Goal: Task Accomplishment & Management: Use online tool/utility

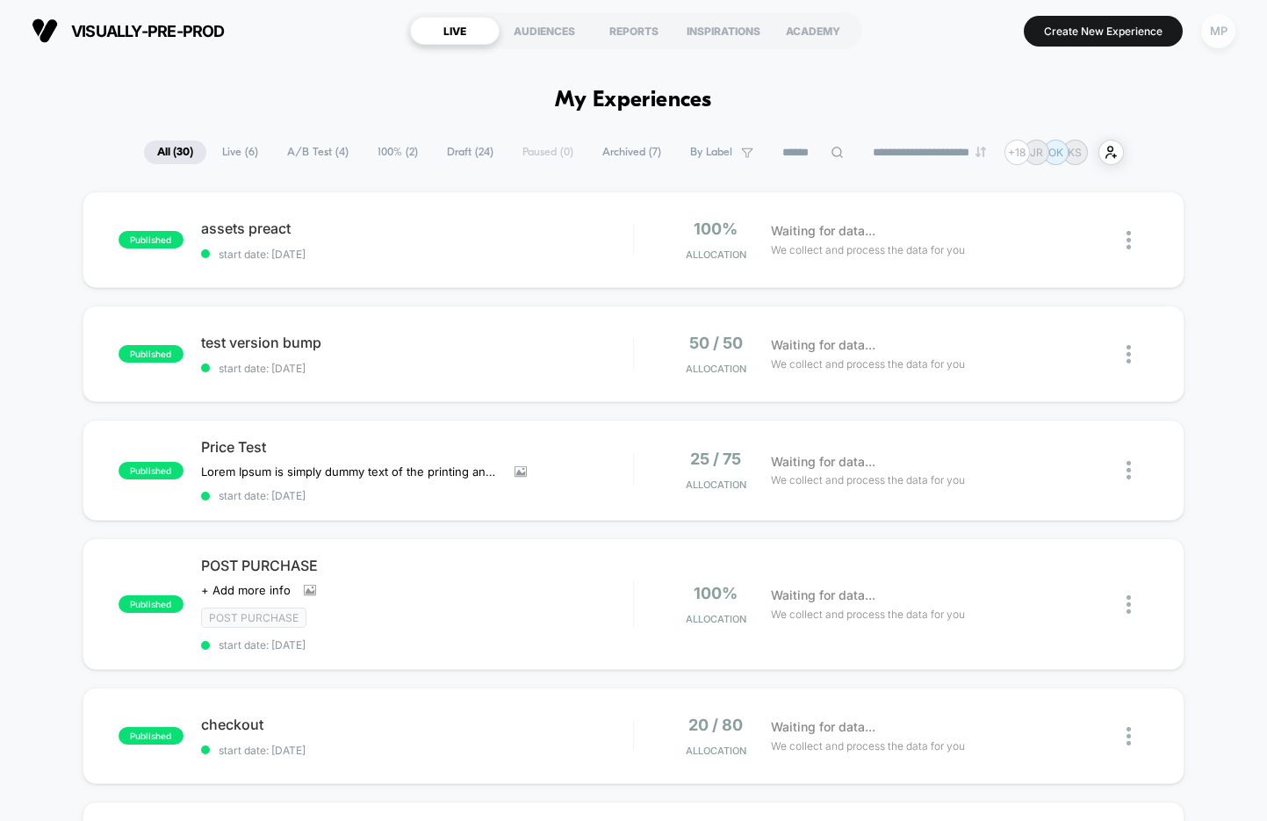
click at [1216, 38] on div "MP" at bounding box center [1219, 31] width 34 height 34
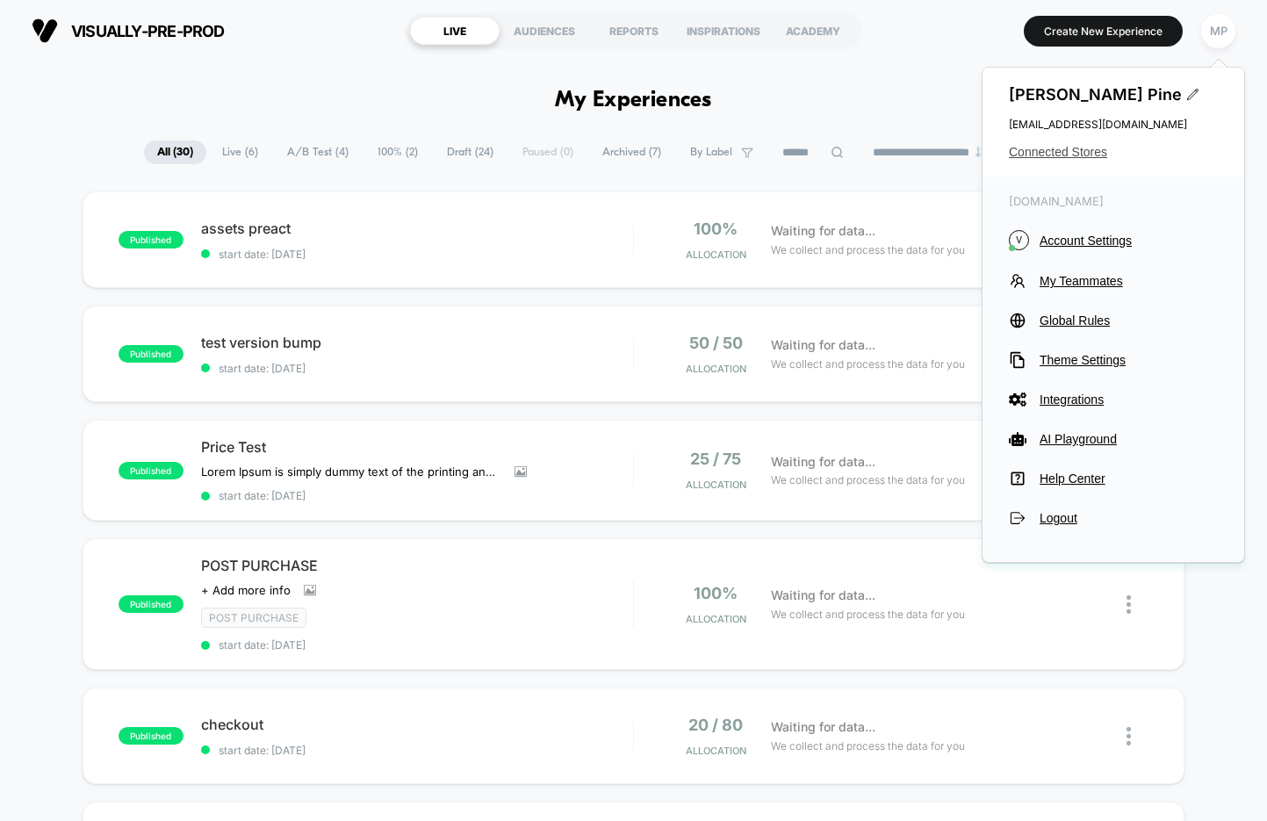
click at [1048, 152] on span "Connected Stores" at bounding box center [1113, 152] width 209 height 14
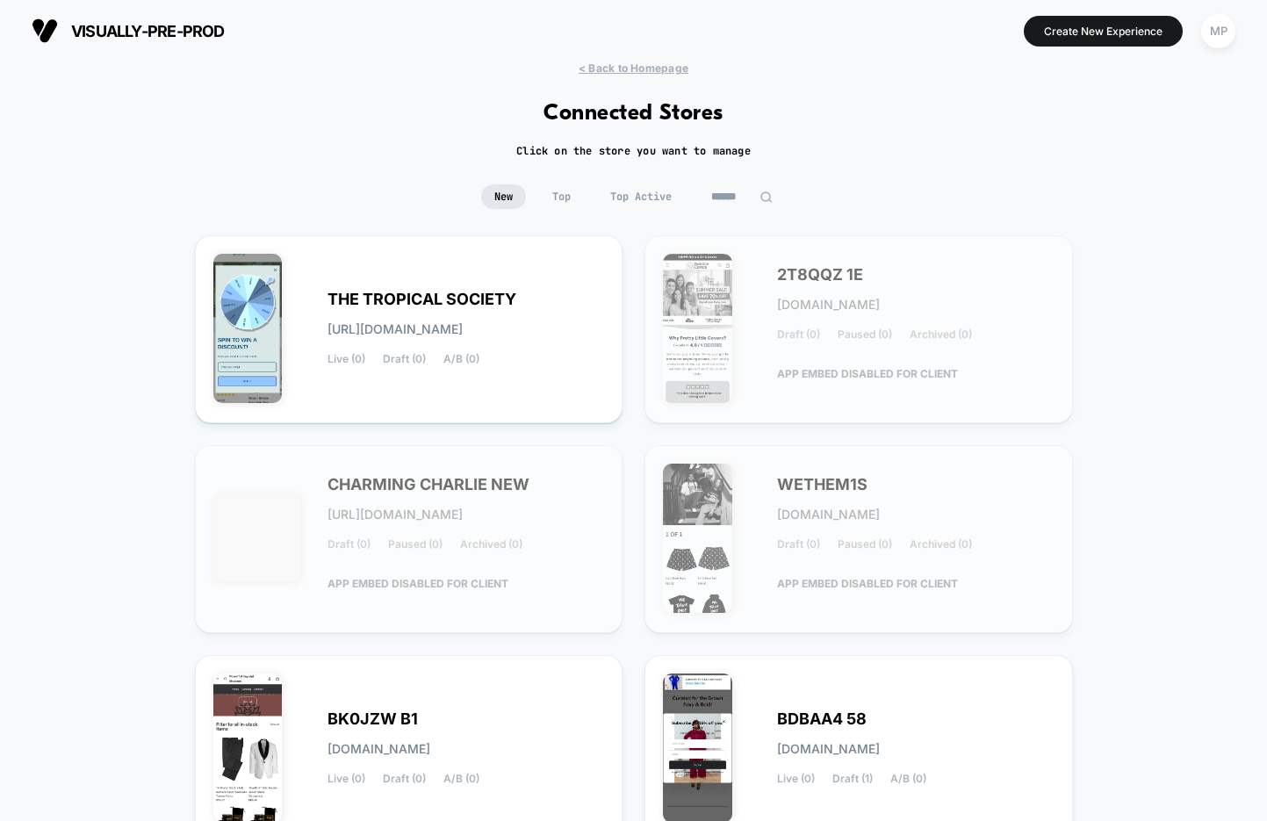
click at [733, 199] on input at bounding box center [742, 196] width 88 height 25
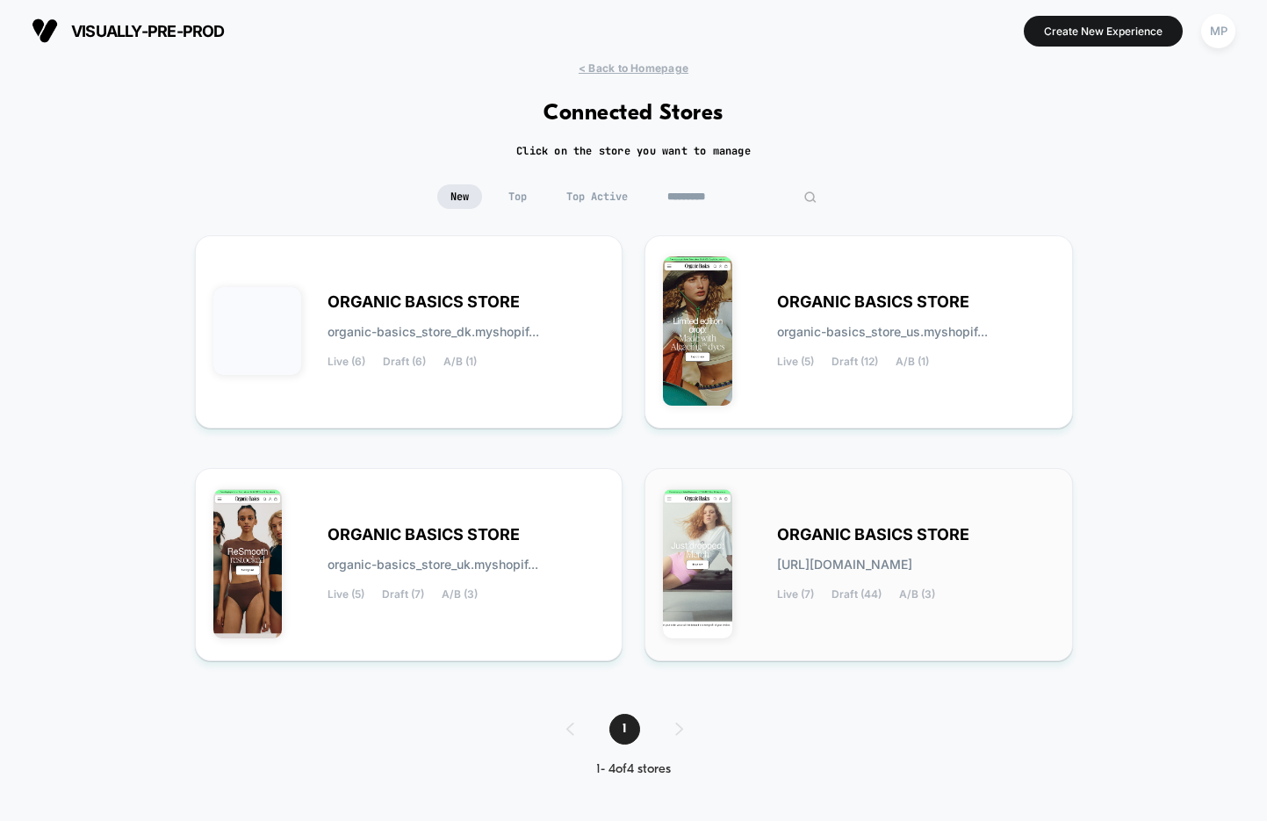
type input "*********"
click at [808, 539] on span "ORGANIC BASICS STORE" at bounding box center [873, 535] width 192 height 12
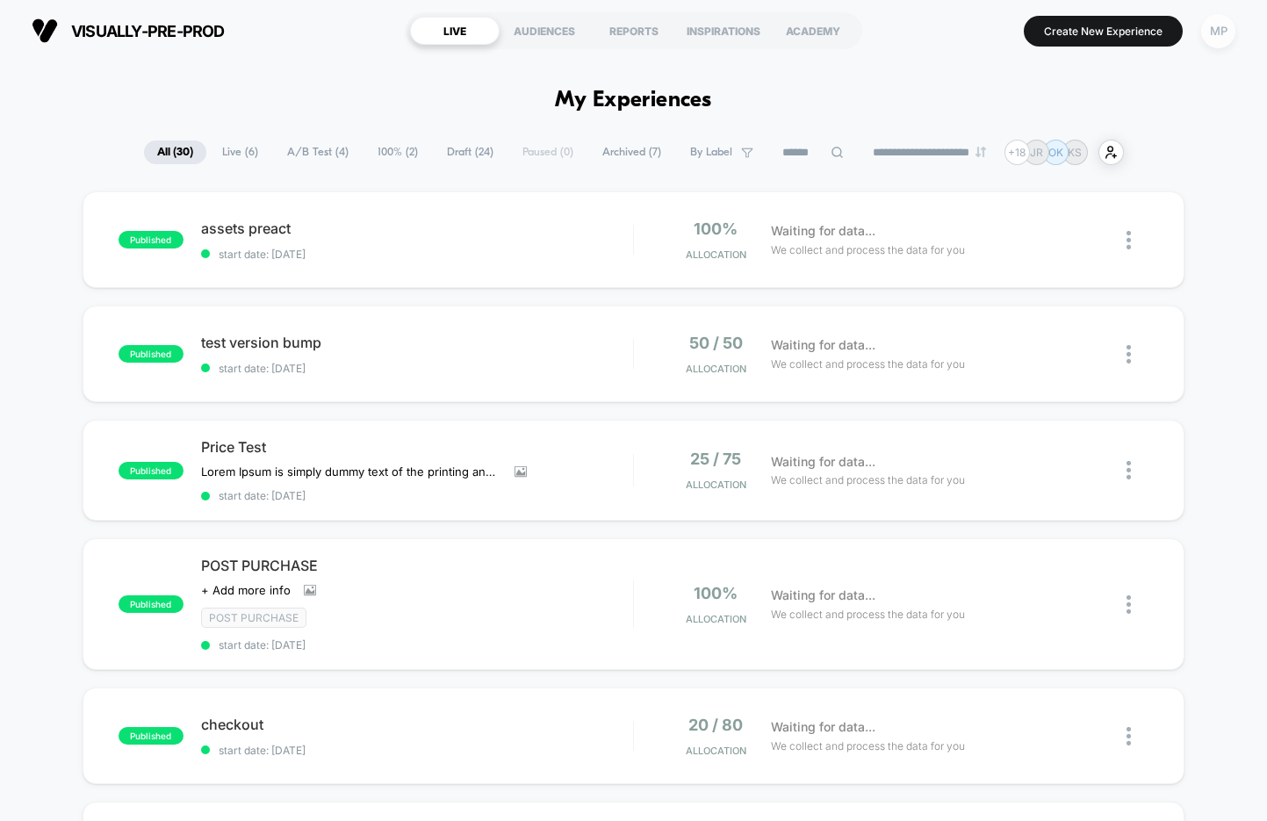
click at [1205, 39] on div "MP" at bounding box center [1219, 31] width 34 height 34
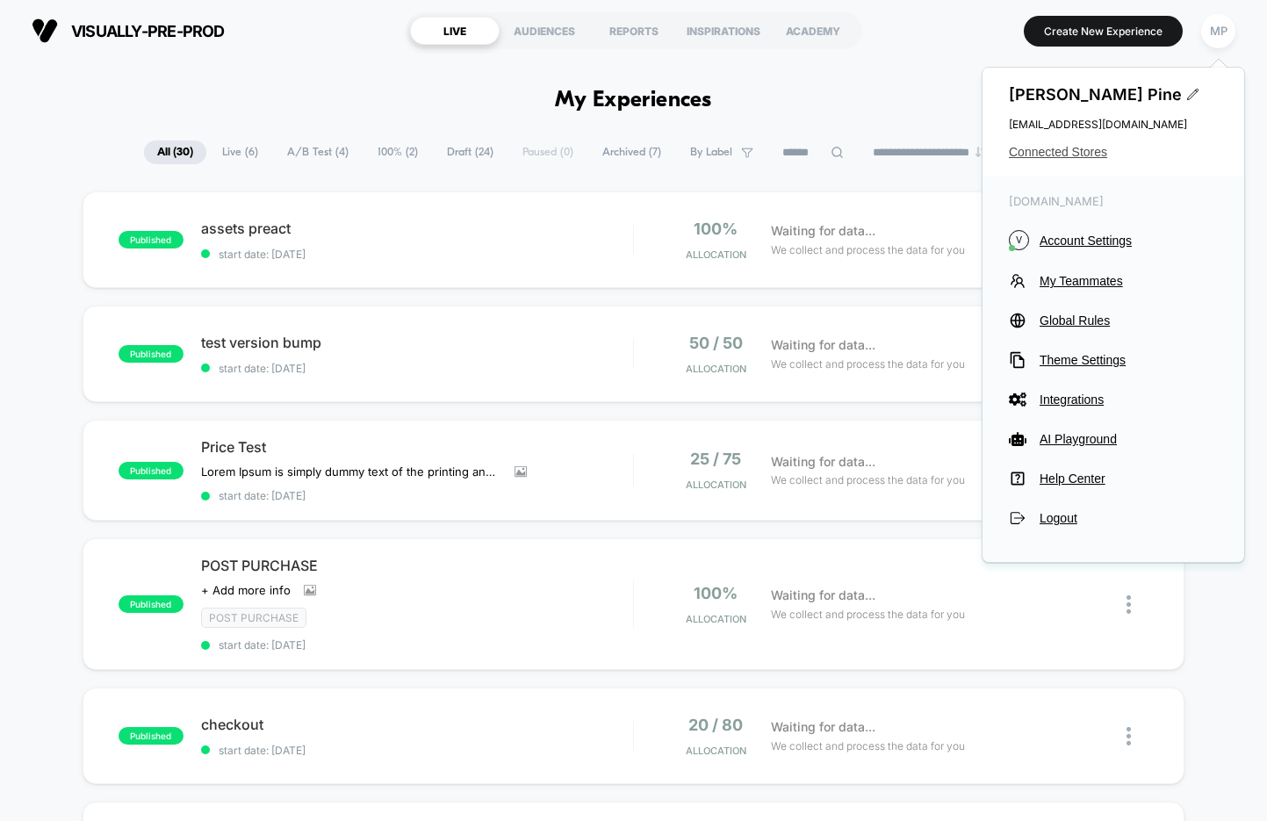
click at [1058, 147] on span "Connected Stores" at bounding box center [1113, 152] width 209 height 14
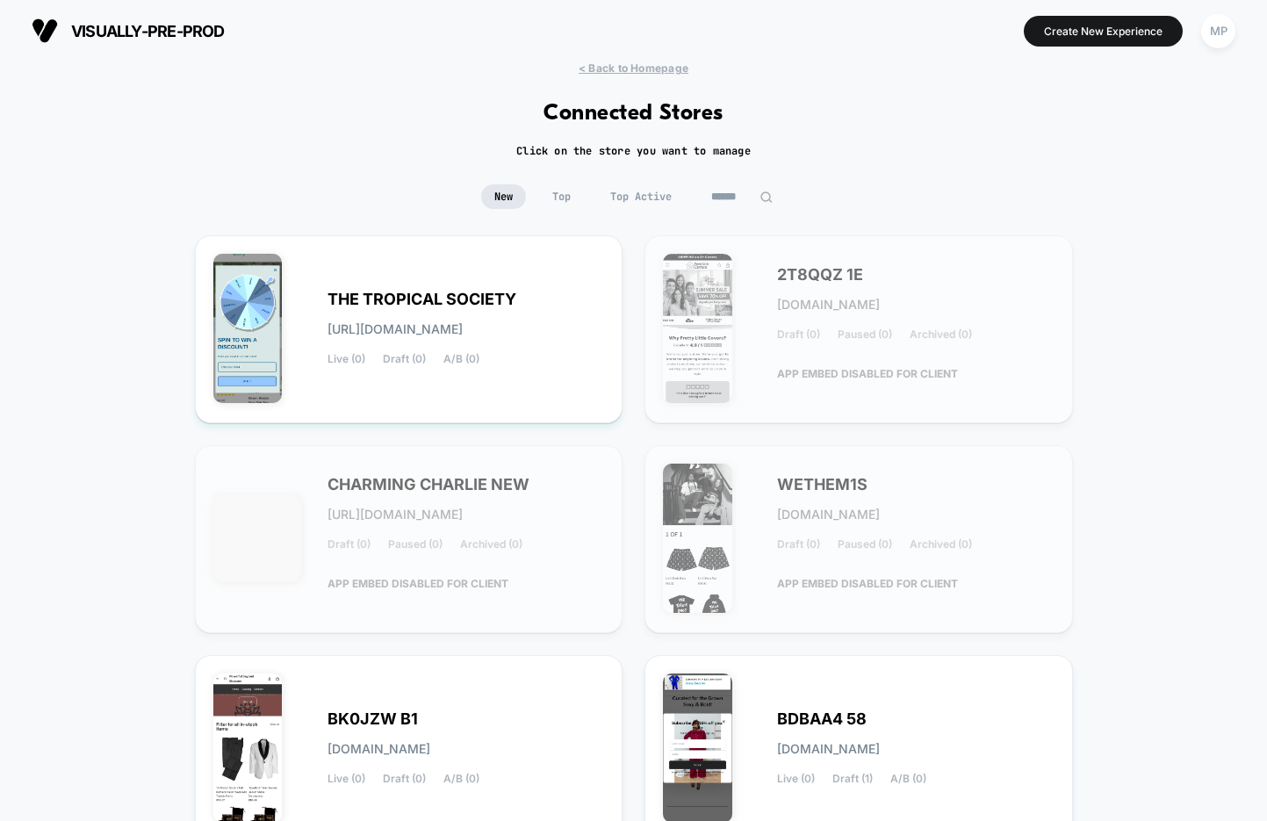
click at [734, 187] on input at bounding box center [742, 196] width 88 height 25
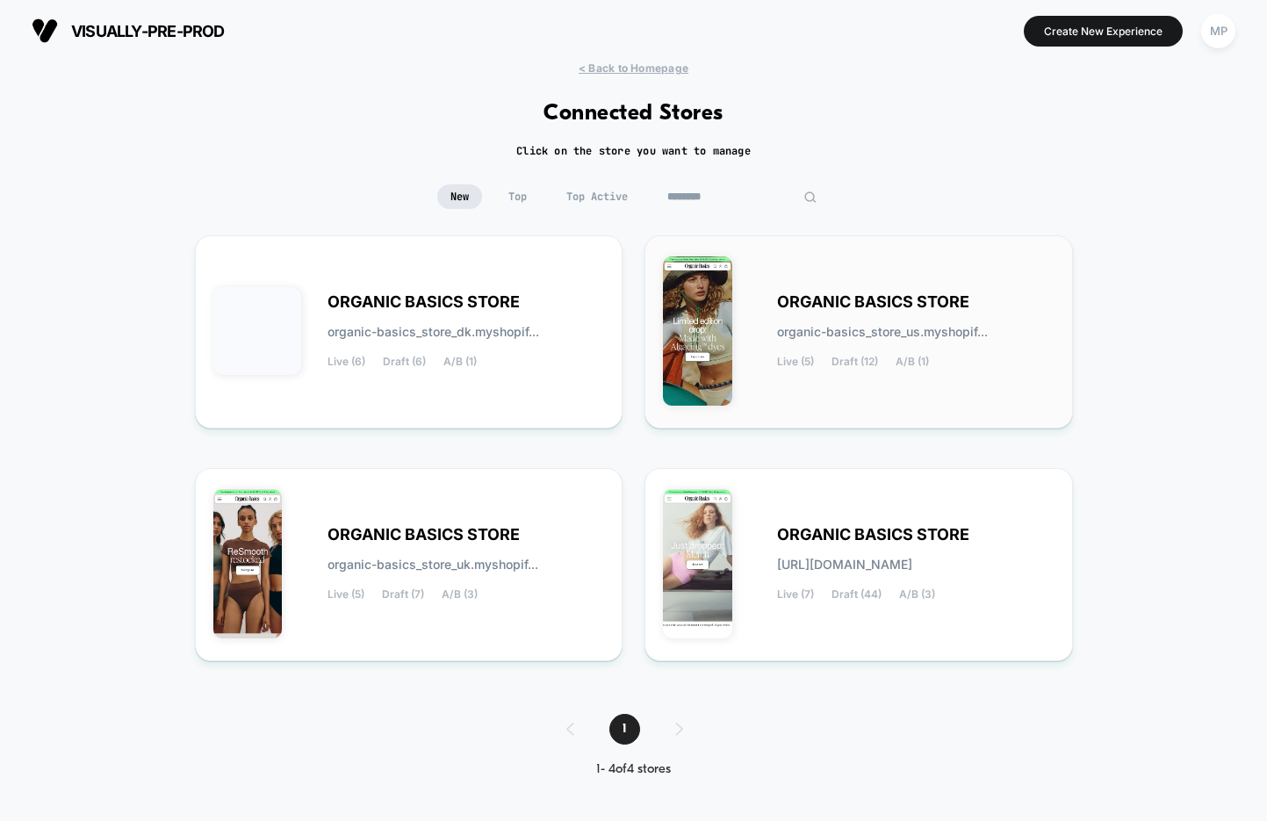
type input "********"
click at [856, 305] on span "ORGANIC BASICS STORE" at bounding box center [873, 302] width 192 height 12
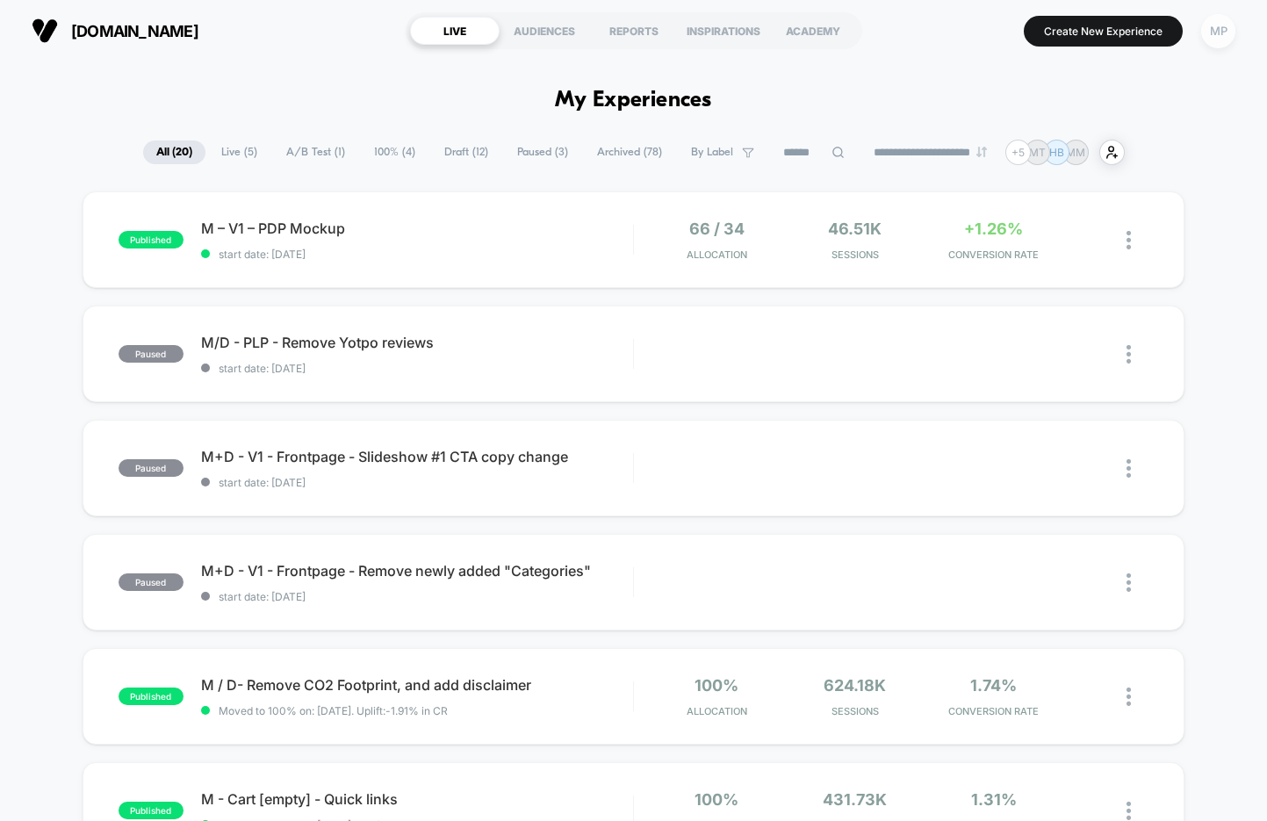
click at [1216, 40] on div "MP" at bounding box center [1219, 31] width 34 height 34
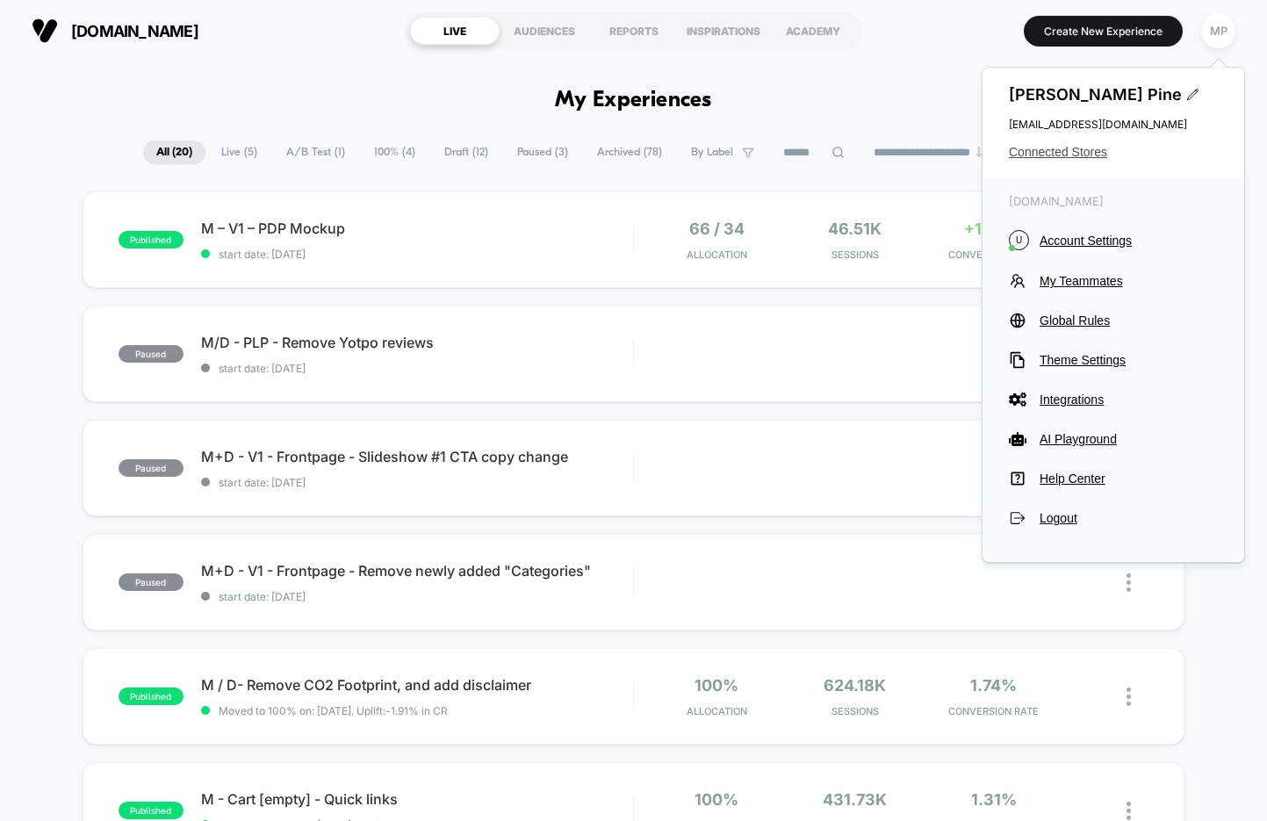
click at [1076, 147] on span "Connected Stores" at bounding box center [1113, 152] width 209 height 14
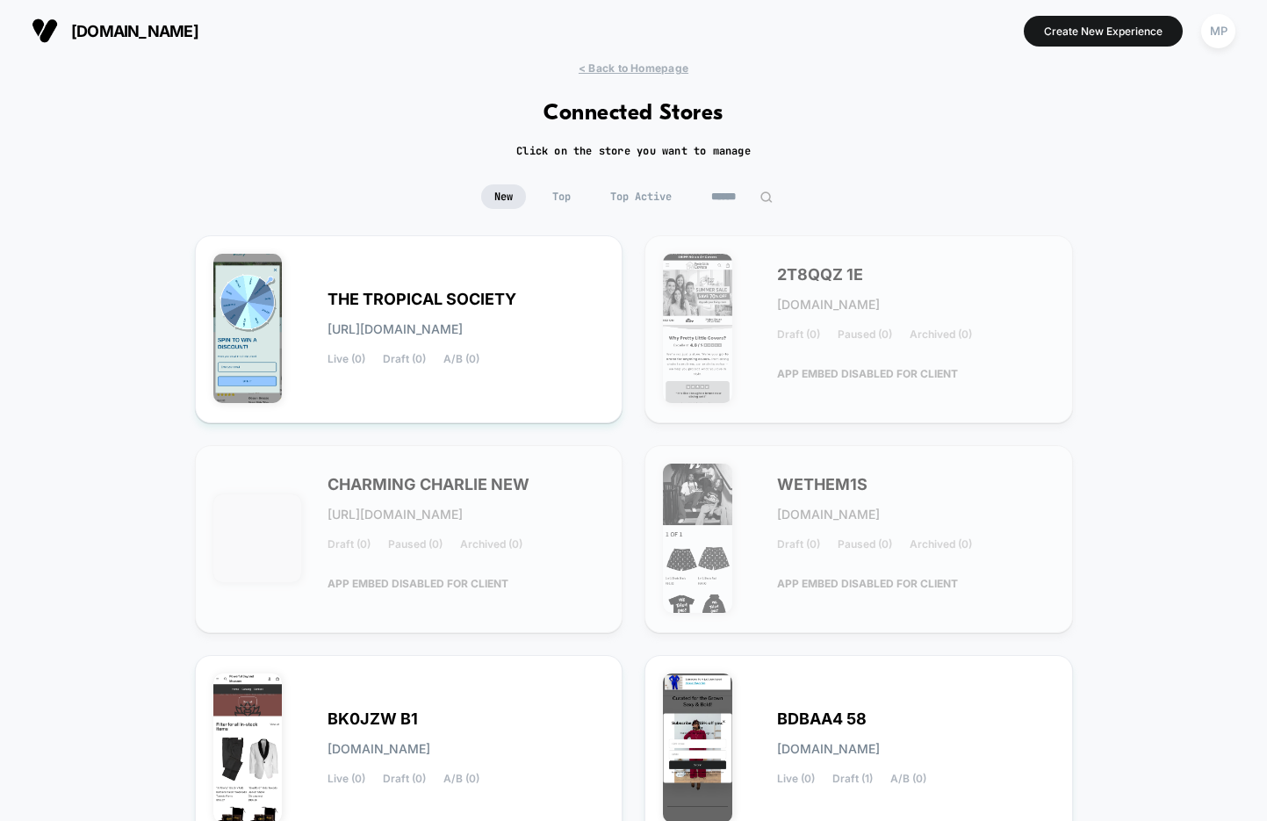
click at [750, 199] on input at bounding box center [742, 196] width 88 height 25
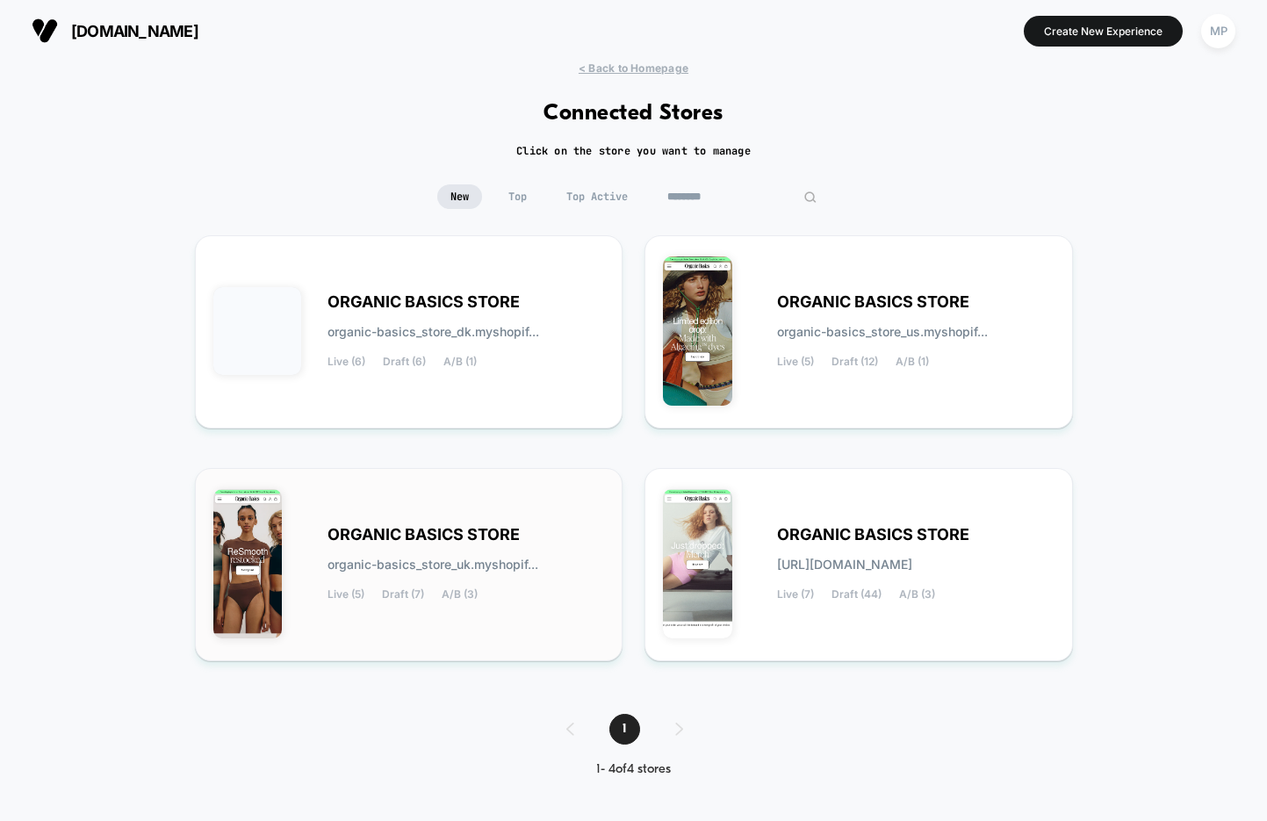
type input "********"
click at [458, 521] on div "ORGANIC BASICS STORE organic-basics_store_uk.myshopif... Live (5) Draft (7) A/B…" at bounding box center [409, 565] width 392 height 156
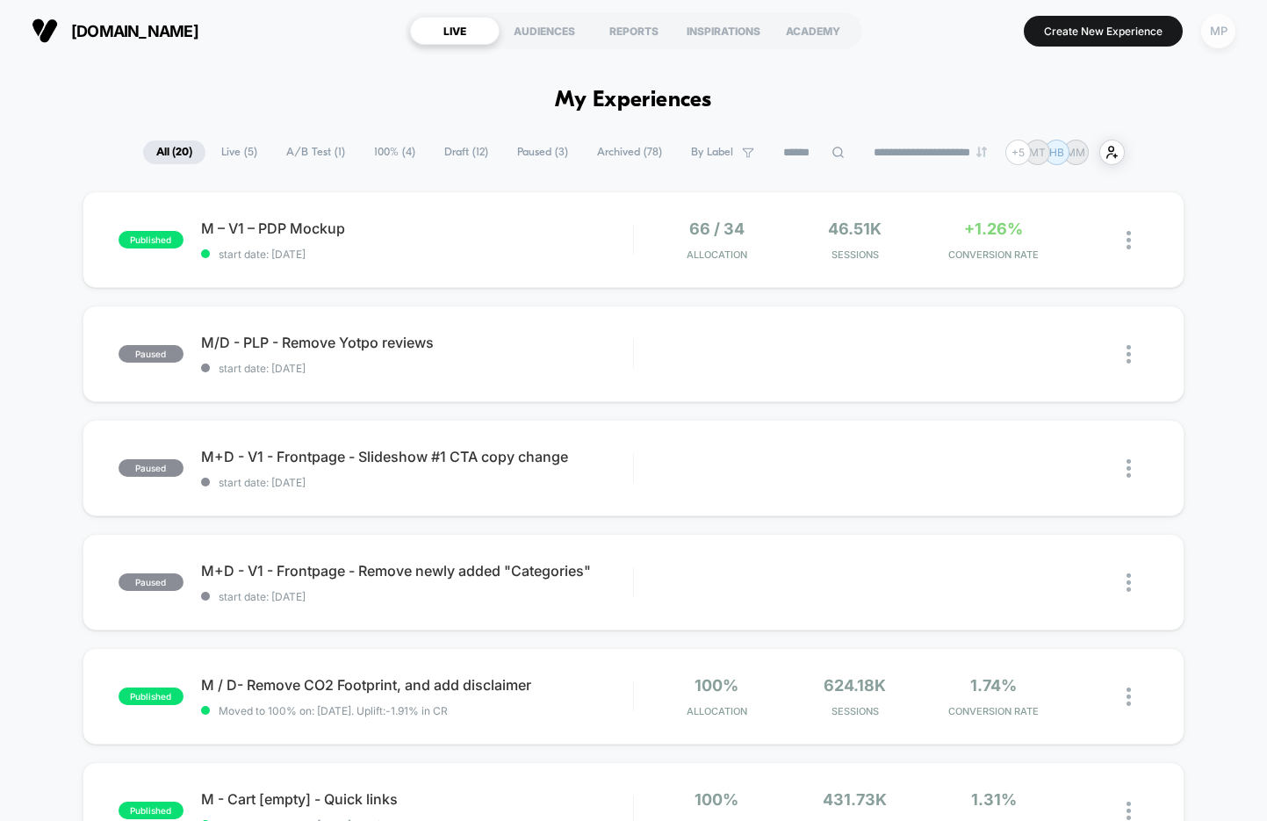
click at [1221, 35] on div "MP" at bounding box center [1219, 31] width 34 height 34
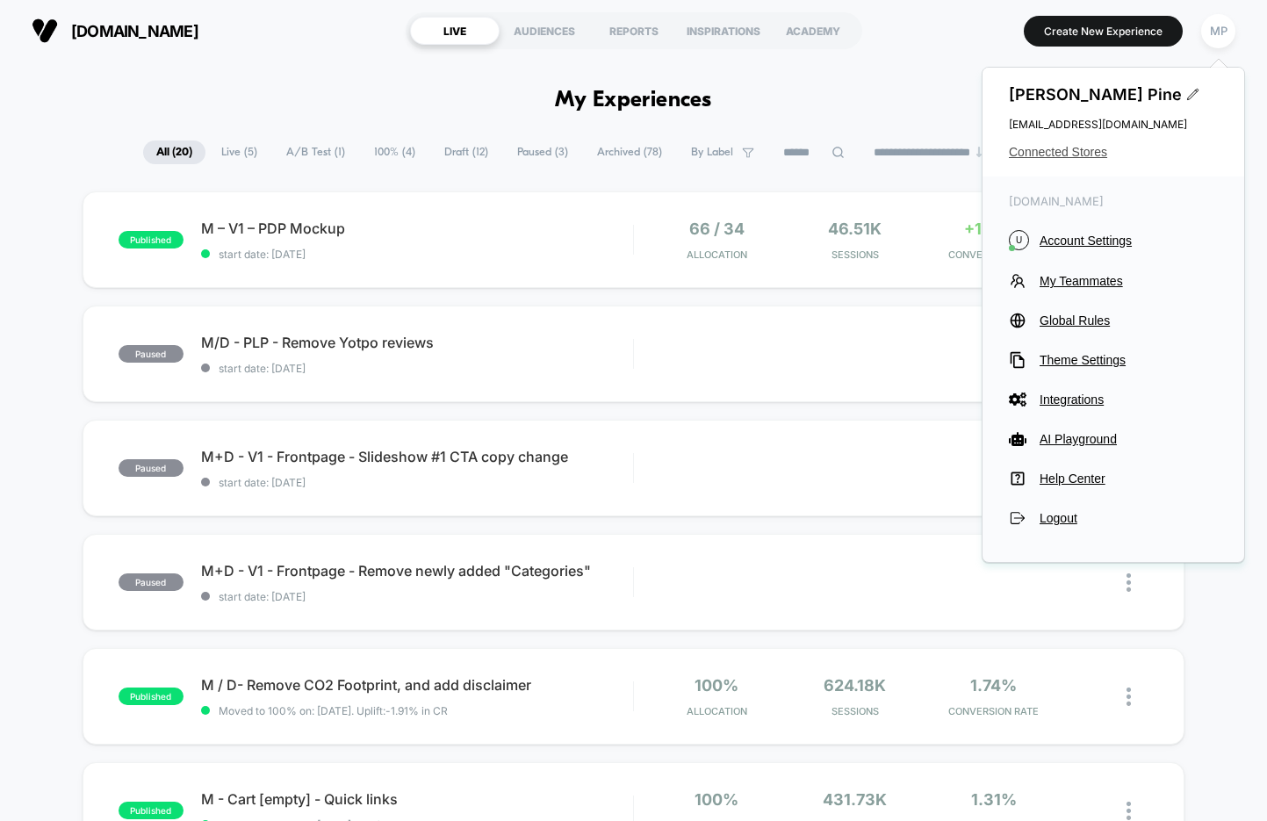
click at [1095, 153] on span "Connected Stores" at bounding box center [1113, 152] width 209 height 14
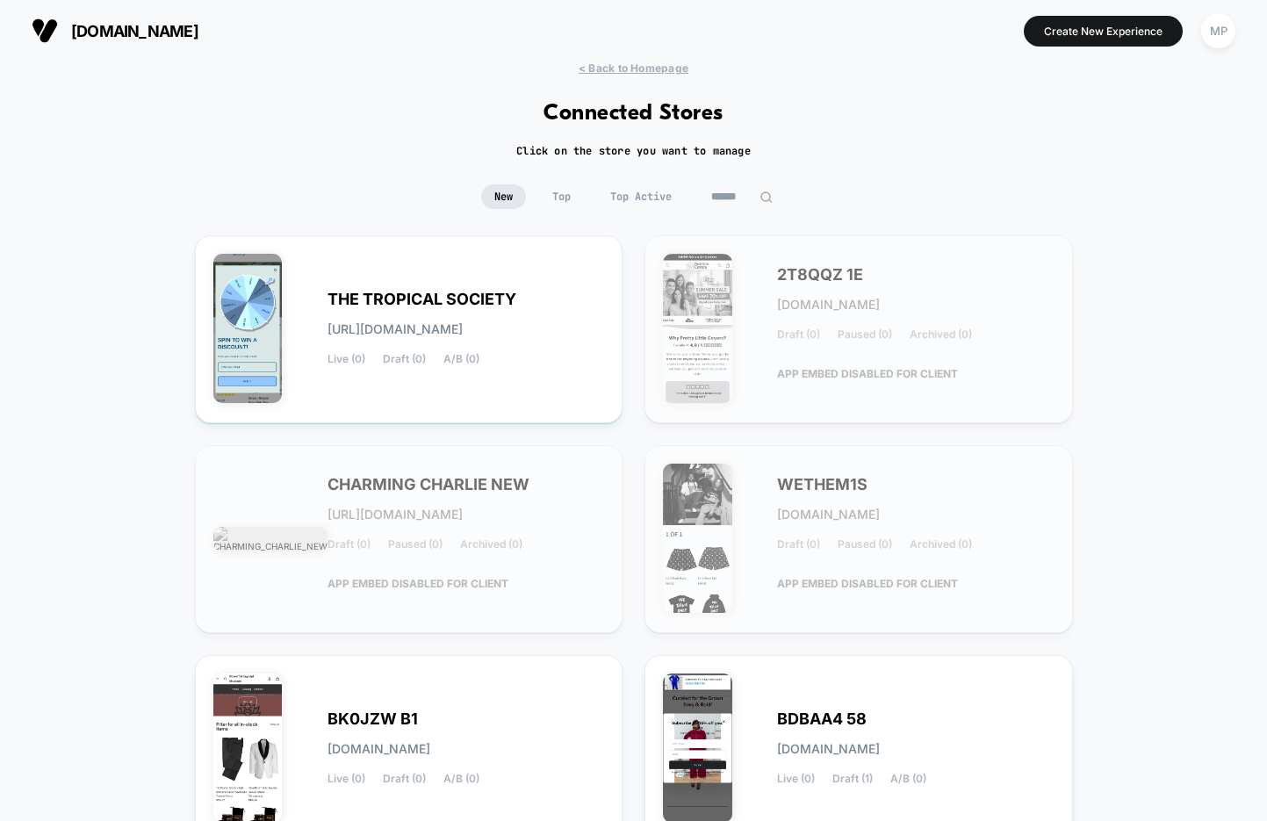
click at [733, 194] on input at bounding box center [742, 196] width 88 height 25
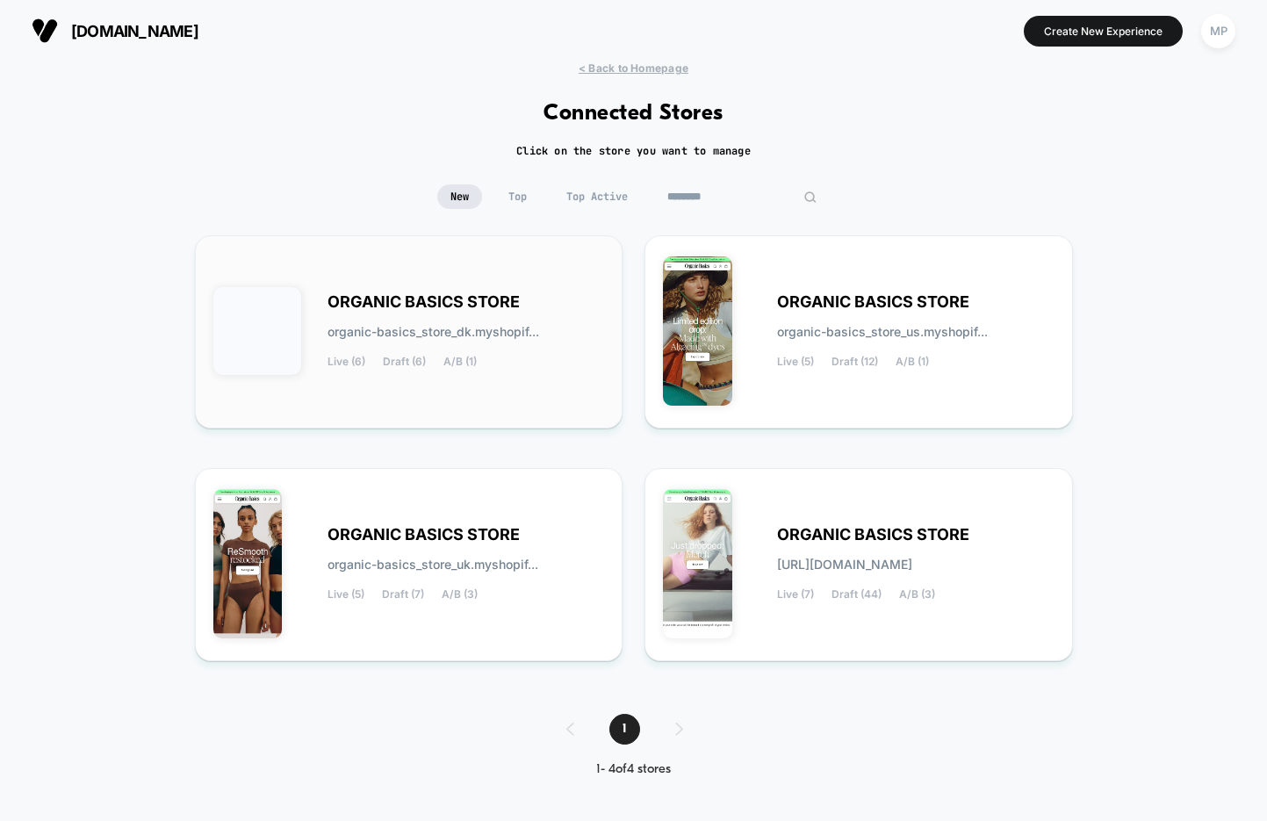
type input "********"
click at [436, 296] on span "ORGANIC BASICS STORE" at bounding box center [424, 302] width 192 height 12
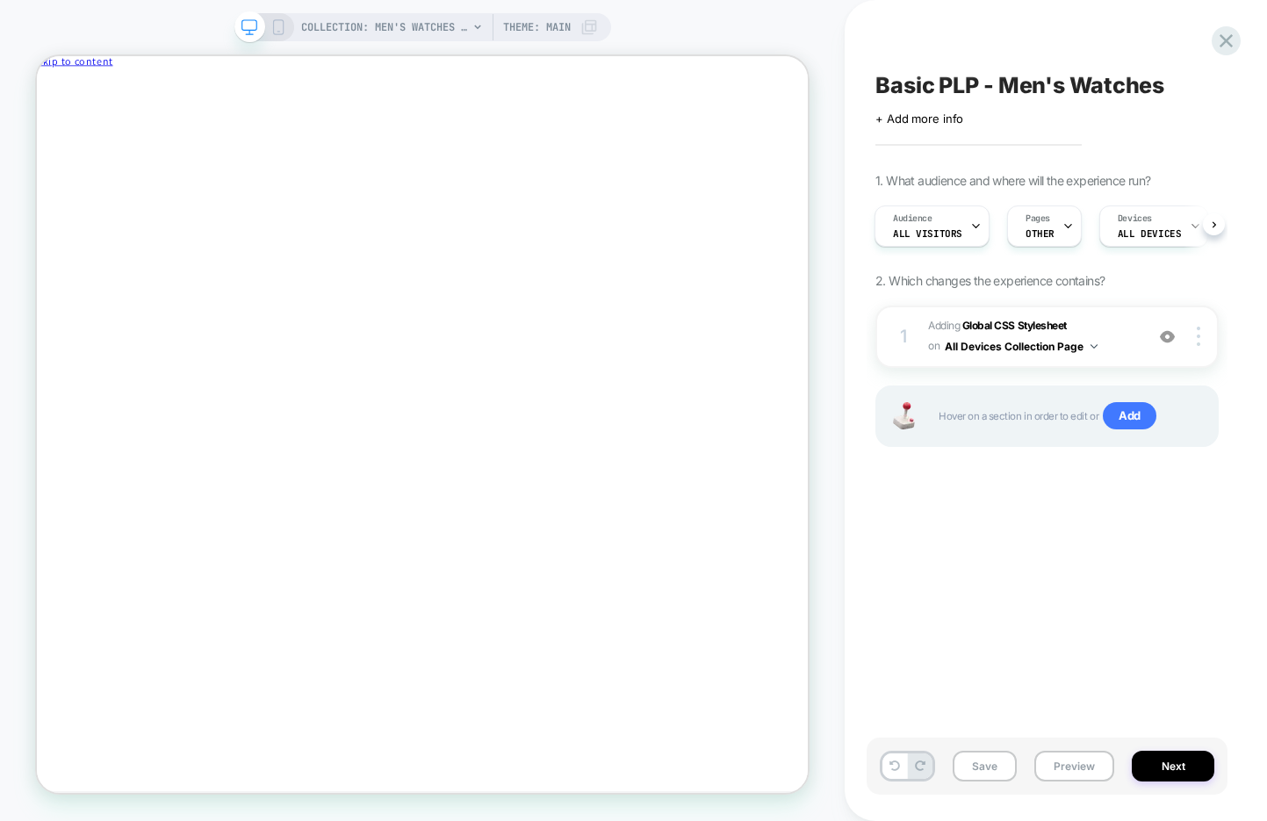
click at [949, 85] on span "Basic PLP - Men's Watches" at bounding box center [1020, 85] width 289 height 26
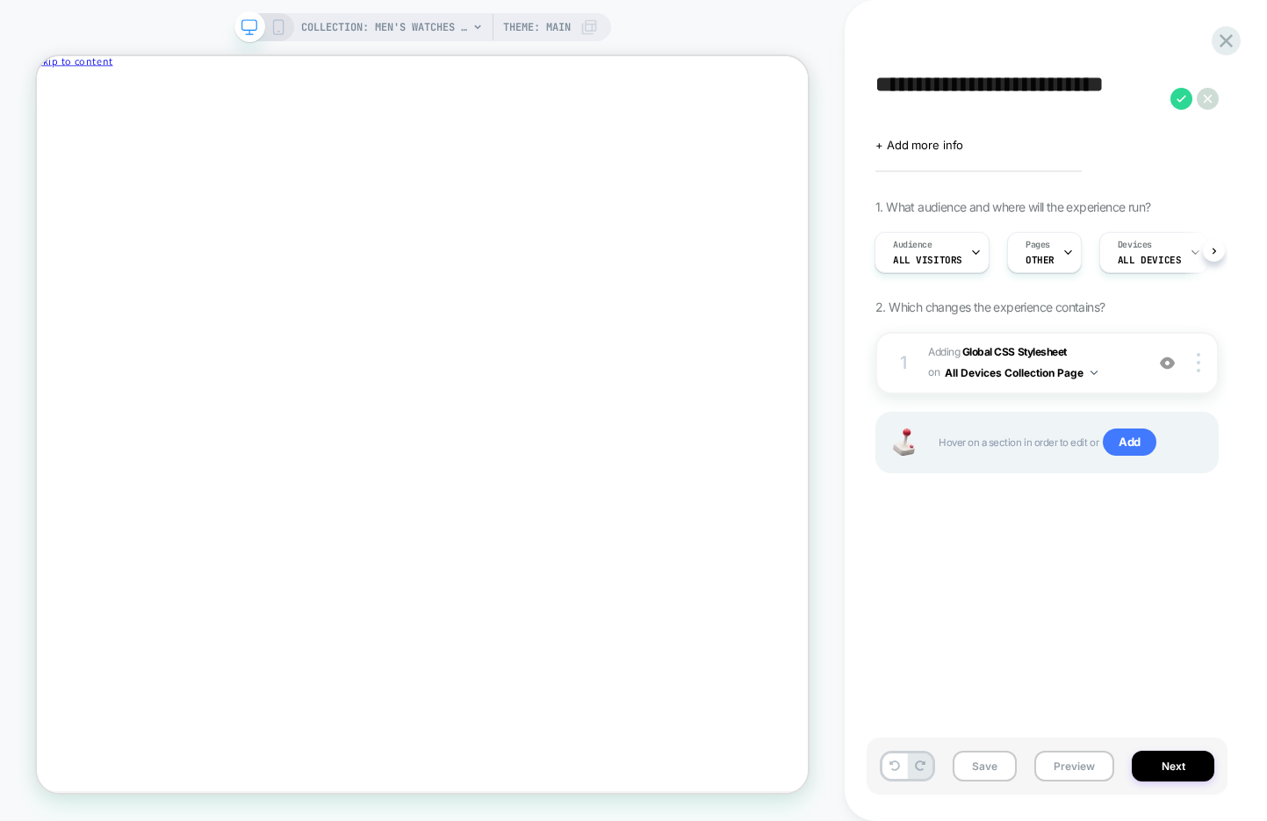
click at [949, 85] on textarea "**********" at bounding box center [1019, 98] width 286 height 53
click at [1079, 768] on button "Preview" at bounding box center [1075, 766] width 80 height 31
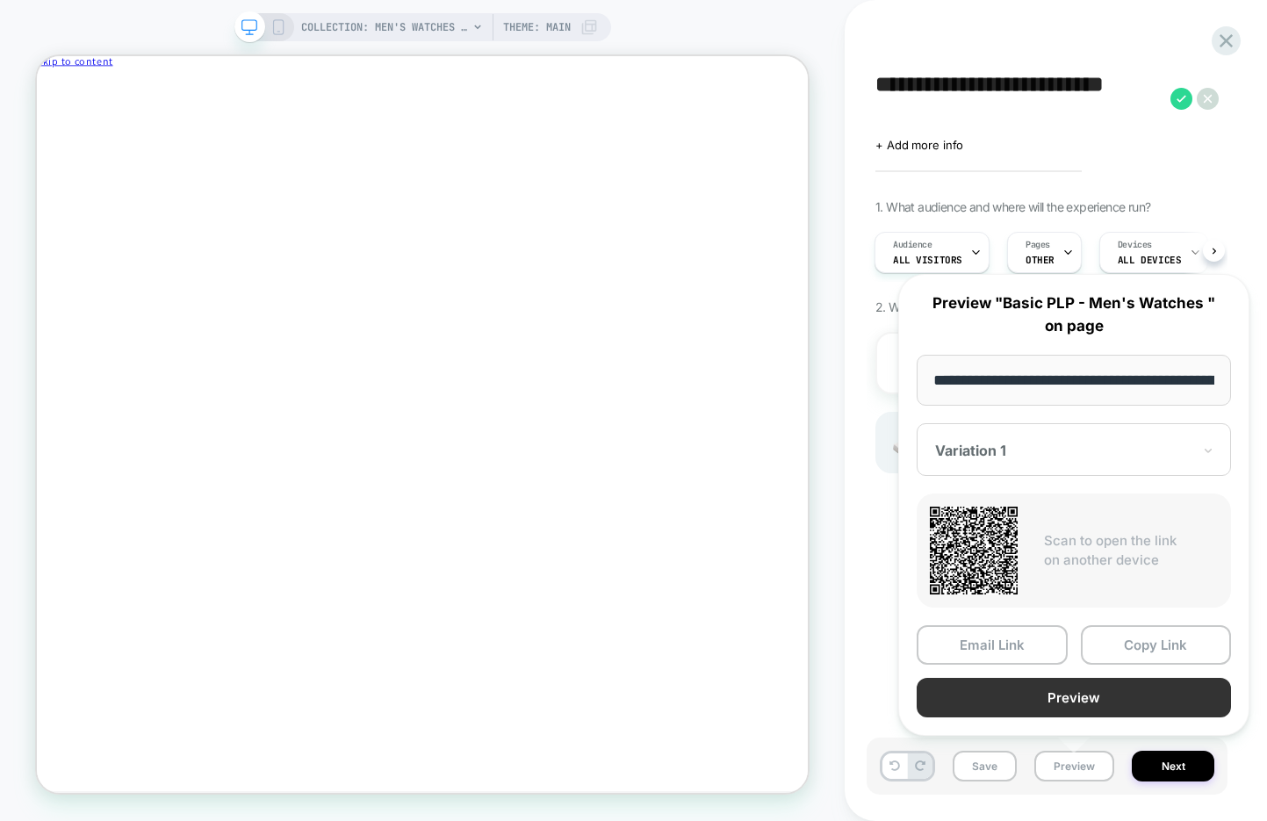
scroll to position [0, 219]
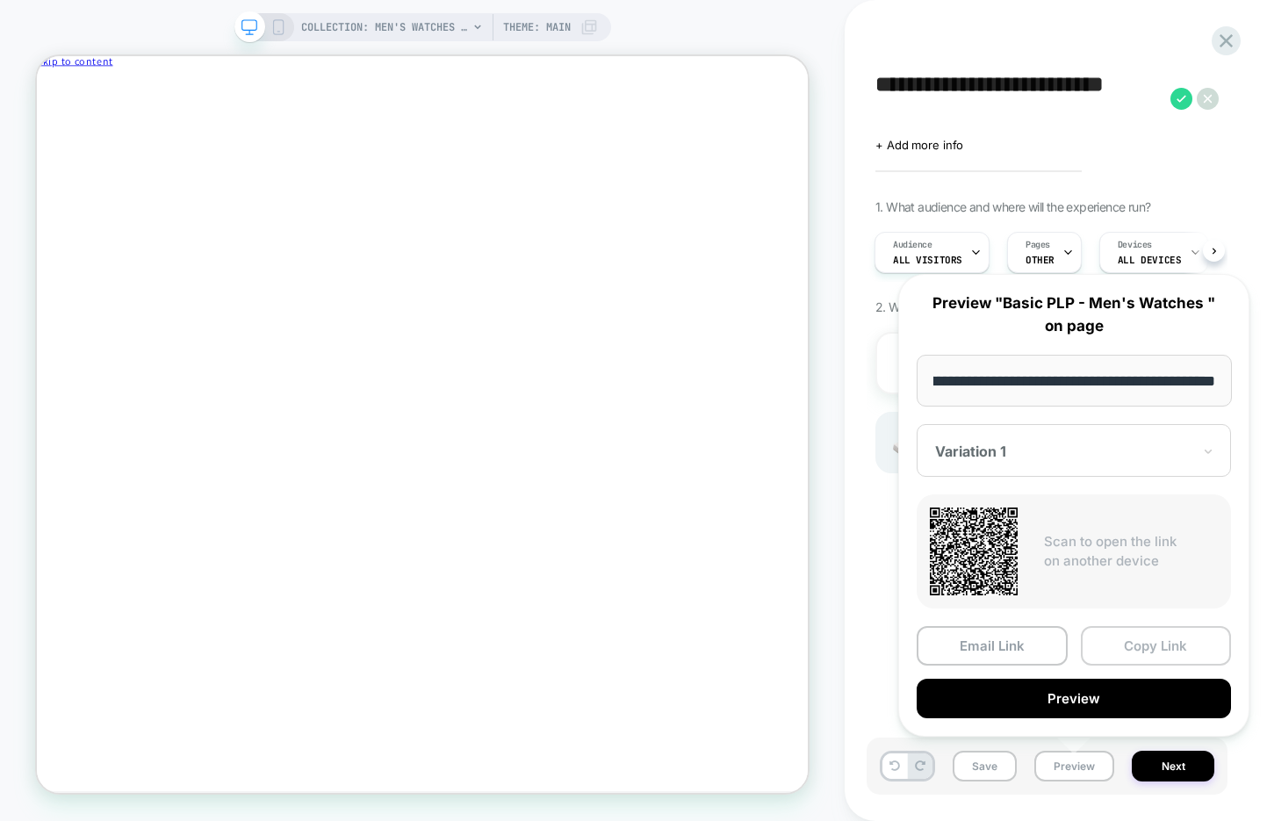
click at [1144, 643] on button "Copy Link" at bounding box center [1156, 646] width 151 height 40
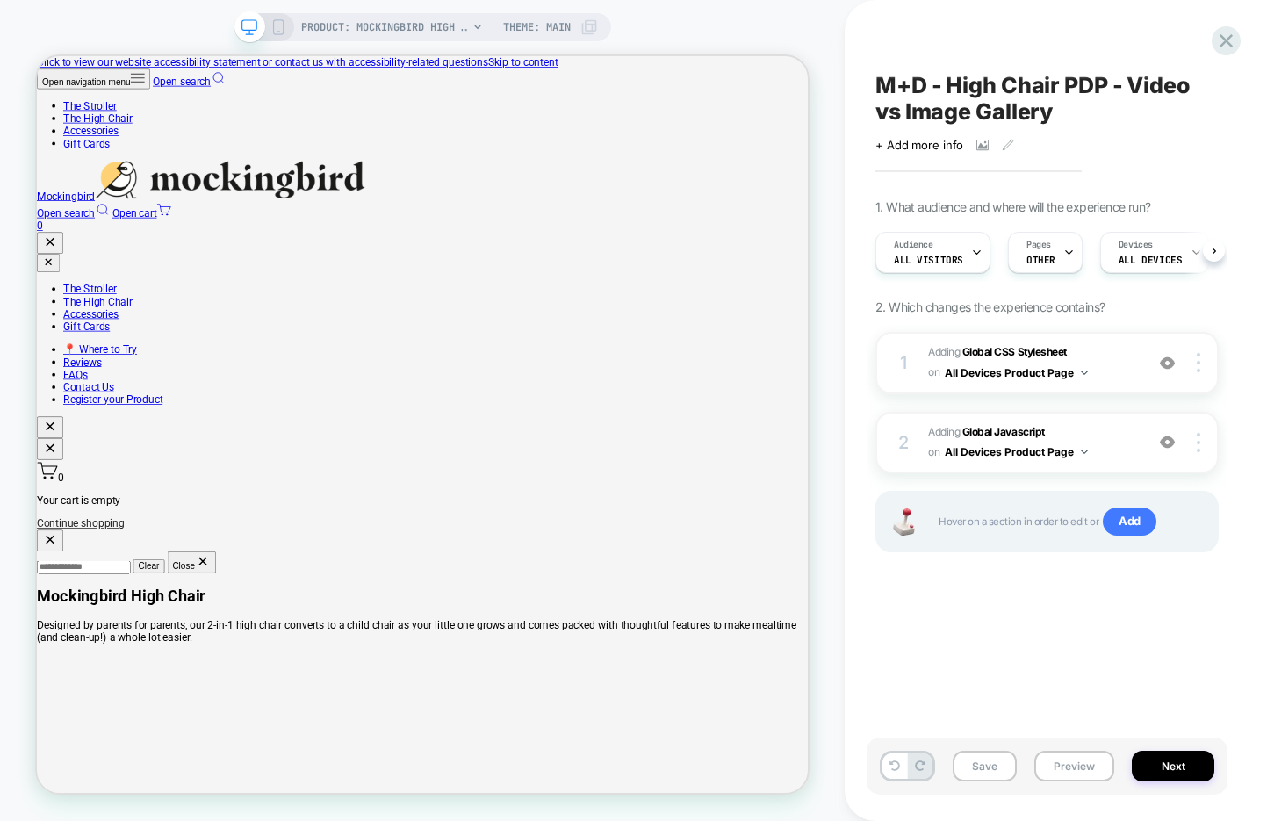
scroll to position [0, 1]
click at [1063, 261] on div at bounding box center [1068, 253] width 11 height 40
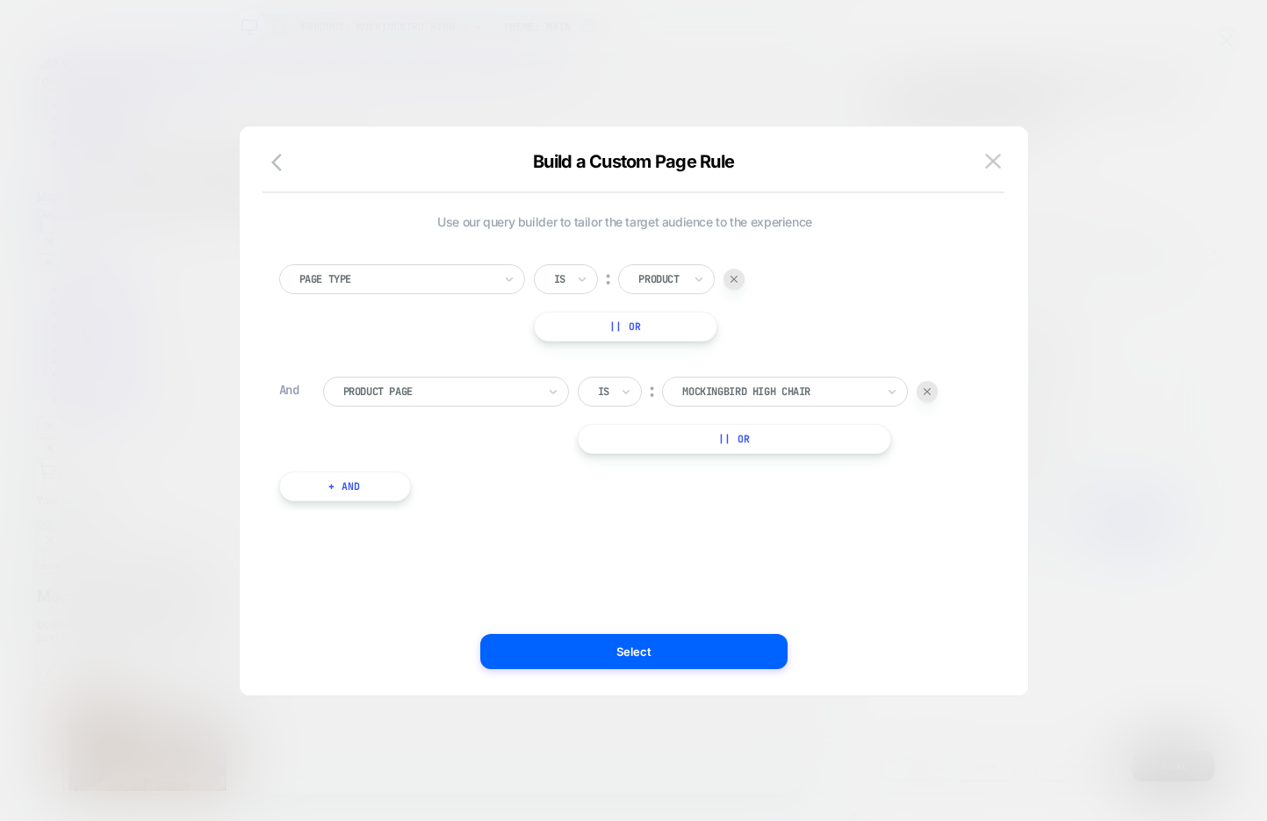
select select "******"
click at [994, 170] on button at bounding box center [993, 161] width 26 height 26
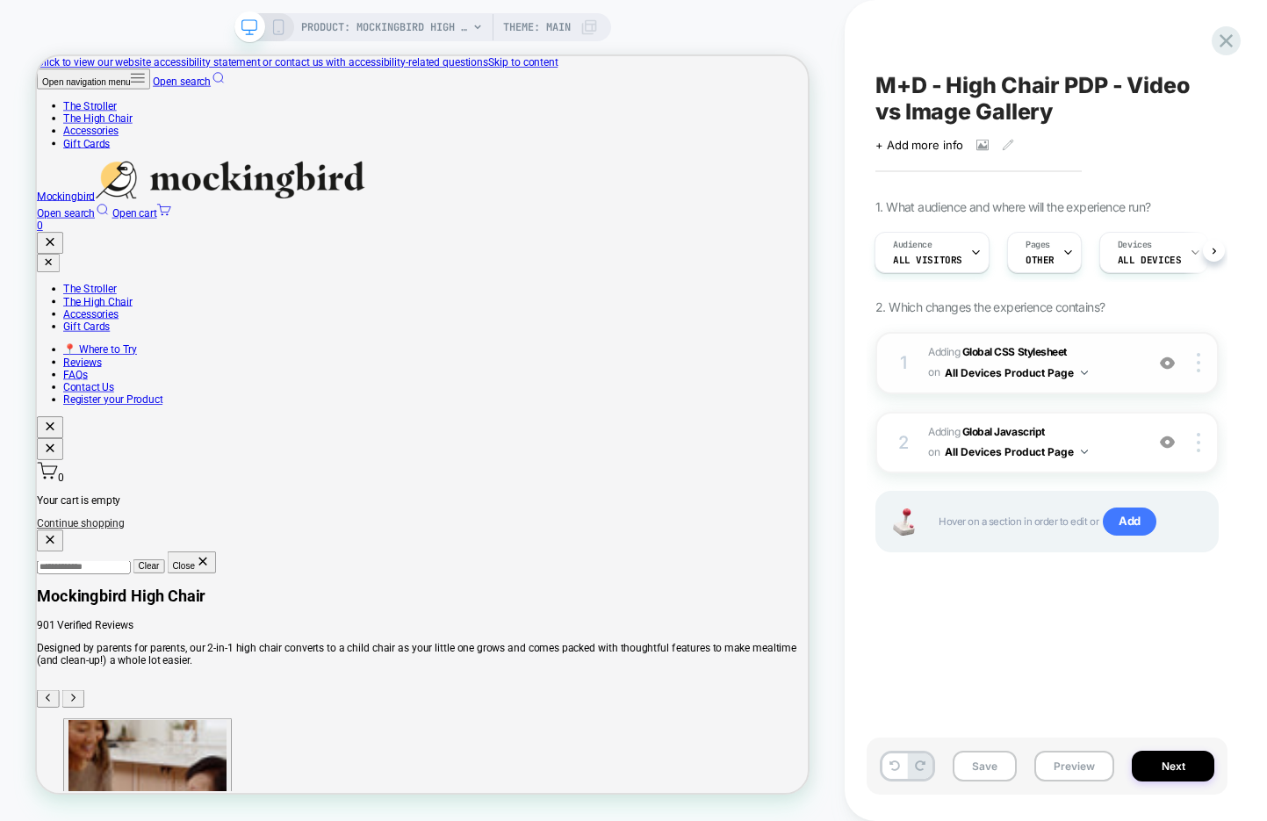
click at [1115, 364] on span "Adding Global CSS Stylesheet on All Devices Product Page" at bounding box center [1031, 363] width 207 height 41
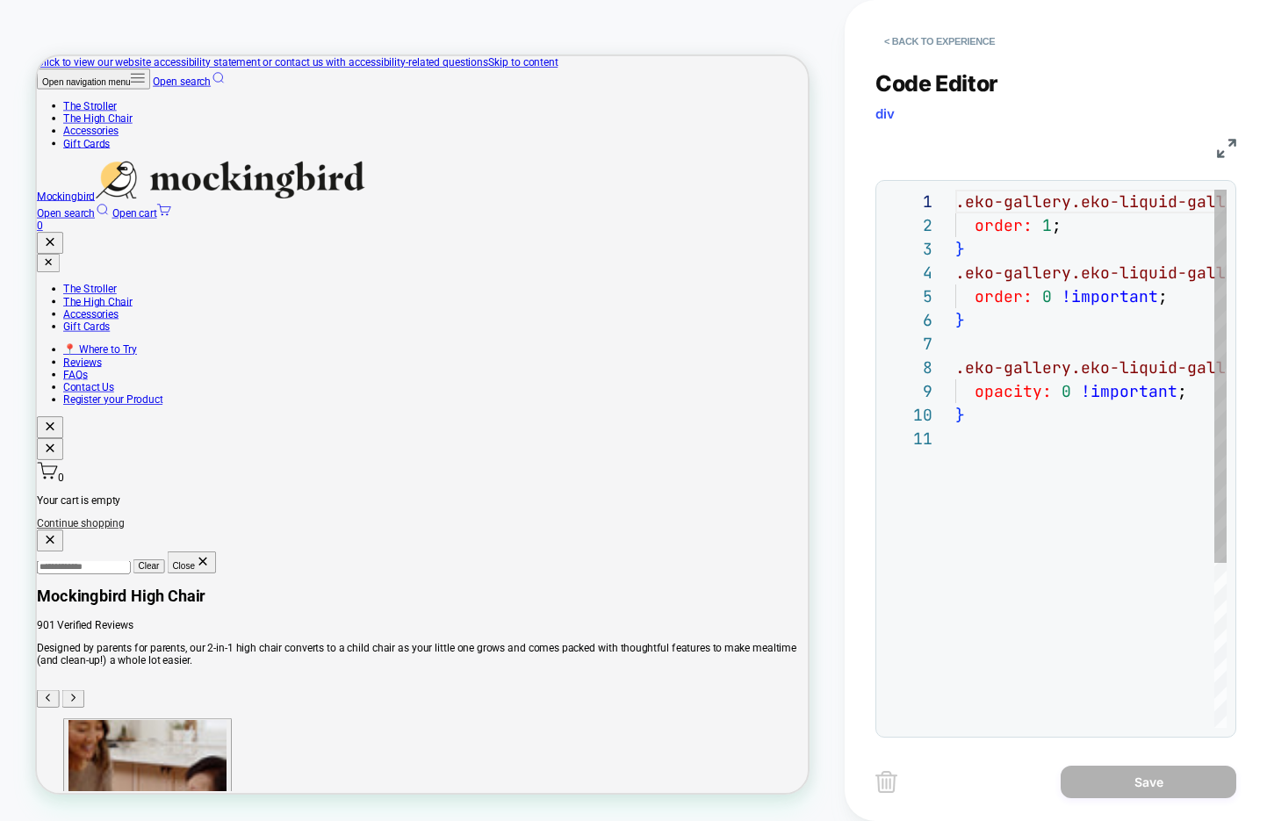
scroll to position [237, 0]
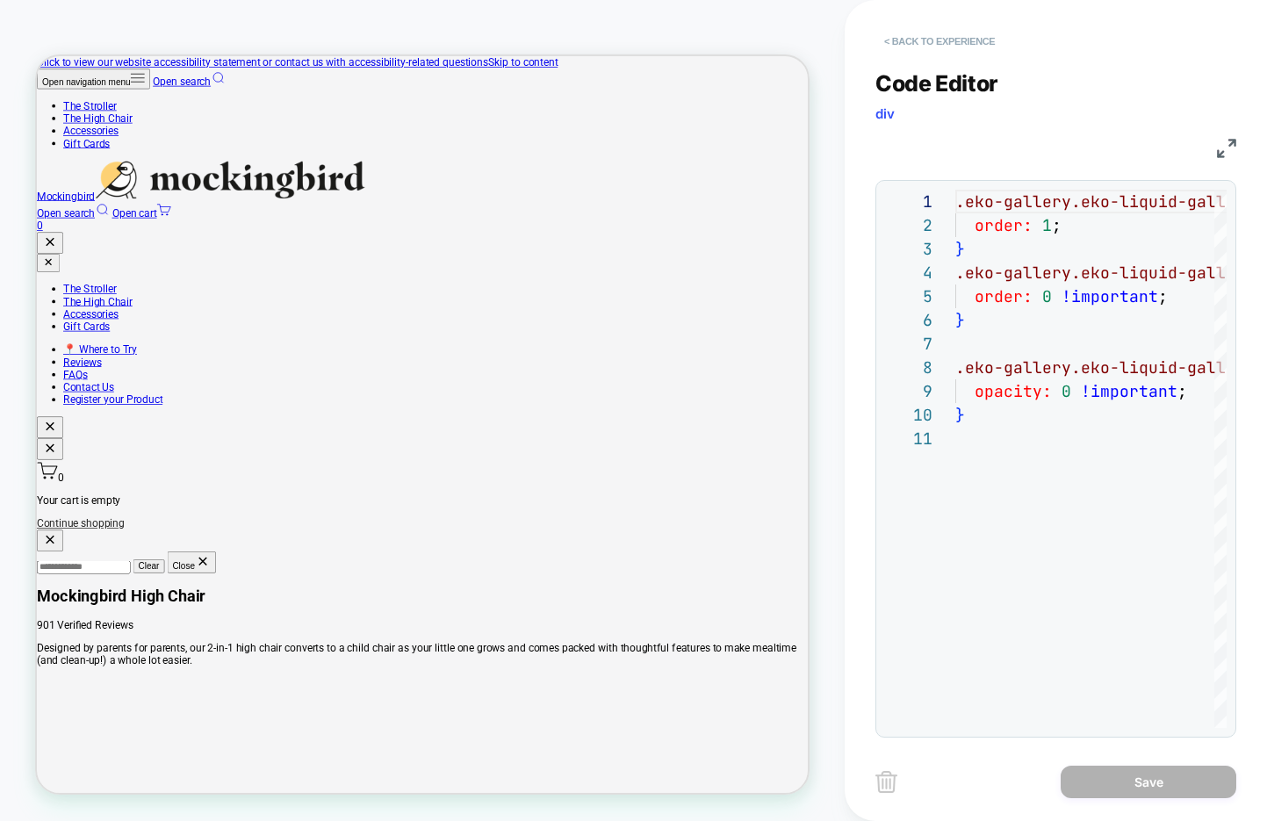
click at [931, 46] on button "< Back to experience" at bounding box center [940, 41] width 128 height 28
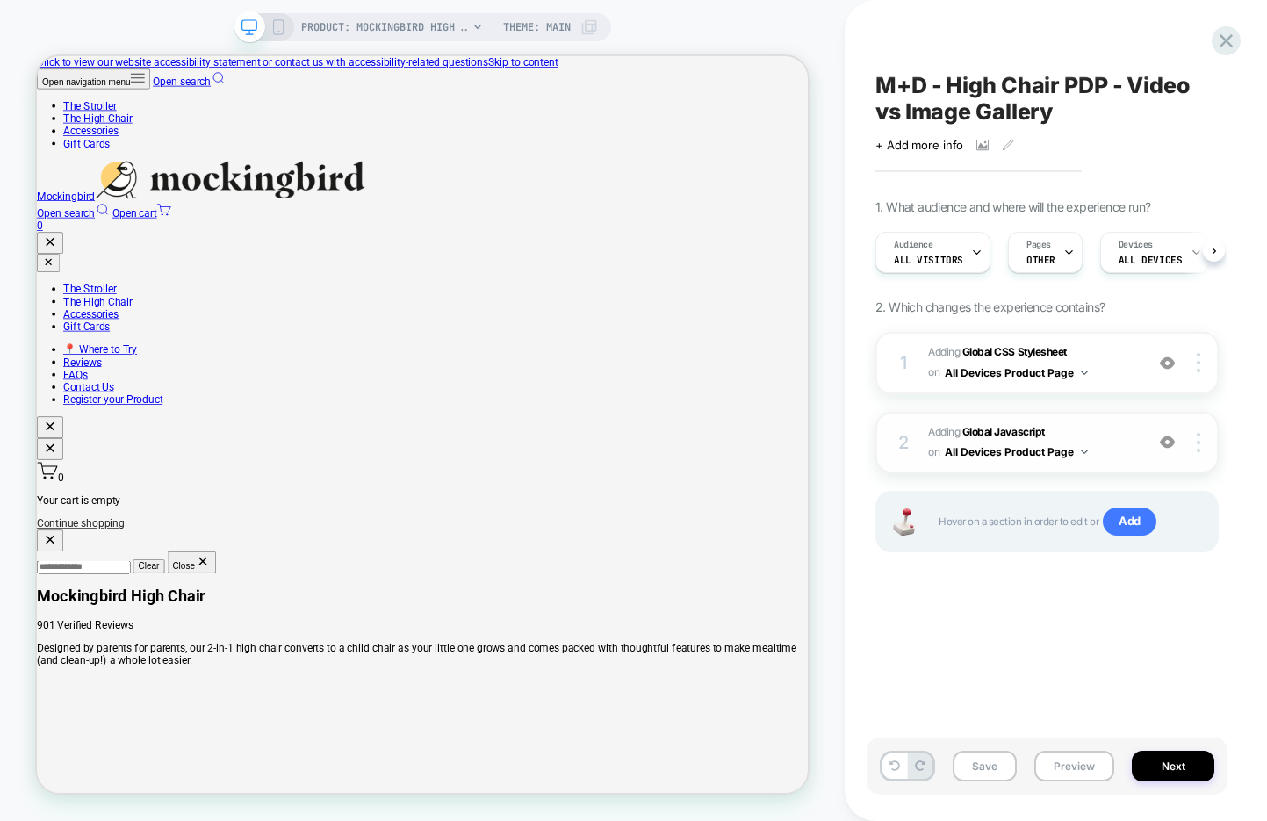
scroll to position [0, 1]
click at [1109, 446] on span "Adding Global Javascript on All Devices Product Page" at bounding box center [1031, 442] width 207 height 41
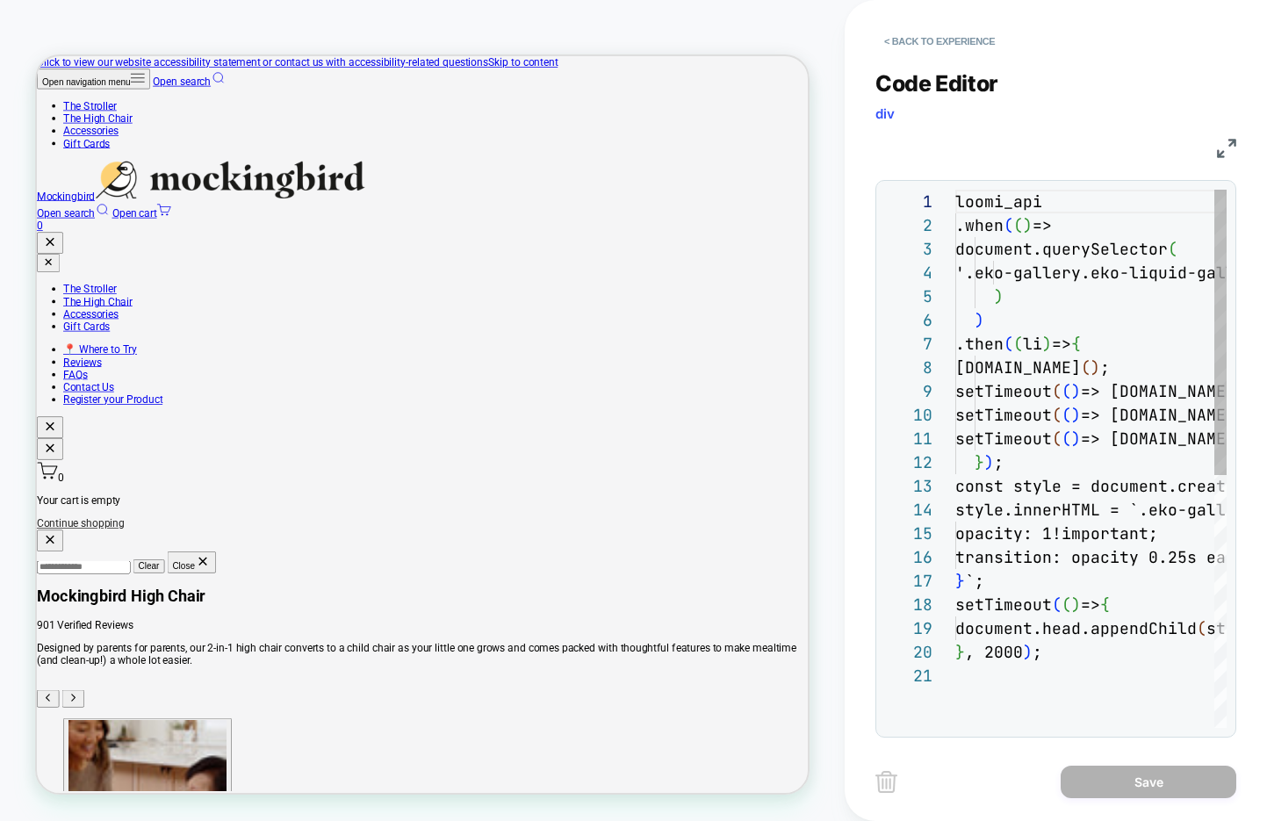
scroll to position [237, 0]
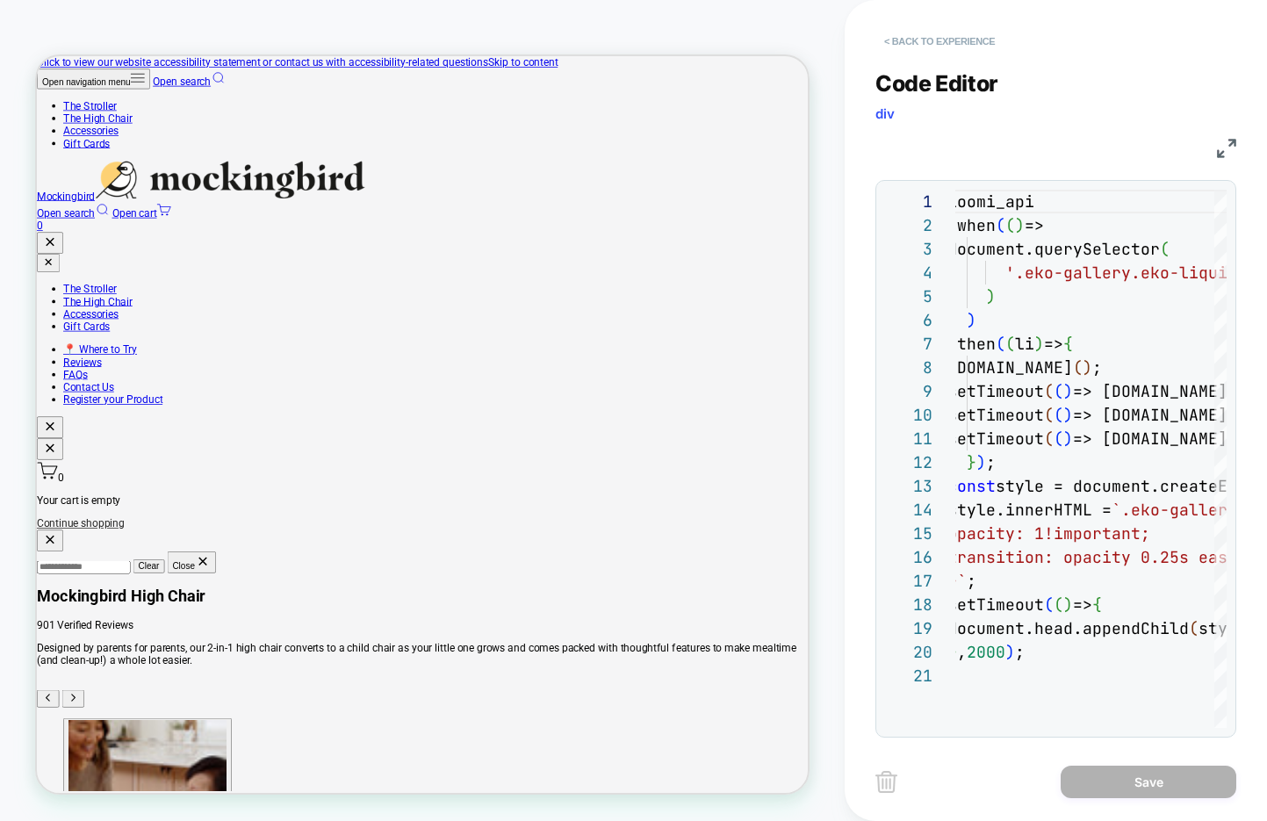
click at [920, 47] on button "< Back to experience" at bounding box center [940, 41] width 128 height 28
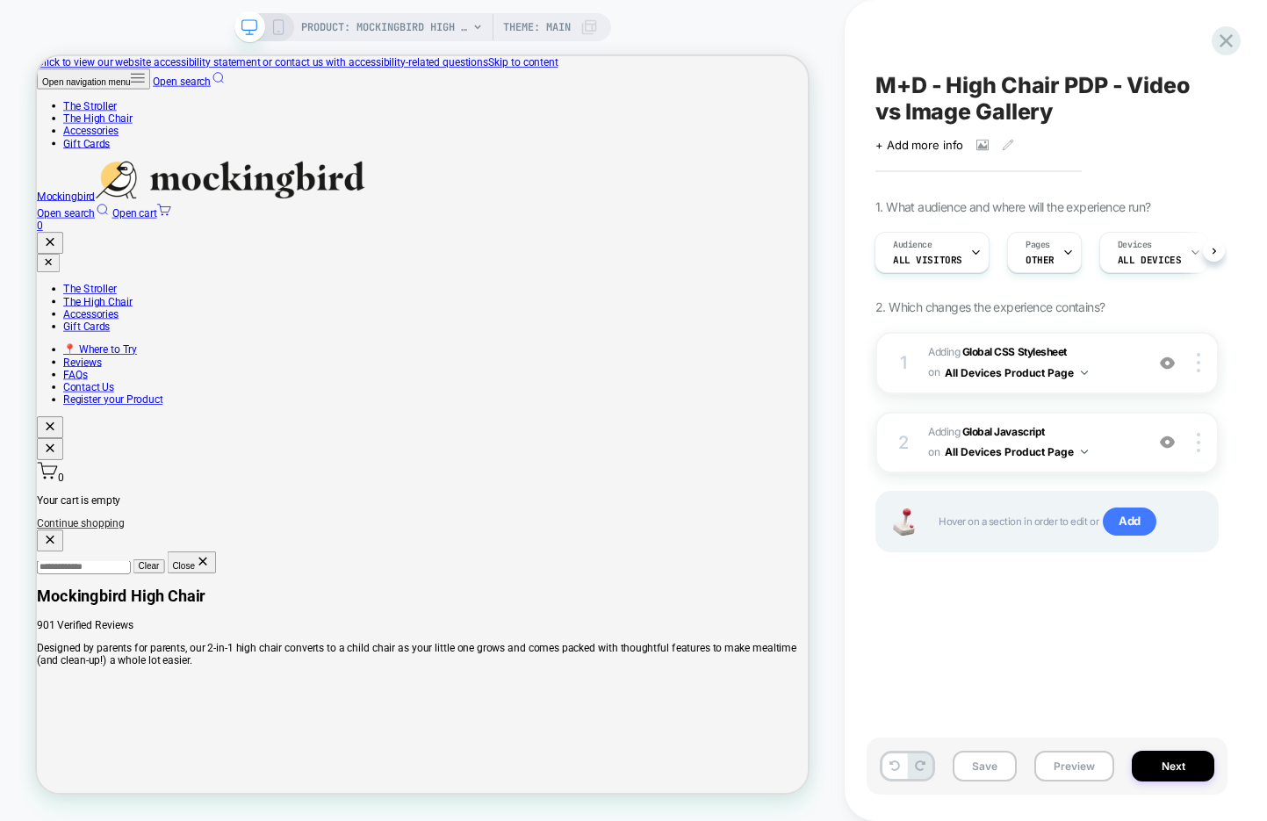
scroll to position [0, 3]
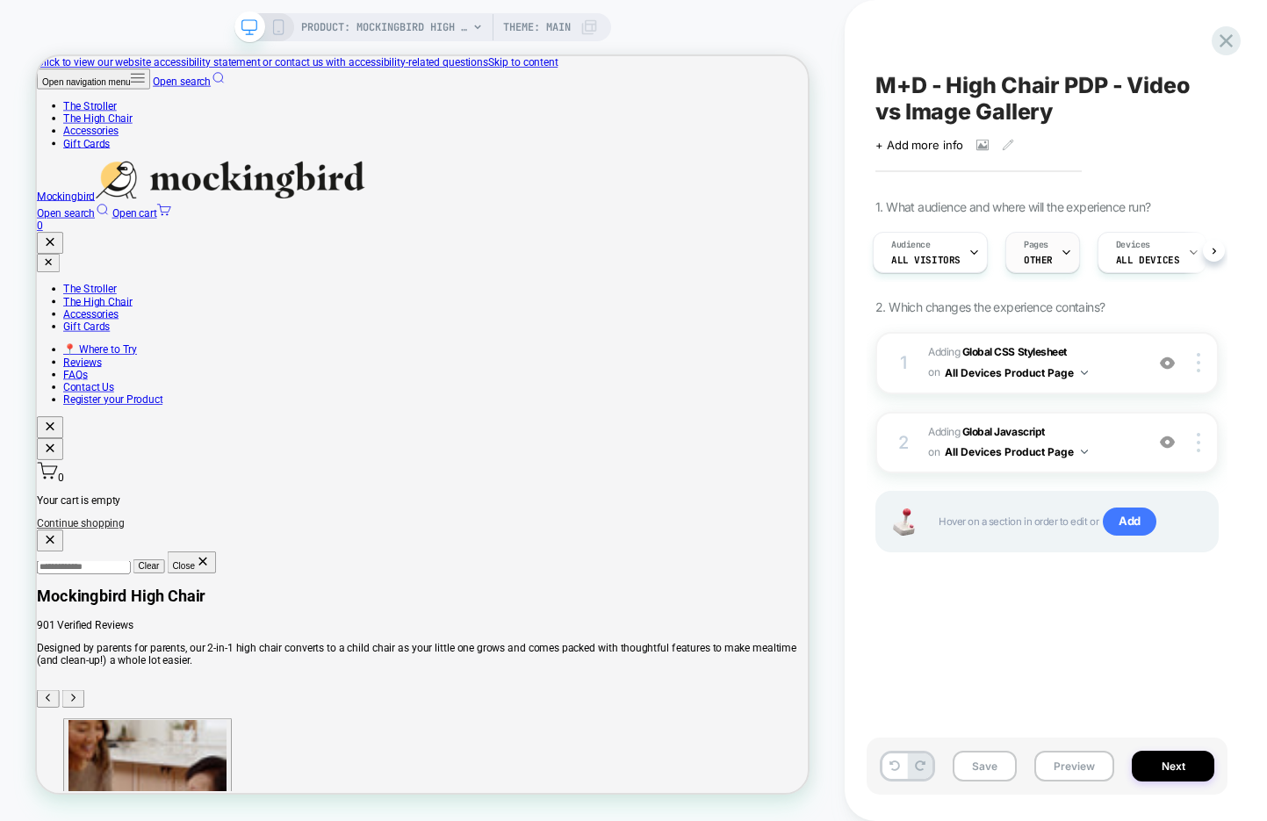
click at [1050, 249] on div "Pages OTHER" at bounding box center [1039, 253] width 64 height 40
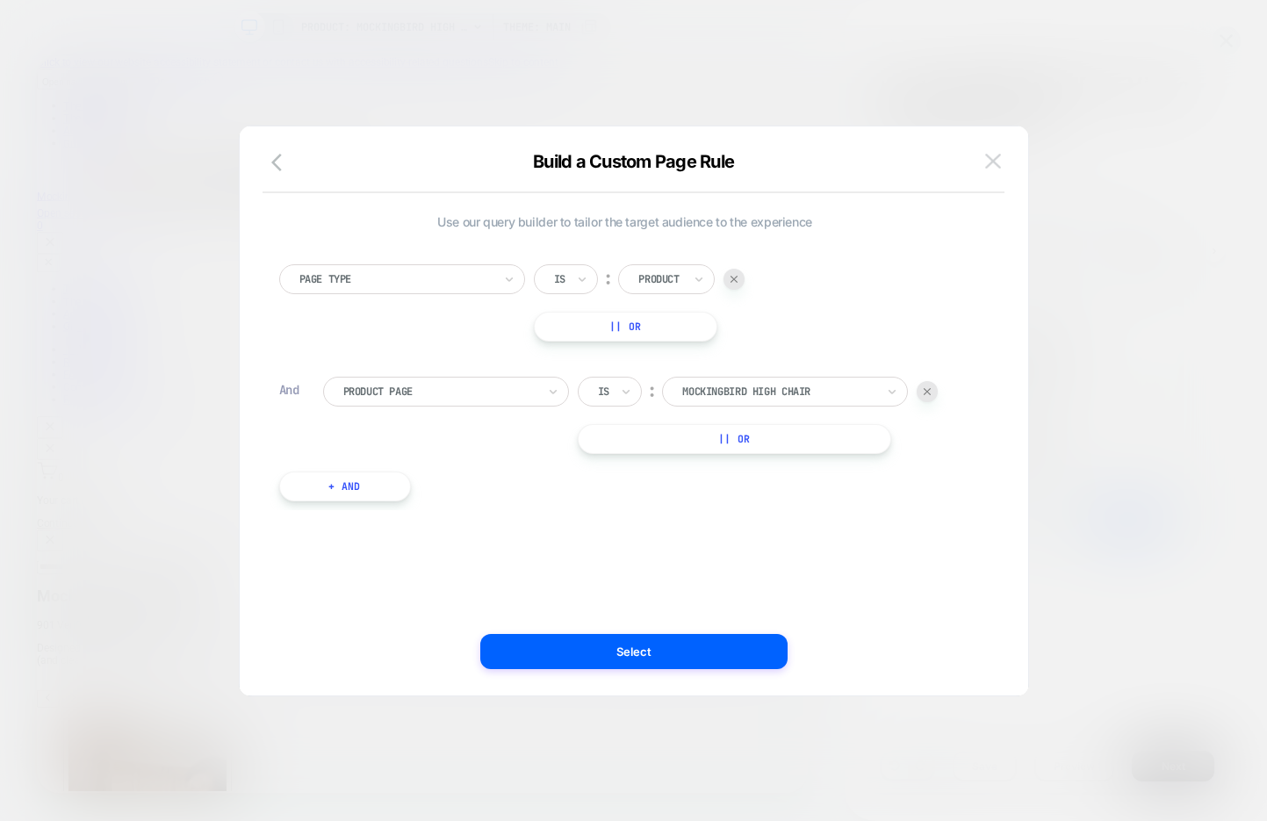
click at [993, 161] on img at bounding box center [993, 161] width 16 height 15
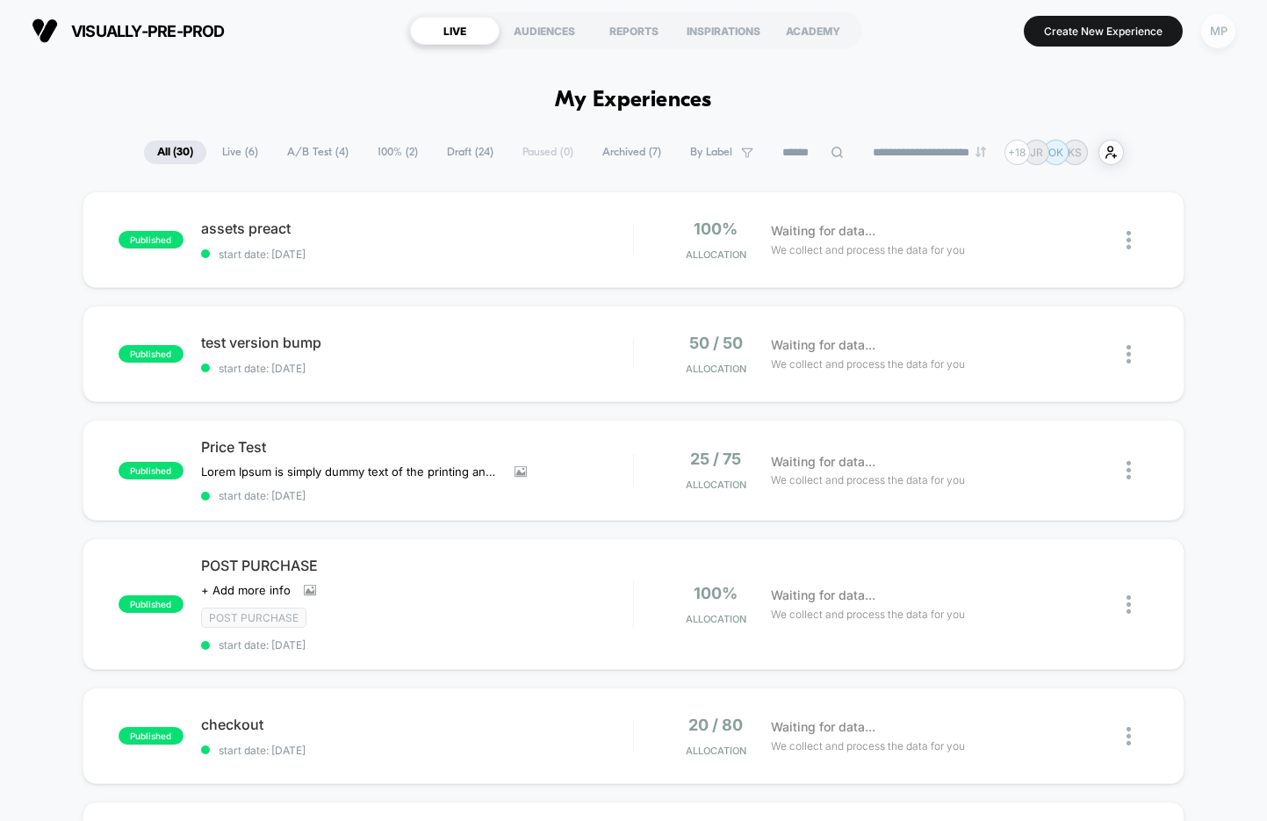
click at [1202, 35] on div "MP" at bounding box center [1219, 31] width 34 height 34
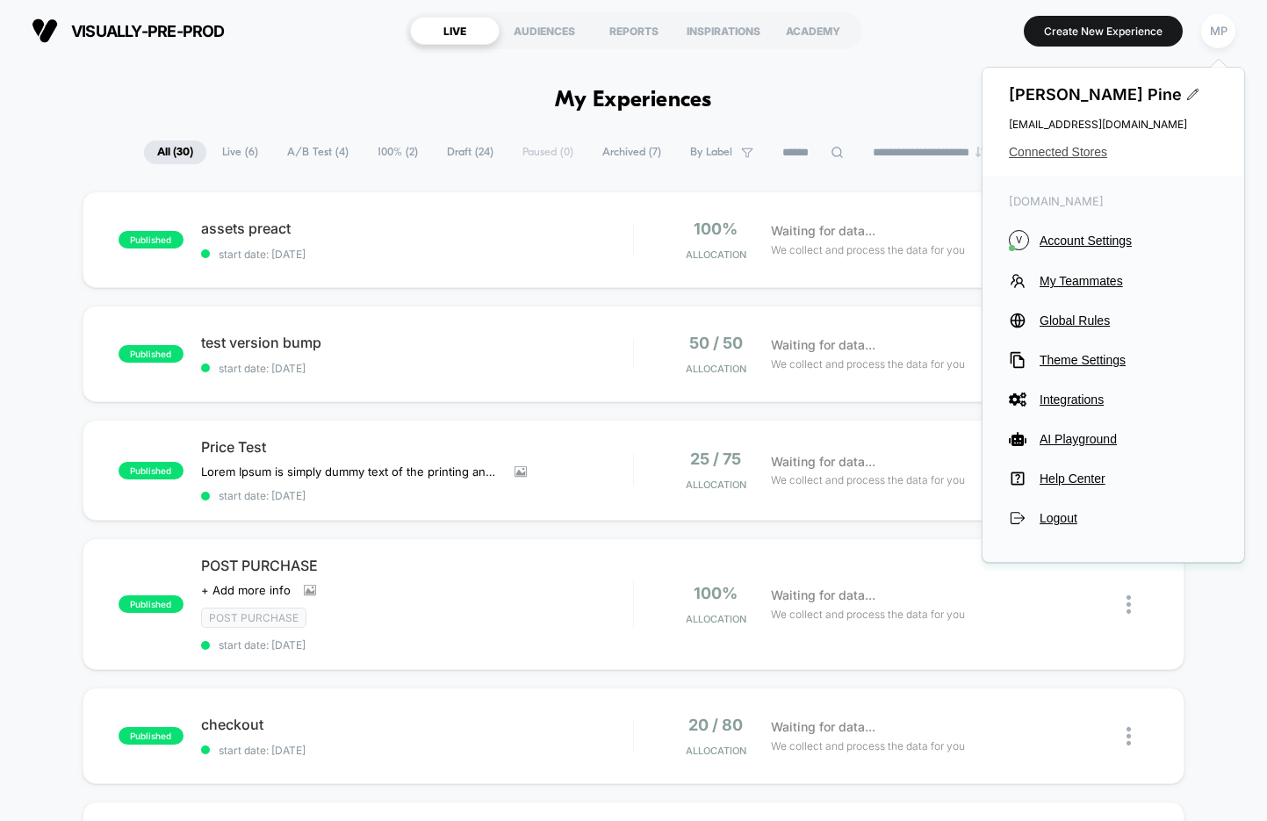
click at [1084, 148] on span "Connected Stores" at bounding box center [1113, 152] width 209 height 14
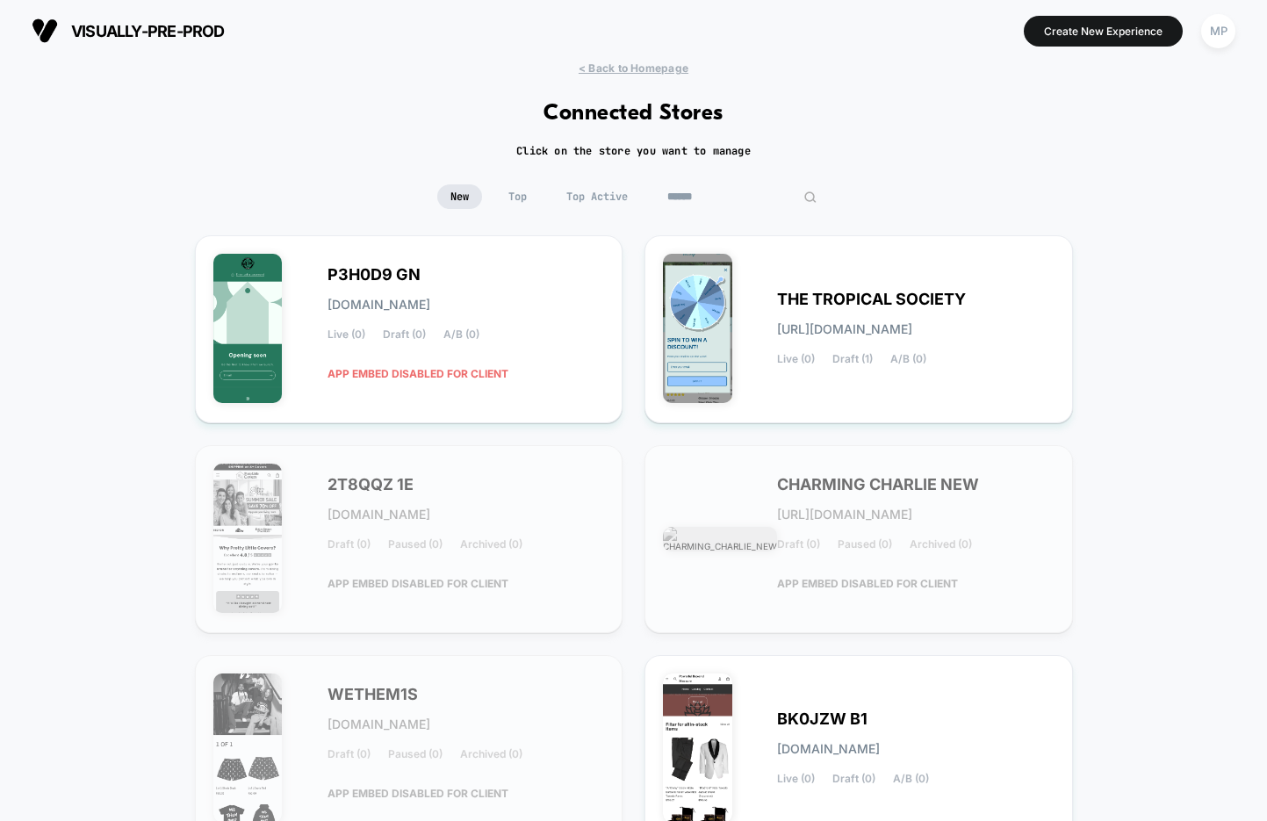
click at [715, 197] on input at bounding box center [742, 196] width 176 height 25
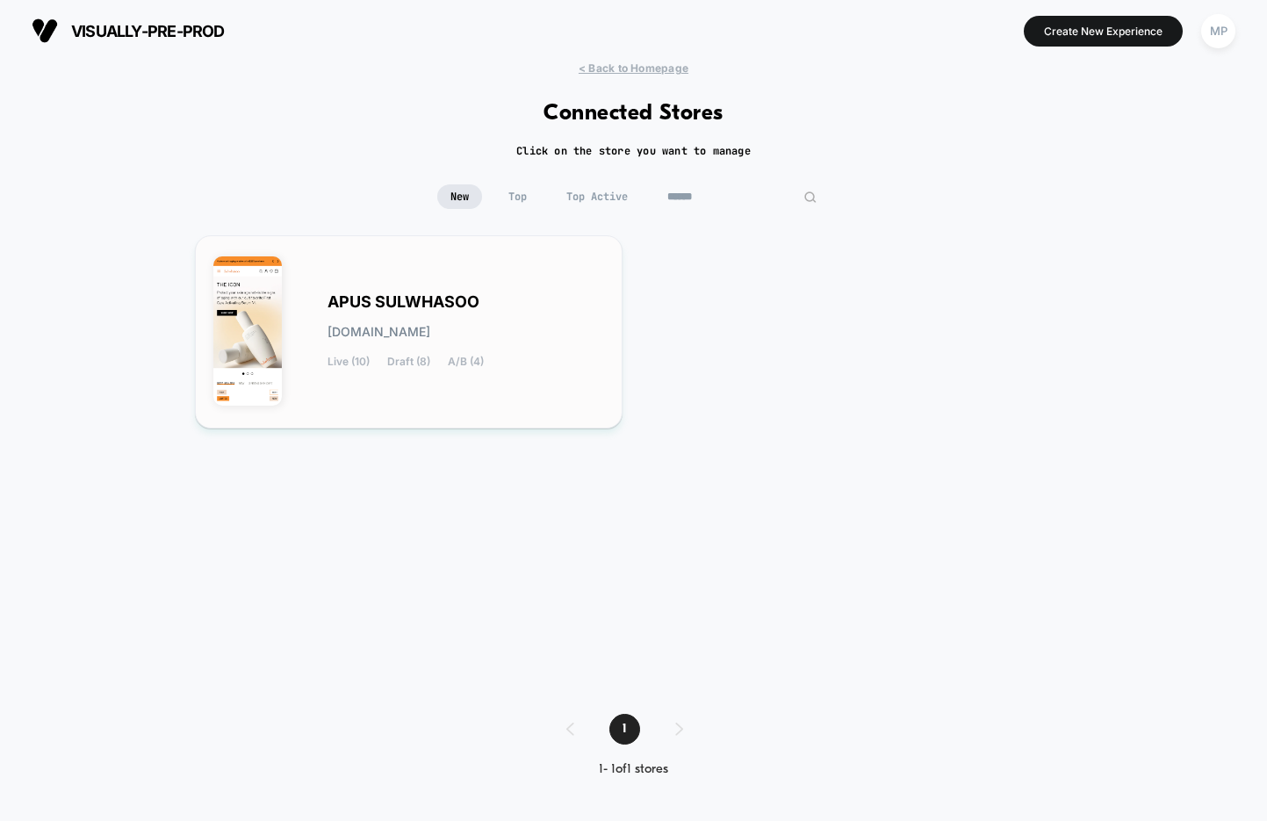
type input "******"
click at [415, 296] on span "APUS SULWHASOO" at bounding box center [404, 302] width 152 height 12
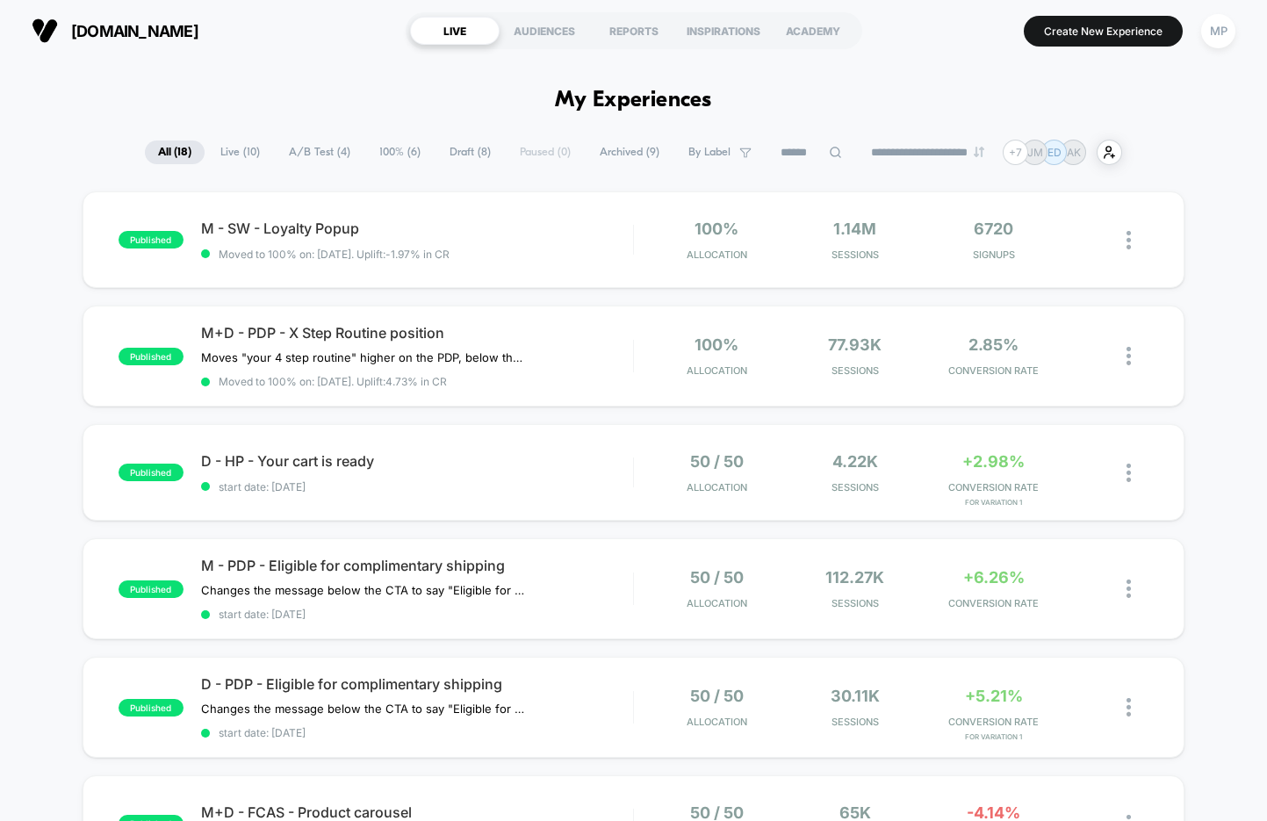
click at [308, 152] on span "A/B Test ( 4 )" at bounding box center [320, 153] width 88 height 24
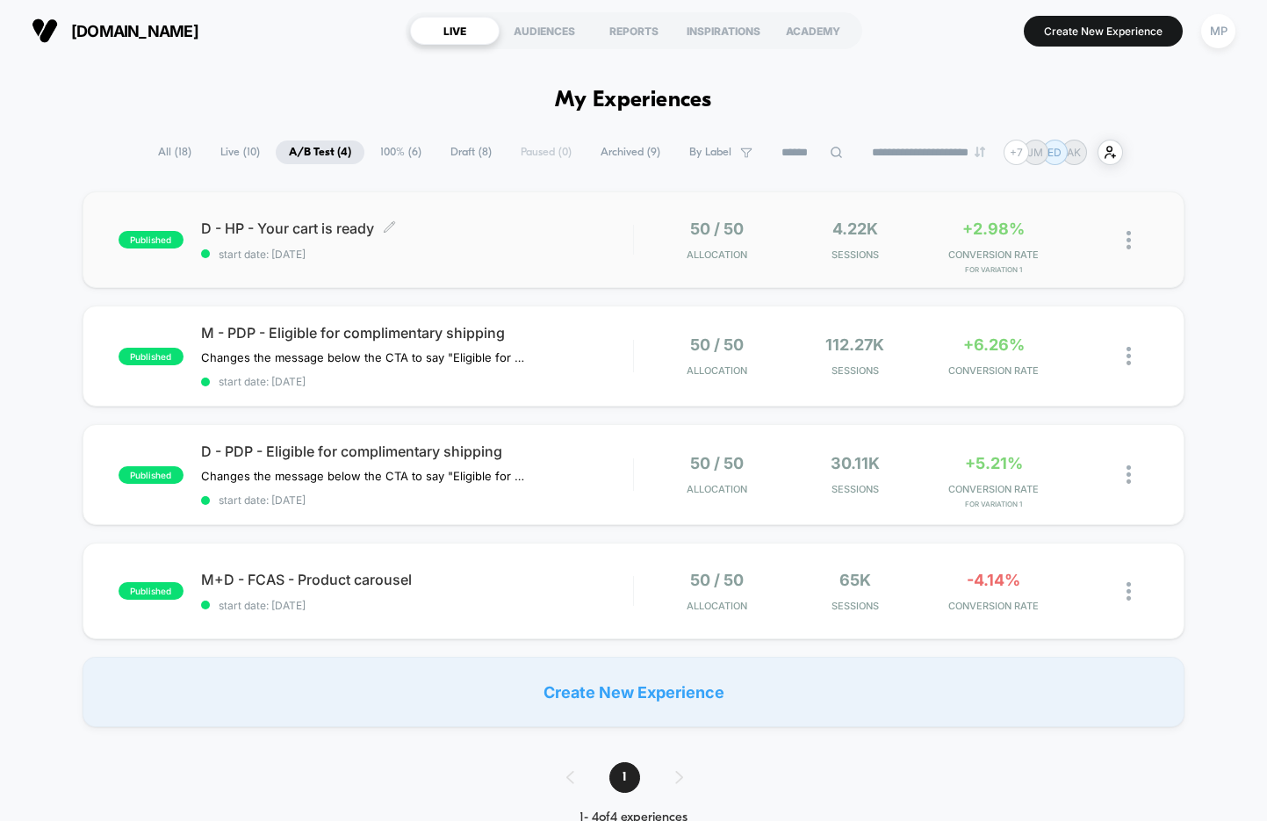
click at [401, 264] on div "published D - HP - Your cart is ready Click to edit experience details Click to…" at bounding box center [634, 239] width 1102 height 97
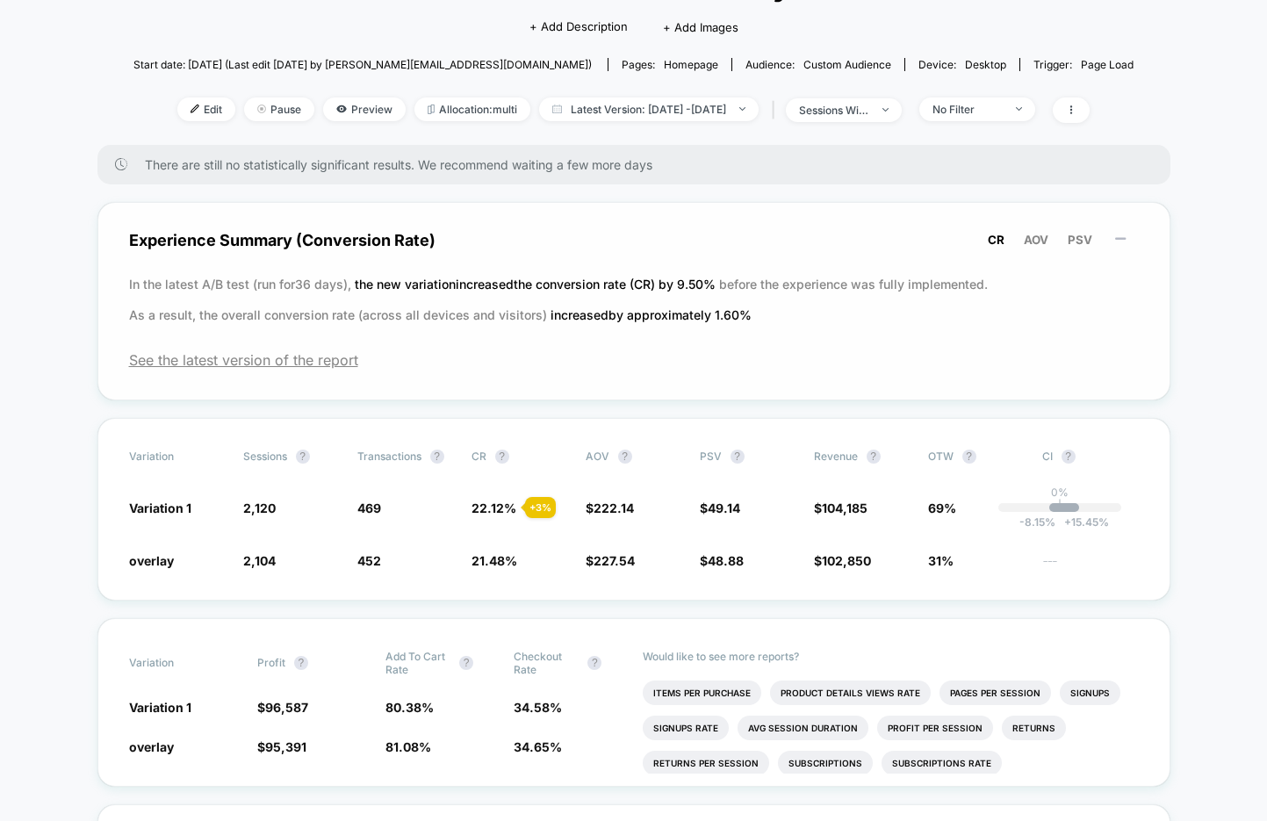
scroll to position [154, 0]
click at [398, 738] on span "81.08 %" at bounding box center [409, 745] width 46 height 15
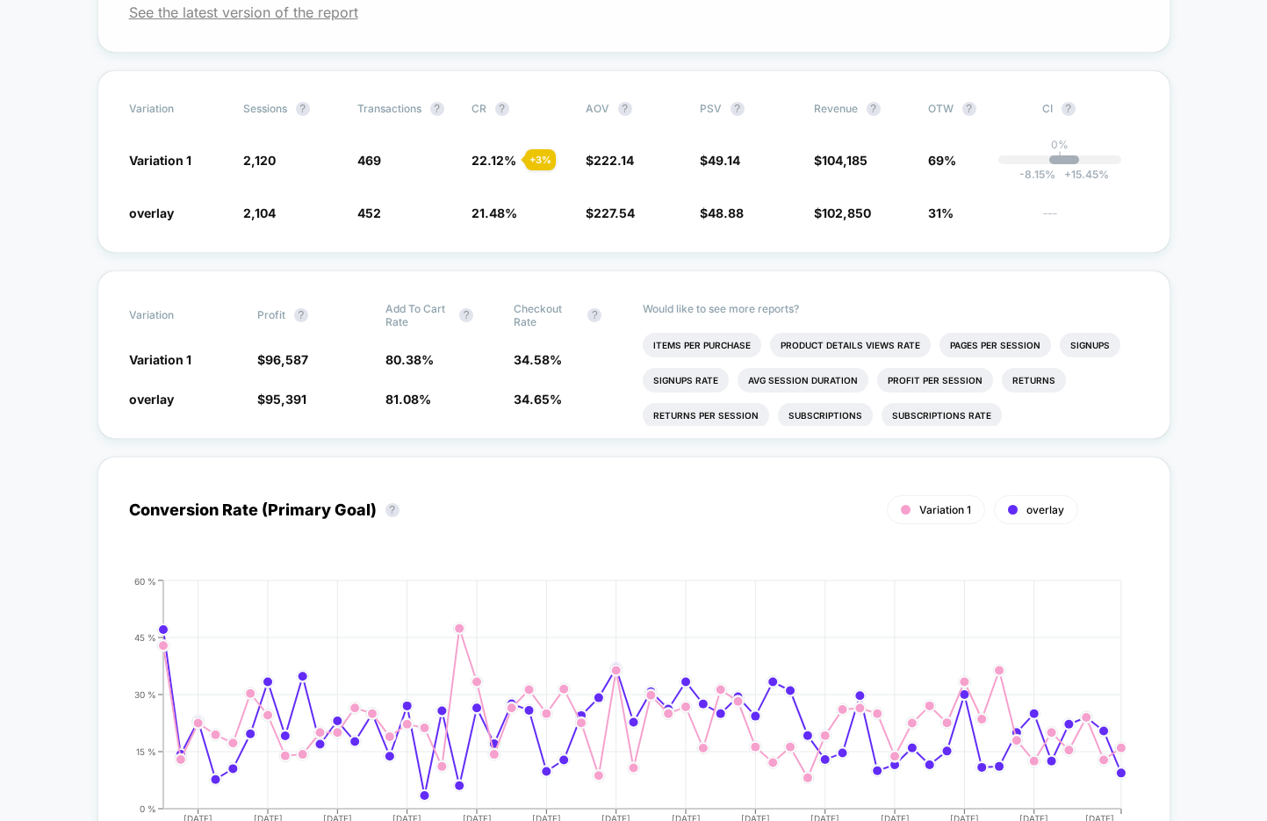
scroll to position [491, 0]
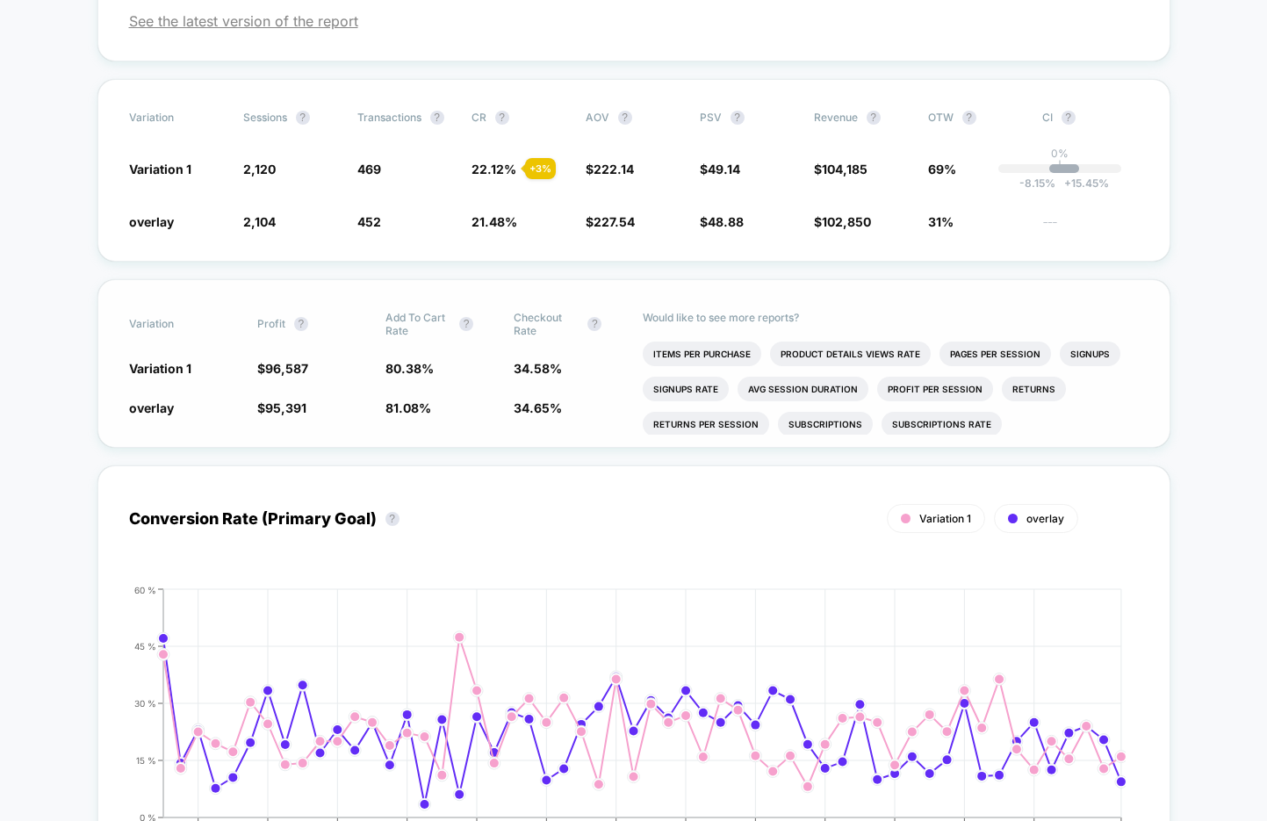
click at [544, 402] on span "34.65 %" at bounding box center [538, 408] width 48 height 15
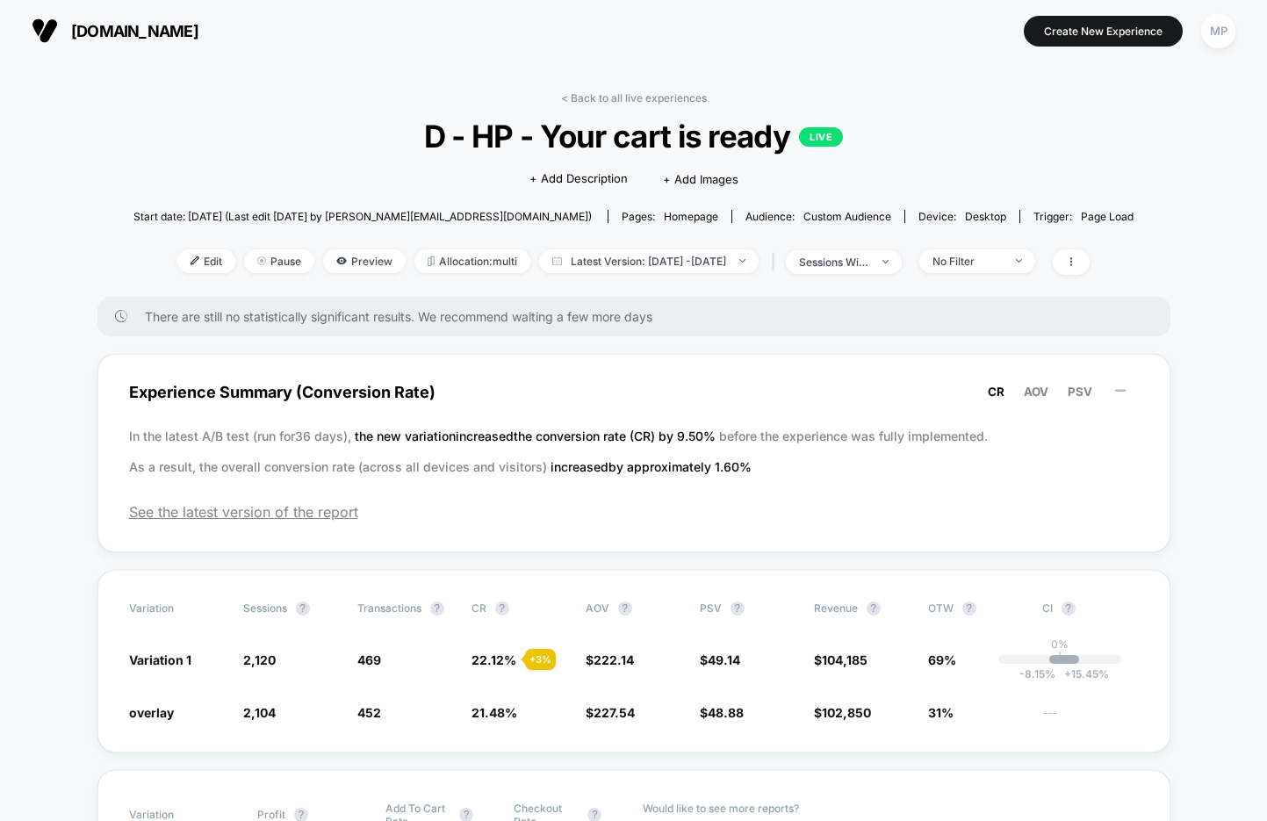
click at [616, 105] on div "< Back to all live experiences D - HP - Your cart is ready LIVE Click to edit e…" at bounding box center [634, 194] width 1000 height 206
click at [614, 94] on link "< Back to all live experiences" at bounding box center [634, 97] width 146 height 13
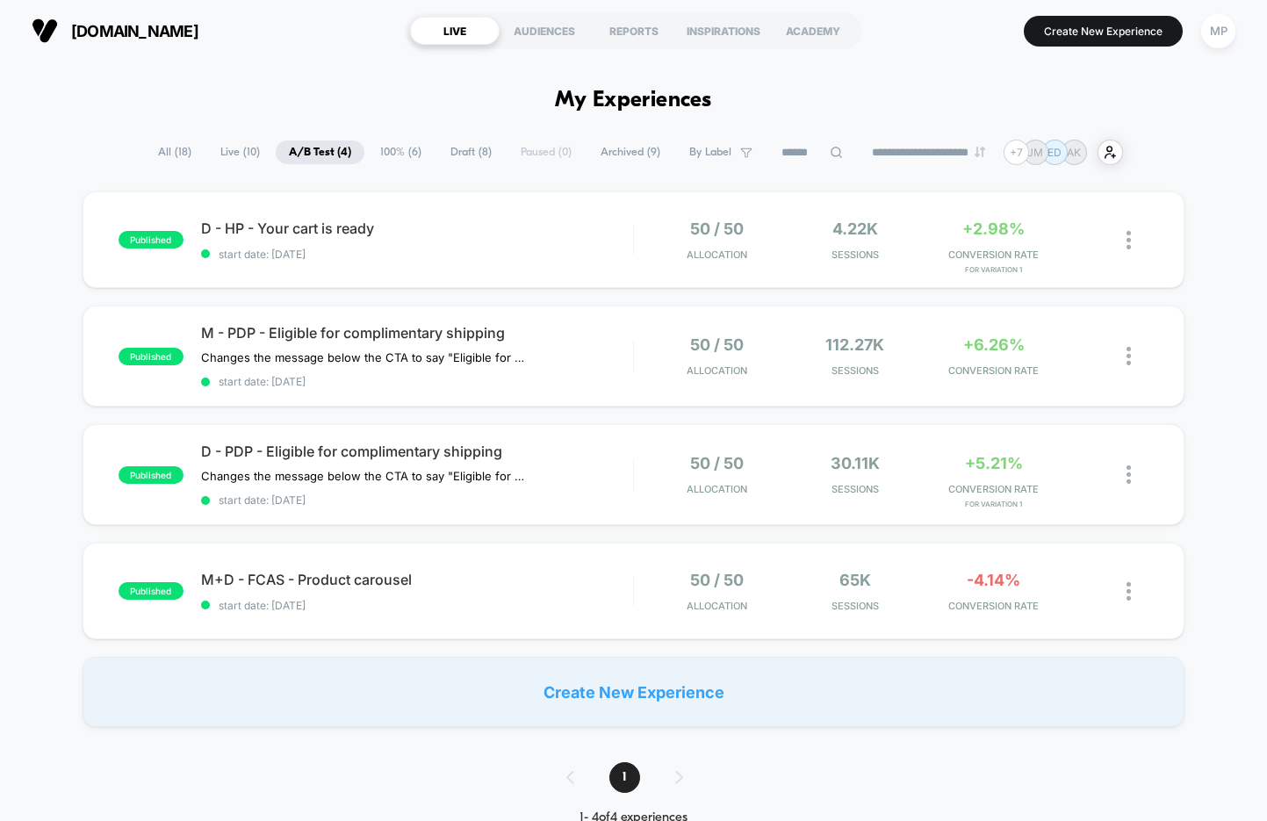
click at [439, 150] on span "Draft ( 8 )" at bounding box center [471, 153] width 68 height 24
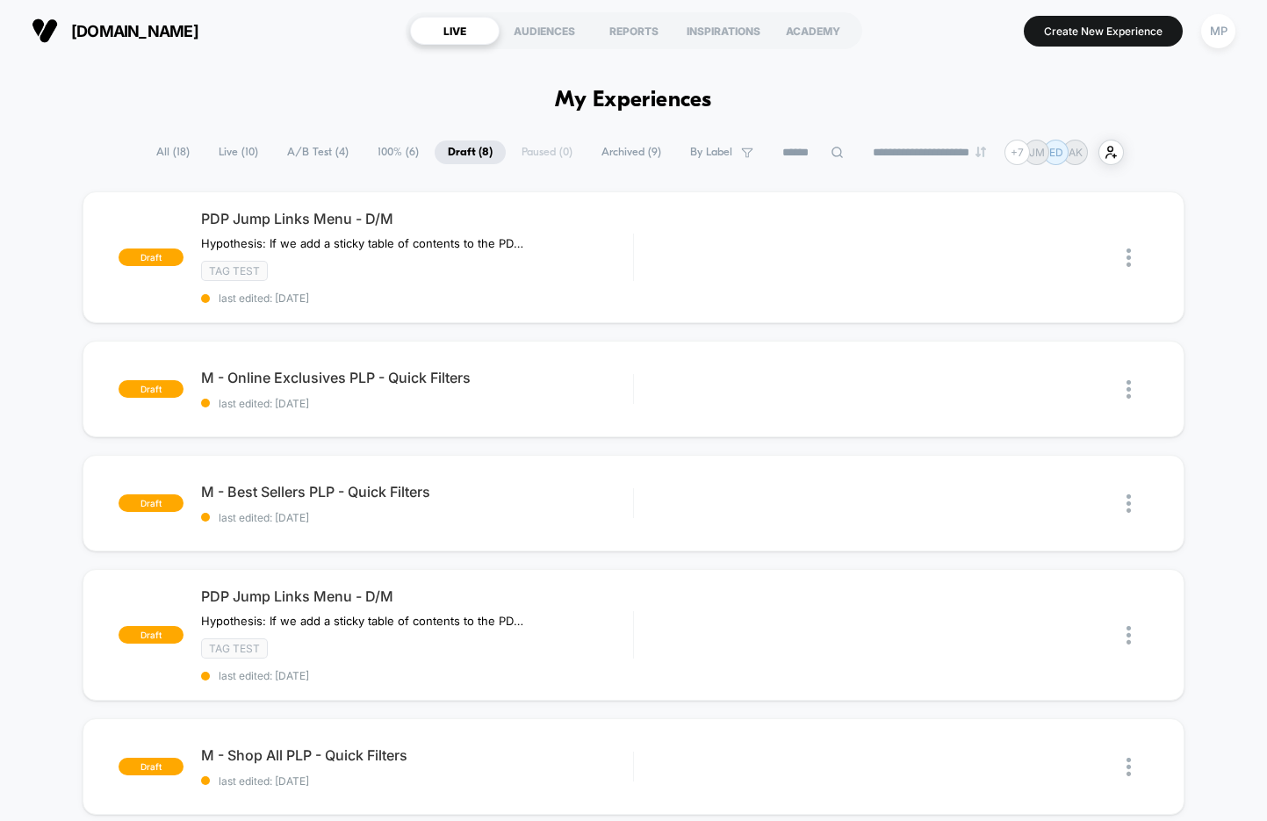
click at [315, 141] on span "A/B Test ( 4 )" at bounding box center [318, 153] width 88 height 24
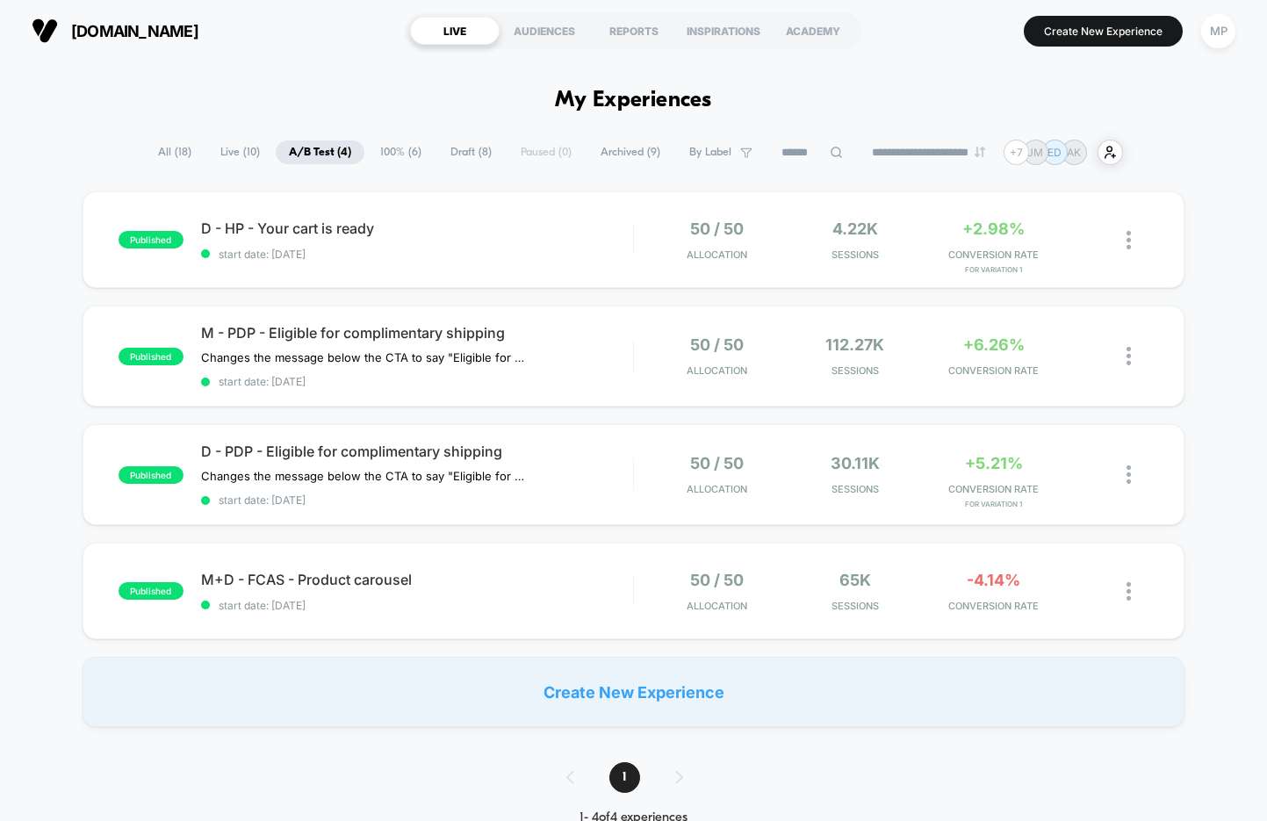
click at [473, 145] on span "Draft ( 8 )" at bounding box center [471, 153] width 68 height 24
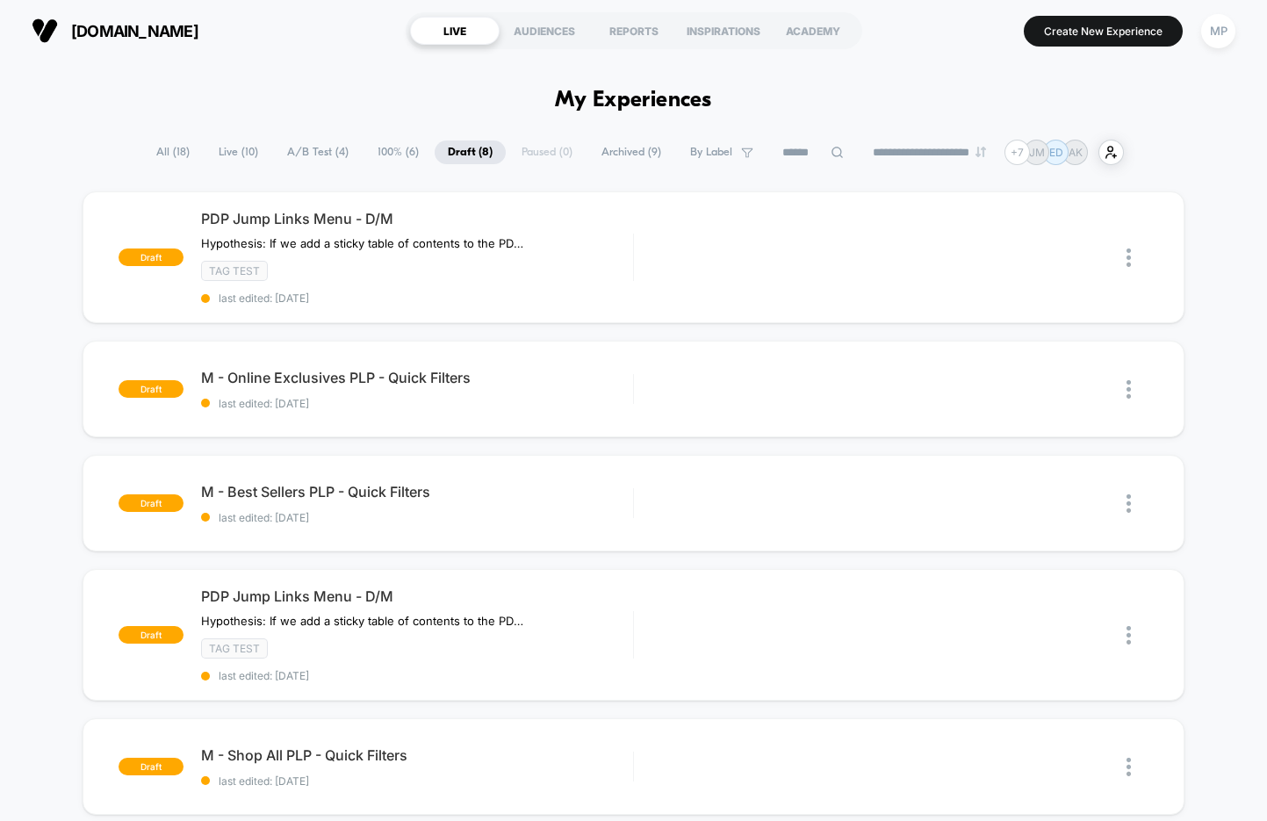
click at [299, 145] on span "A/B Test ( 4 )" at bounding box center [318, 153] width 88 height 24
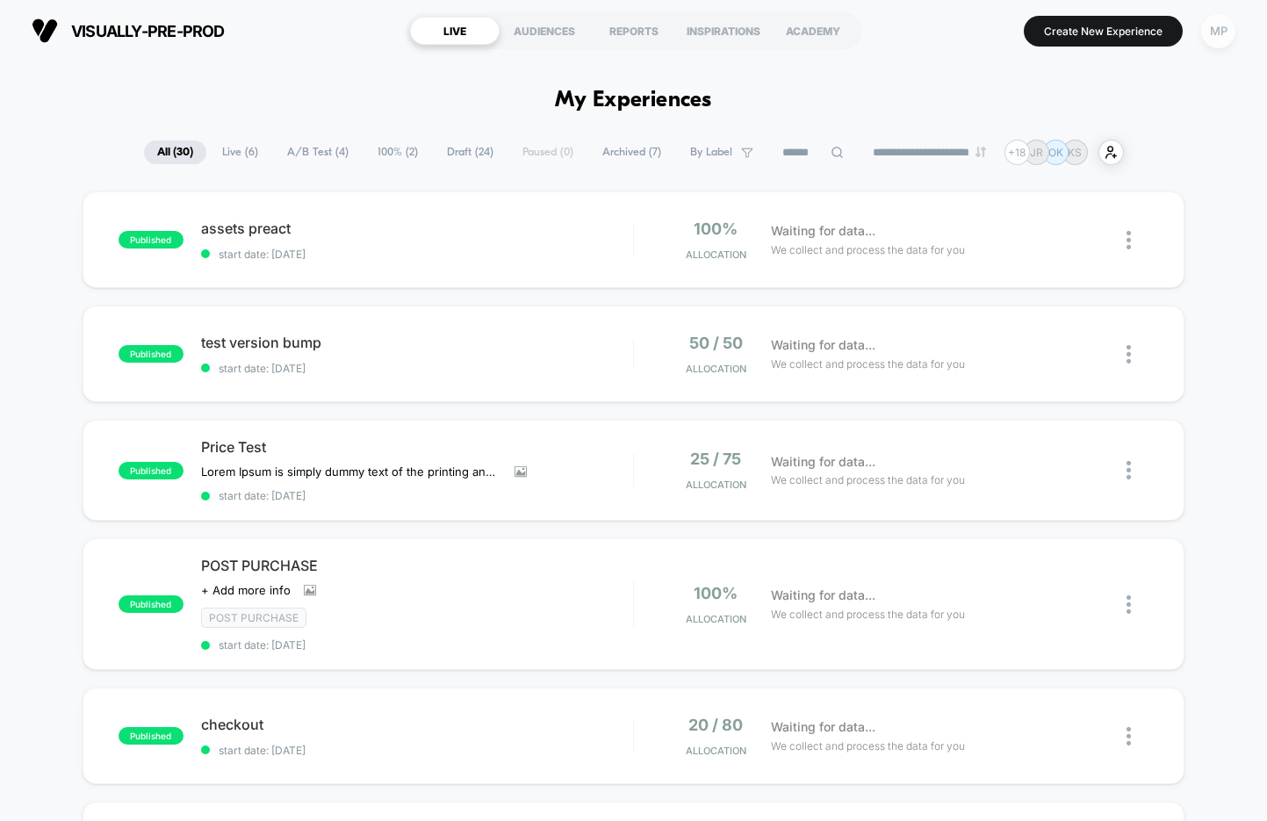
click at [1225, 27] on div "MP" at bounding box center [1219, 31] width 34 height 34
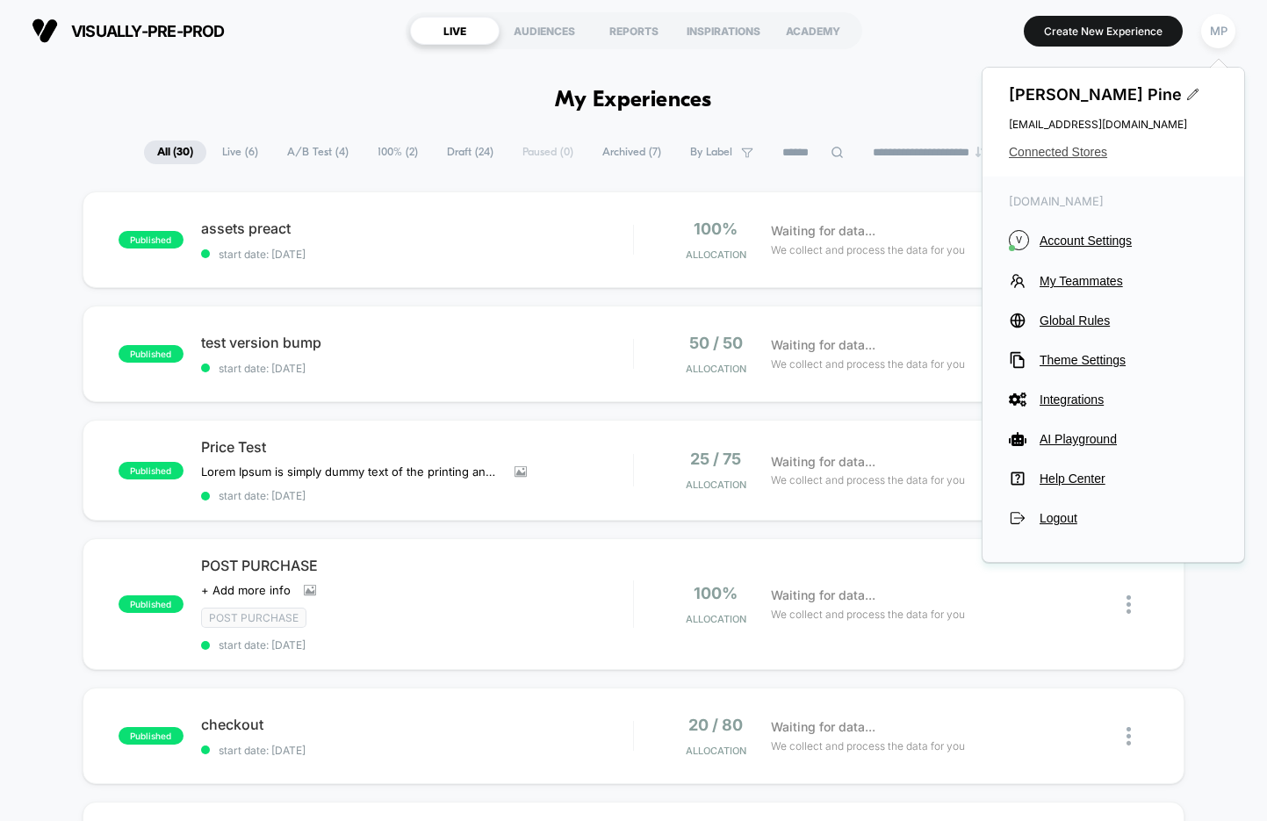
click at [1088, 155] on span "Connected Stores" at bounding box center [1113, 152] width 209 height 14
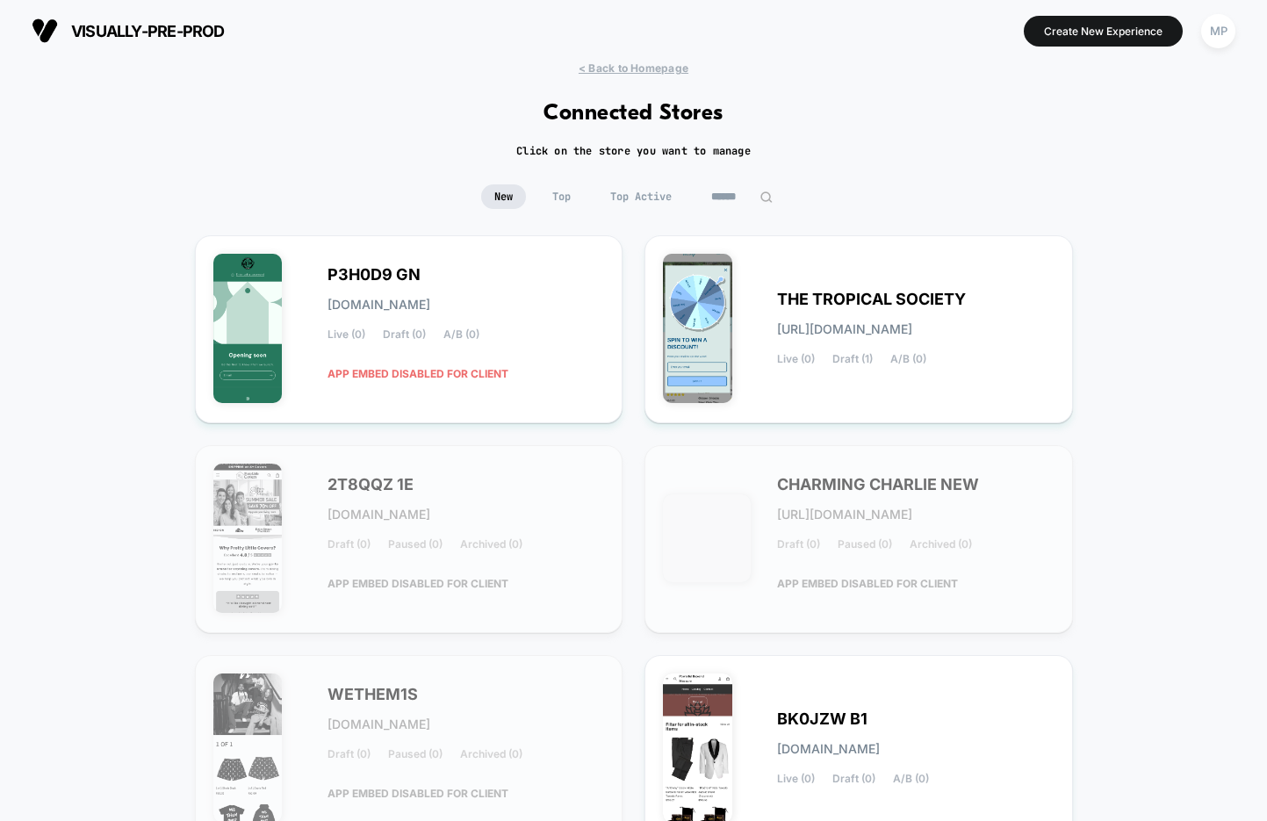
click at [730, 202] on input at bounding box center [742, 196] width 88 height 25
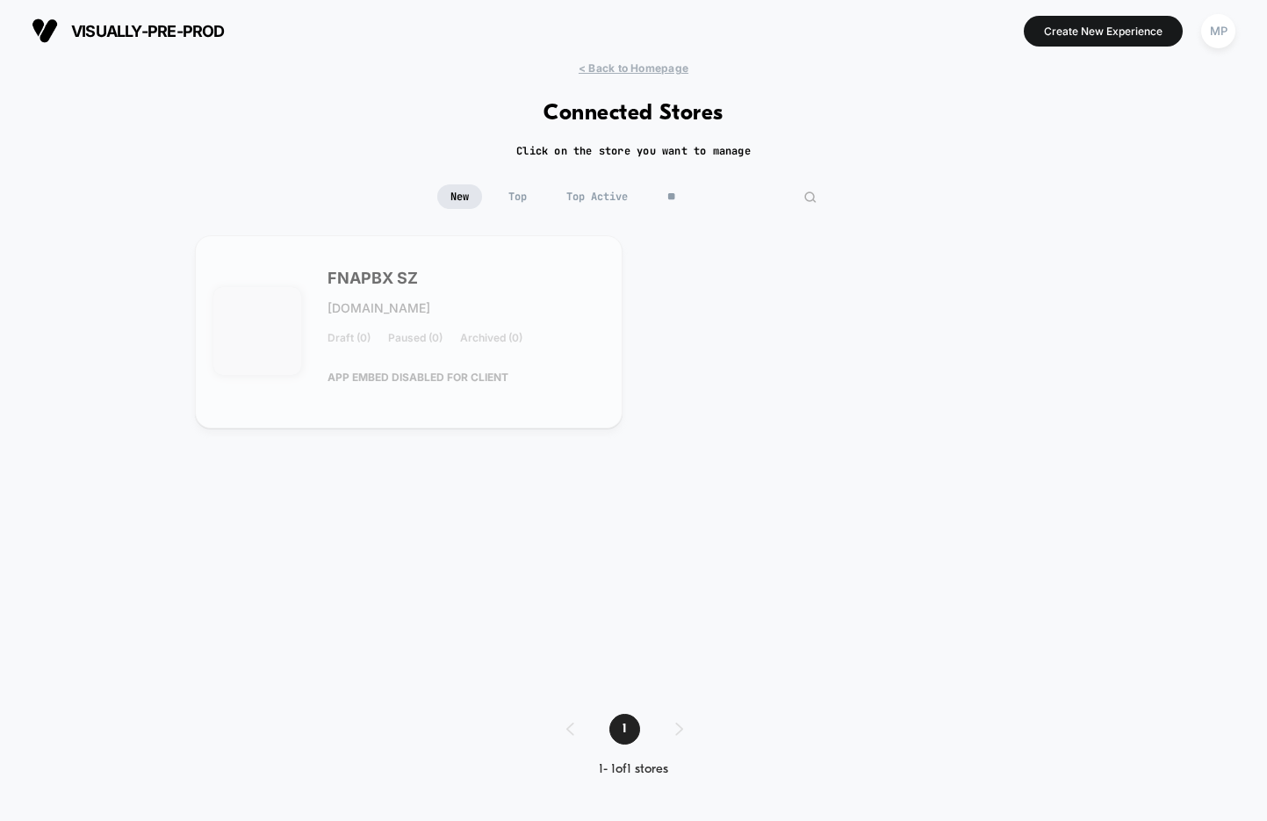
type input "*"
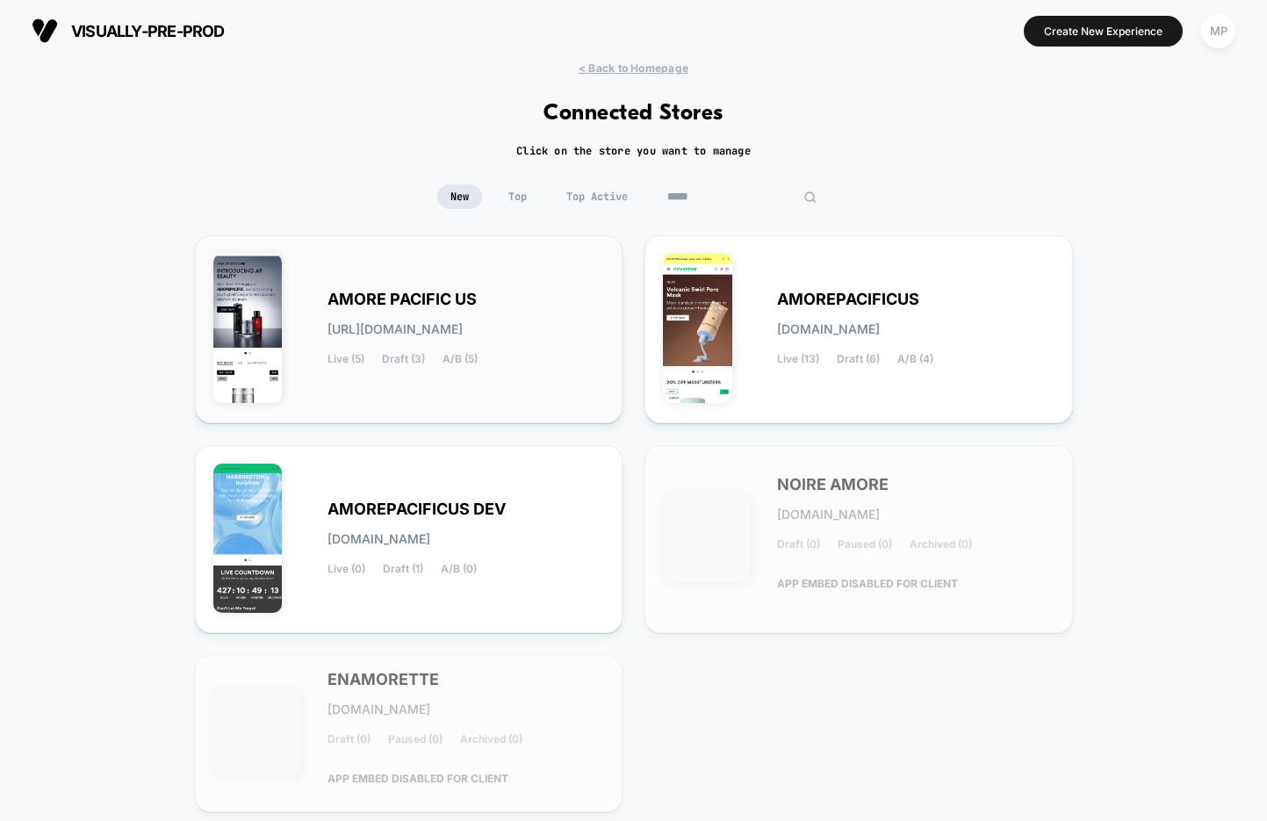
type input "*****"
click at [444, 298] on span "AMORE PACIFIC US" at bounding box center [402, 299] width 149 height 12
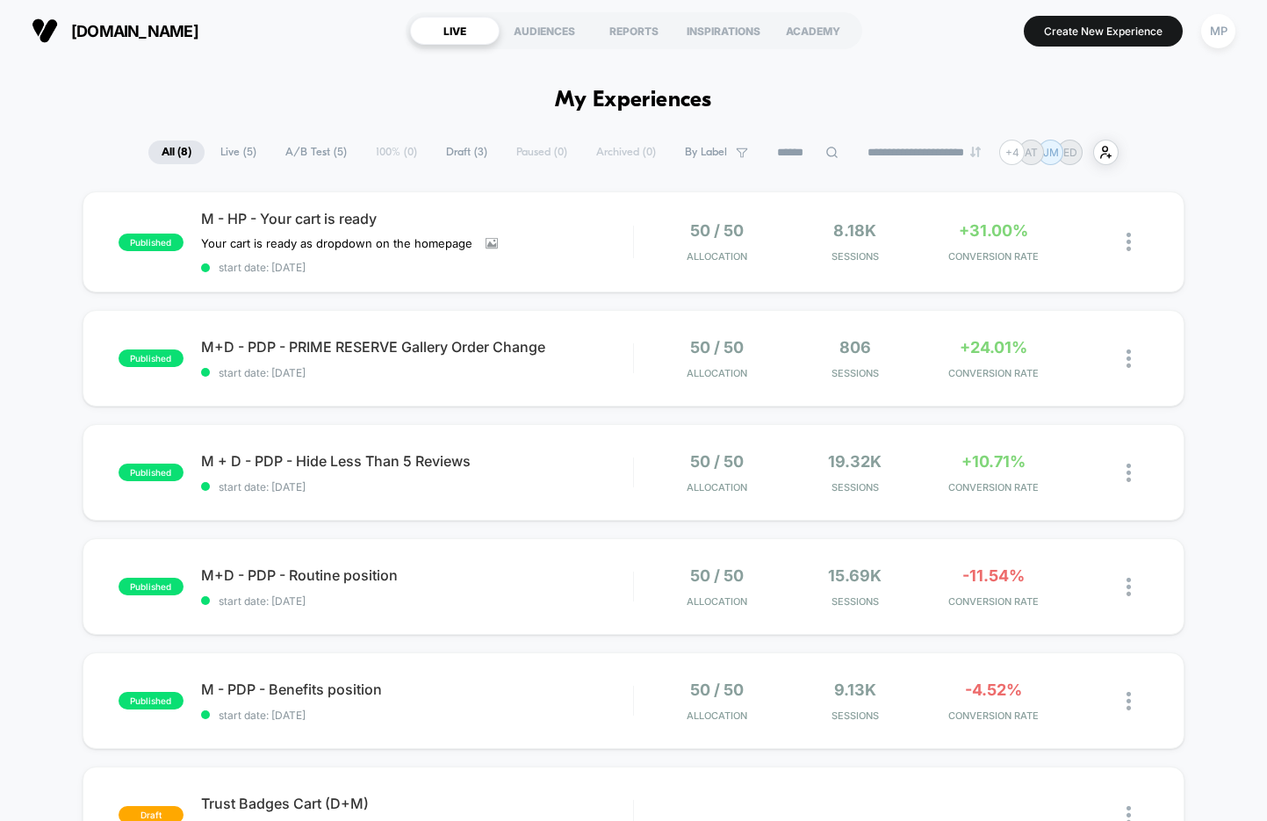
click at [298, 142] on span "A/B Test ( 5 )" at bounding box center [316, 153] width 88 height 24
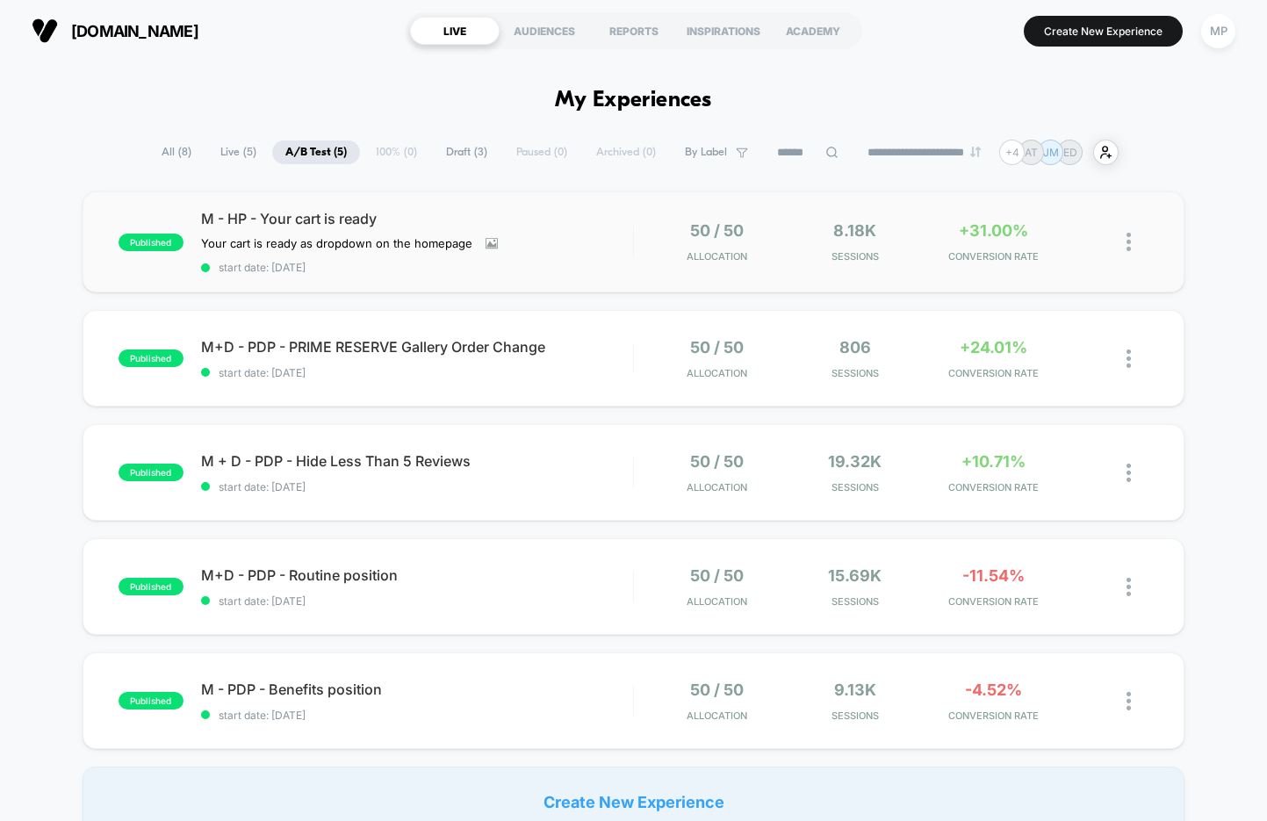
click at [426, 275] on div "published M - HP - Your cart is ready Your cart is ready as dropdown on the hom…" at bounding box center [634, 241] width 1102 height 101
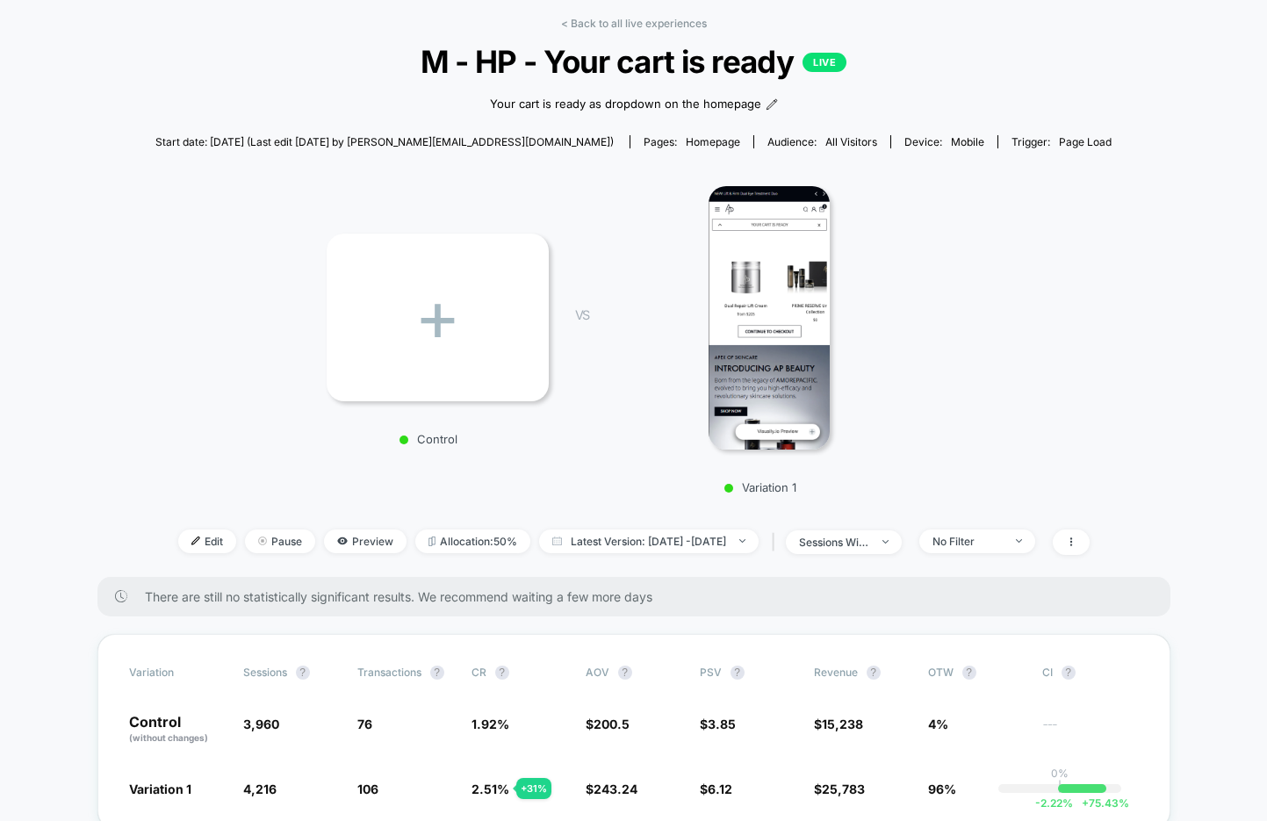
scroll to position [65, 0]
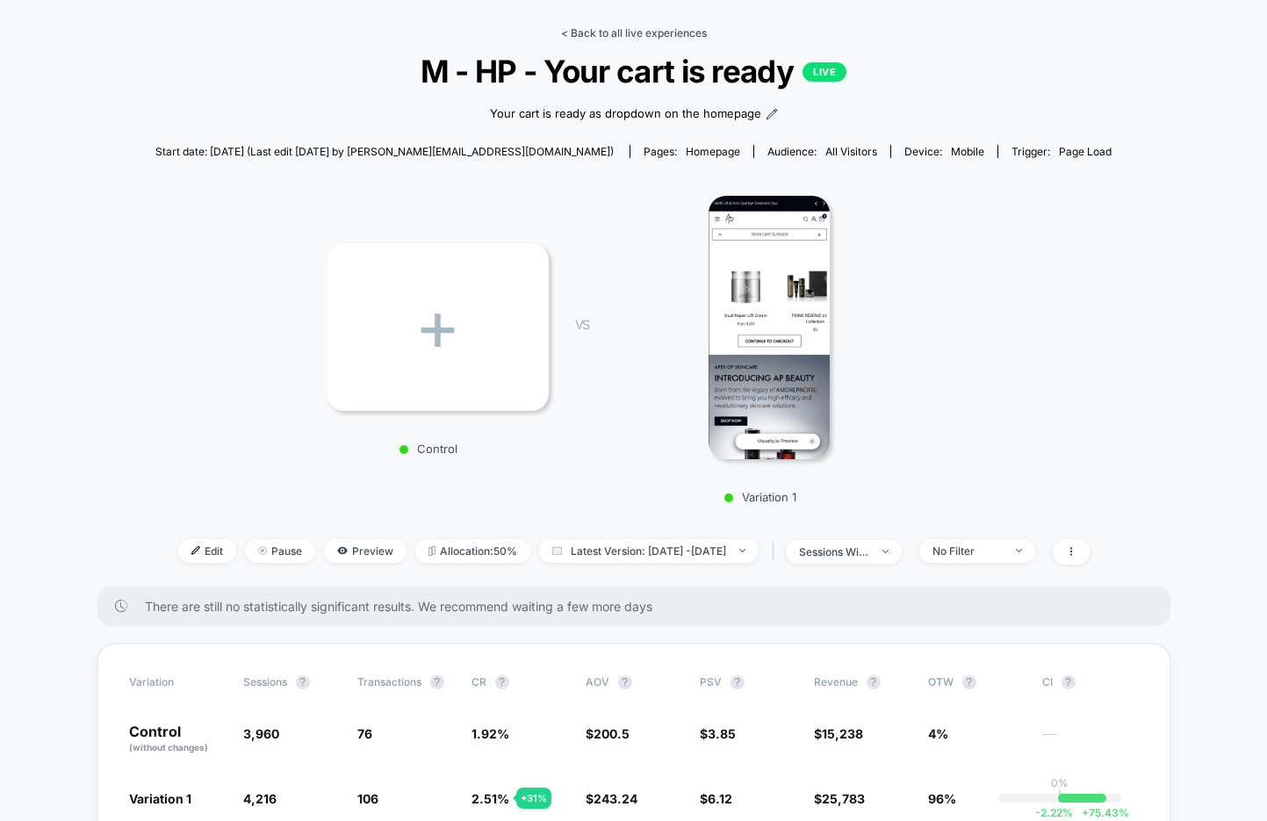
click at [612, 32] on link "< Back to all live experiences" at bounding box center [634, 32] width 146 height 13
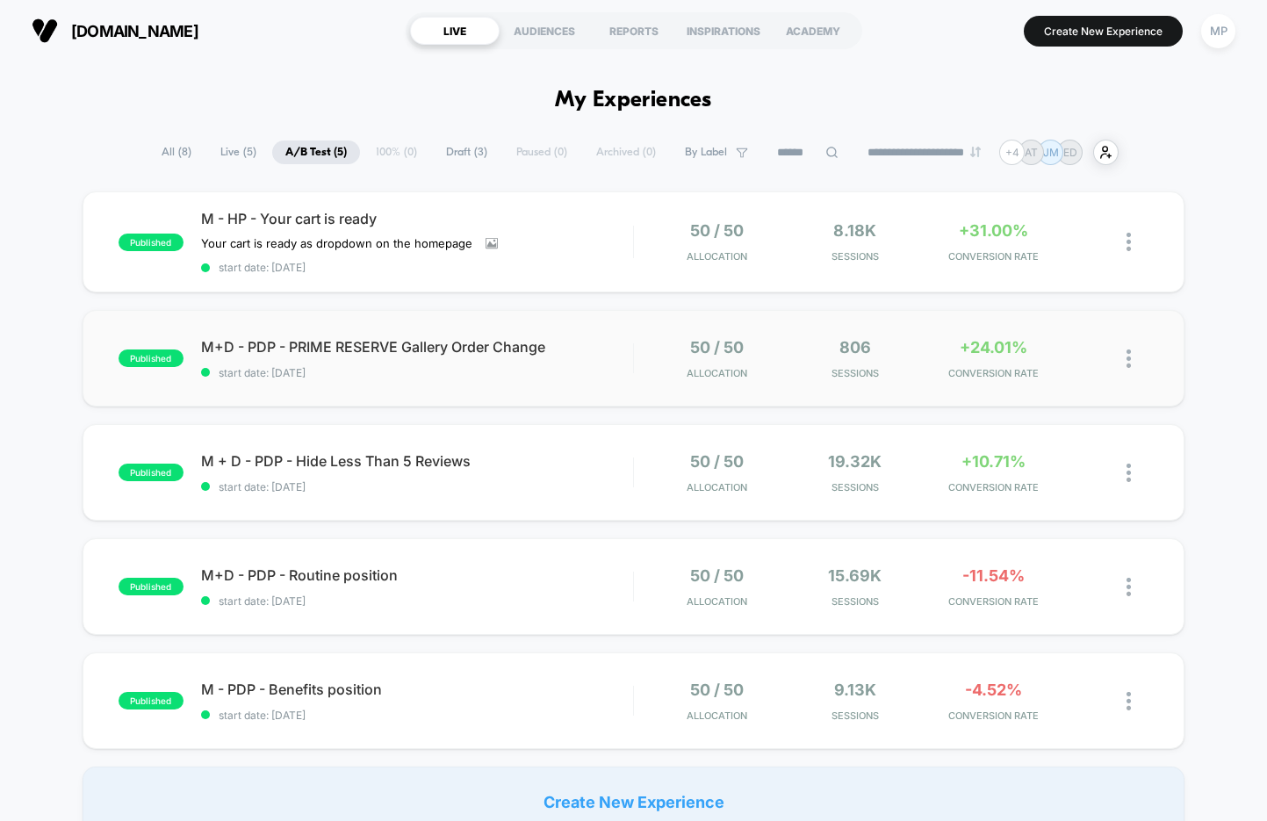
click at [471, 384] on div "published M+D - PDP - PRIME RESERVE Gallery Order Change start date: 9/3/2025 5…" at bounding box center [634, 358] width 1102 height 97
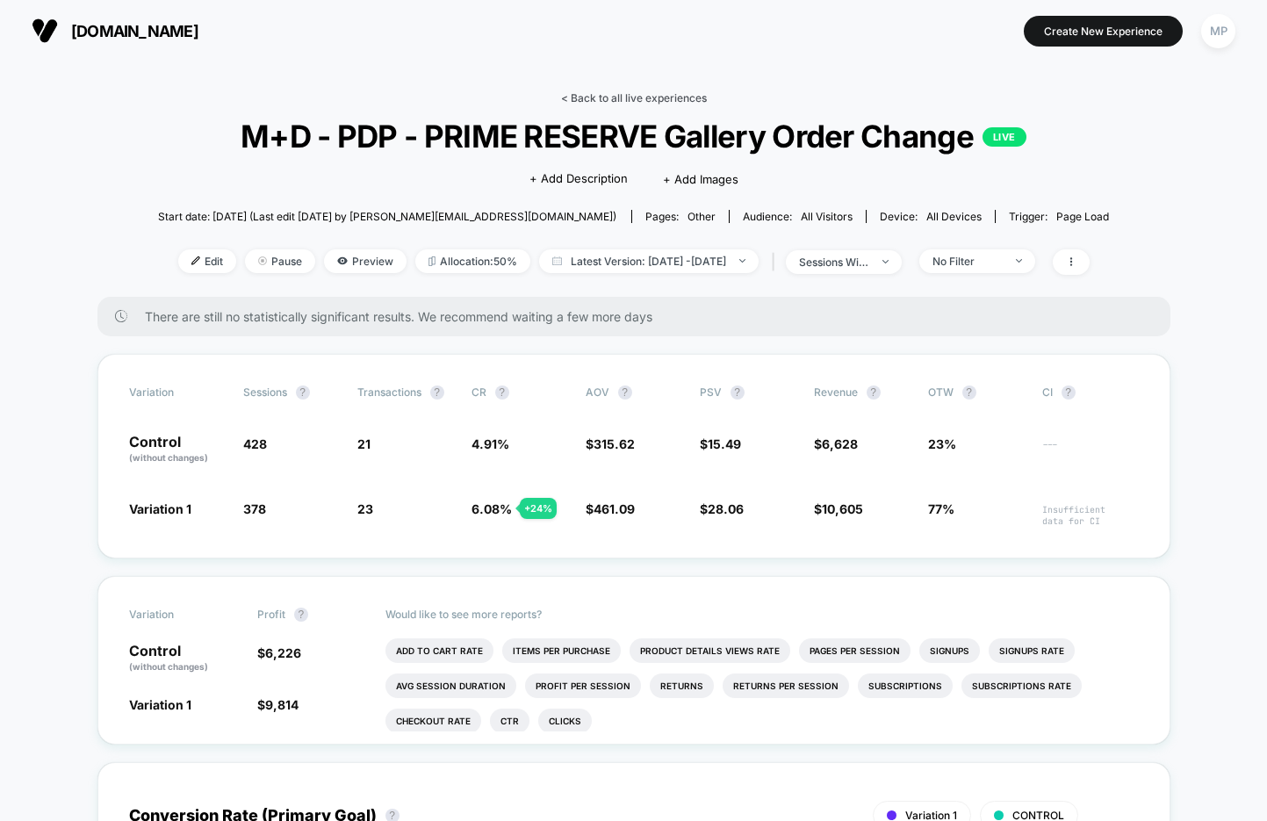
click at [613, 101] on link "< Back to all live experiences" at bounding box center [634, 97] width 146 height 13
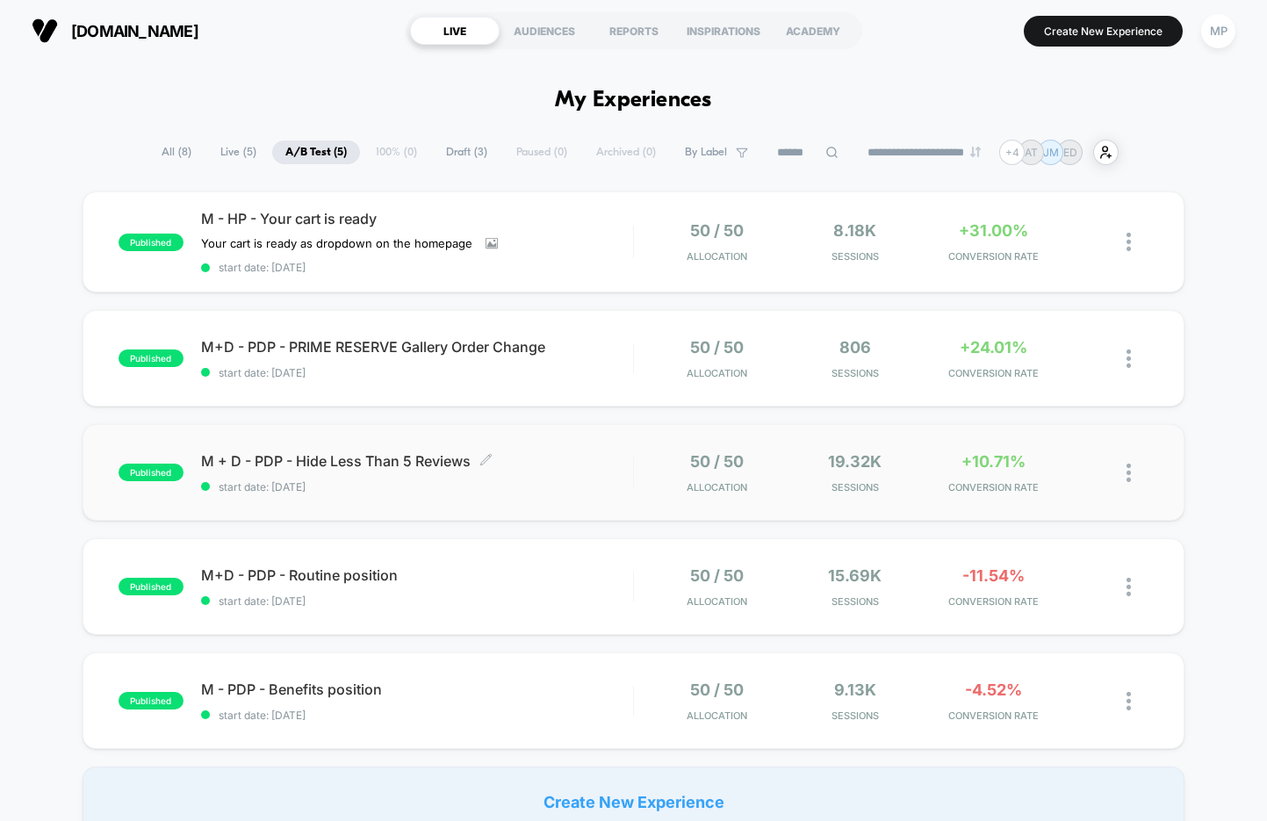
click at [487, 481] on span "start date: 8/20/2025" at bounding box center [417, 486] width 432 height 13
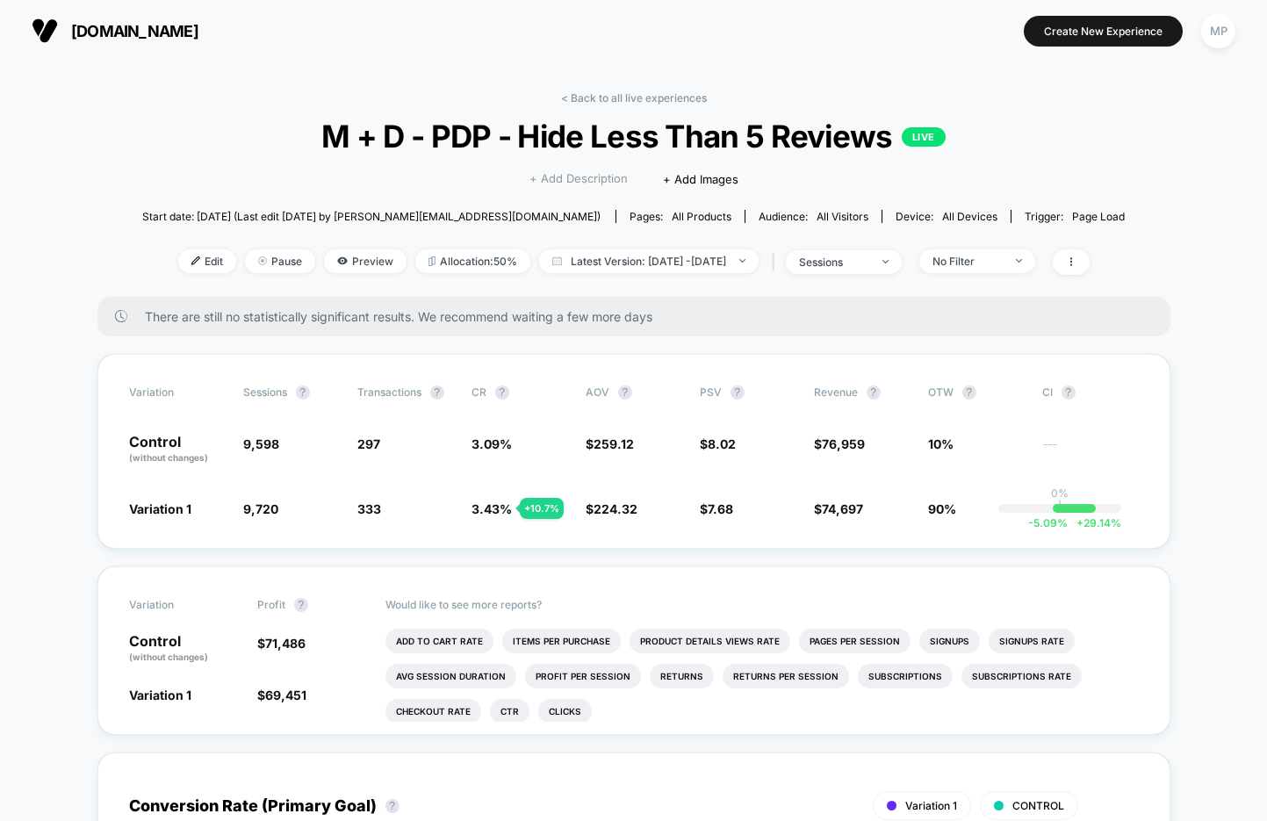
scroll to position [2, 0]
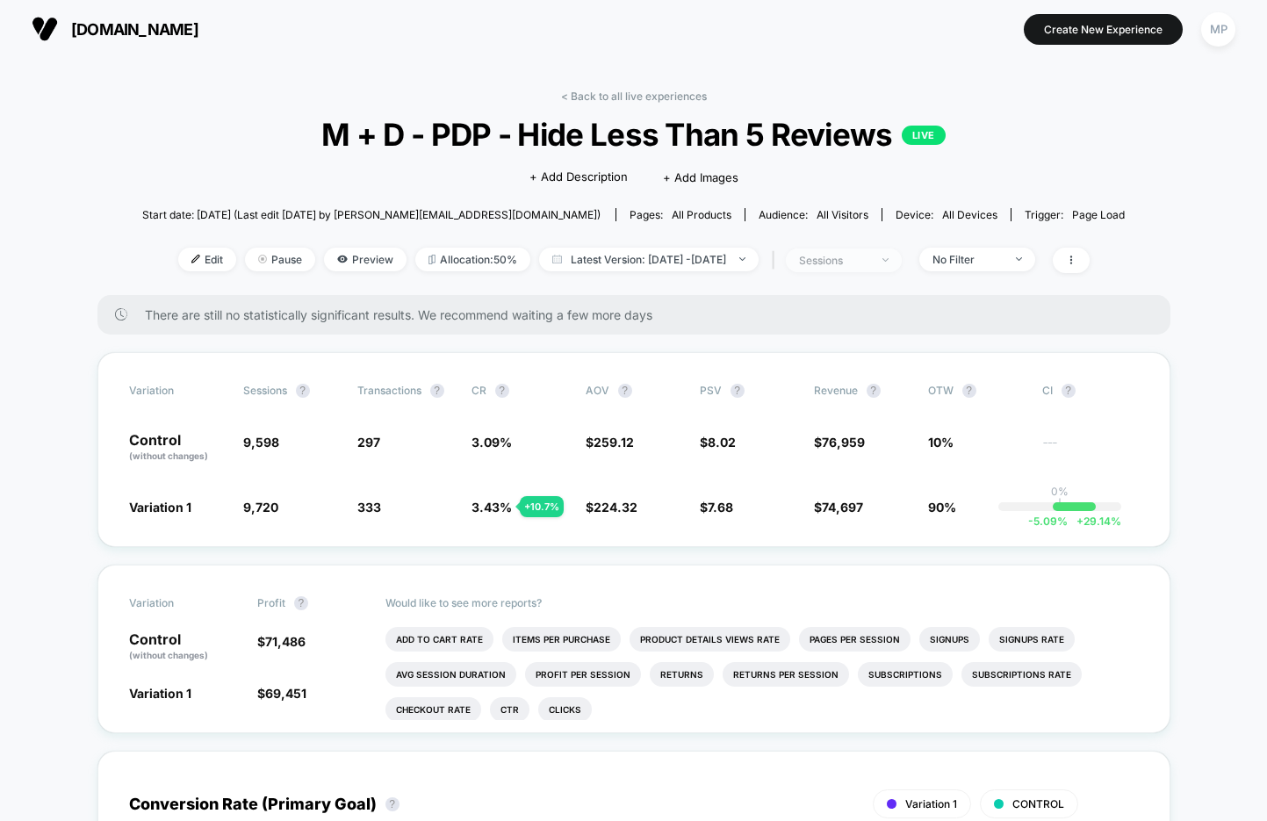
click at [859, 258] on div "sessions" at bounding box center [834, 260] width 70 height 13
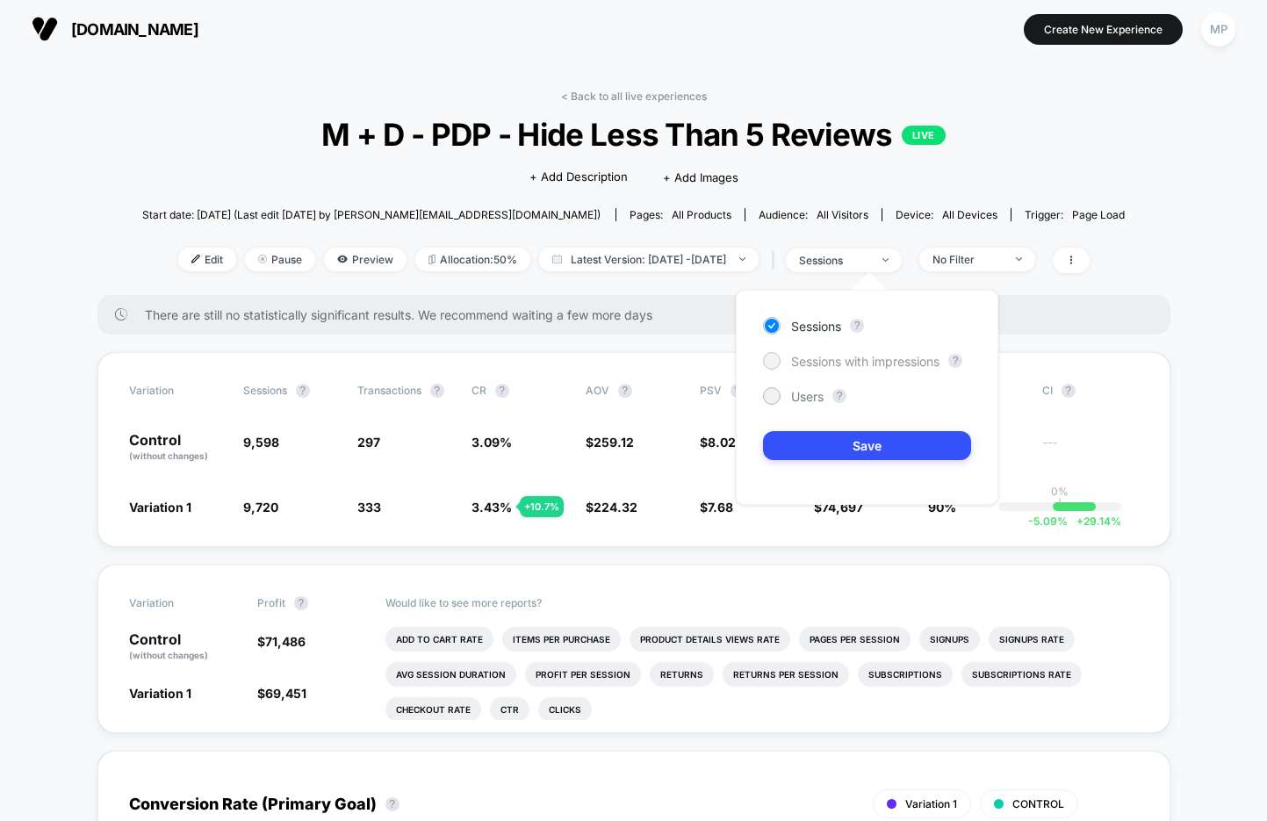
click at [839, 367] on span "Sessions with impressions" at bounding box center [865, 361] width 148 height 15
click at [818, 438] on button "Save" at bounding box center [867, 445] width 208 height 29
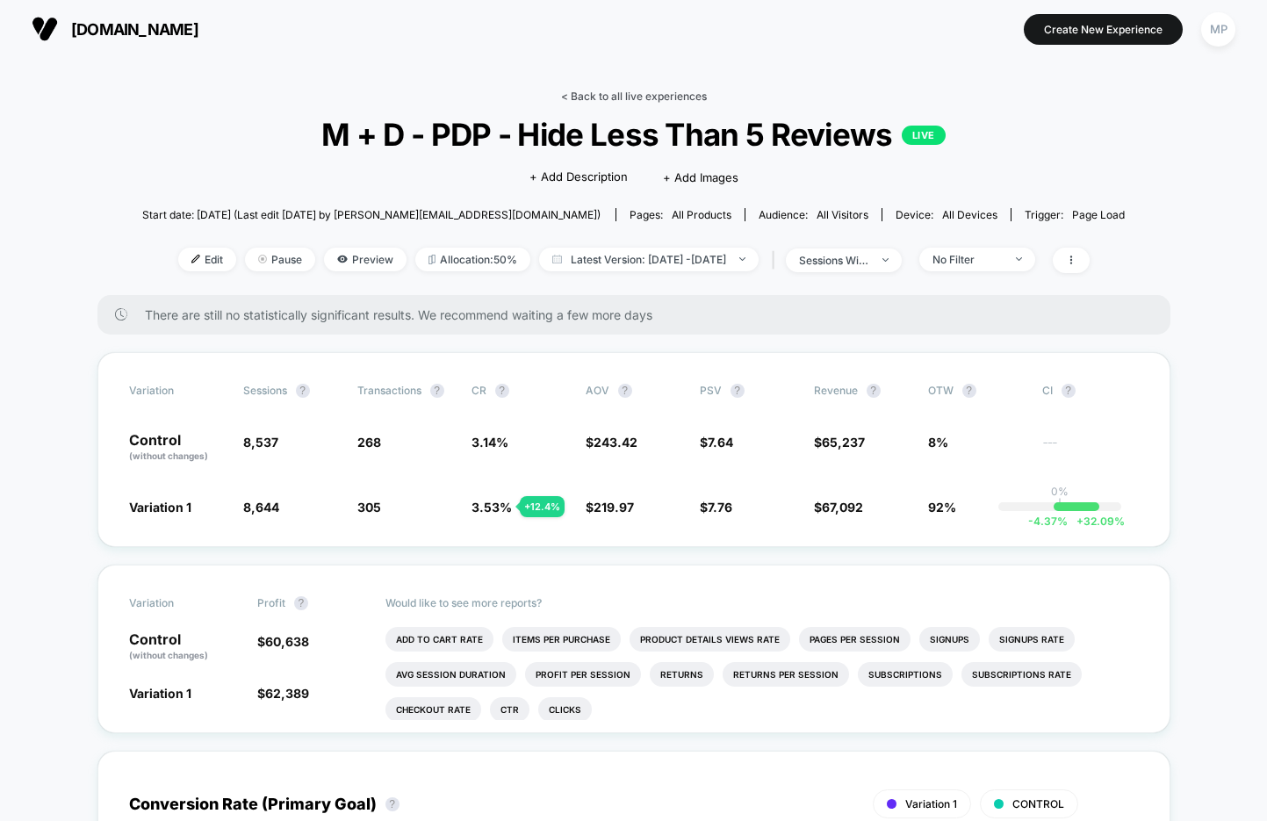
click at [606, 99] on link "< Back to all live experiences" at bounding box center [634, 96] width 146 height 13
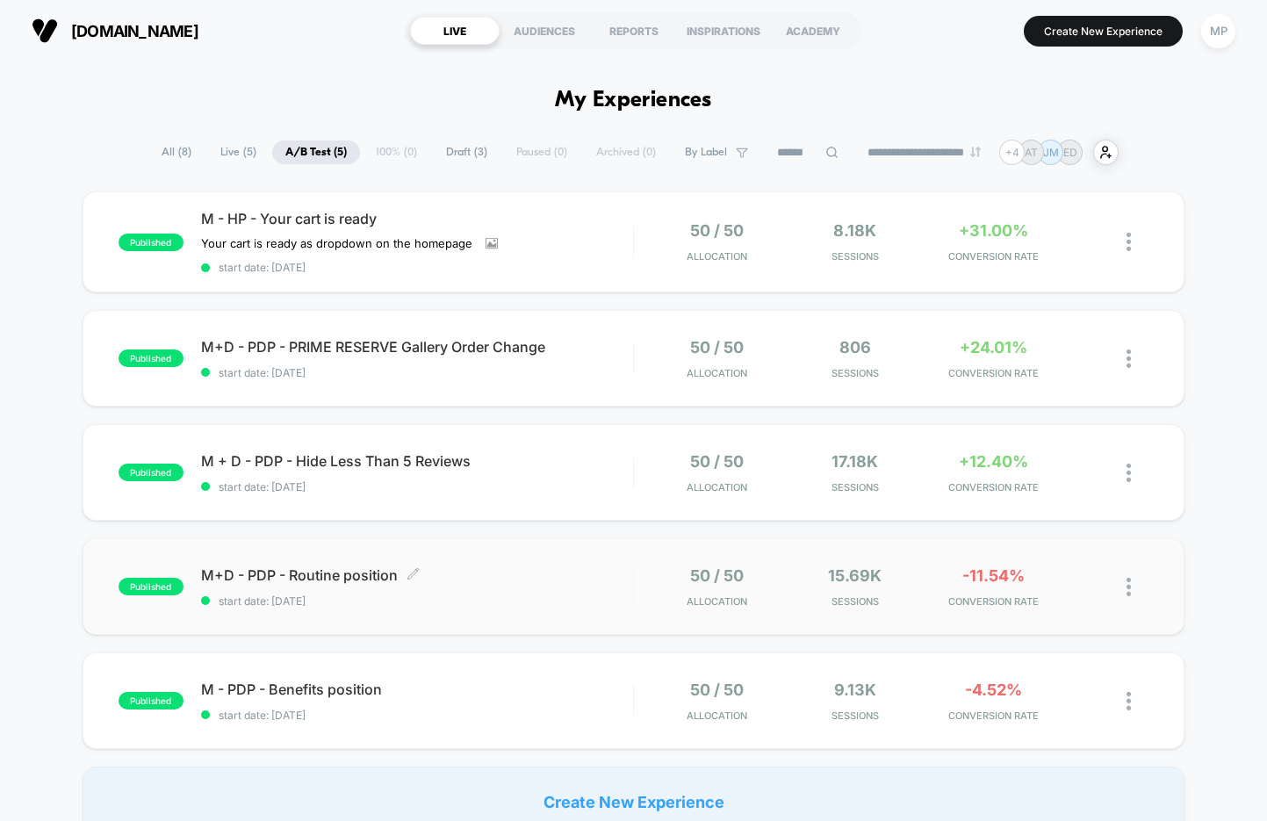
click at [472, 579] on span "M+D - PDP - Routine position Click to edit experience details" at bounding box center [417, 576] width 432 height 18
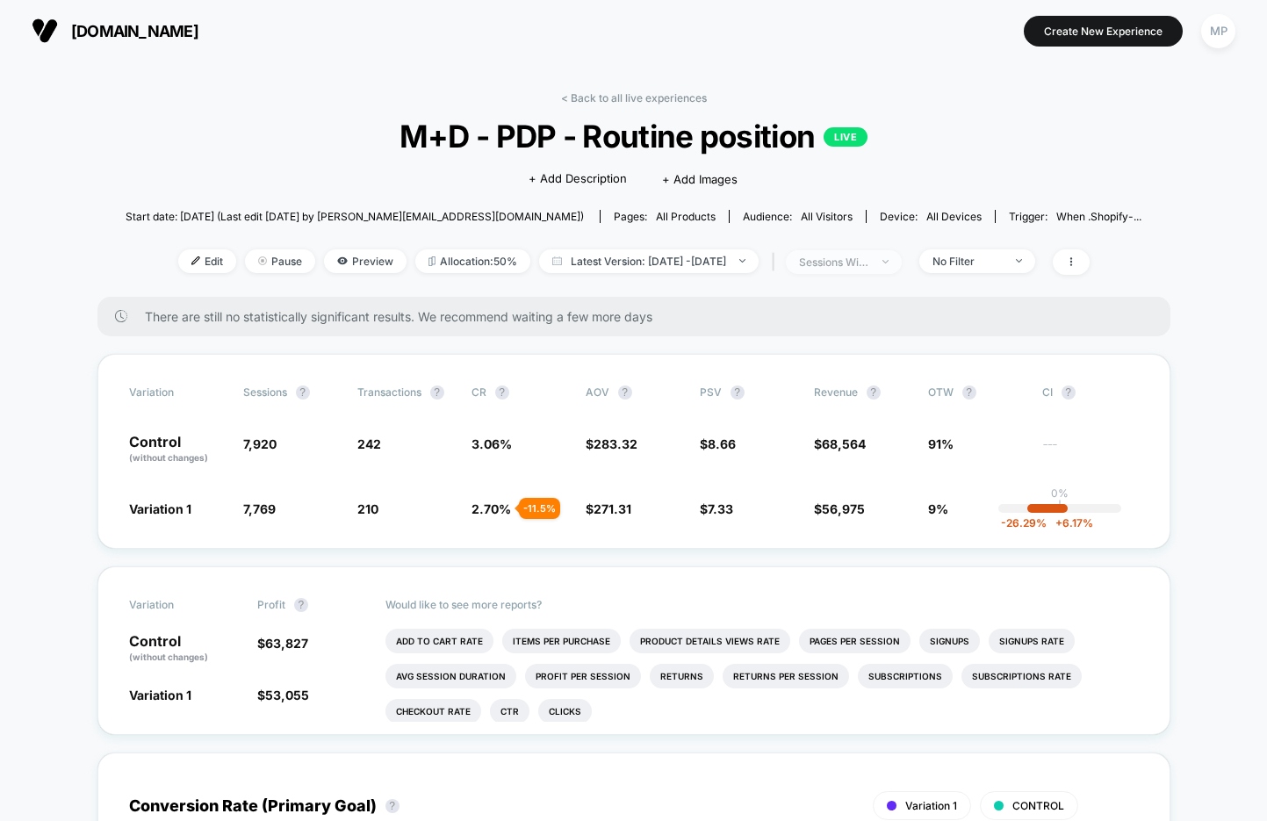
click at [880, 253] on span "sessions with impression" at bounding box center [844, 262] width 116 height 24
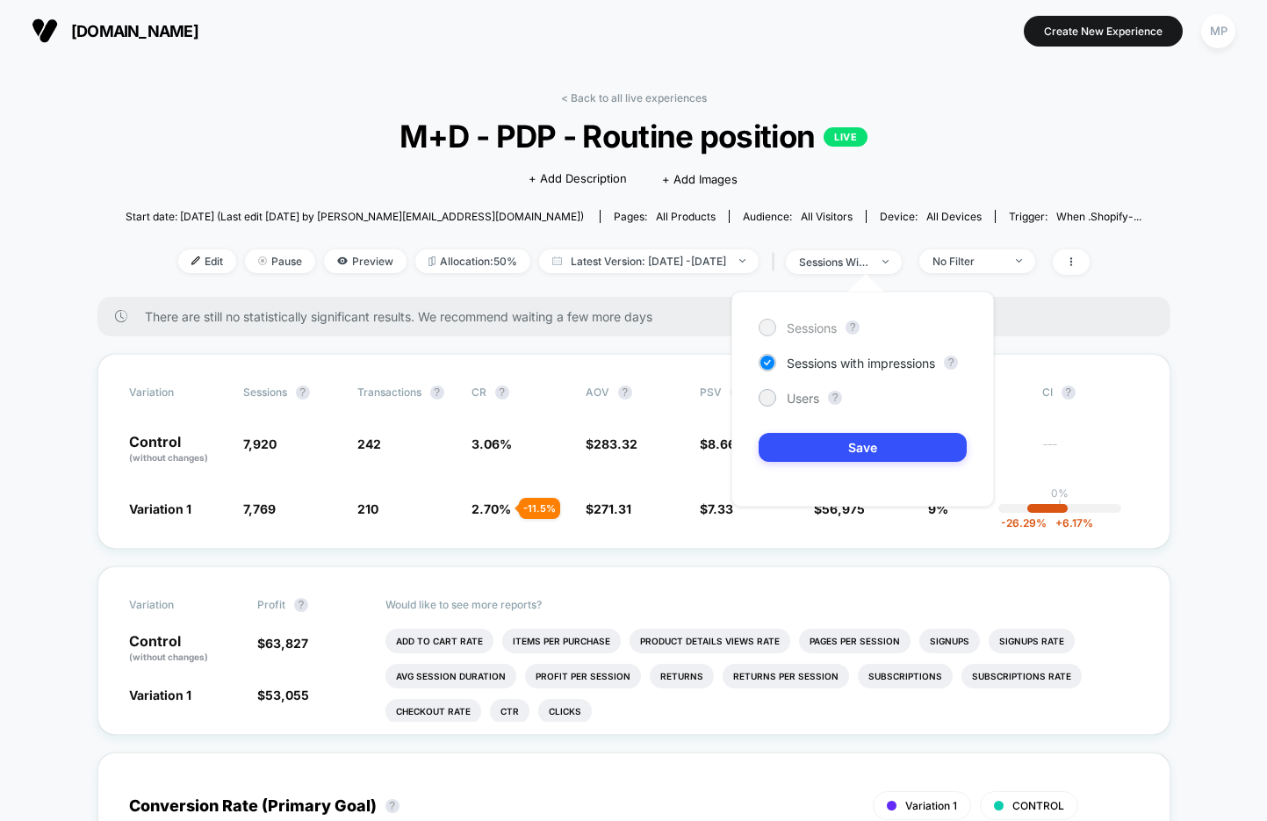
click at [811, 329] on span "Sessions" at bounding box center [812, 328] width 50 height 15
click at [796, 460] on button "Save" at bounding box center [863, 447] width 208 height 29
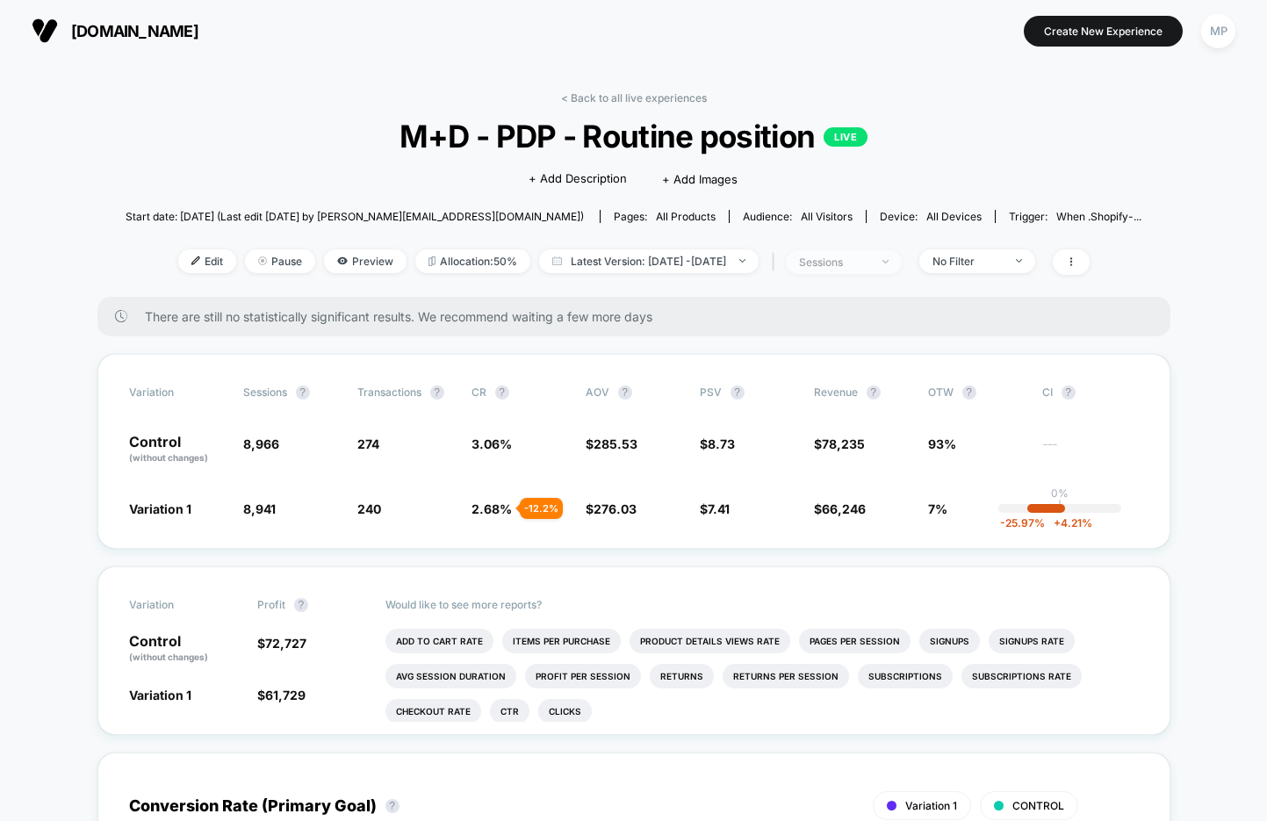
click at [859, 262] on div "sessions" at bounding box center [834, 262] width 70 height 13
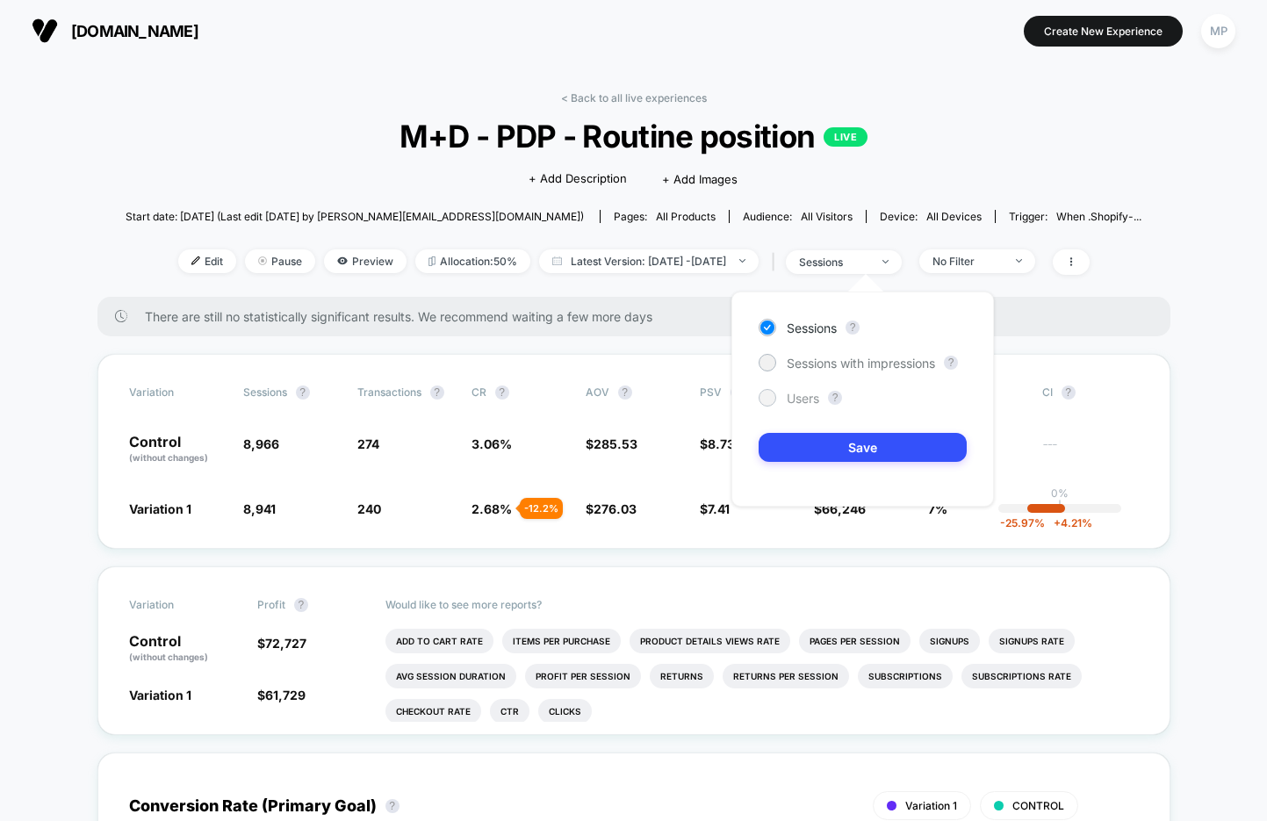
click at [801, 396] on span "Users" at bounding box center [803, 398] width 32 height 15
click at [801, 439] on button "Save" at bounding box center [863, 447] width 208 height 29
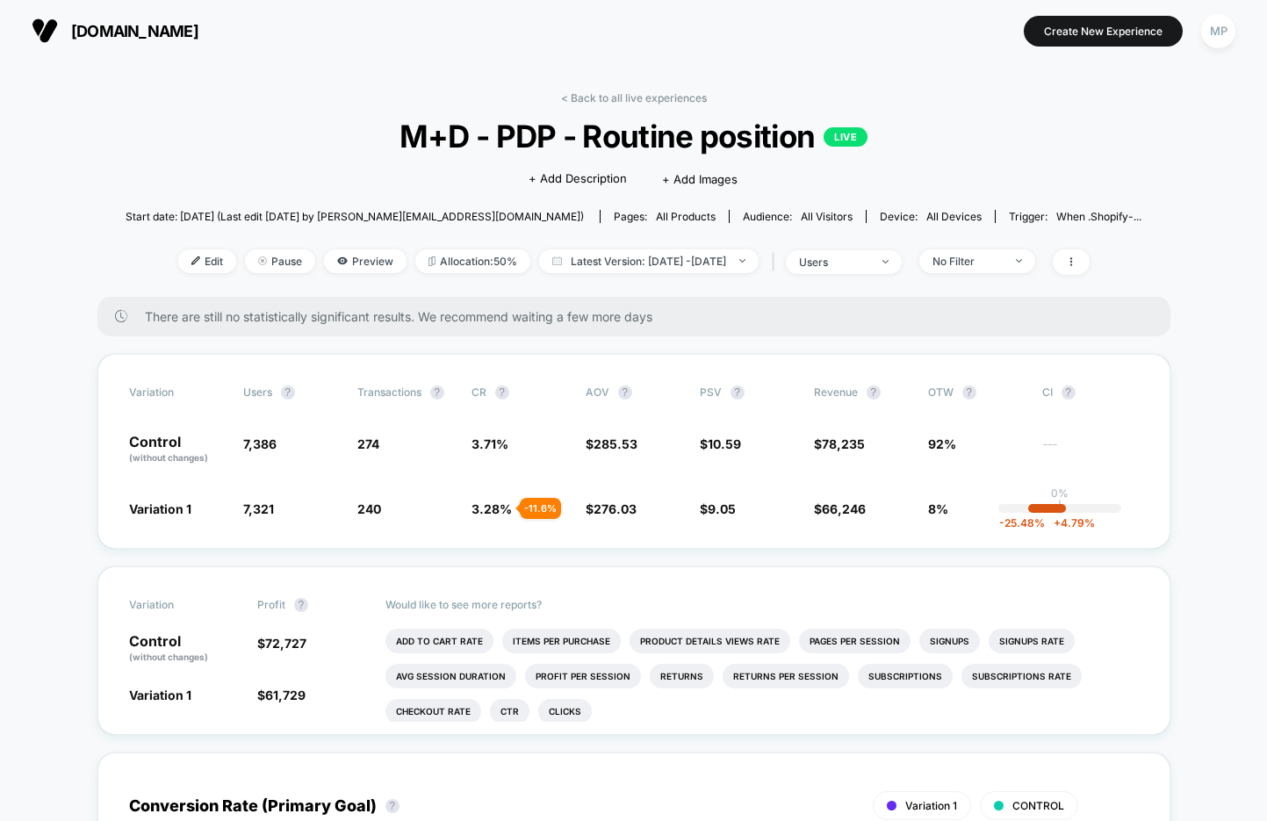
click at [841, 245] on div "< Back to all live experiences M+D - PDP - Routine position LIVE Click to edit …" at bounding box center [634, 194] width 1016 height 206
click at [841, 258] on div "users" at bounding box center [834, 262] width 70 height 13
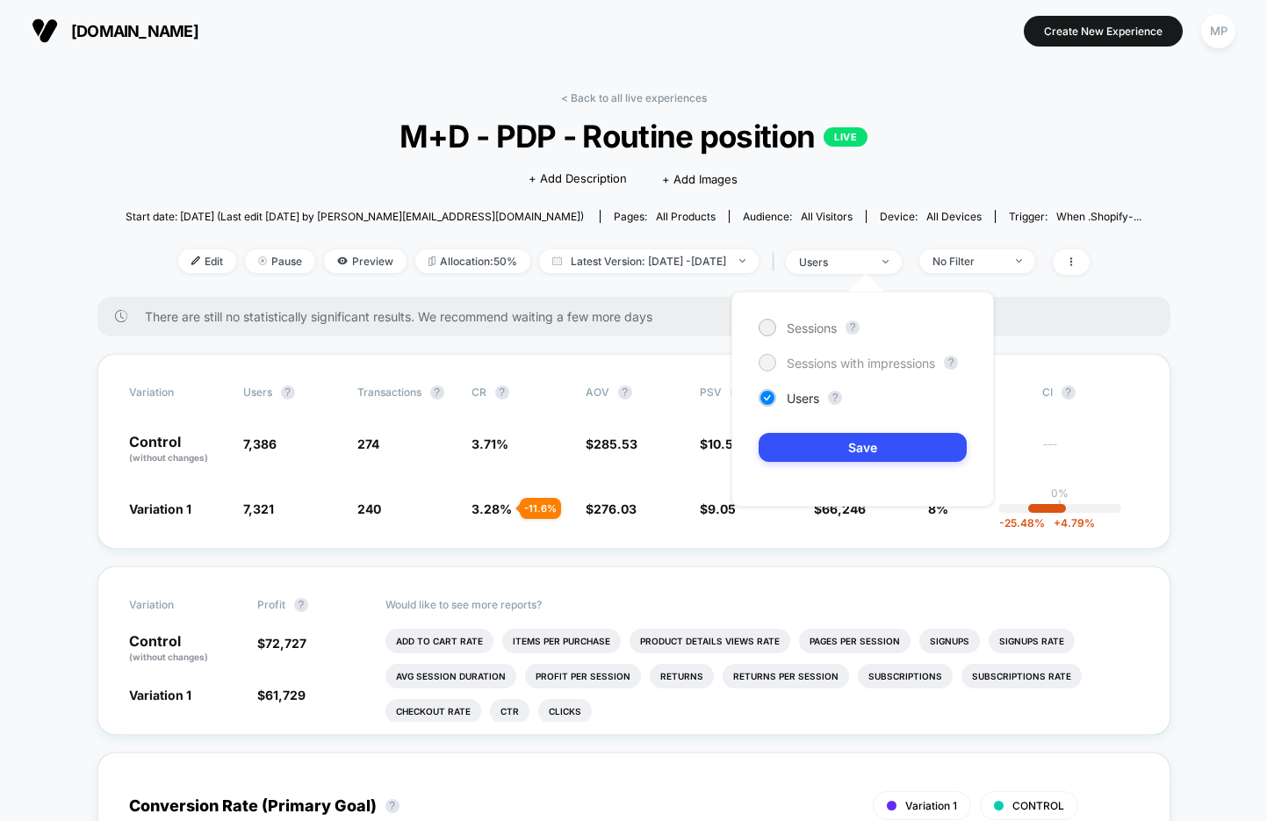
click at [806, 359] on span "Sessions with impressions" at bounding box center [861, 363] width 148 height 15
click at [799, 438] on button "Save" at bounding box center [863, 447] width 208 height 29
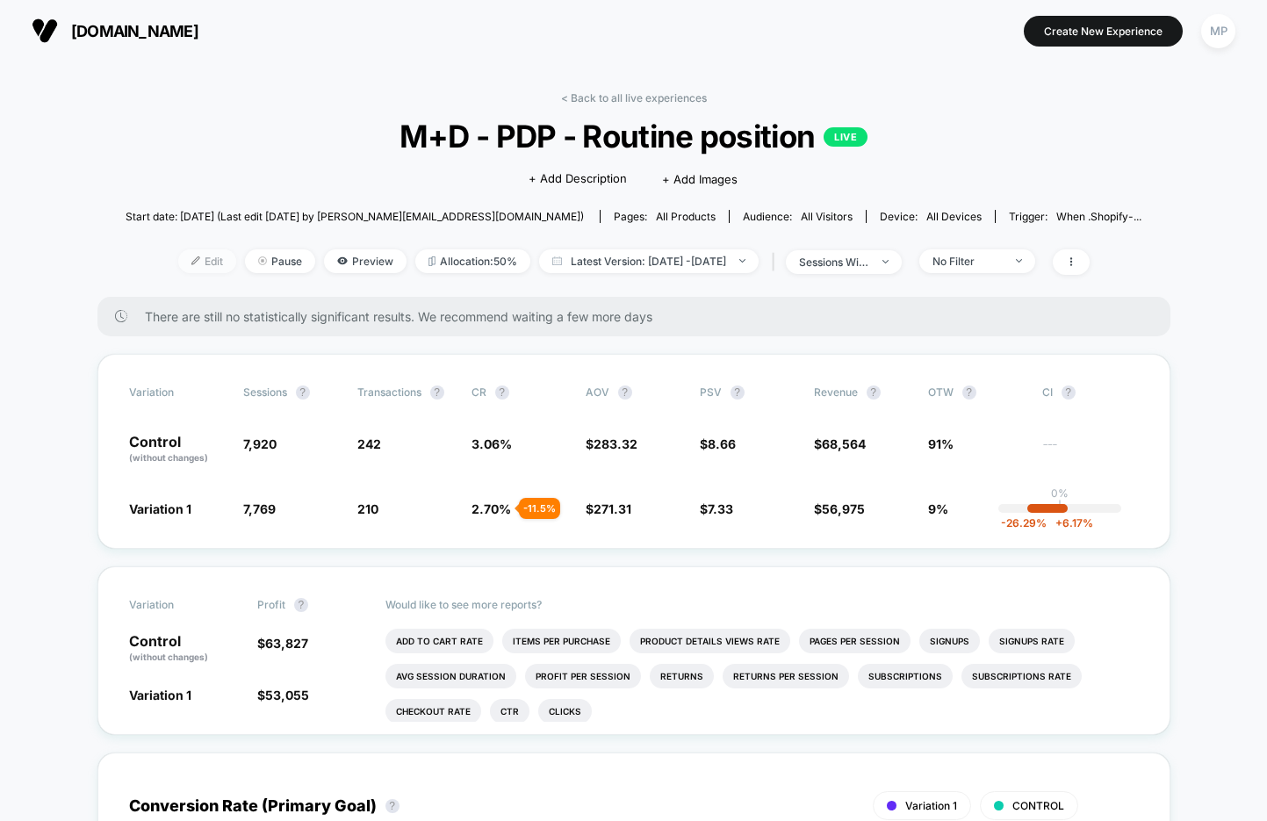
click at [187, 258] on span "Edit" at bounding box center [207, 261] width 58 height 24
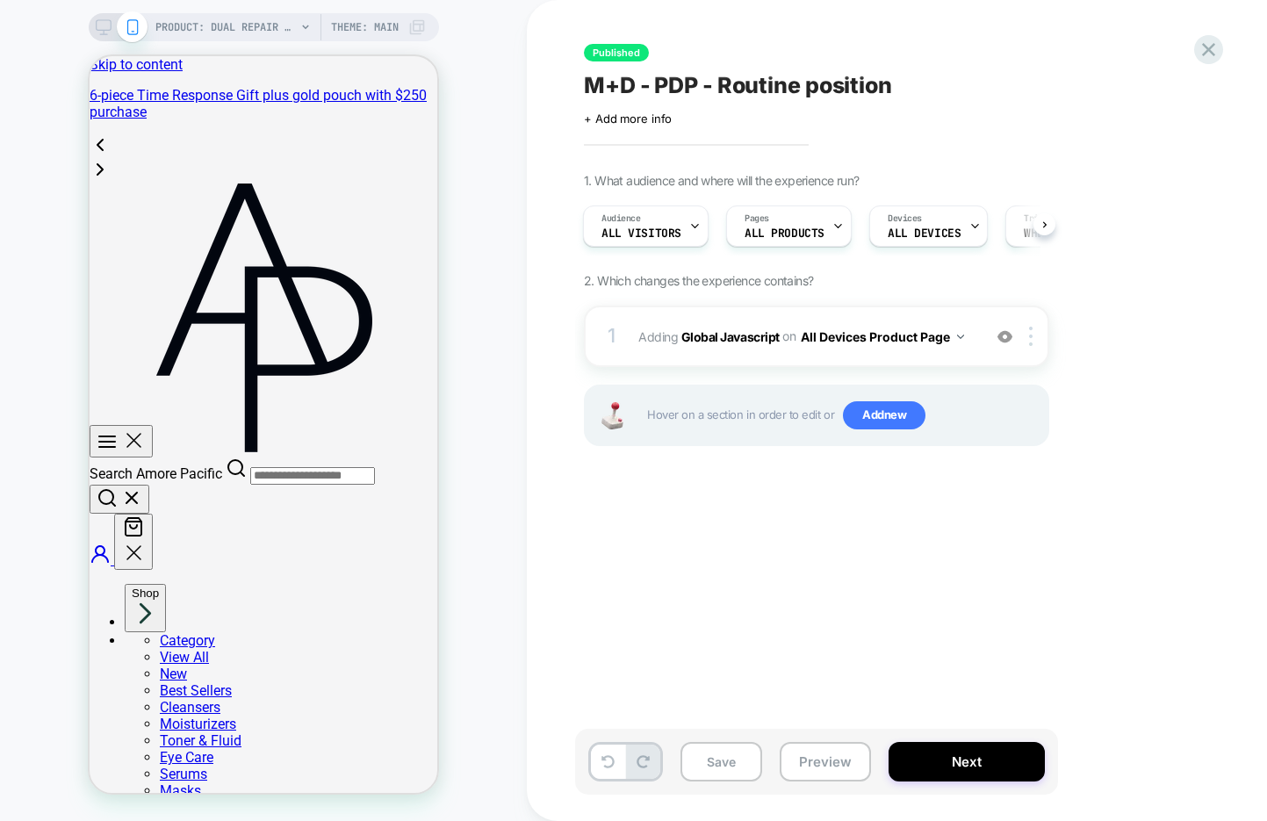
click at [104, 27] on icon at bounding box center [104, 27] width 16 height 16
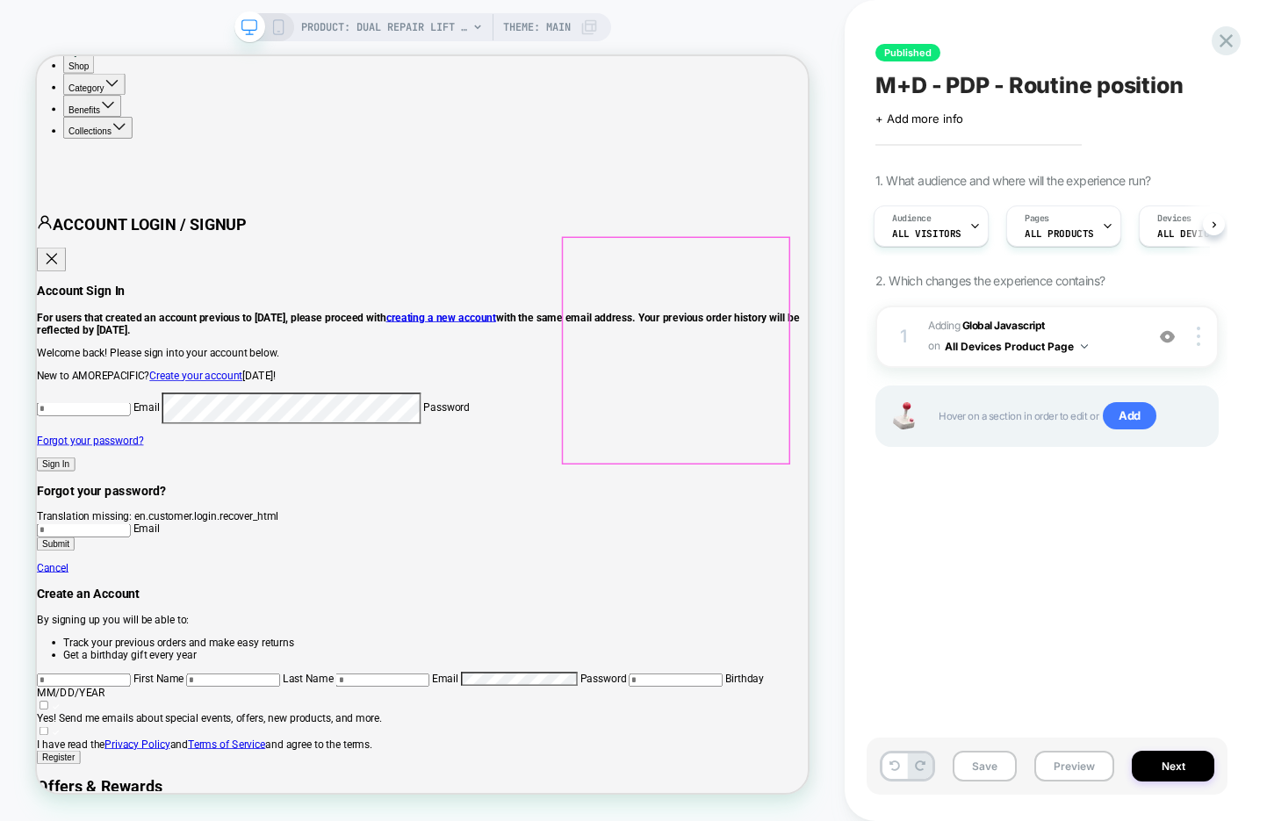
scroll to position [1153, 0]
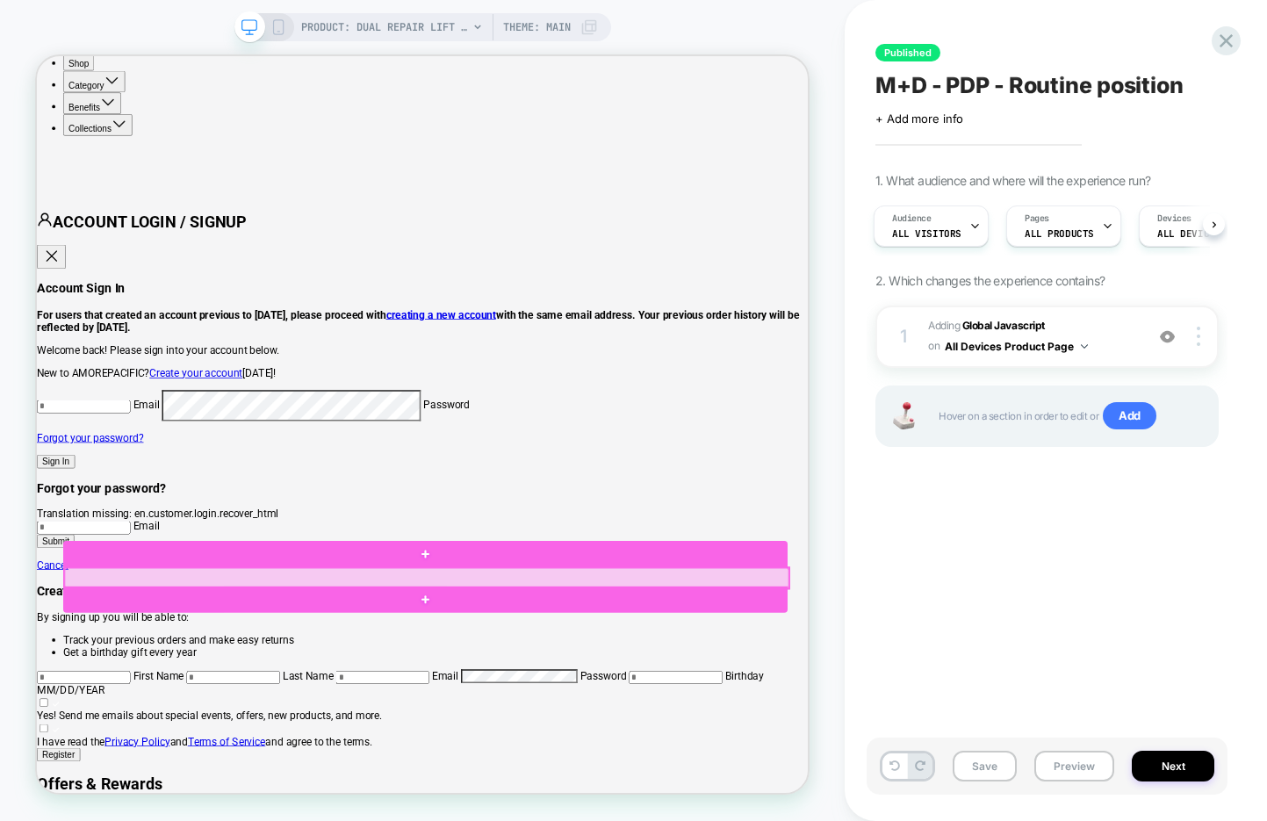
click at [751, 742] on div at bounding box center [557, 752] width 966 height 27
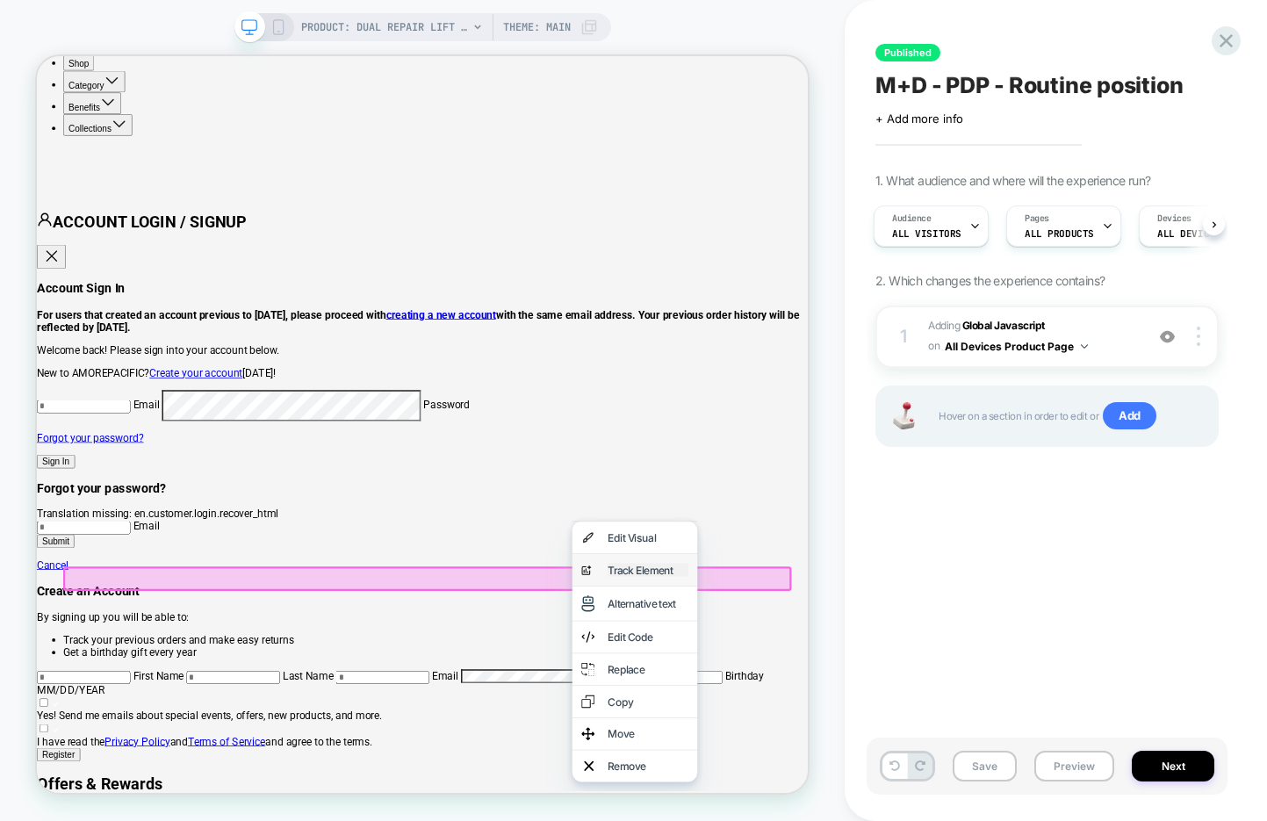
click at [799, 743] on div "Track Element" at bounding box center [851, 742] width 107 height 18
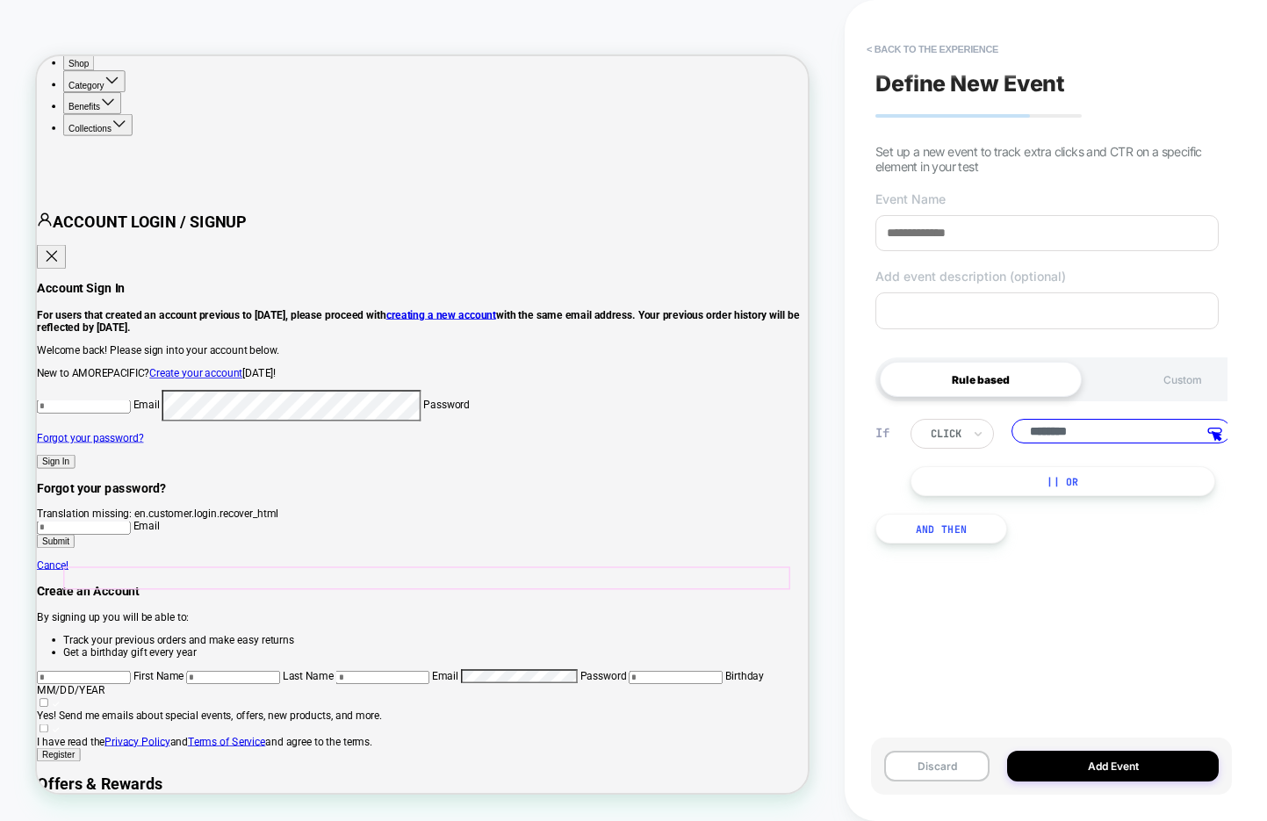
scroll to position [0, 5]
click at [970, 225] on input at bounding box center [1047, 233] width 343 height 36
type input "**********"
click at [1086, 770] on button "Add Event" at bounding box center [1113, 766] width 212 height 31
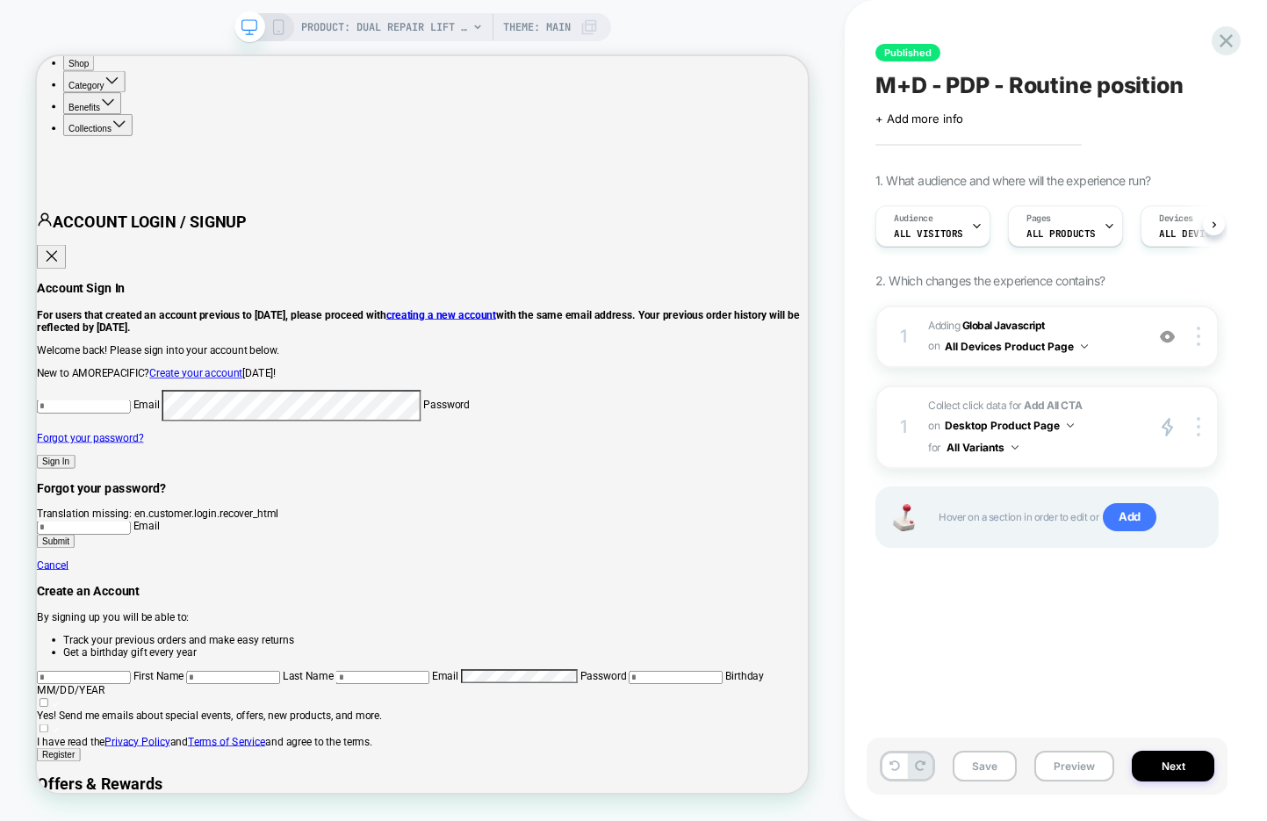
scroll to position [0, 1]
click at [1199, 424] on img at bounding box center [1199, 426] width 4 height 19
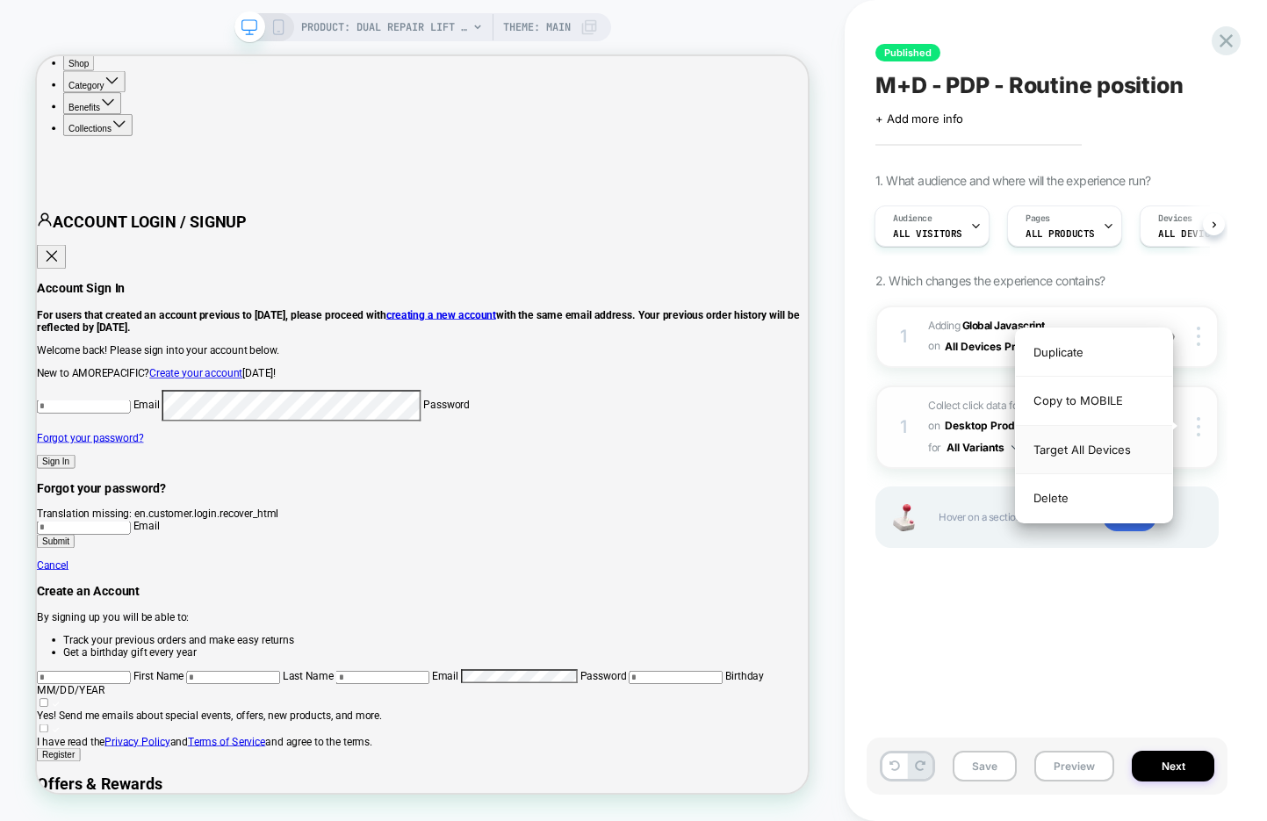
click at [1125, 441] on div "Target All Devices" at bounding box center [1094, 450] width 156 height 48
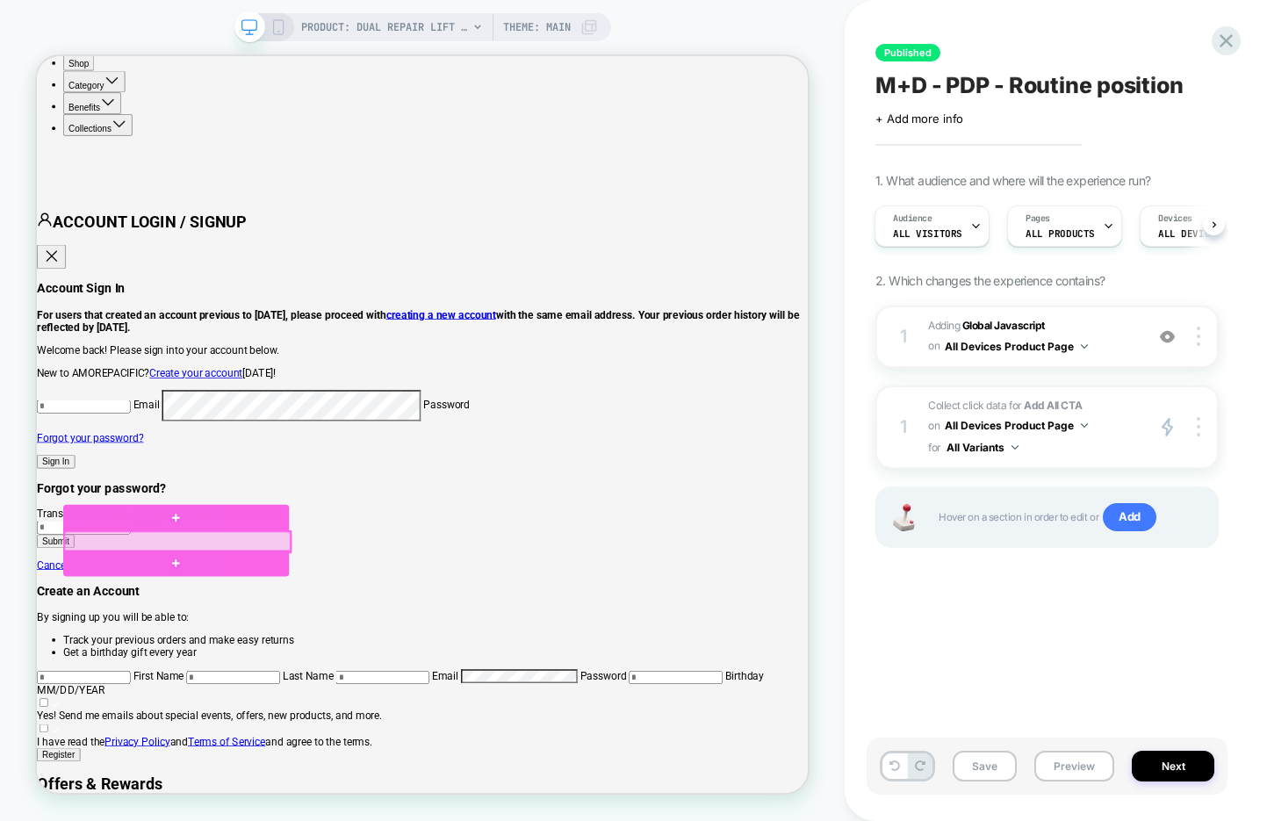
click at [337, 705] on div at bounding box center [224, 703] width 301 height 27
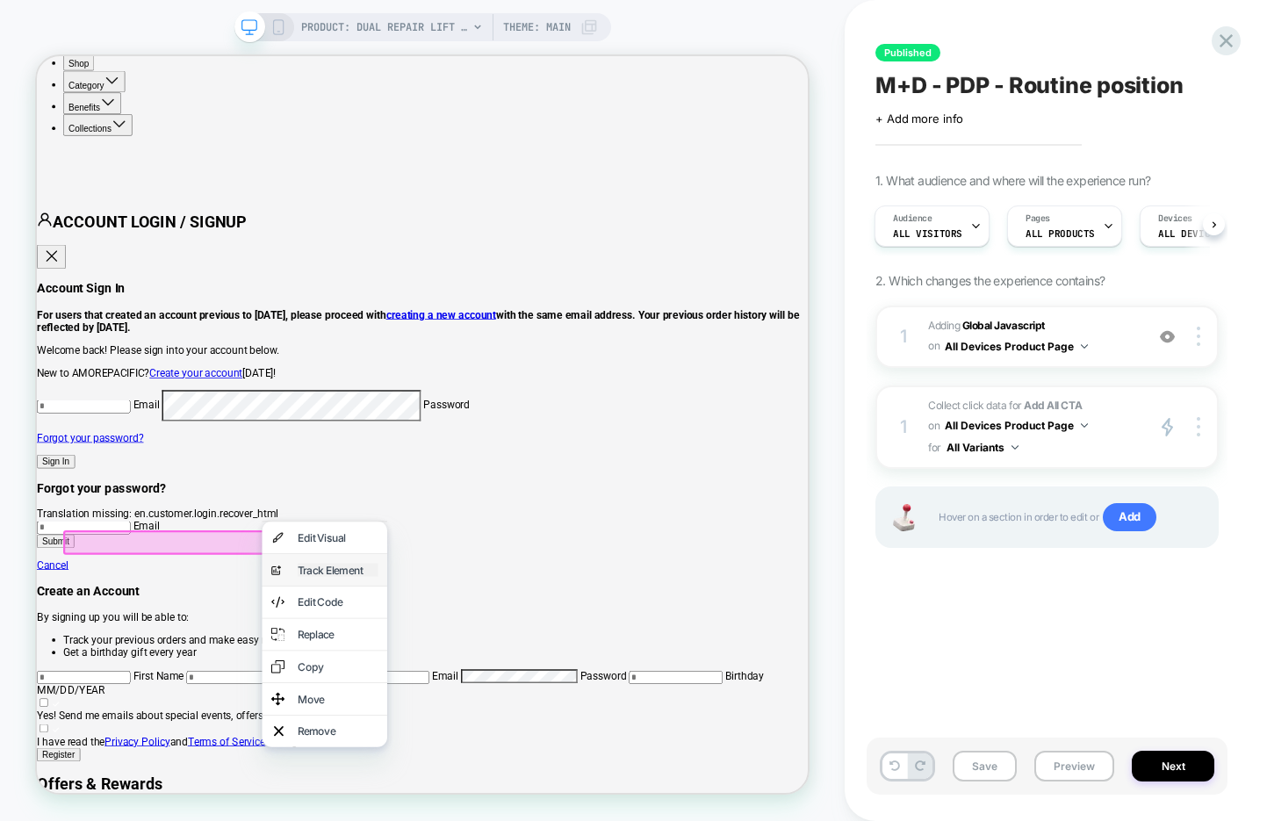
click at [401, 744] on div "Track Element" at bounding box center [438, 742] width 107 height 18
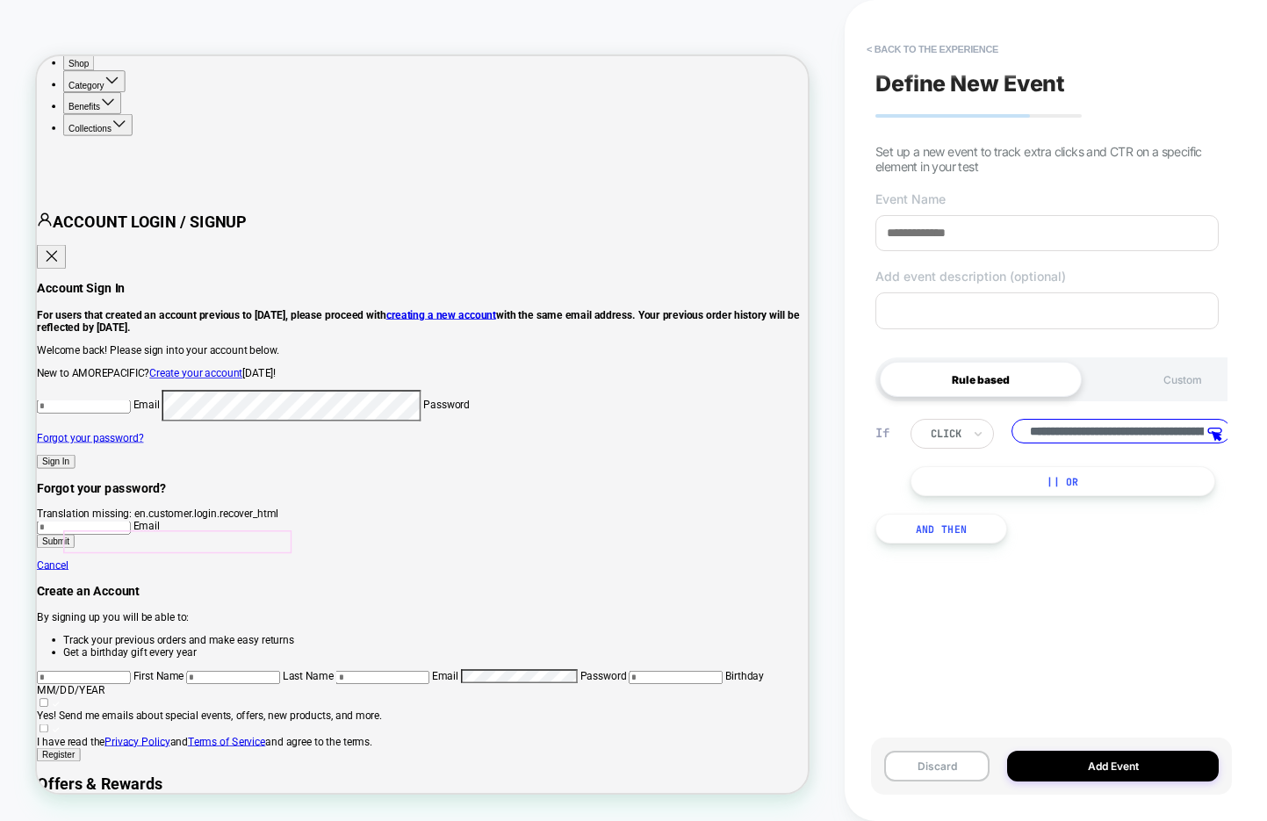
scroll to position [0, 159]
click at [1041, 227] on input at bounding box center [1047, 233] width 343 height 36
type input "**********"
click at [964, 479] on button "|| Or" at bounding box center [1058, 481] width 305 height 30
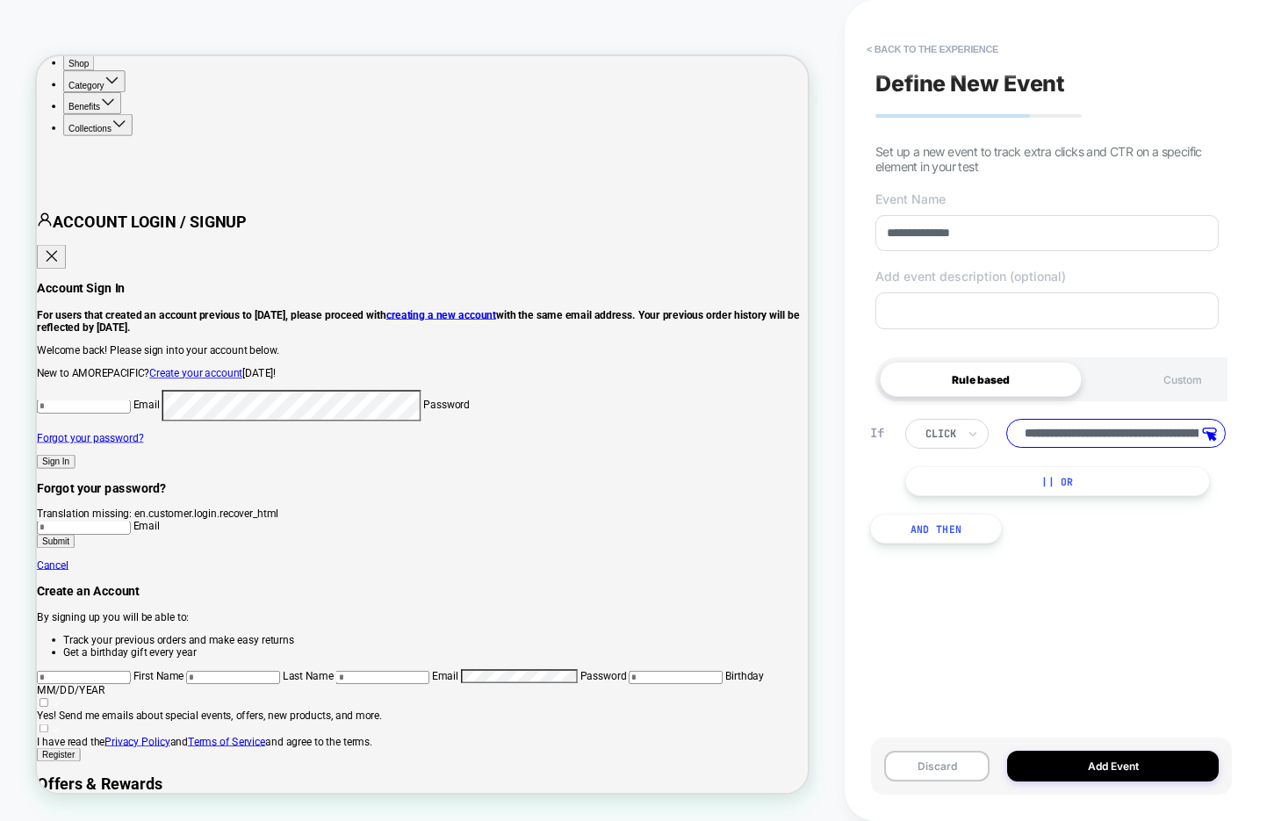
scroll to position [0, 8]
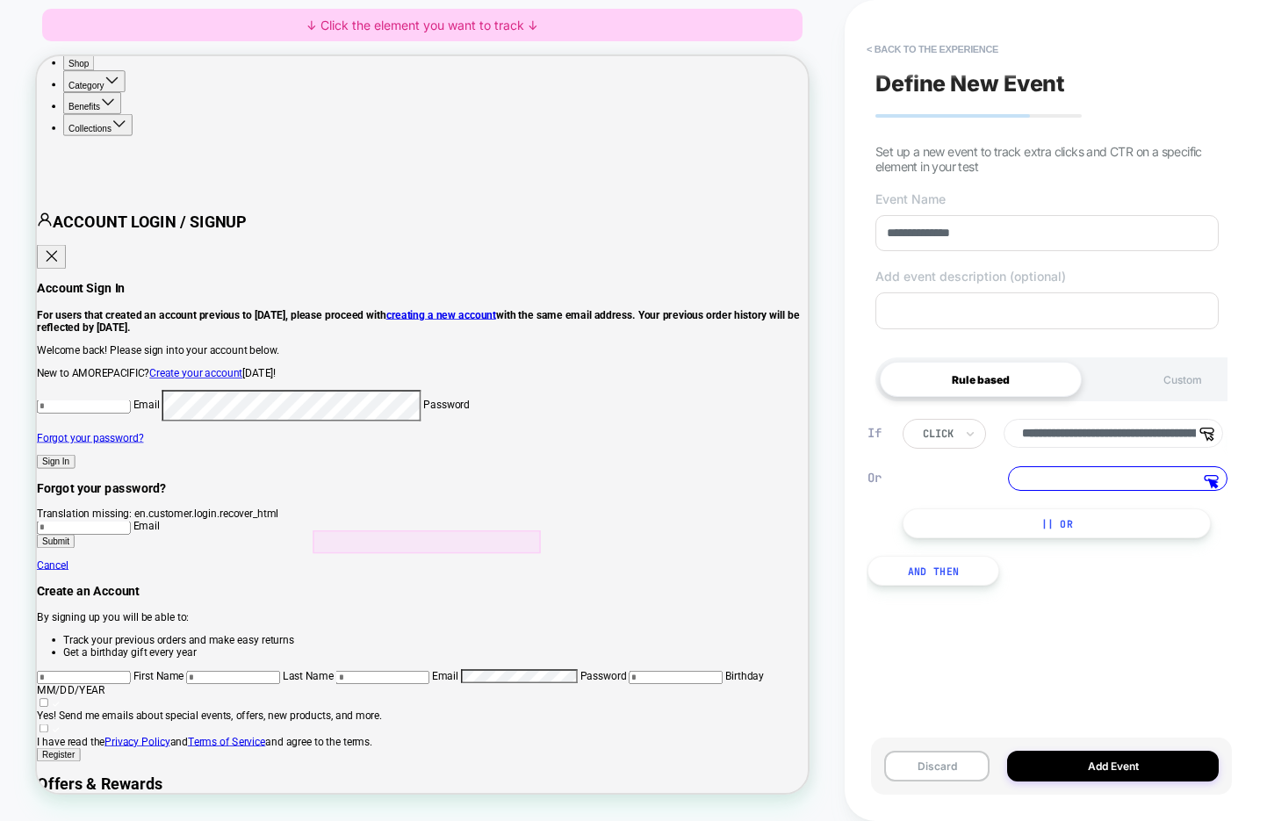
click at [451, 700] on div at bounding box center [557, 704] width 305 height 31
click at [483, 701] on span "Track Clicks" at bounding box center [519, 698] width 75 height 18
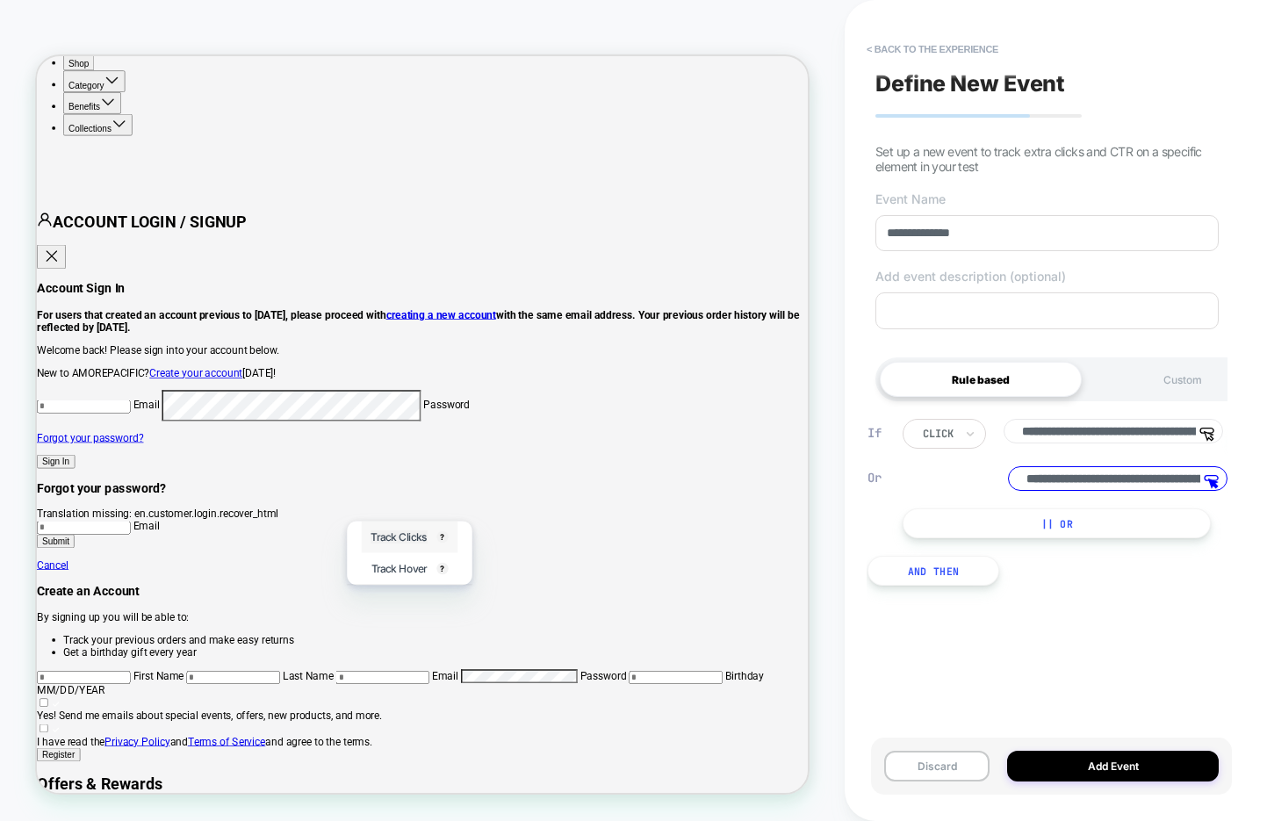
scroll to position [0, 144]
click at [1042, 531] on button "|| Or" at bounding box center [1057, 528] width 308 height 30
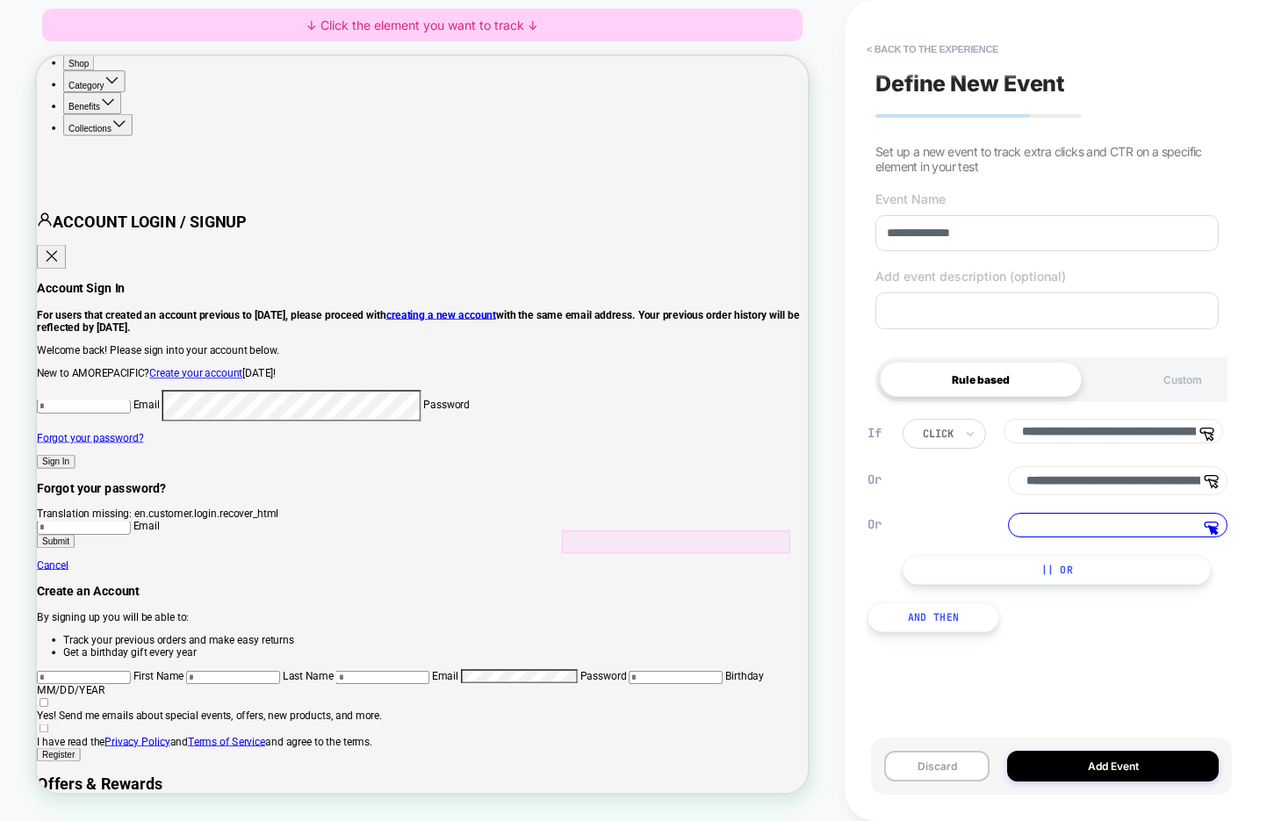
click at [1014, 697] on div at bounding box center [889, 704] width 305 height 31
click at [949, 697] on span "Track Clicks" at bounding box center [958, 698] width 75 height 18
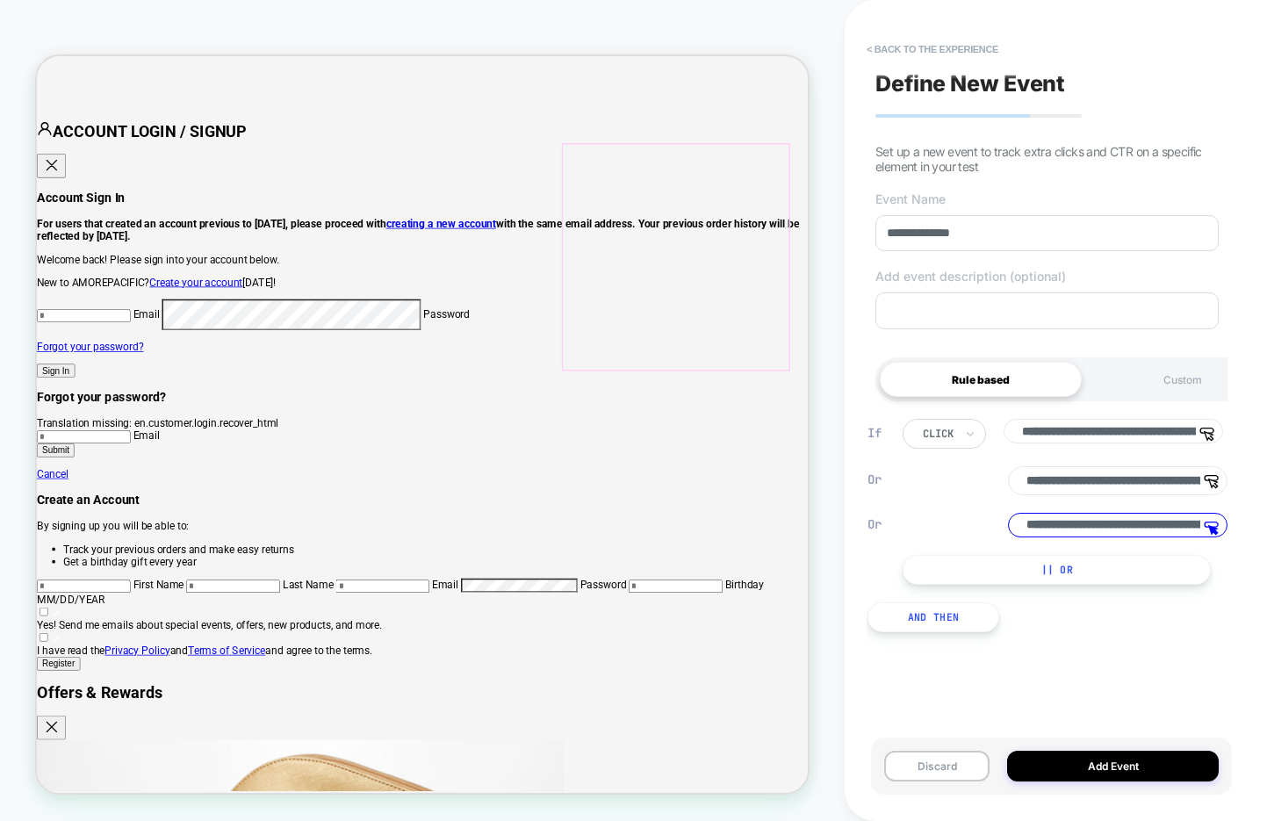
scroll to position [1275, 0]
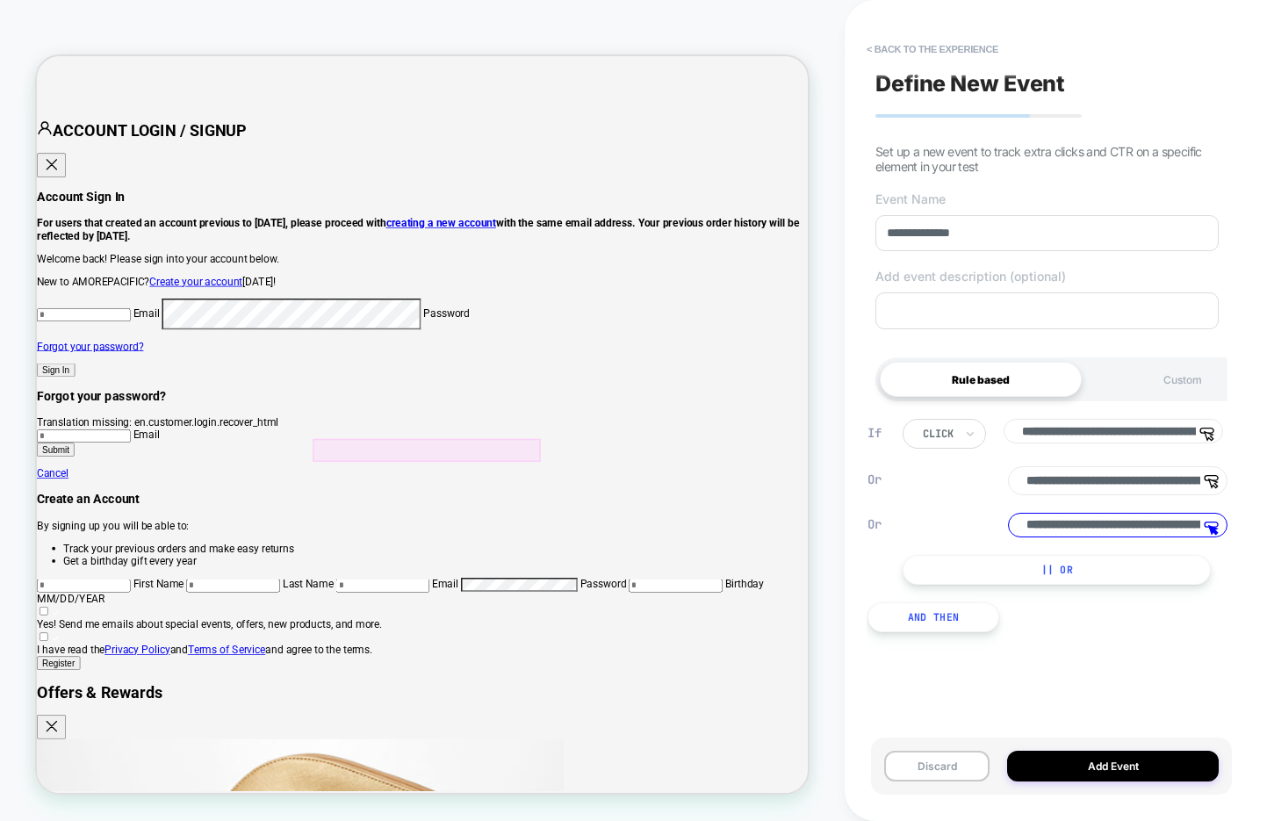
click at [675, 578] on div at bounding box center [557, 582] width 305 height 31
click at [725, 598] on span "Track Clicks" at bounding box center [743, 599] width 75 height 18
click at [333, 584] on div at bounding box center [224, 582] width 305 height 31
click at [365, 601] on span "Track Clicks" at bounding box center [402, 605] width 75 height 18
type input "**********"
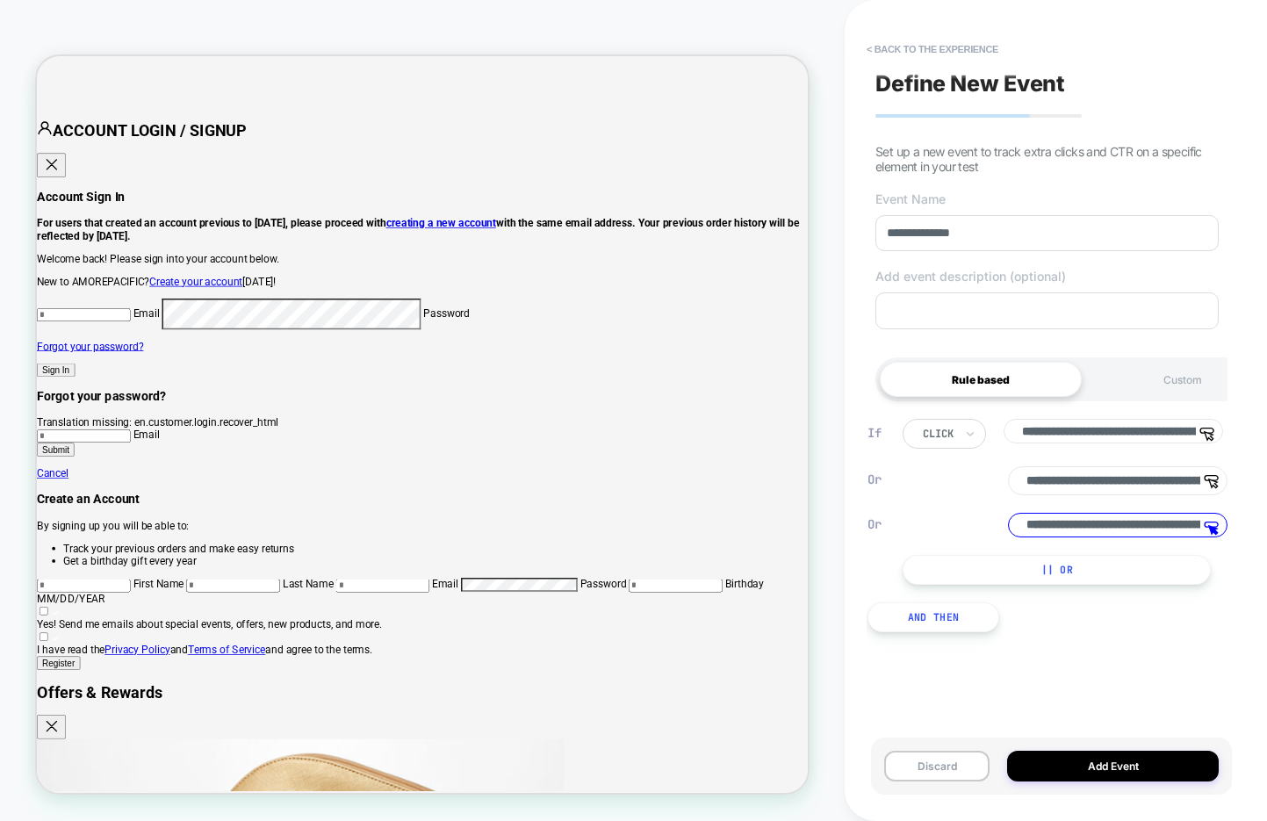
click at [991, 574] on button "|| Or" at bounding box center [1057, 570] width 308 height 30
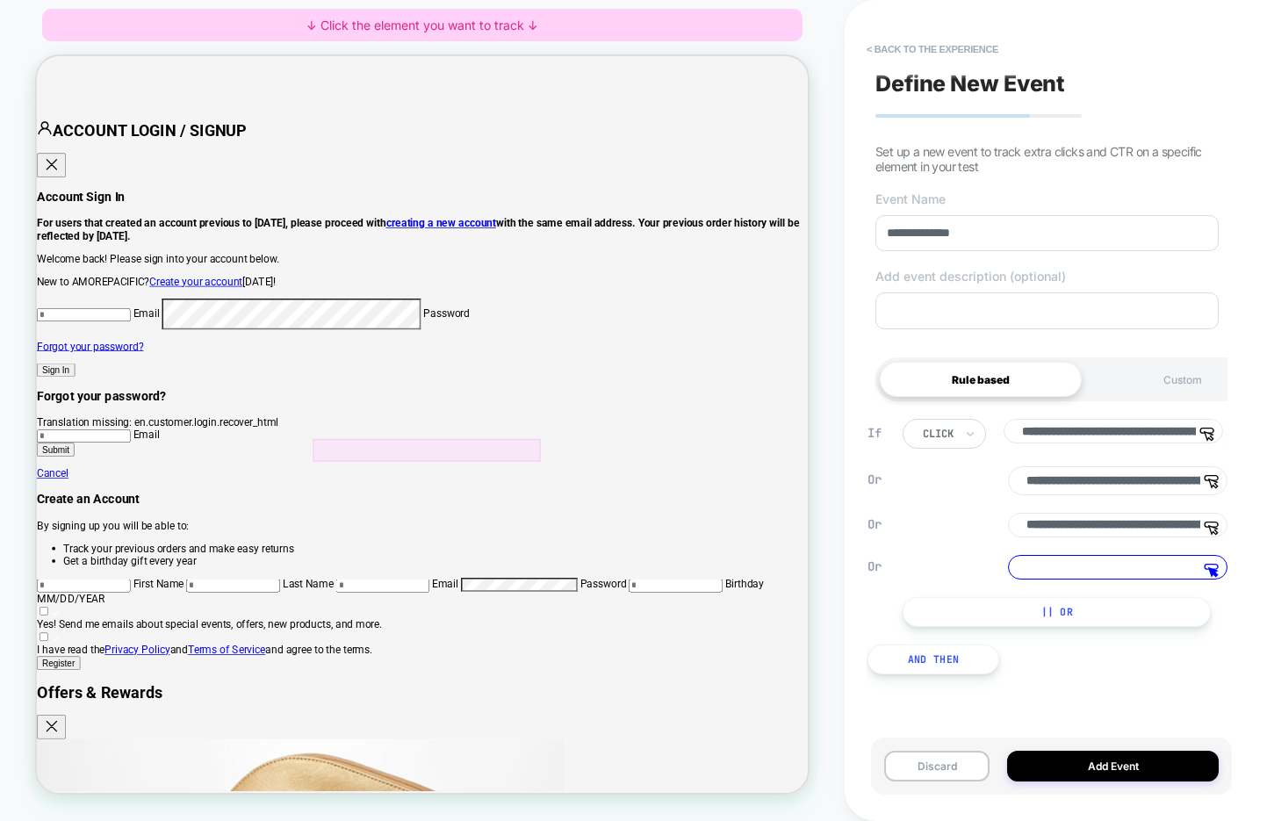
click at [661, 578] on div at bounding box center [557, 582] width 305 height 31
click at [719, 599] on span "Track Clicks" at bounding box center [730, 599] width 75 height 18
type input "**********"
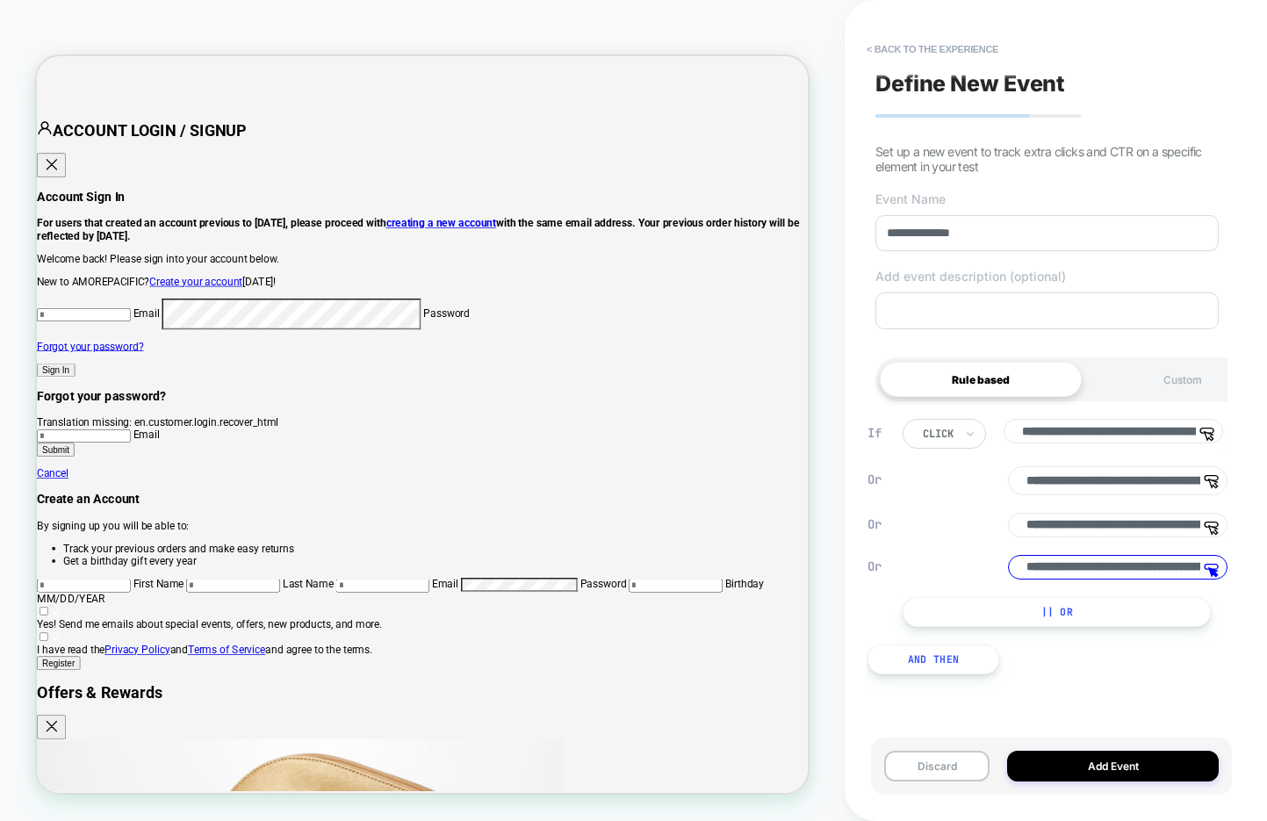
click at [972, 623] on button "|| Or" at bounding box center [1057, 612] width 308 height 30
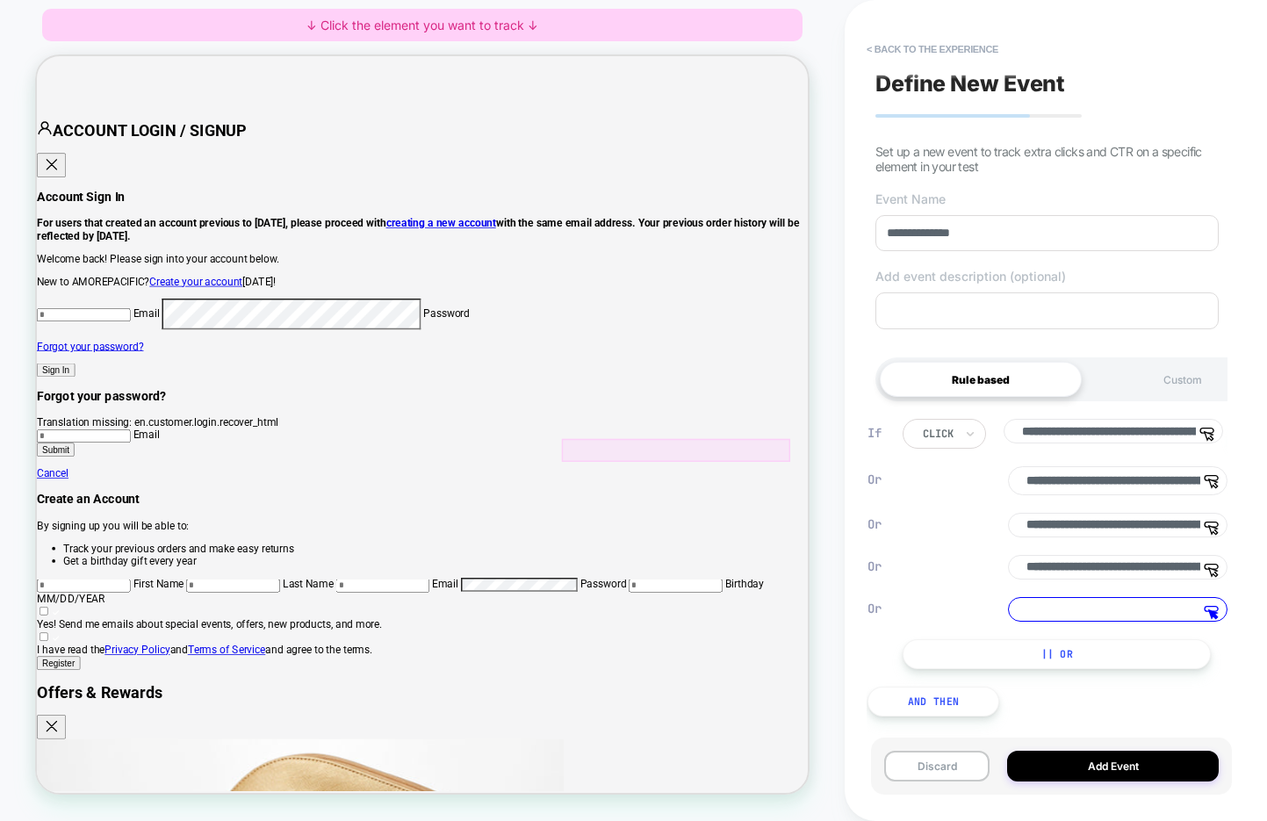
click at [998, 576] on div at bounding box center [889, 582] width 305 height 31
click at [970, 592] on span "Track Clicks" at bounding box center [958, 597] width 75 height 18
type input "**********"
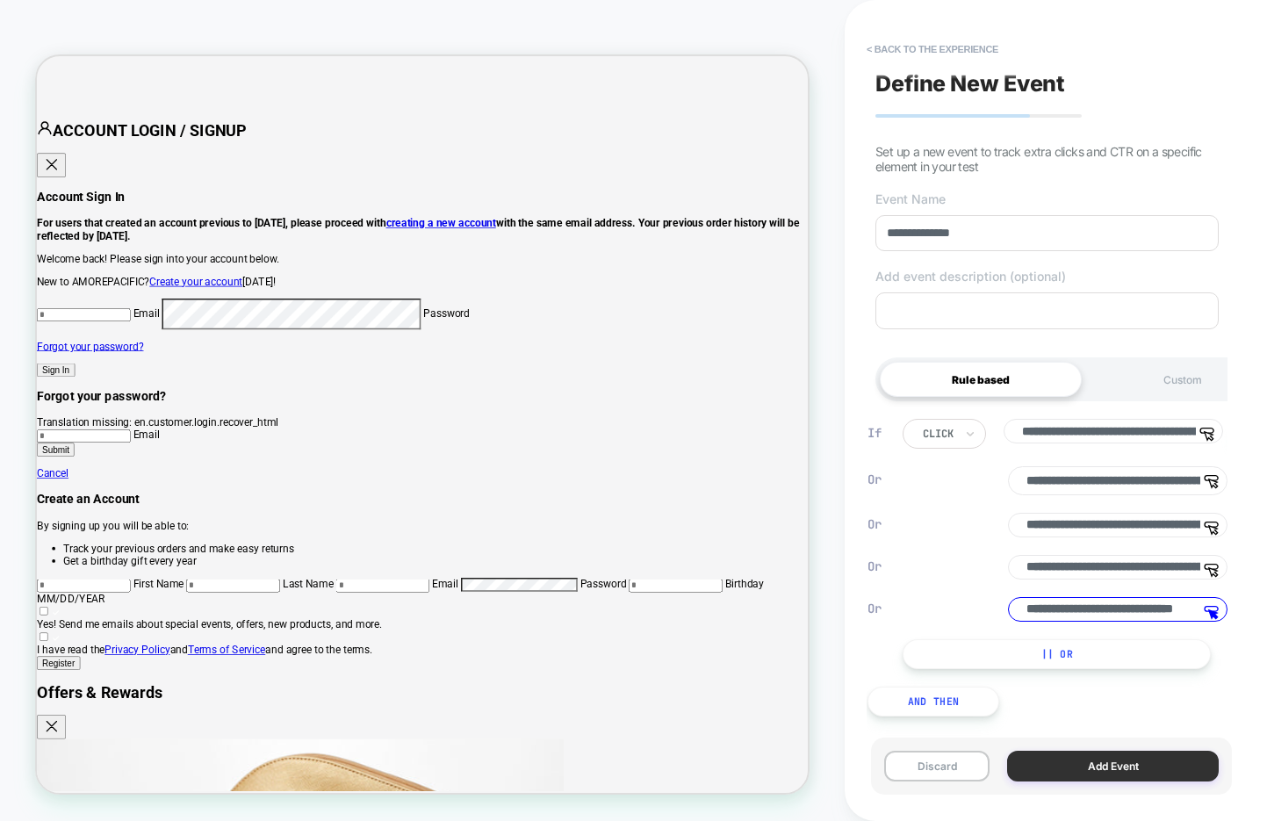
click at [1081, 767] on button "Add Event" at bounding box center [1113, 766] width 212 height 31
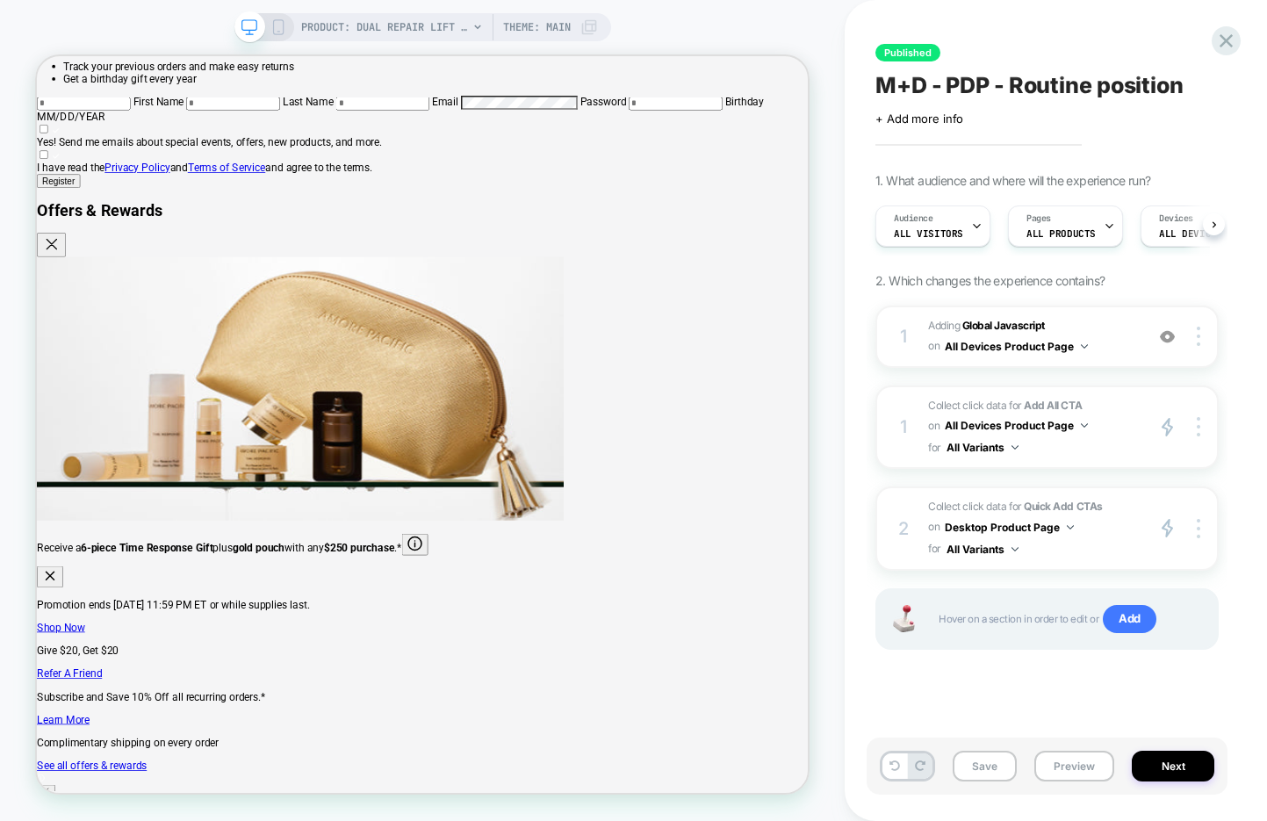
scroll to position [0, 1]
click at [1195, 528] on div at bounding box center [1201, 528] width 33 height 20
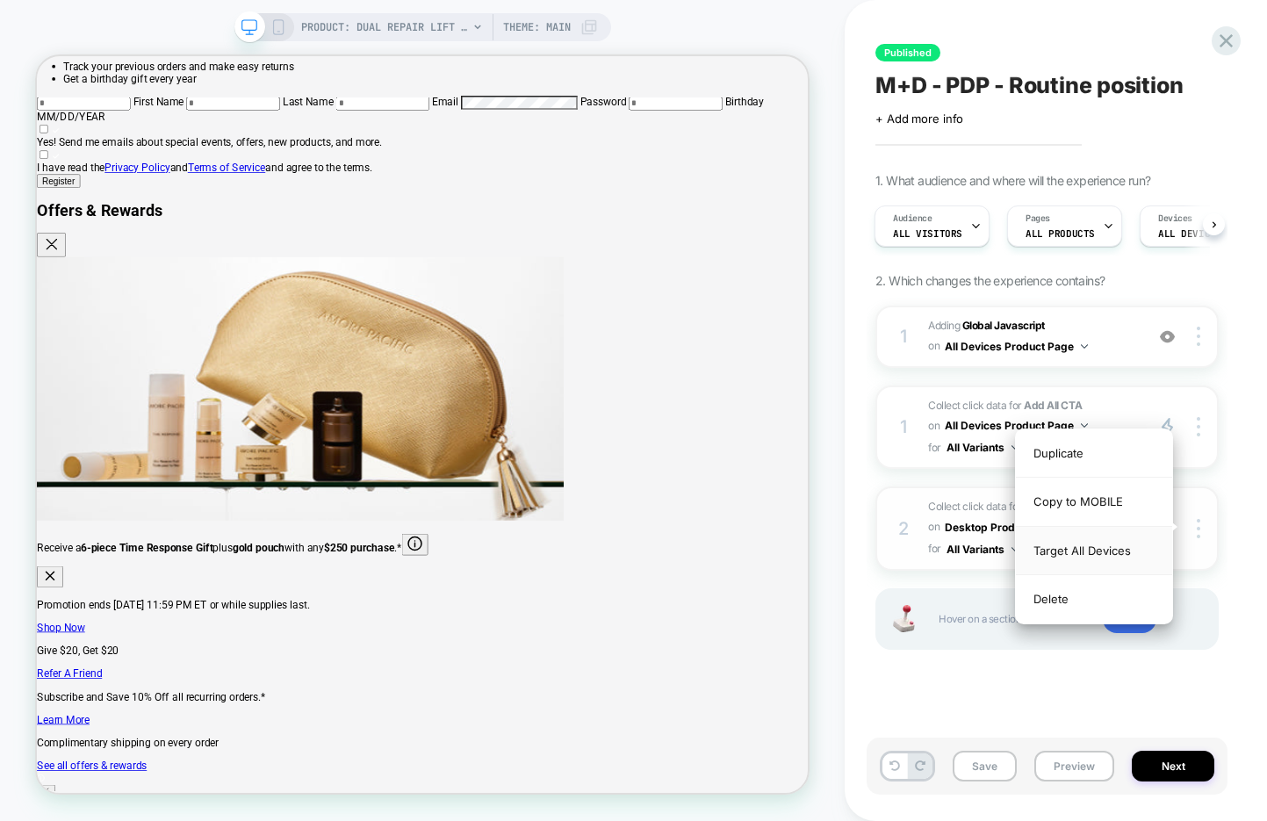
click at [1104, 550] on div "Target All Devices" at bounding box center [1094, 551] width 156 height 48
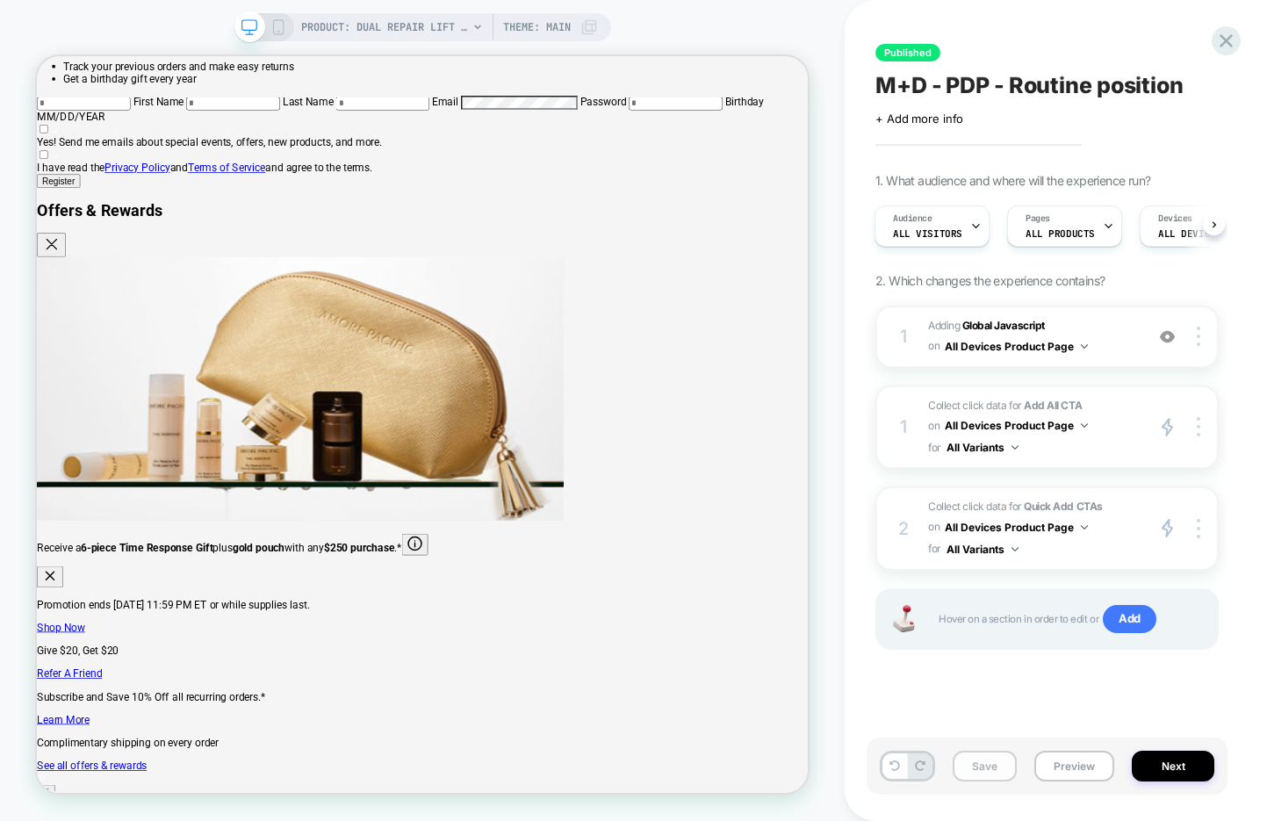
click at [977, 769] on button "Save" at bounding box center [985, 766] width 64 height 31
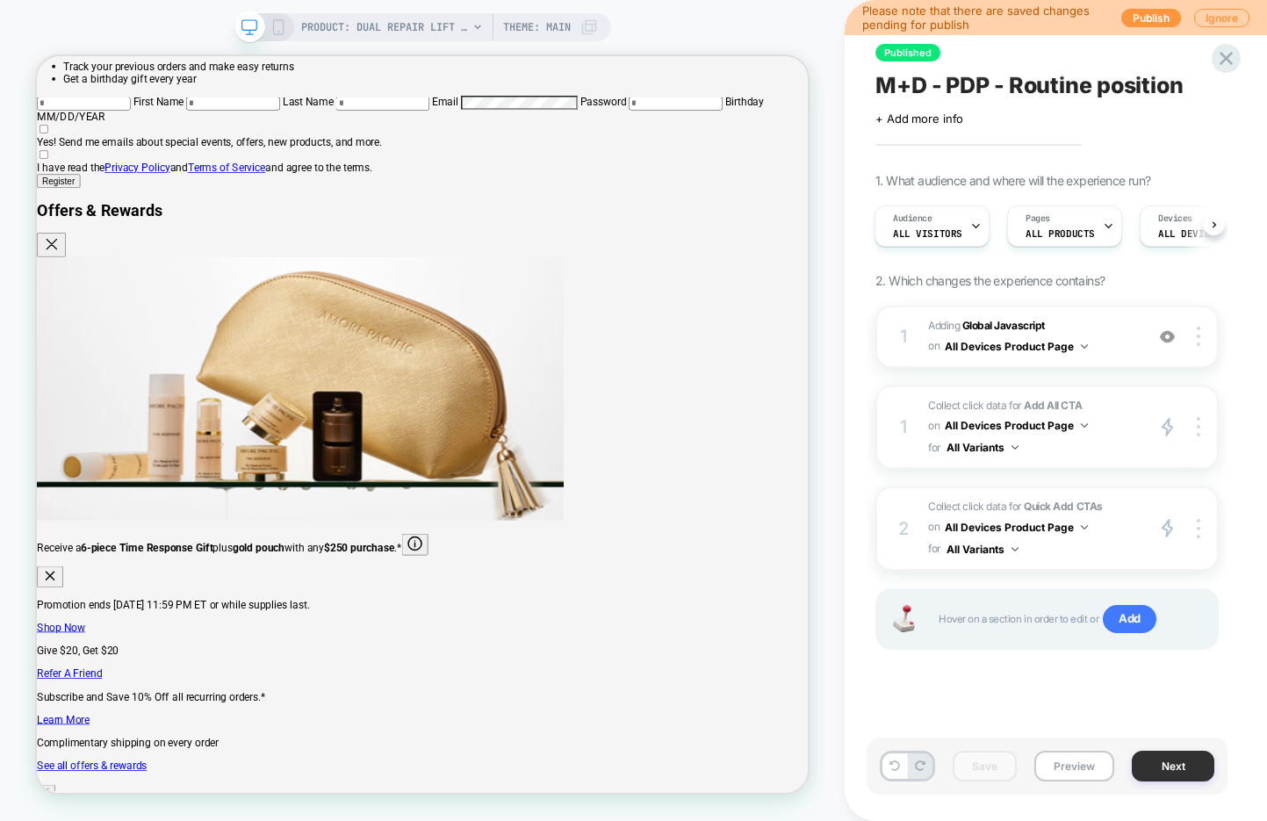
click at [1181, 765] on button "Next" at bounding box center [1173, 766] width 83 height 31
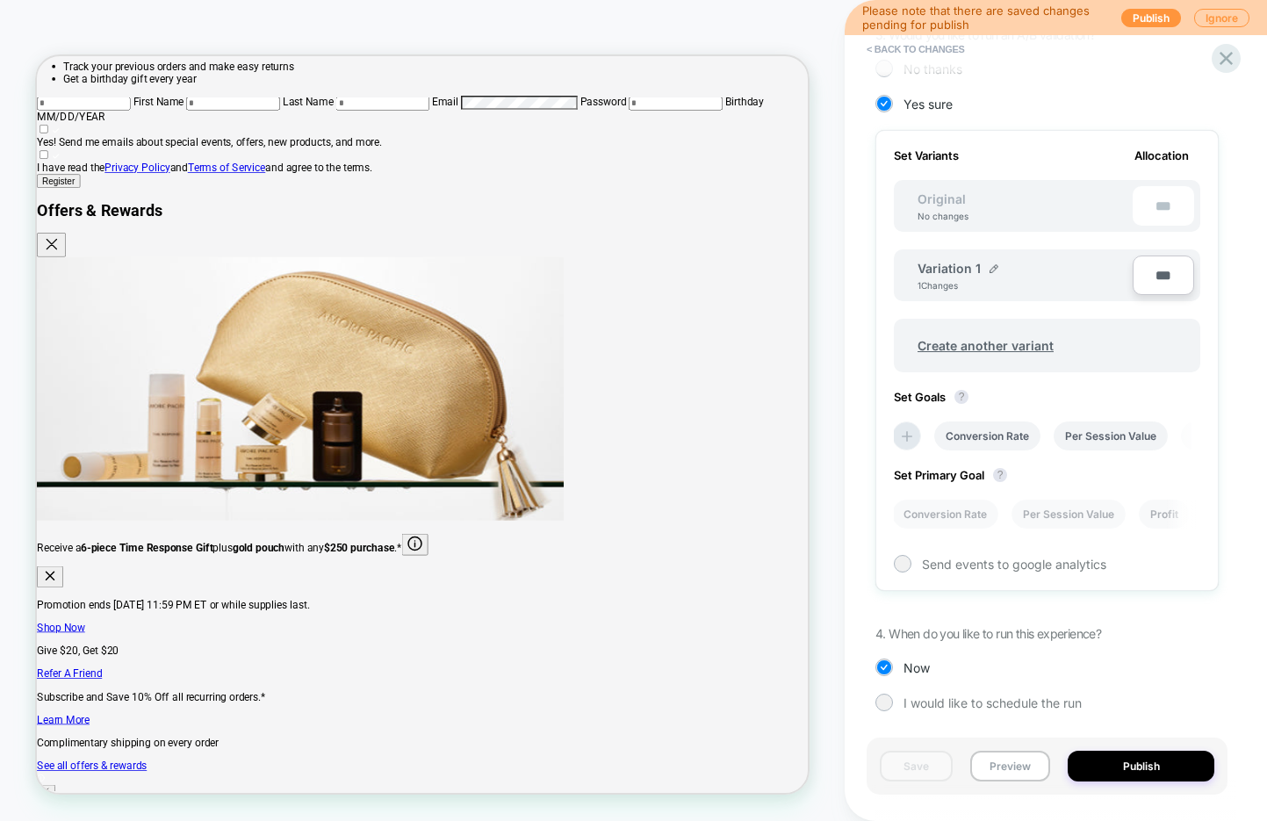
scroll to position [453, 0]
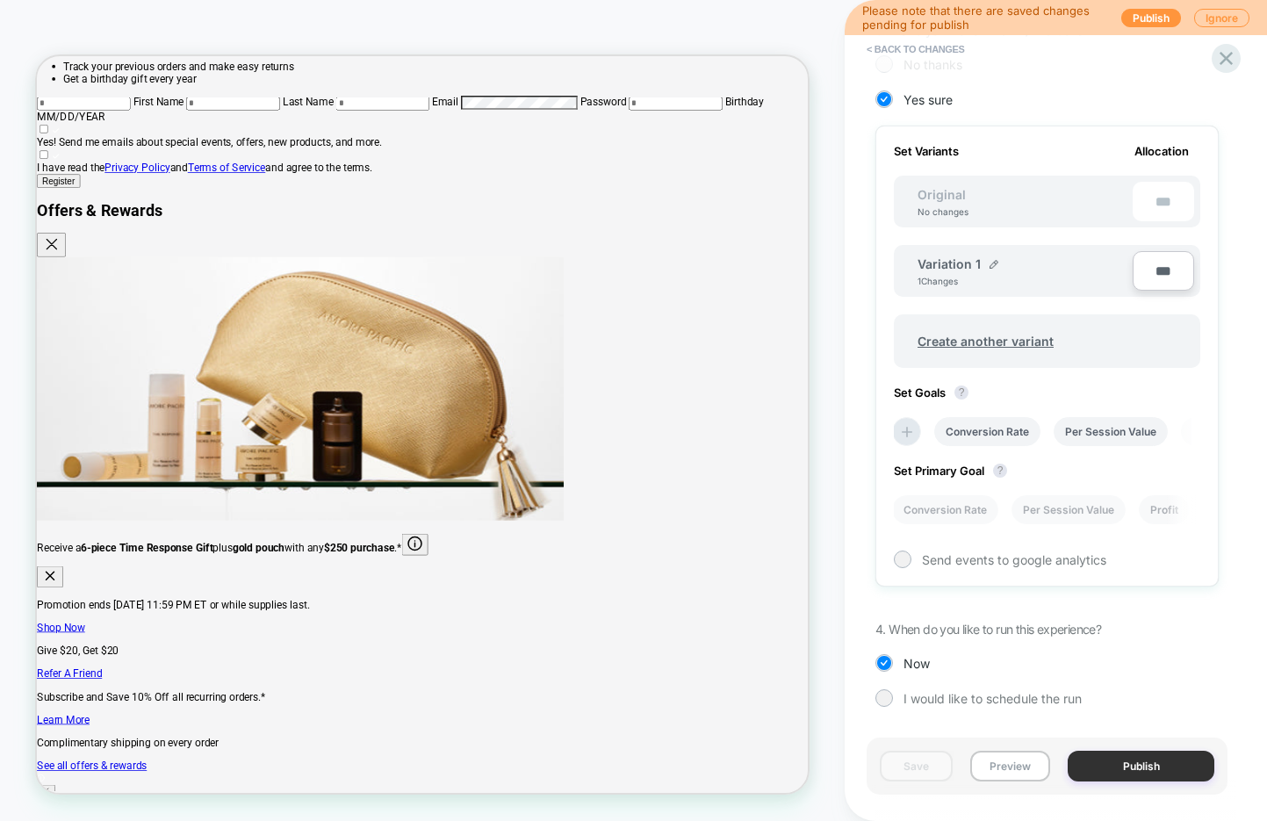
click at [1106, 764] on button "Publish" at bounding box center [1141, 766] width 147 height 31
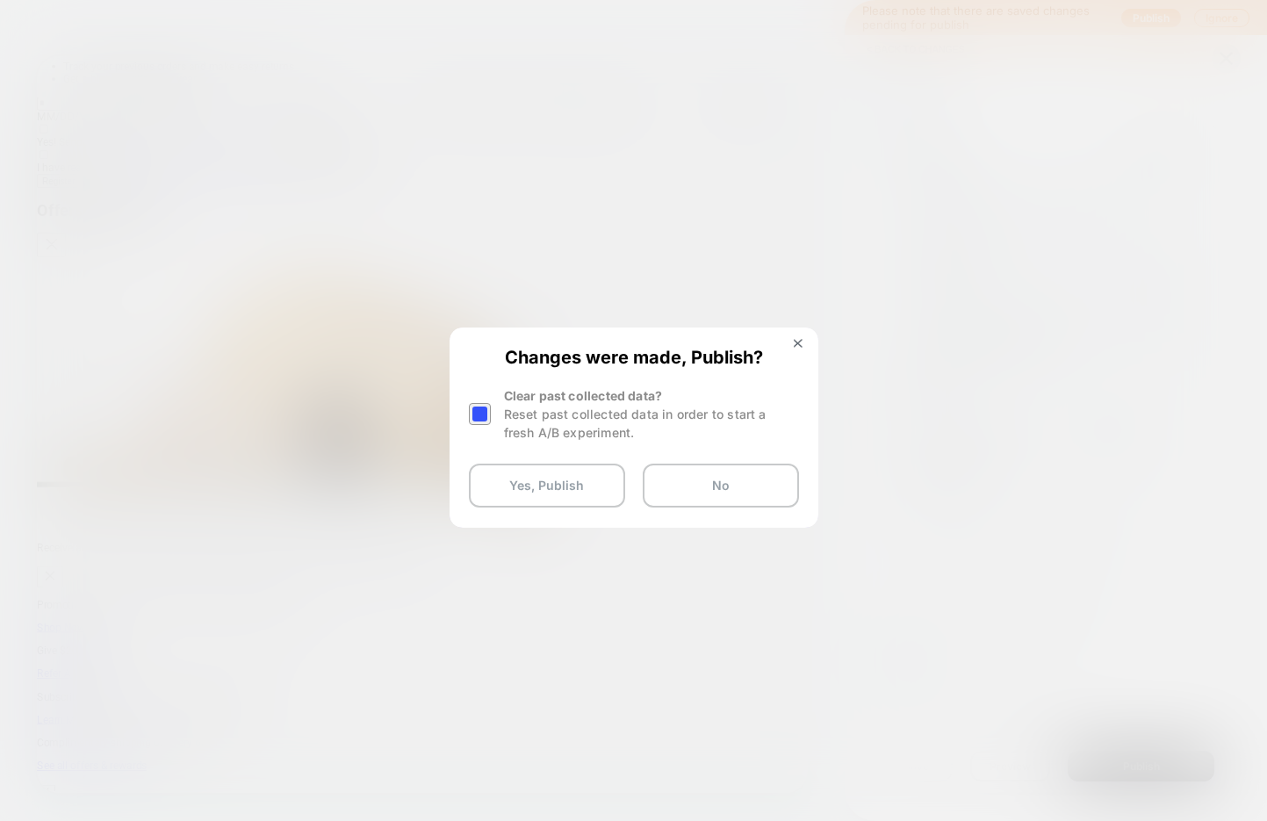
click at [483, 411] on div at bounding box center [480, 414] width 22 height 22
click at [580, 489] on button "Yes, Publish" at bounding box center [547, 486] width 156 height 44
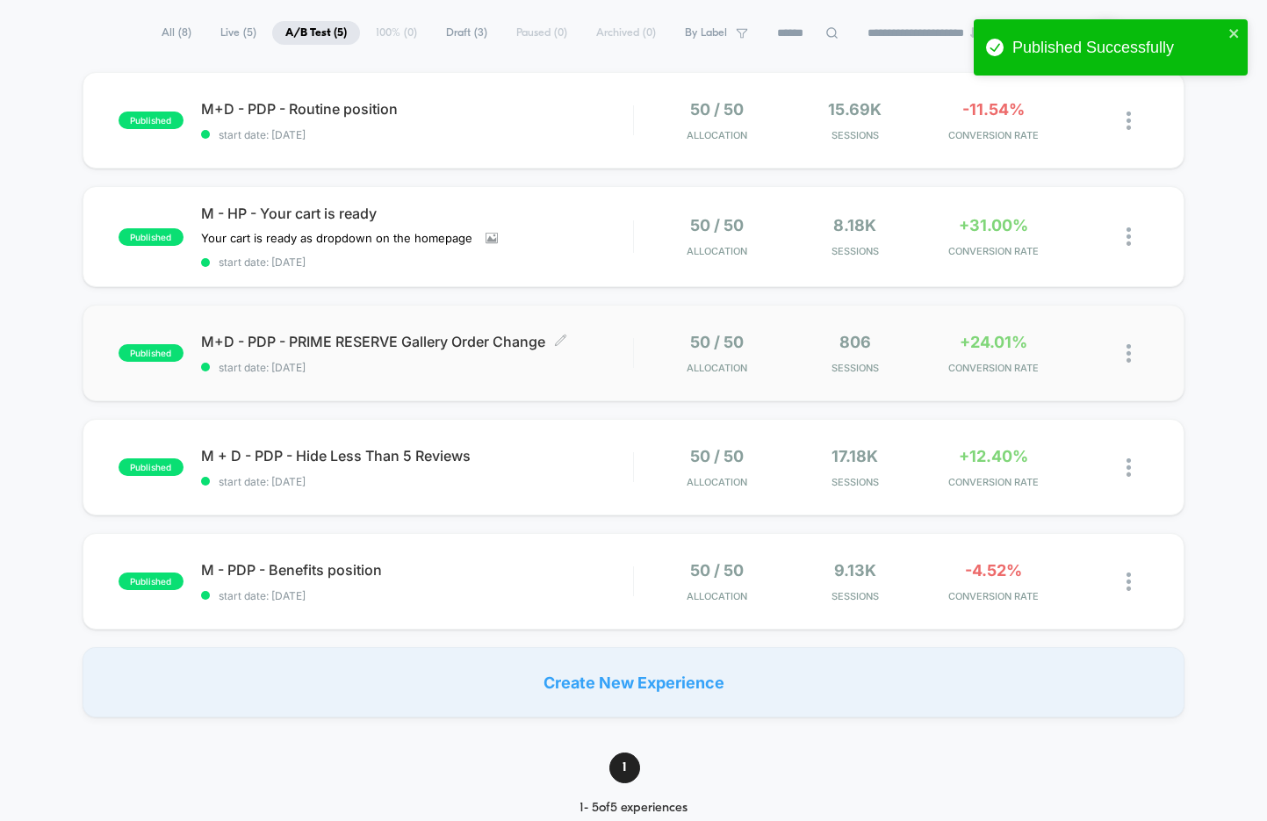
scroll to position [131, 0]
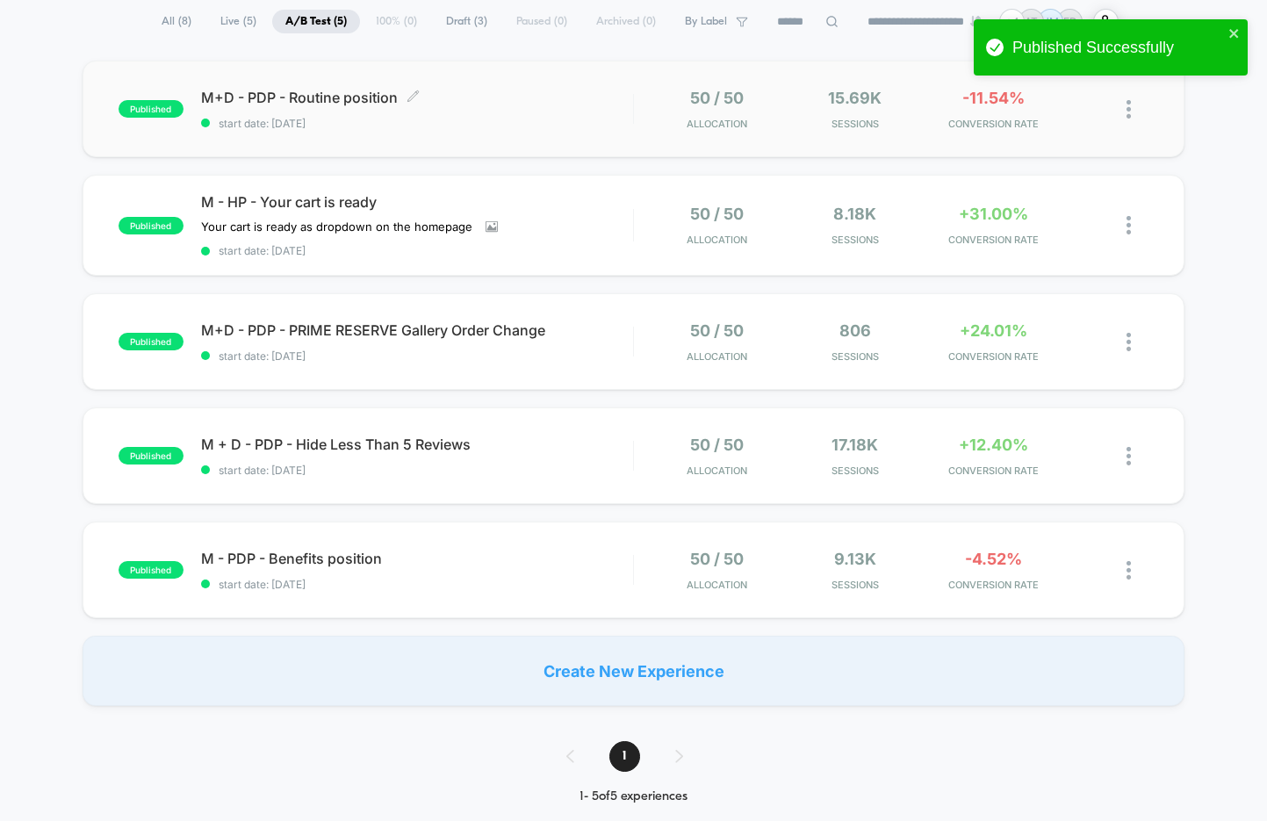
click at [500, 111] on div "M+D - PDP - Routine position Click to edit experience details Click to edit exp…" at bounding box center [417, 109] width 432 height 41
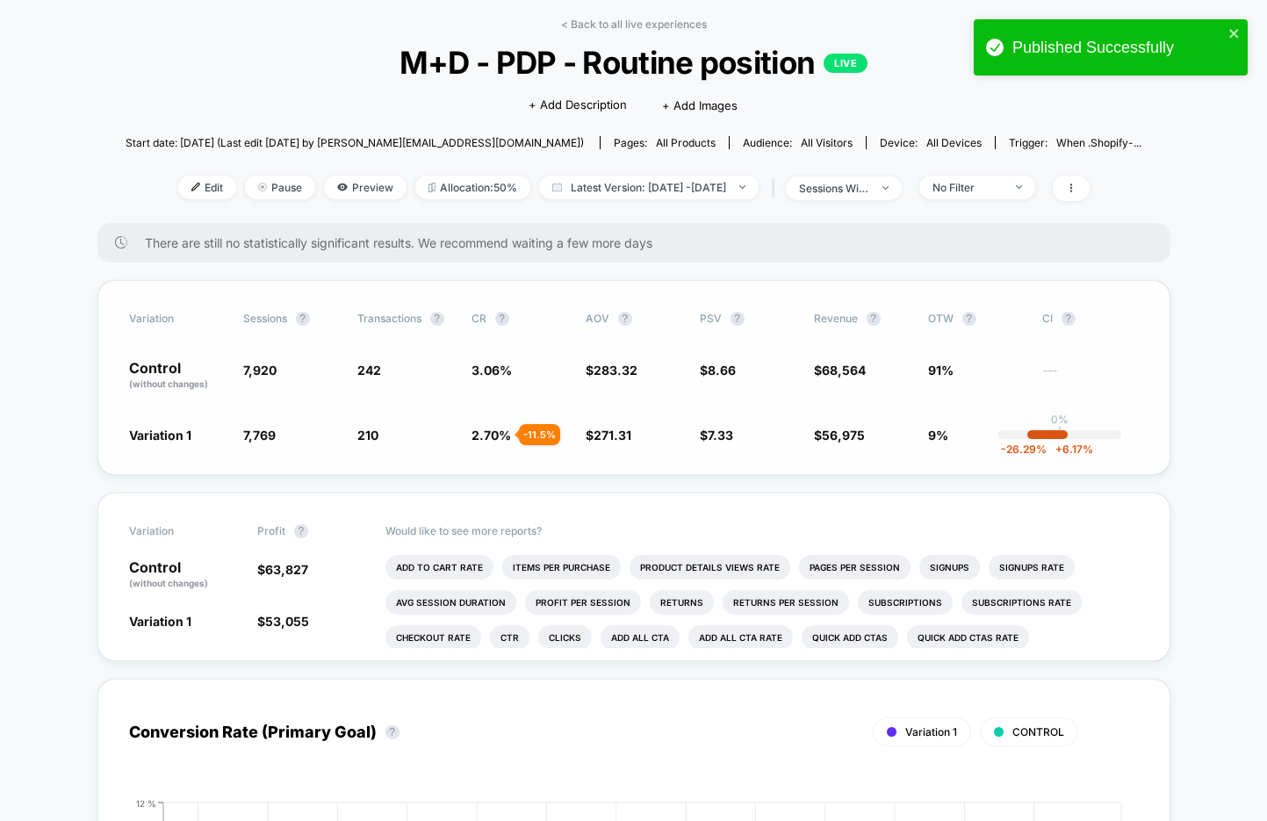
scroll to position [130, 0]
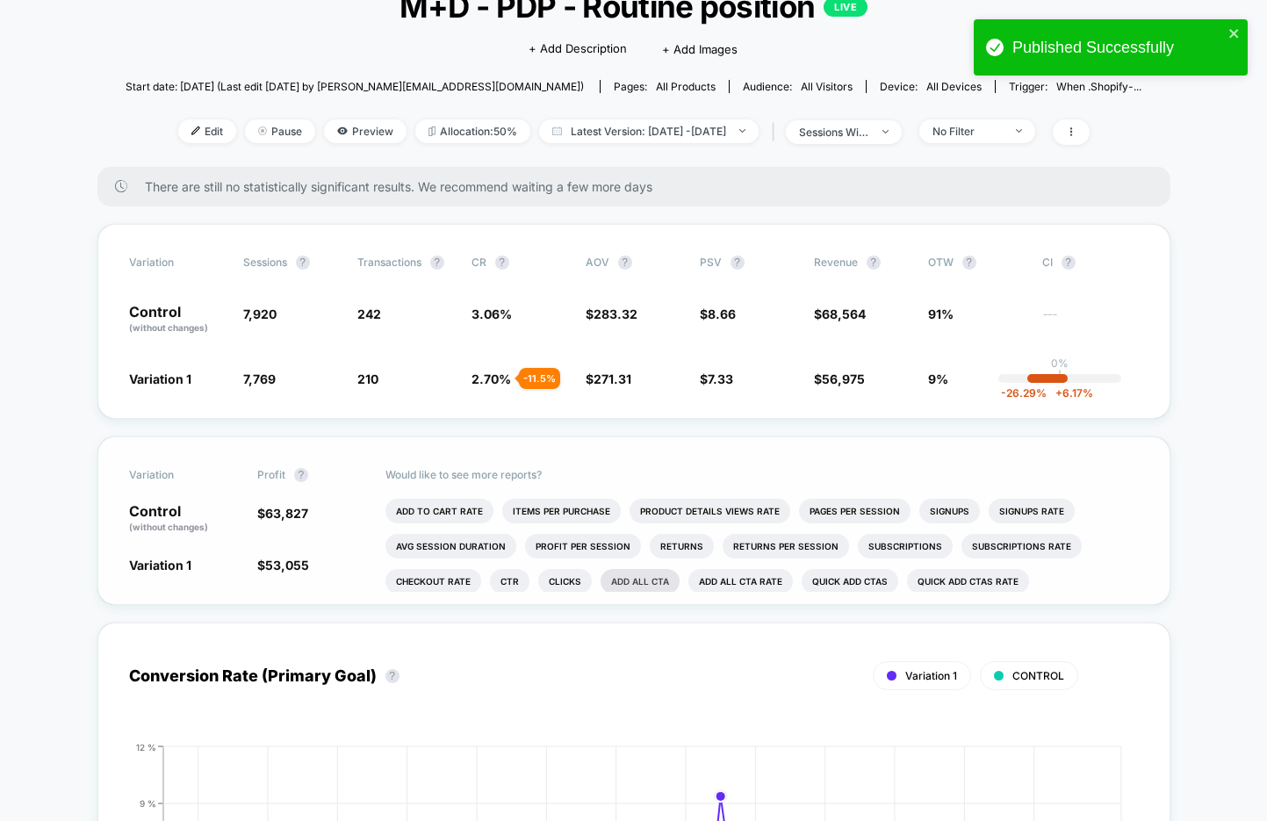
click at [639, 578] on li "Add All CTA" at bounding box center [640, 581] width 79 height 25
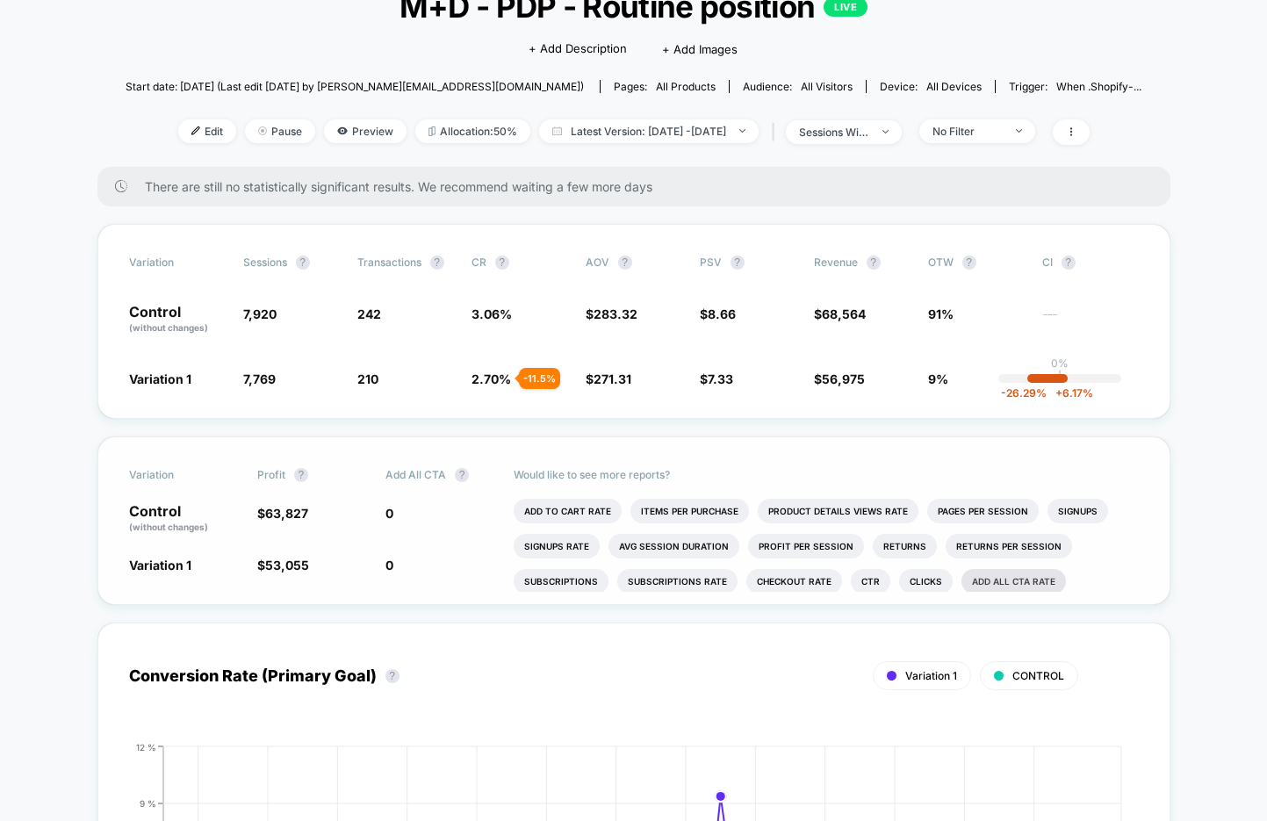
click at [996, 578] on li "Add All CTA rate" at bounding box center [1014, 581] width 105 height 25
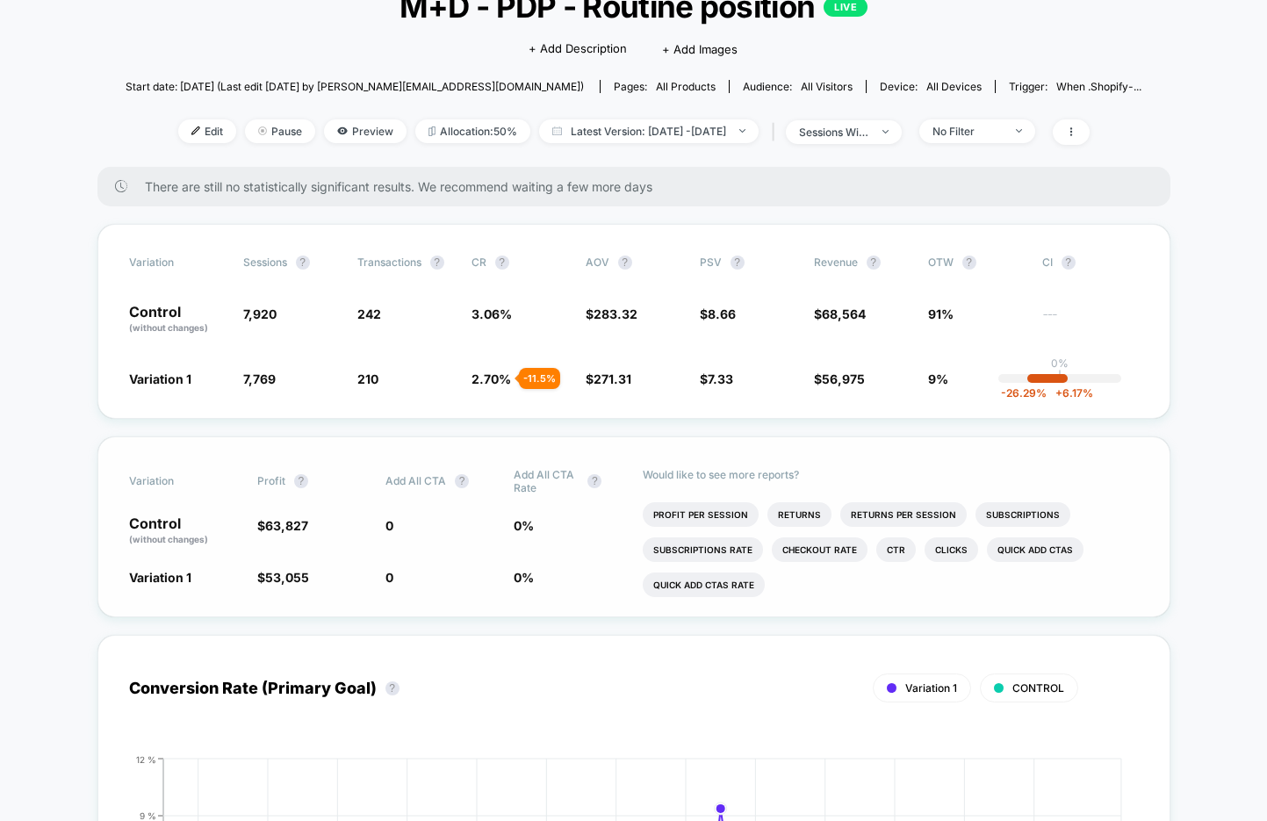
scroll to position [69, 0]
click at [1010, 545] on li "Quick Add CTAs" at bounding box center [1035, 548] width 97 height 25
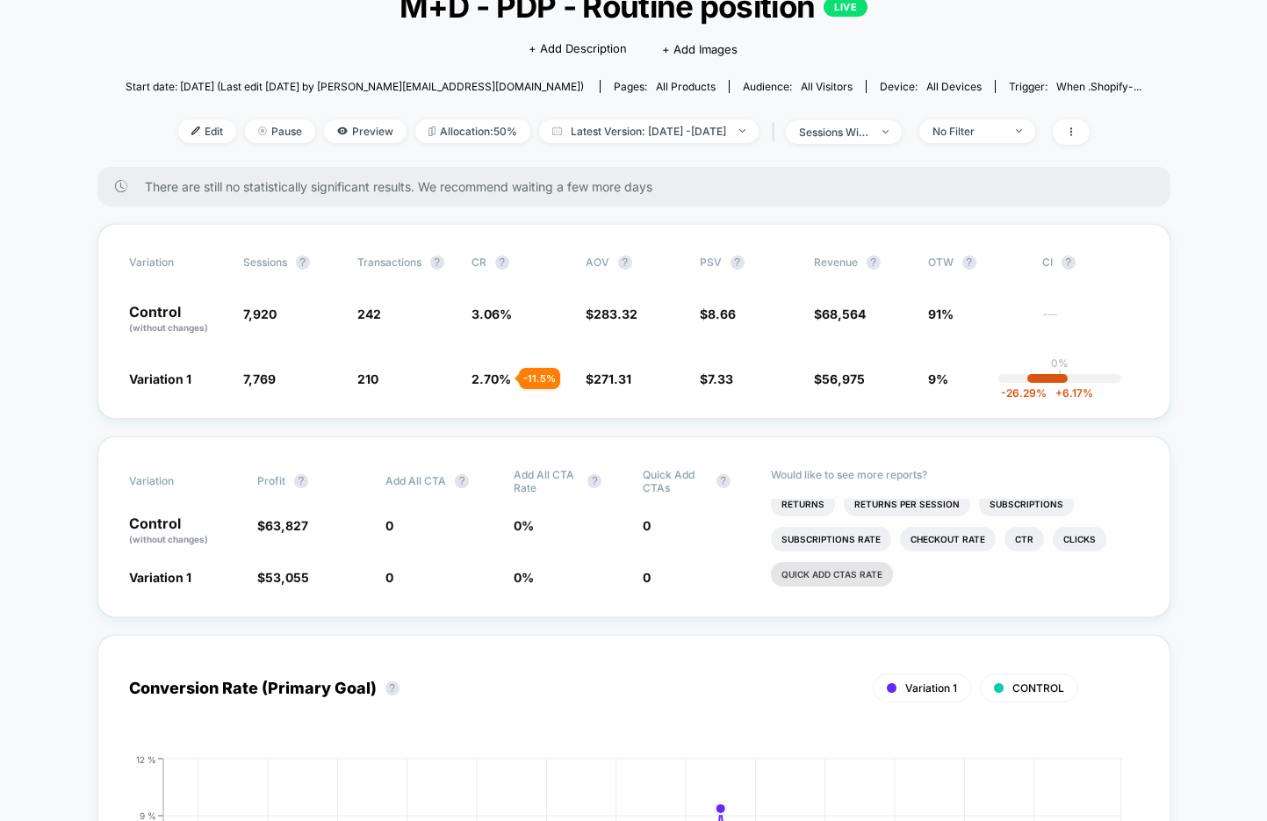
click at [864, 576] on li "Quick Add CTAs rate" at bounding box center [832, 574] width 122 height 25
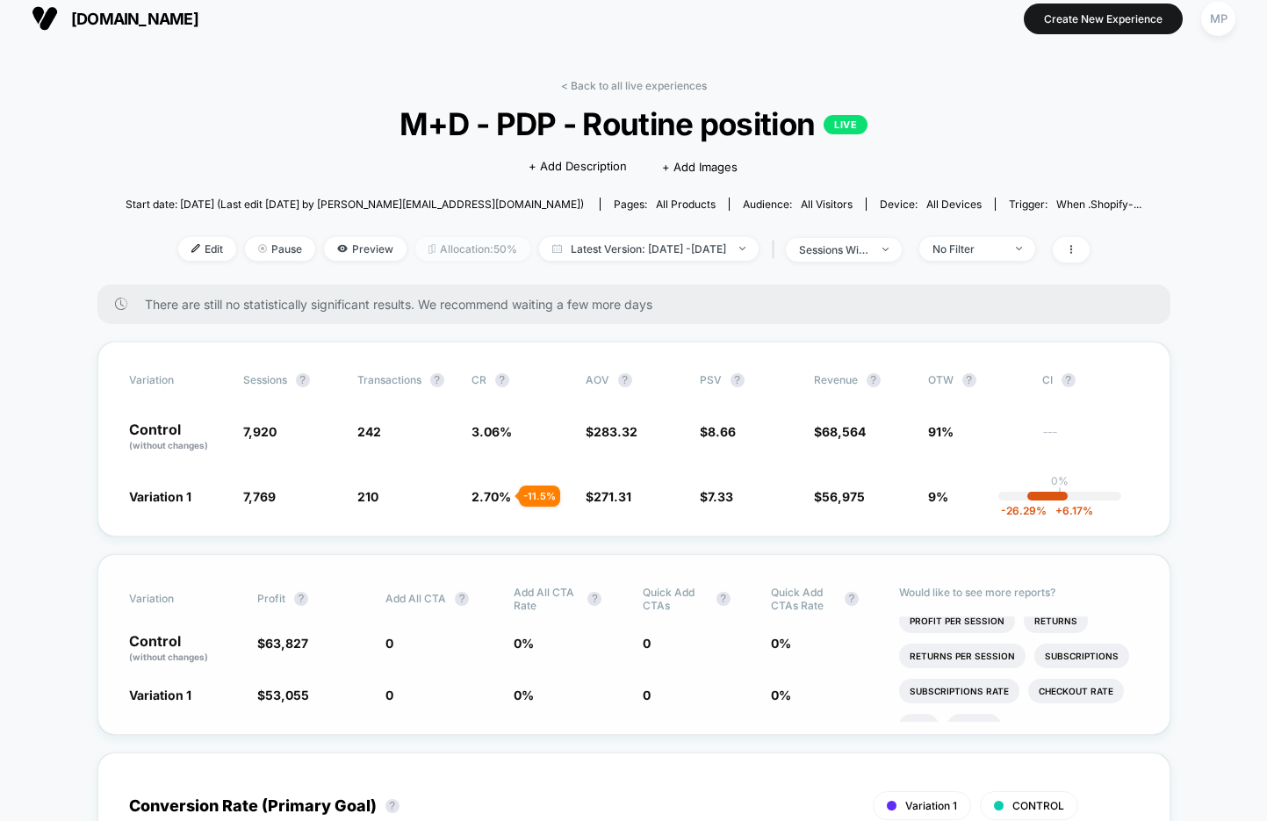
scroll to position [0, 0]
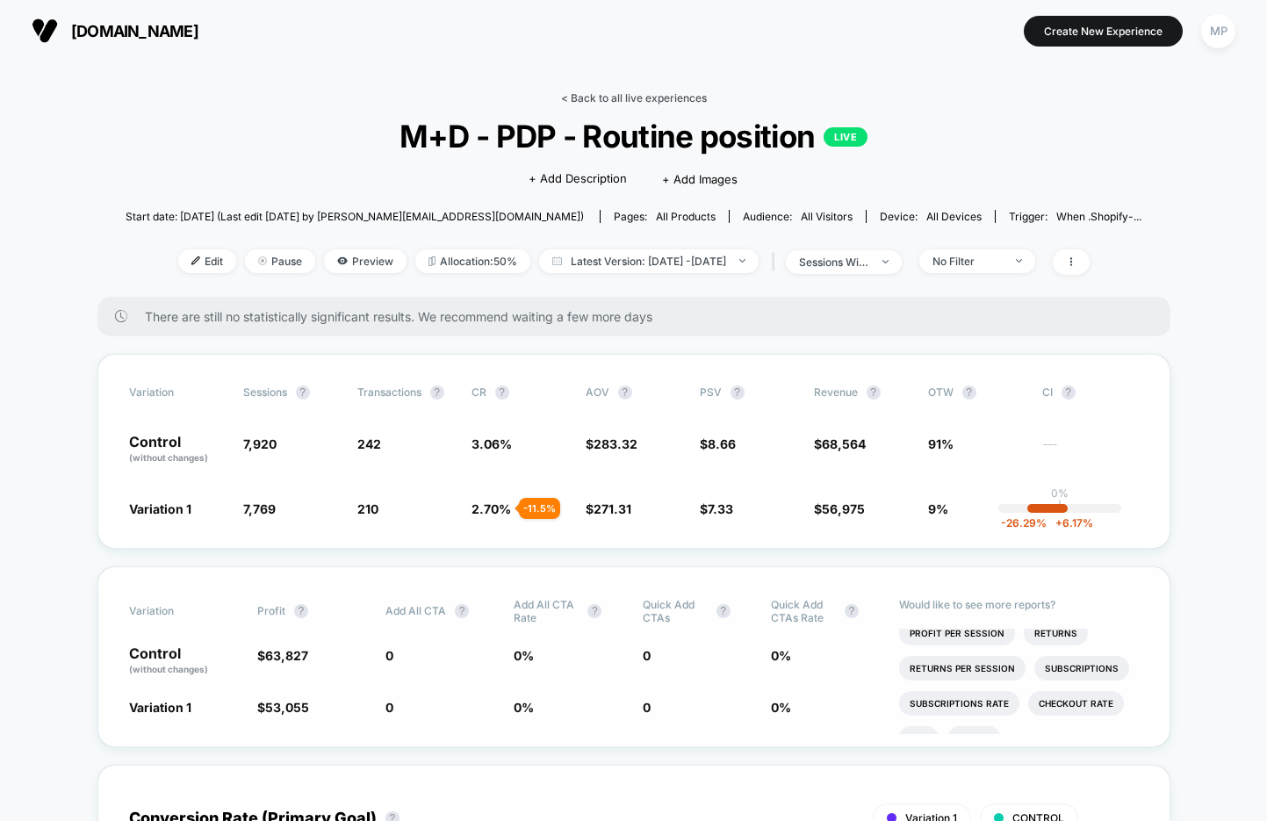
click at [617, 97] on link "< Back to all live experiences" at bounding box center [634, 97] width 146 height 13
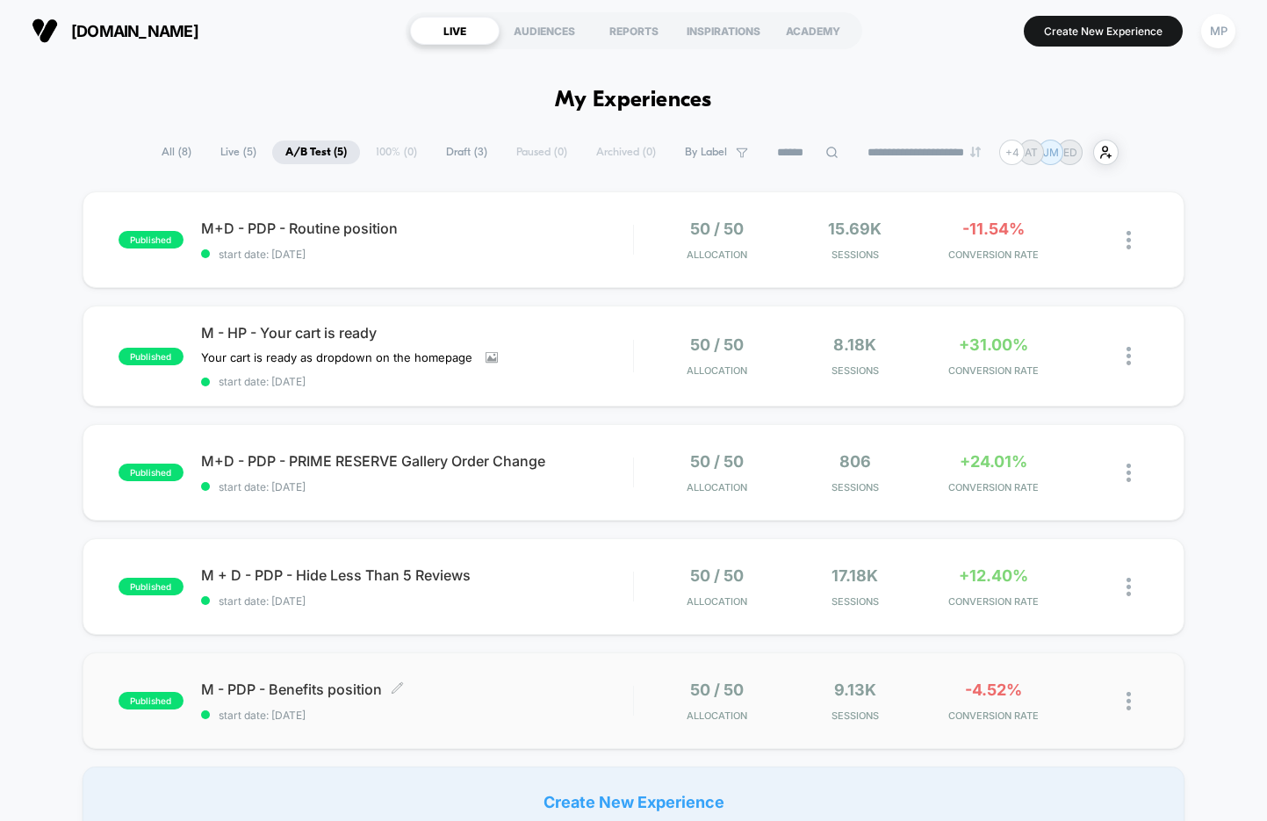
click at [429, 711] on span "start date: 8/6/2025" at bounding box center [417, 715] width 432 height 13
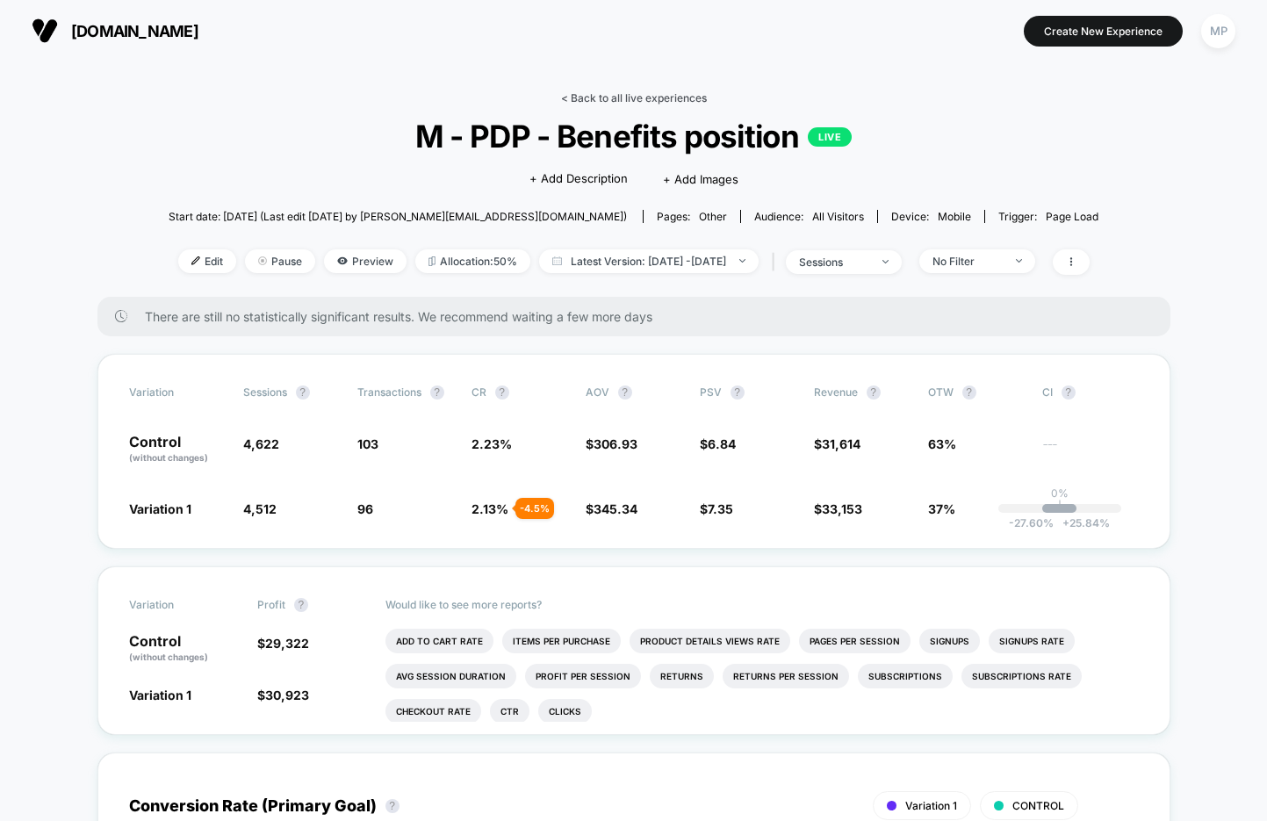
click at [621, 97] on link "< Back to all live experiences" at bounding box center [634, 97] width 146 height 13
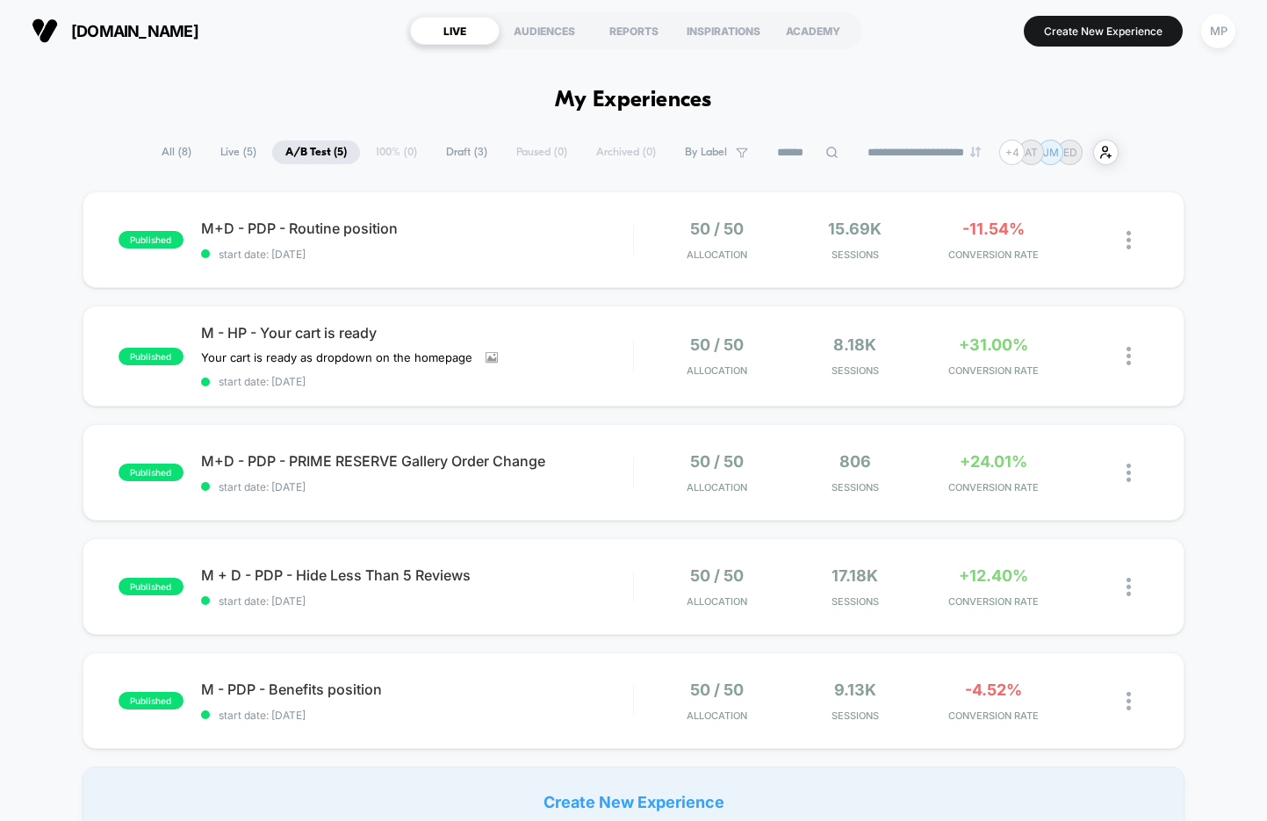
click at [465, 164] on div "**********" at bounding box center [633, 152] width 971 height 25
click at [465, 151] on span "Draft ( 3 )" at bounding box center [467, 153] width 68 height 24
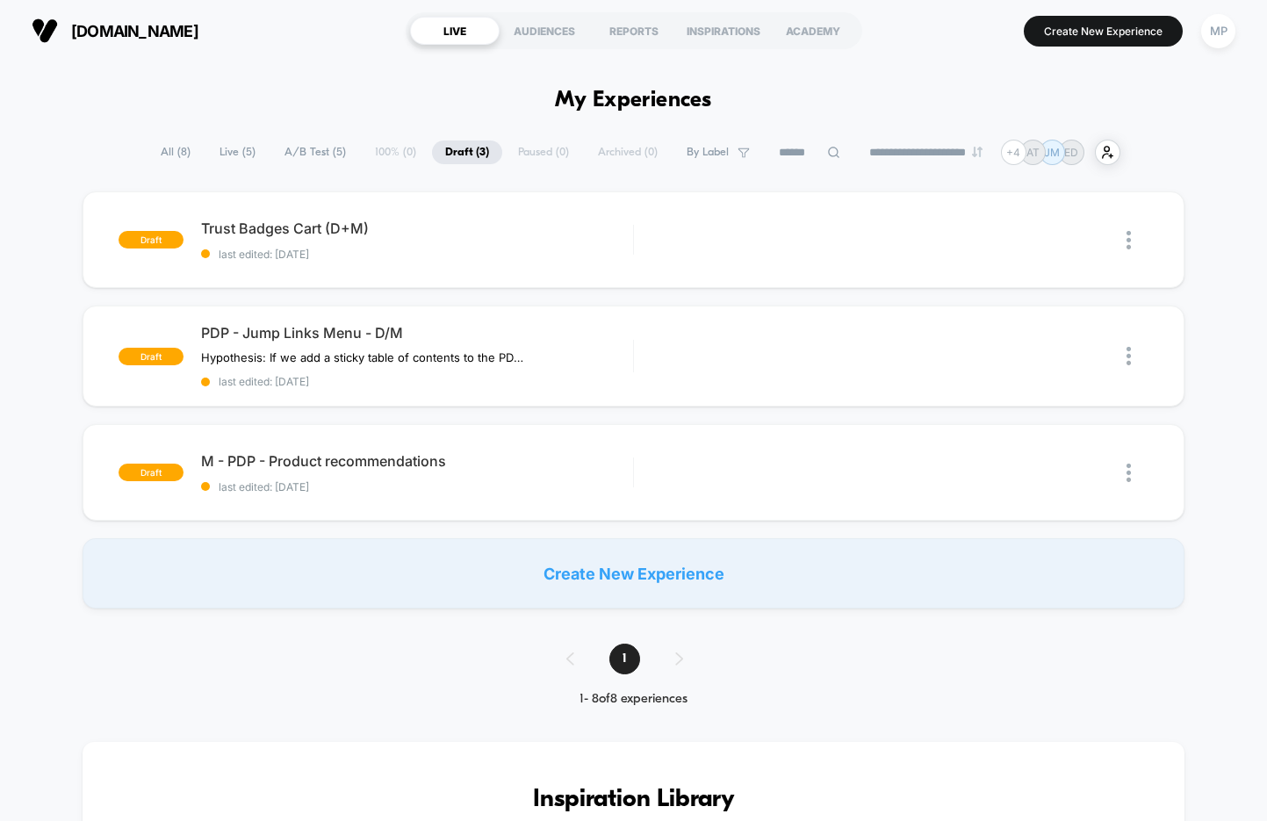
click at [308, 146] on span "A/B Test ( 5 )" at bounding box center [315, 153] width 88 height 24
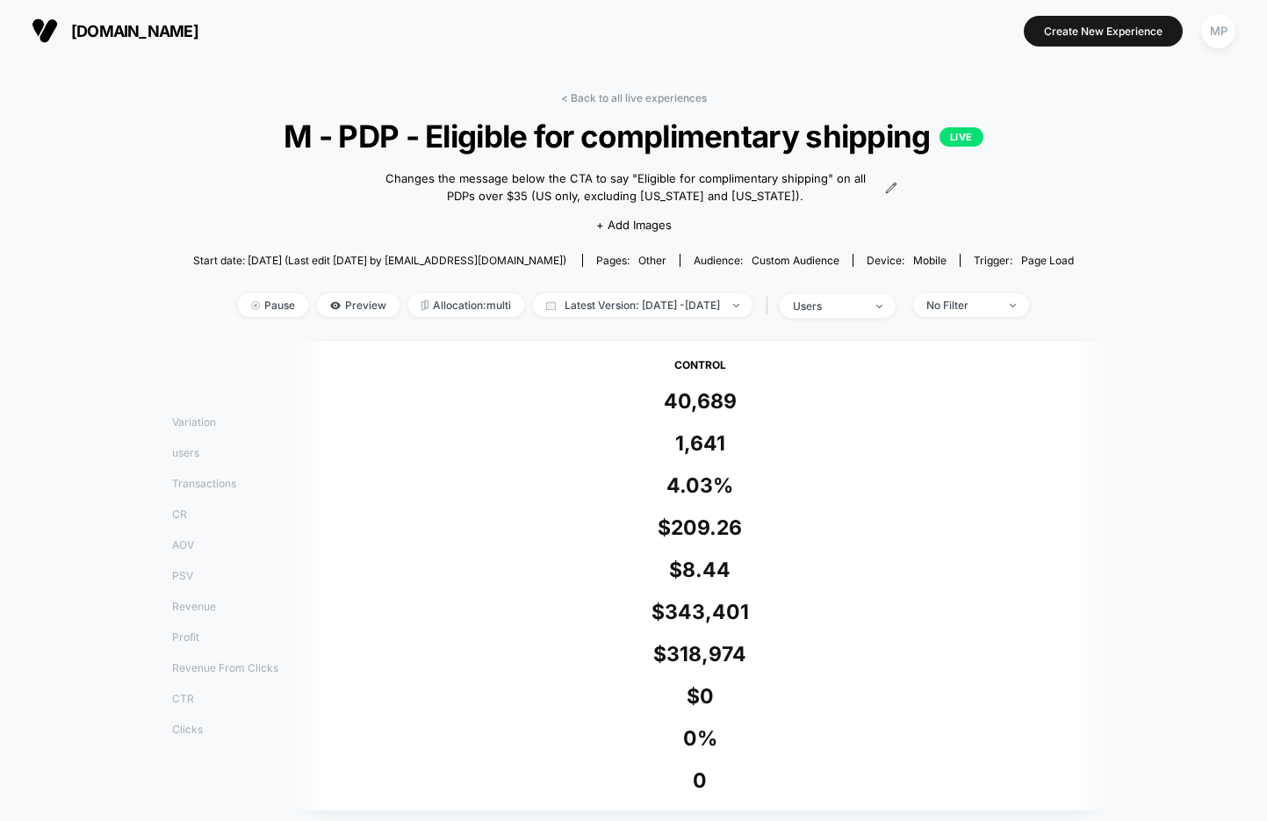
click at [578, 59] on div "us.sulwhasoo.com Create New Experience MP" at bounding box center [633, 30] width 1267 height 61
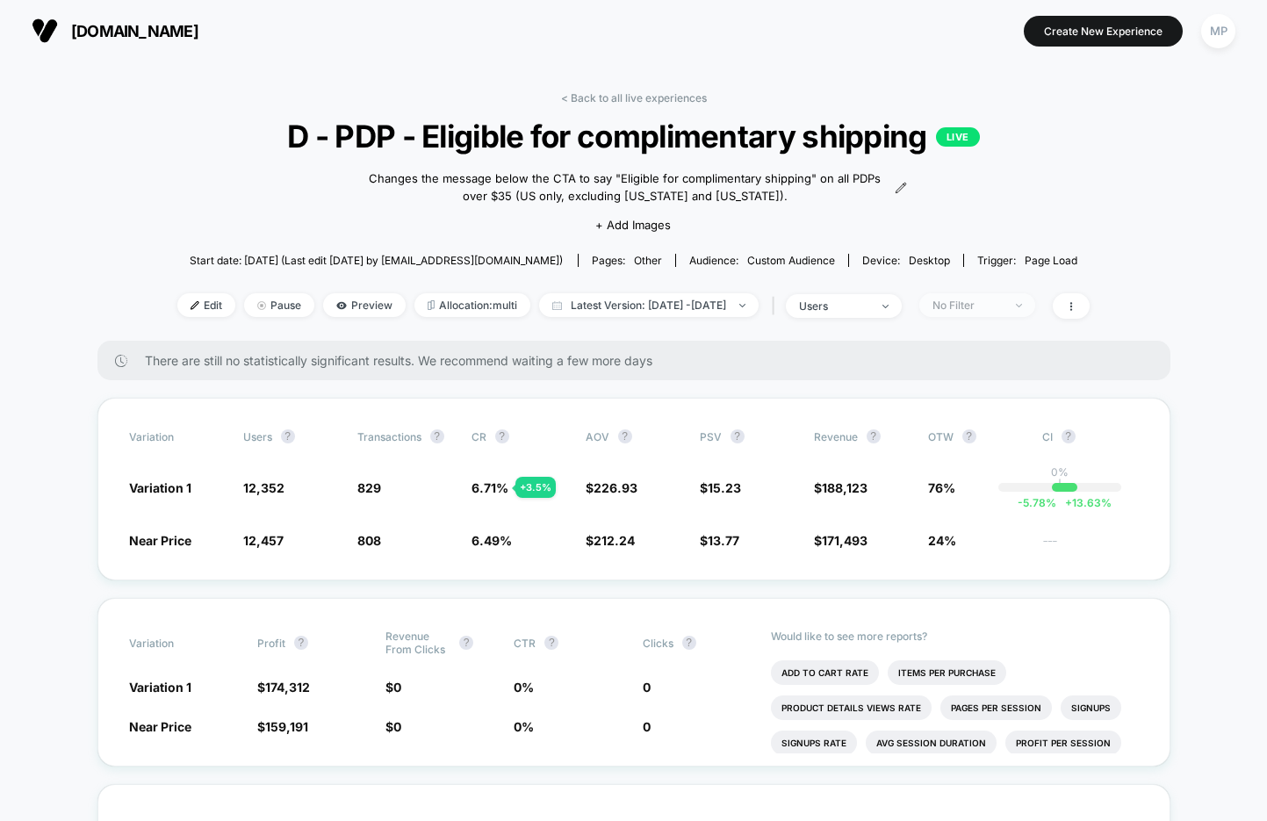
click at [688, 300] on div "No Filter" at bounding box center [968, 305] width 70 height 13
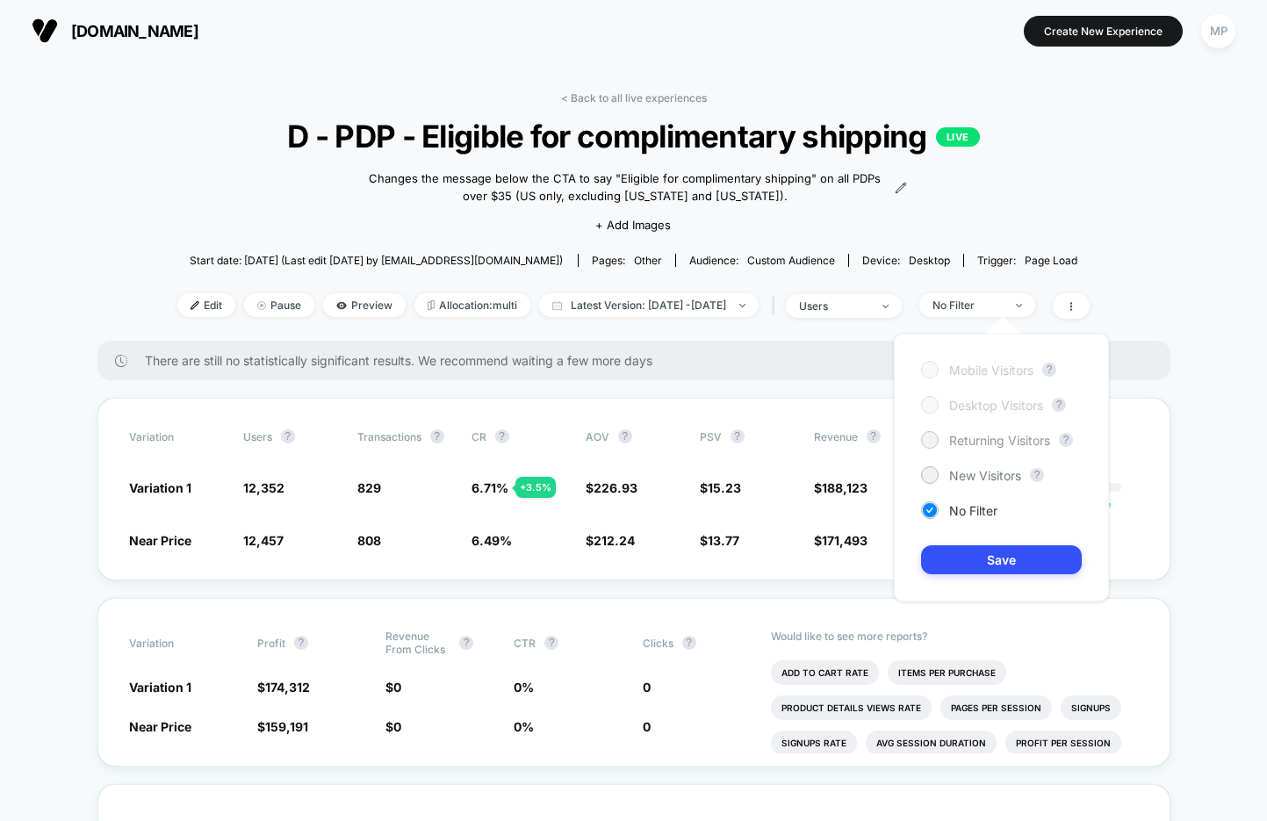
click at [688, 436] on span "Returning Visitors" at bounding box center [999, 440] width 101 height 15
click at [688, 552] on button "Save" at bounding box center [1001, 559] width 161 height 29
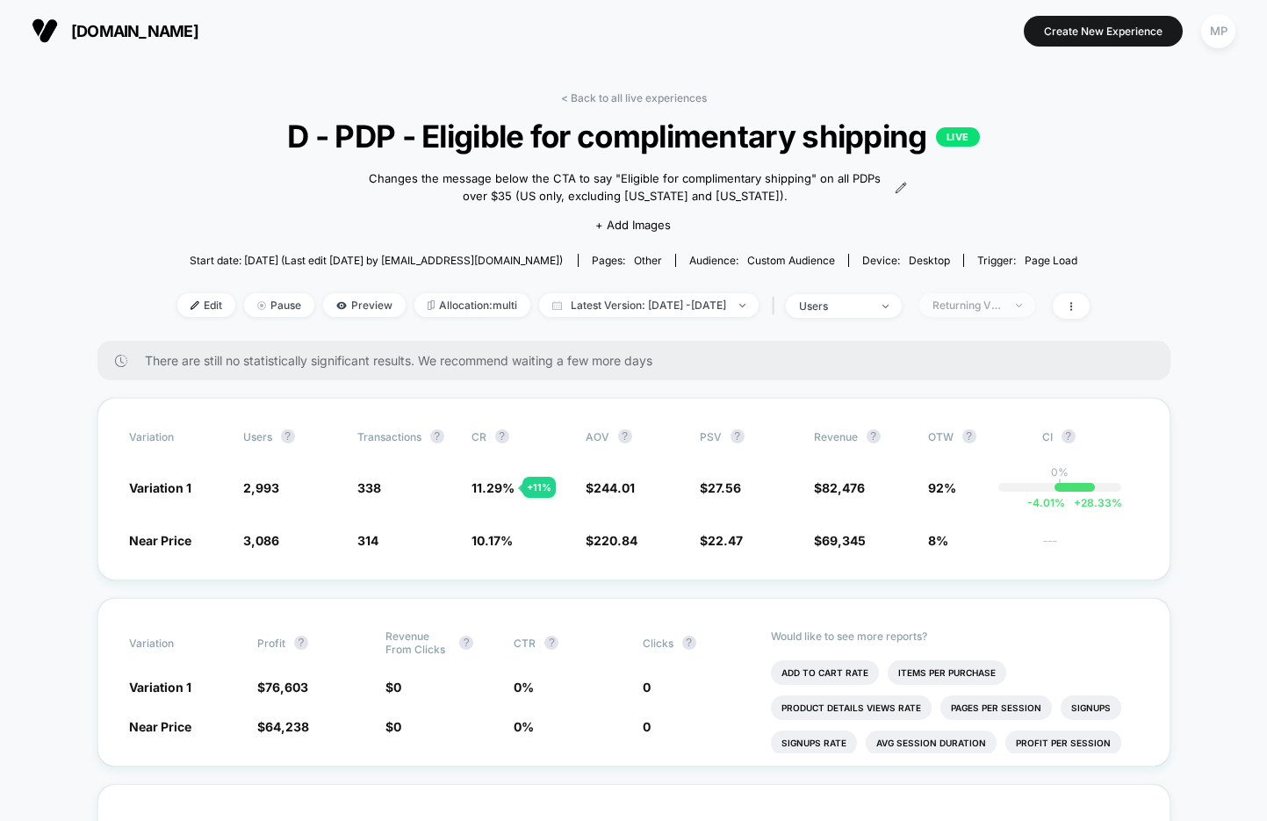
click at [688, 306] on div "Returning Visitors" at bounding box center [968, 305] width 70 height 13
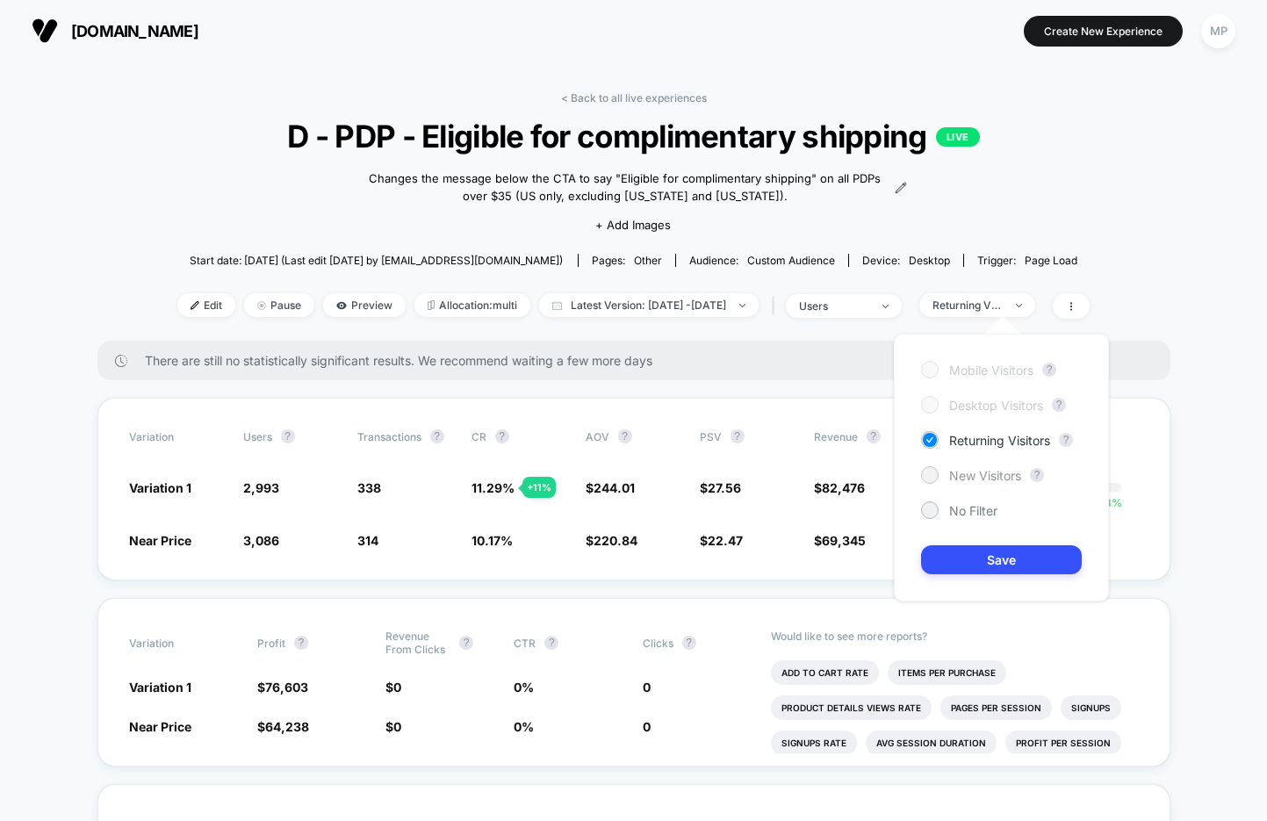
click at [688, 469] on span "New Visitors" at bounding box center [985, 475] width 72 height 15
click at [688, 560] on button "Save" at bounding box center [1001, 559] width 161 height 29
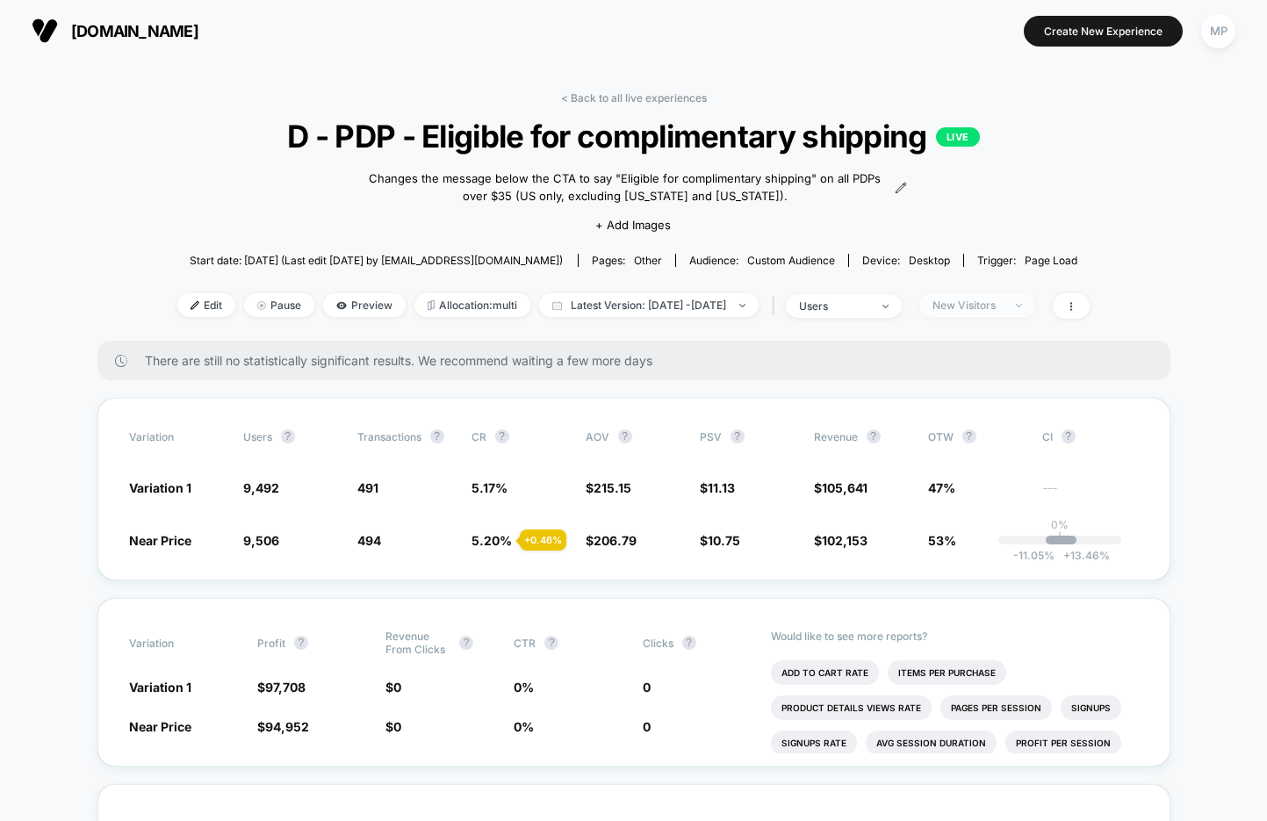
click at [688, 304] on div "New Visitors" at bounding box center [968, 305] width 70 height 13
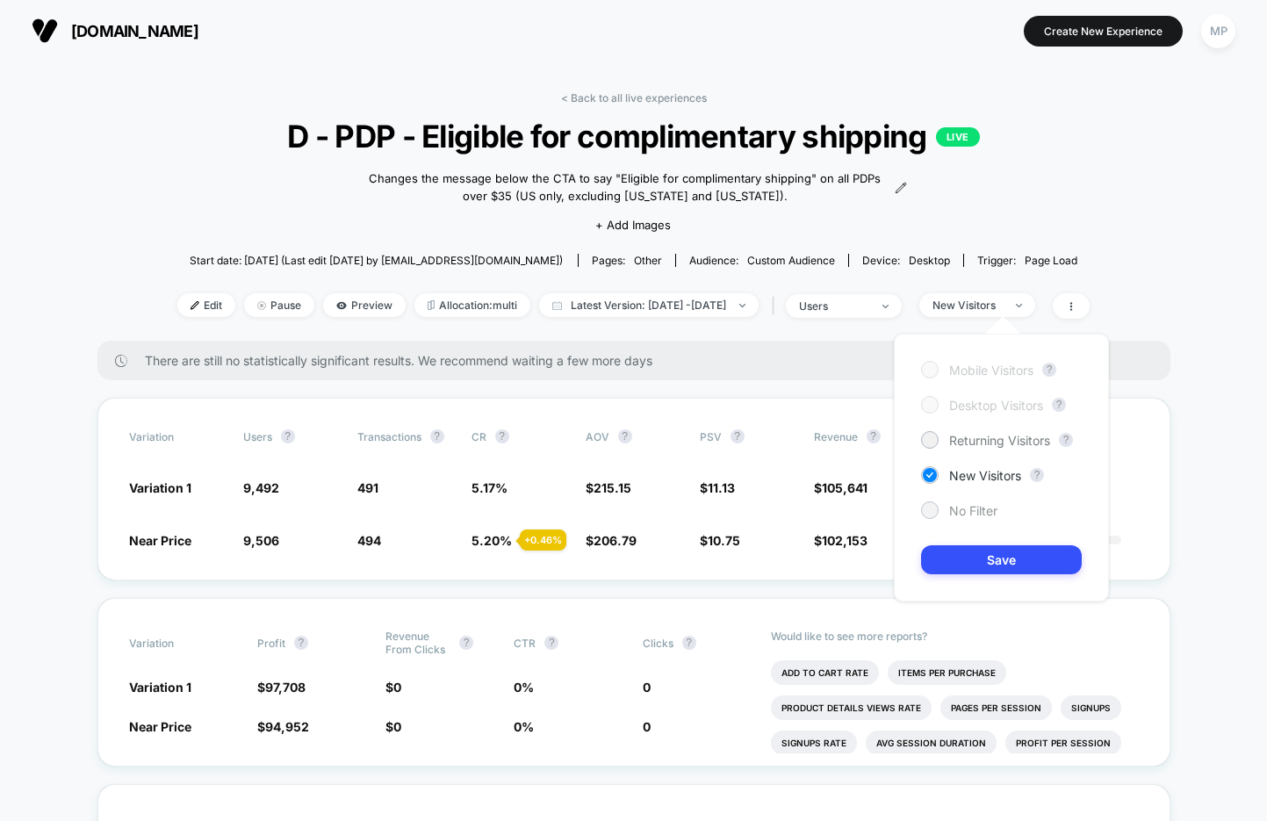
click at [688, 509] on span "No Filter" at bounding box center [973, 510] width 48 height 15
click at [688, 444] on span "Returning Visitors" at bounding box center [999, 440] width 101 height 15
click at [688, 559] on button "Save" at bounding box center [1001, 559] width 161 height 29
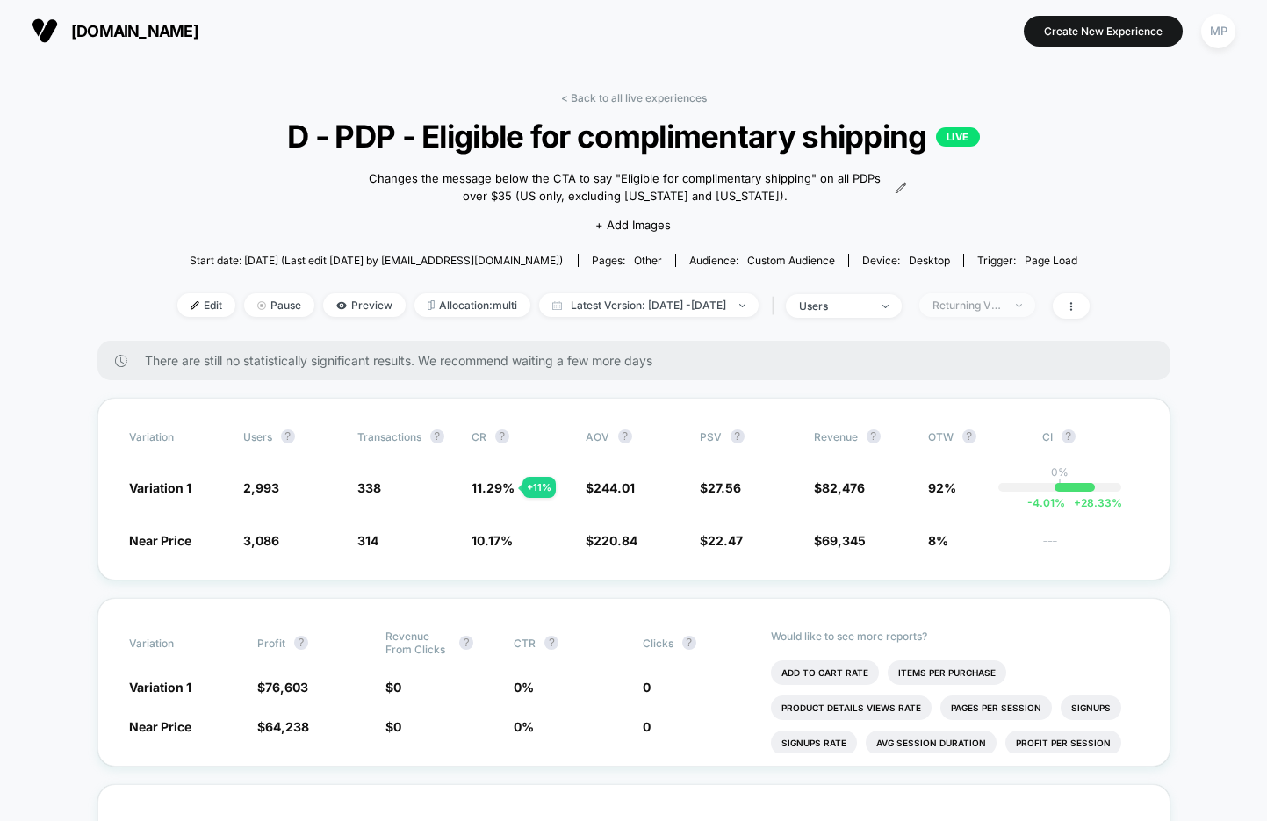
click at [688, 306] on span "Returning Visitors" at bounding box center [978, 305] width 116 height 24
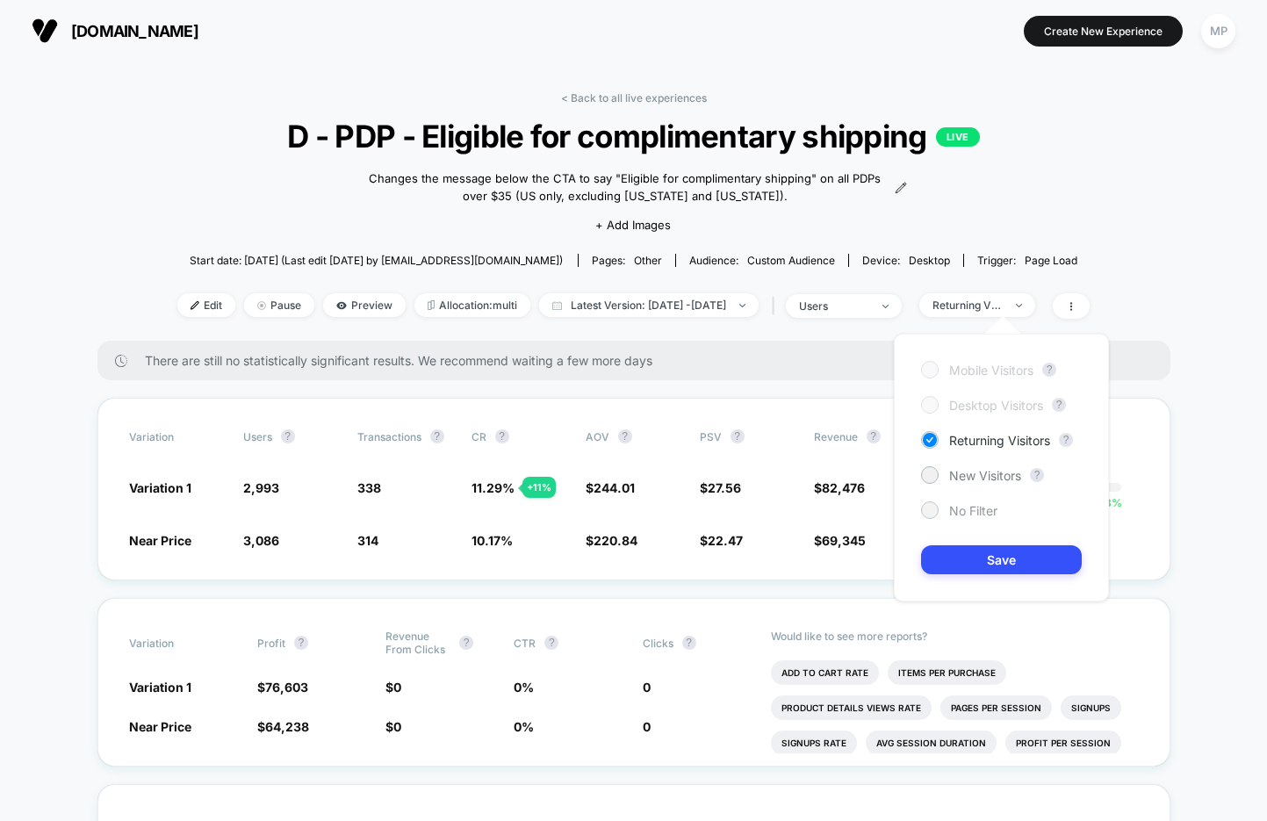
click at [688, 509] on span "No Filter" at bounding box center [973, 510] width 48 height 15
click at [688, 557] on button "Save" at bounding box center [1001, 559] width 161 height 29
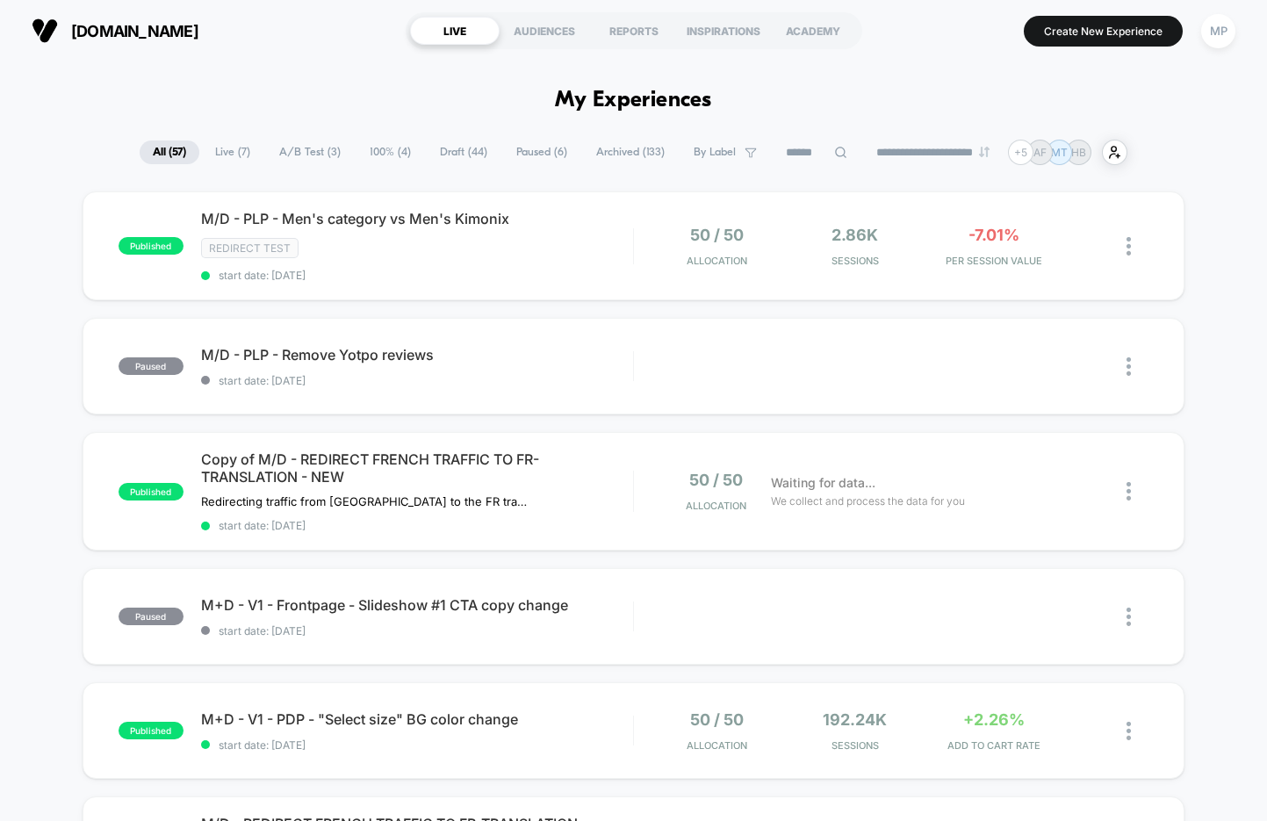
click at [300, 151] on span "A/B Test ( 3 )" at bounding box center [310, 153] width 88 height 24
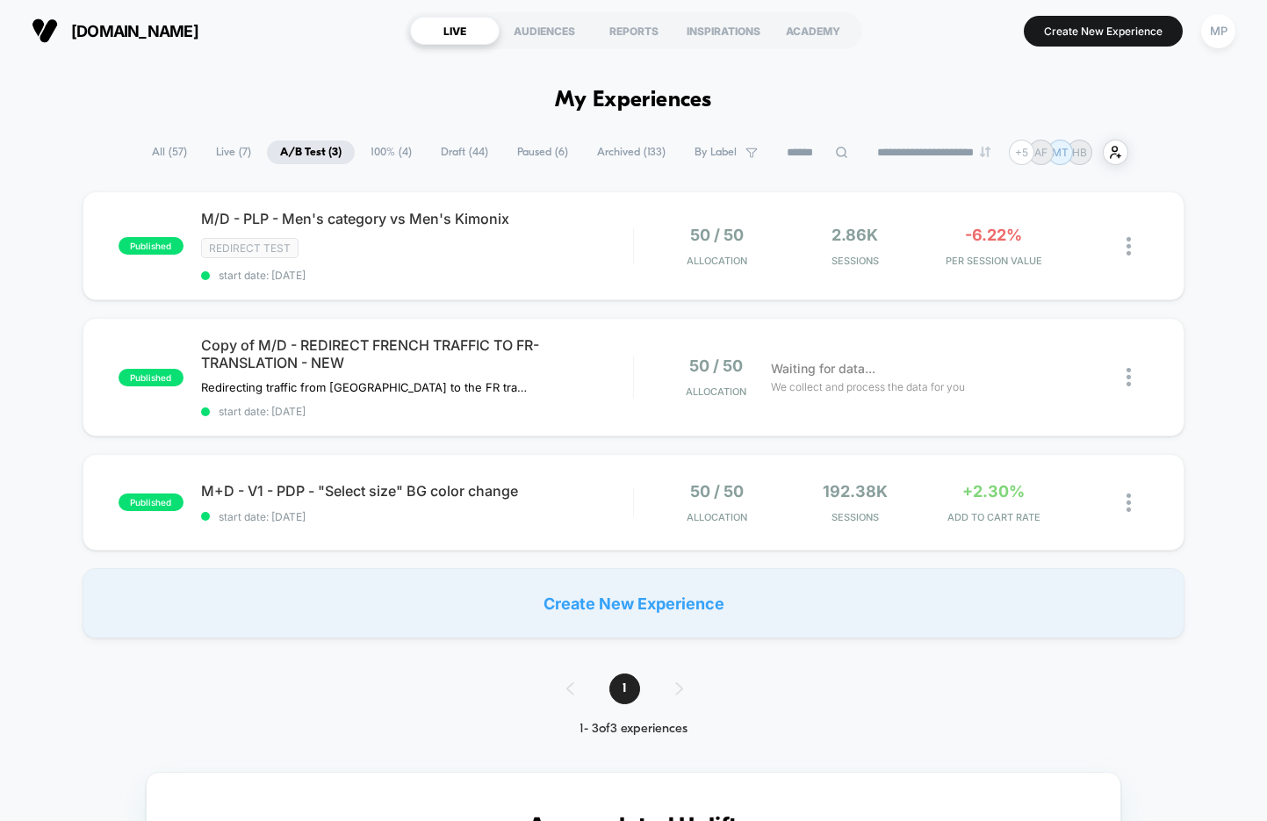
click at [471, 144] on span "Draft ( 44 )" at bounding box center [465, 153] width 74 height 24
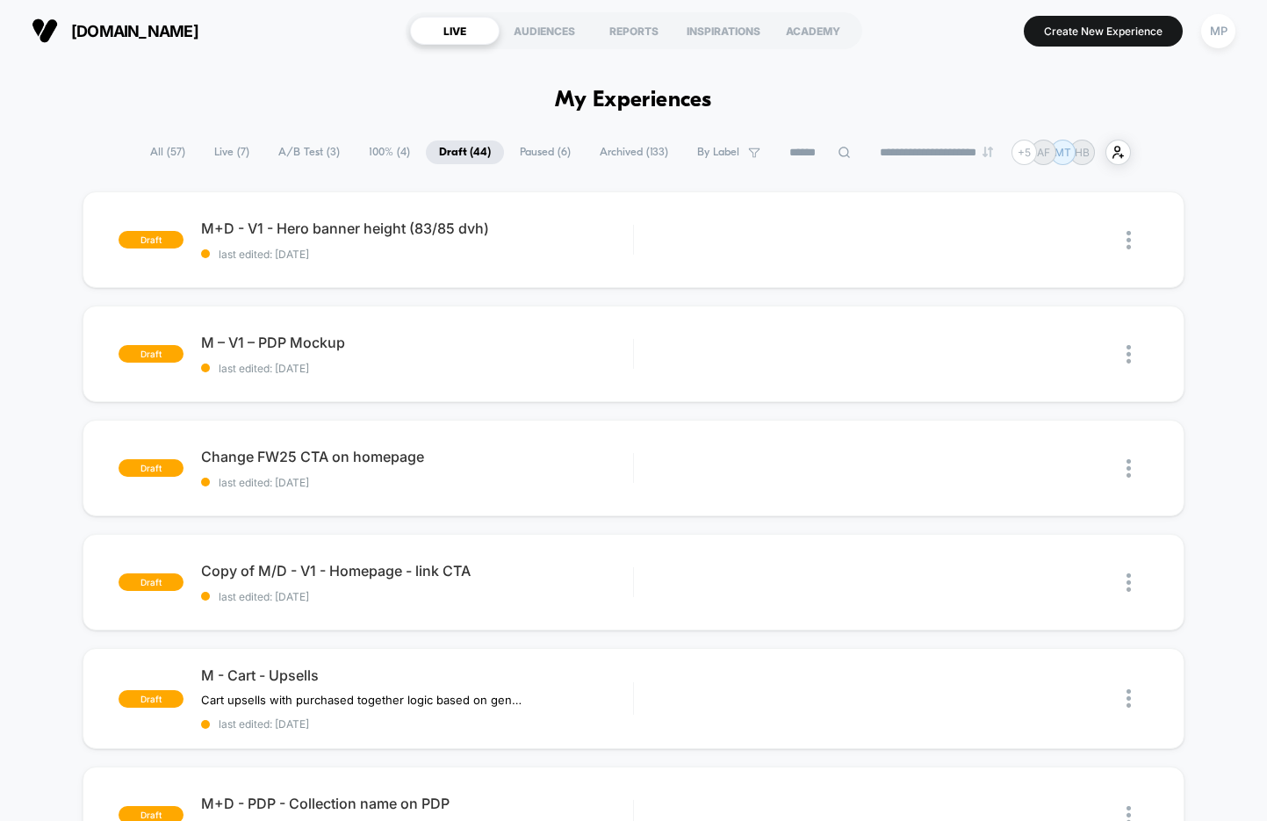
click at [315, 149] on span "A/B Test ( 3 )" at bounding box center [309, 153] width 88 height 24
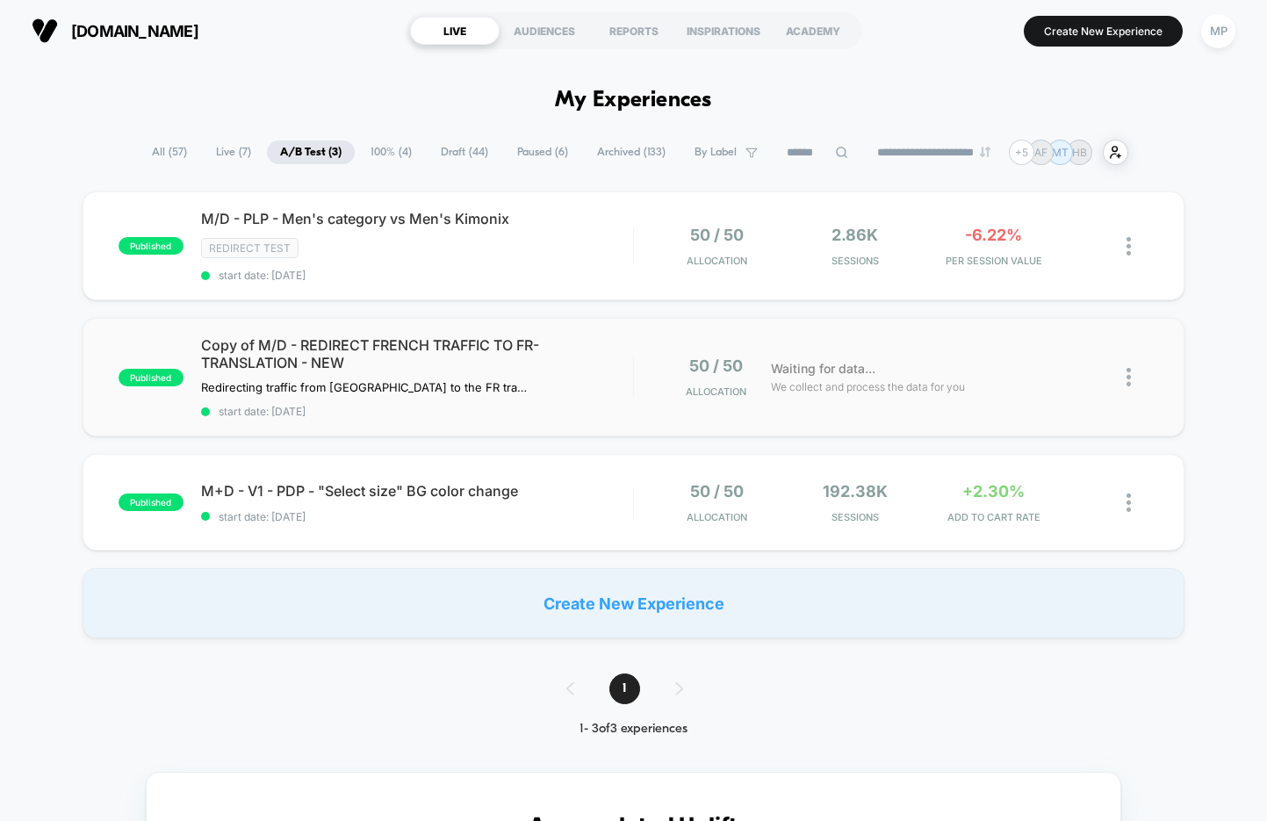
click at [486, 421] on div "published Copy of M/D - REDIRECT FRENCH TRAFFIC TO FR-TRANSLATION - NEW Redirec…" at bounding box center [634, 377] width 1102 height 119
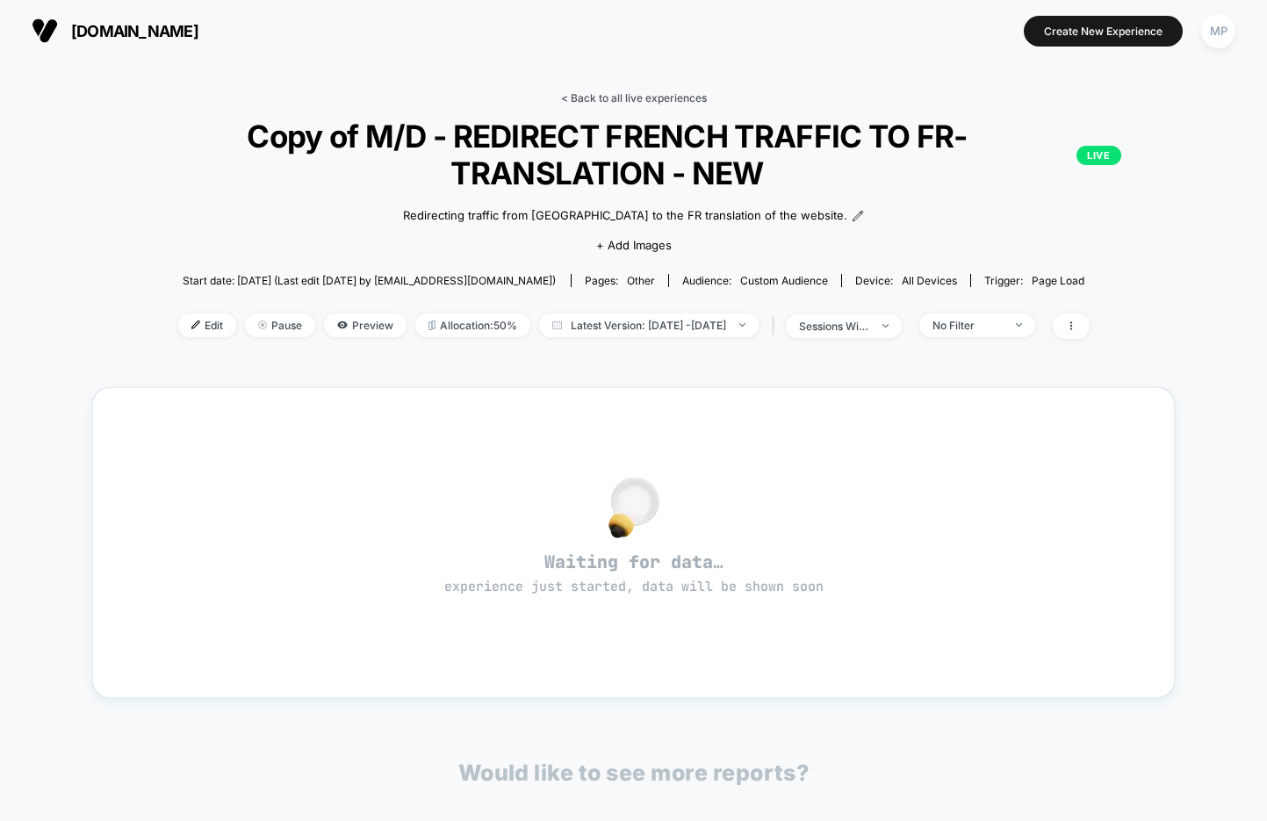
click at [601, 96] on link "< Back to all live experiences" at bounding box center [634, 97] width 146 height 13
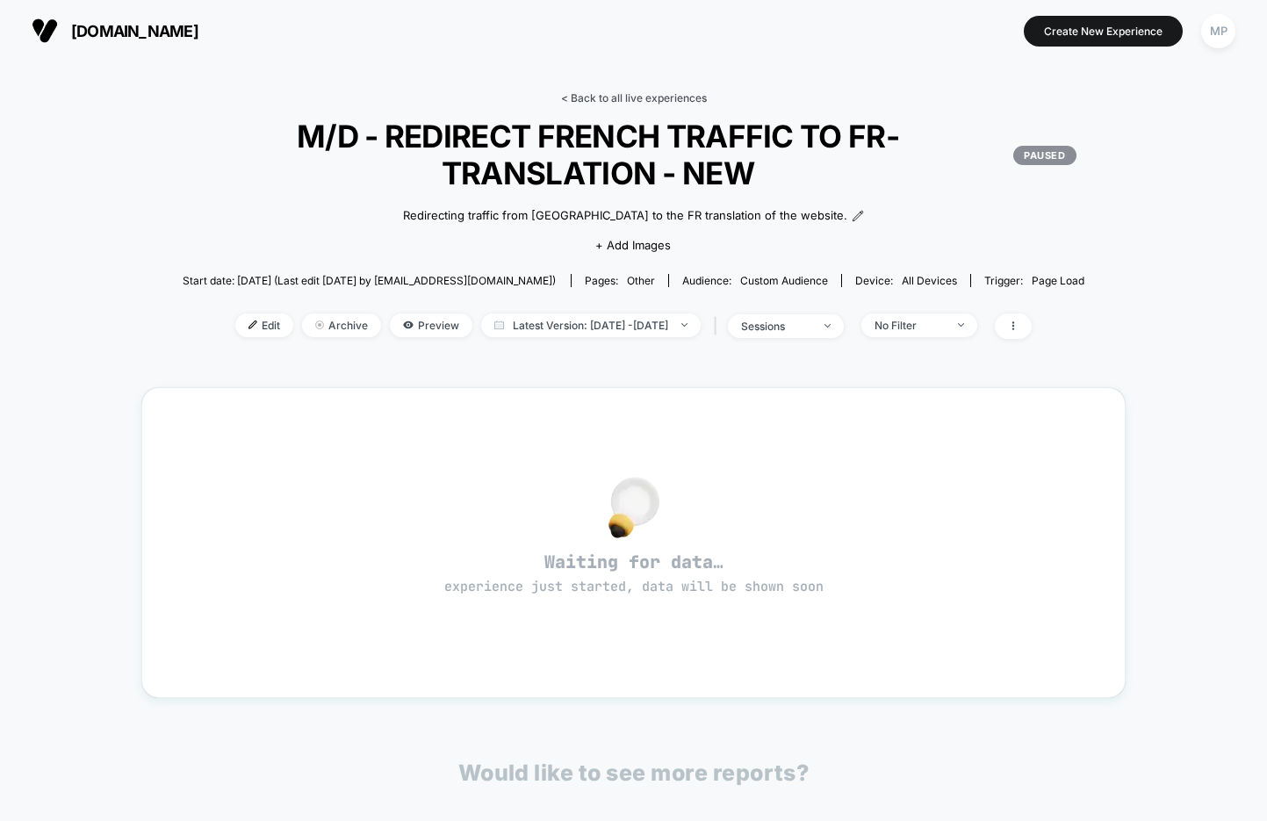
click at [606, 93] on link "< Back to all live experiences" at bounding box center [634, 97] width 146 height 13
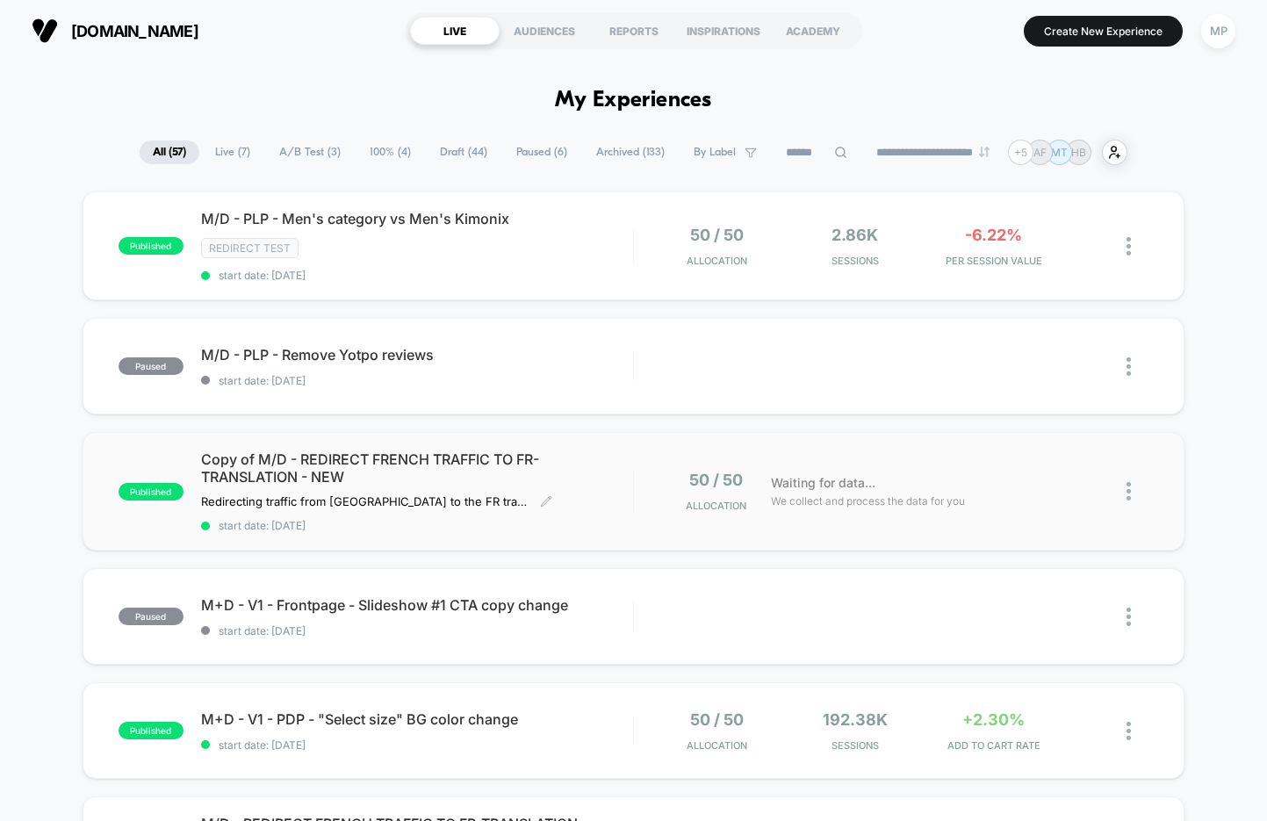
click at [381, 519] on span "start date: 9/15/2025" at bounding box center [417, 525] width 432 height 13
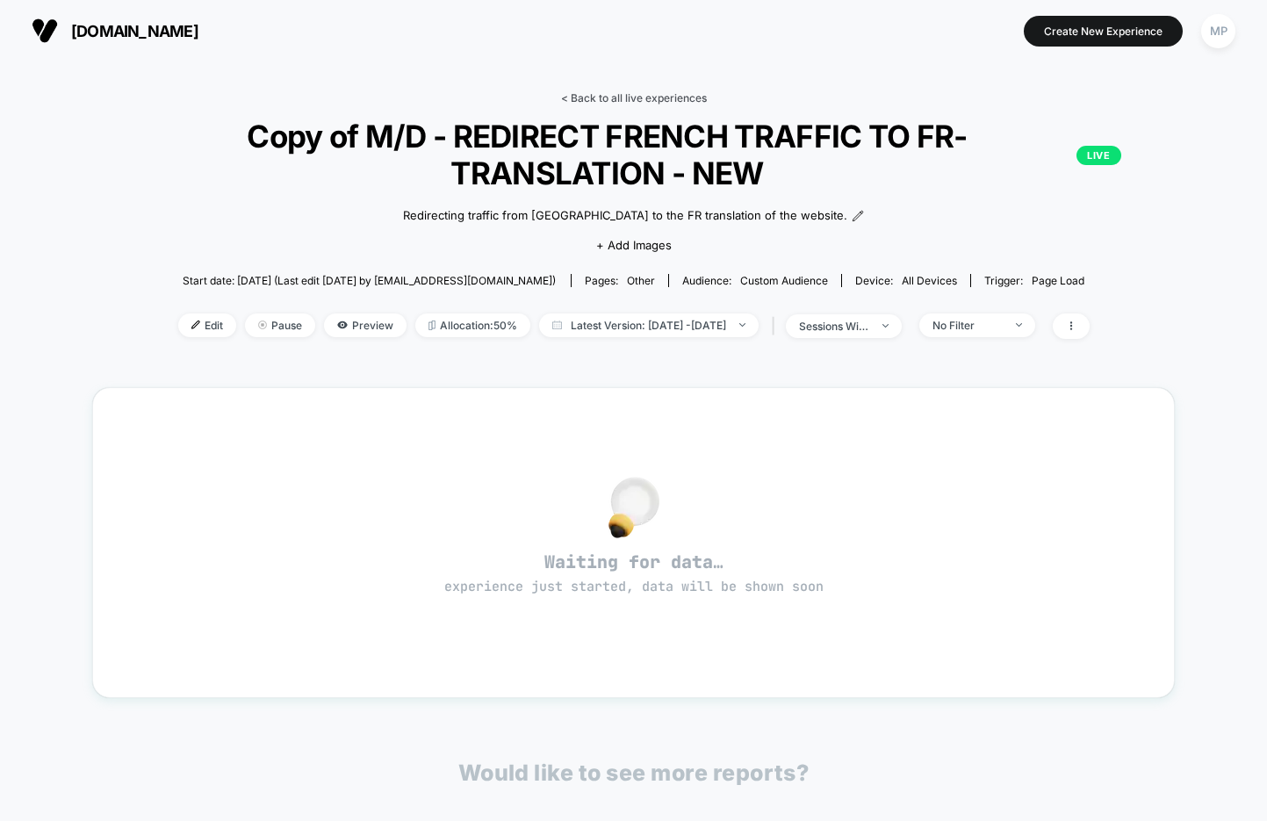
click at [640, 99] on link "< Back to all live experiences" at bounding box center [634, 97] width 146 height 13
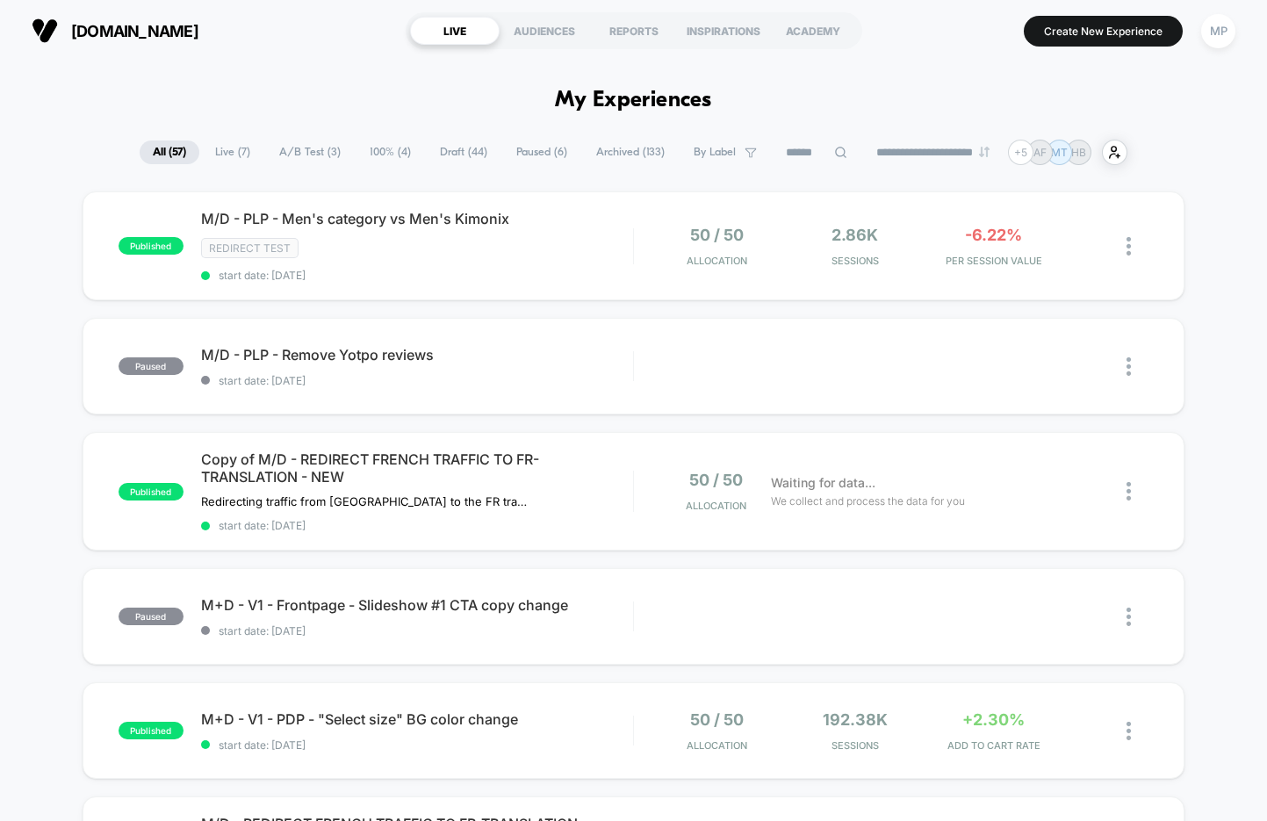
click at [439, 157] on span "Draft ( 44 )" at bounding box center [464, 153] width 74 height 24
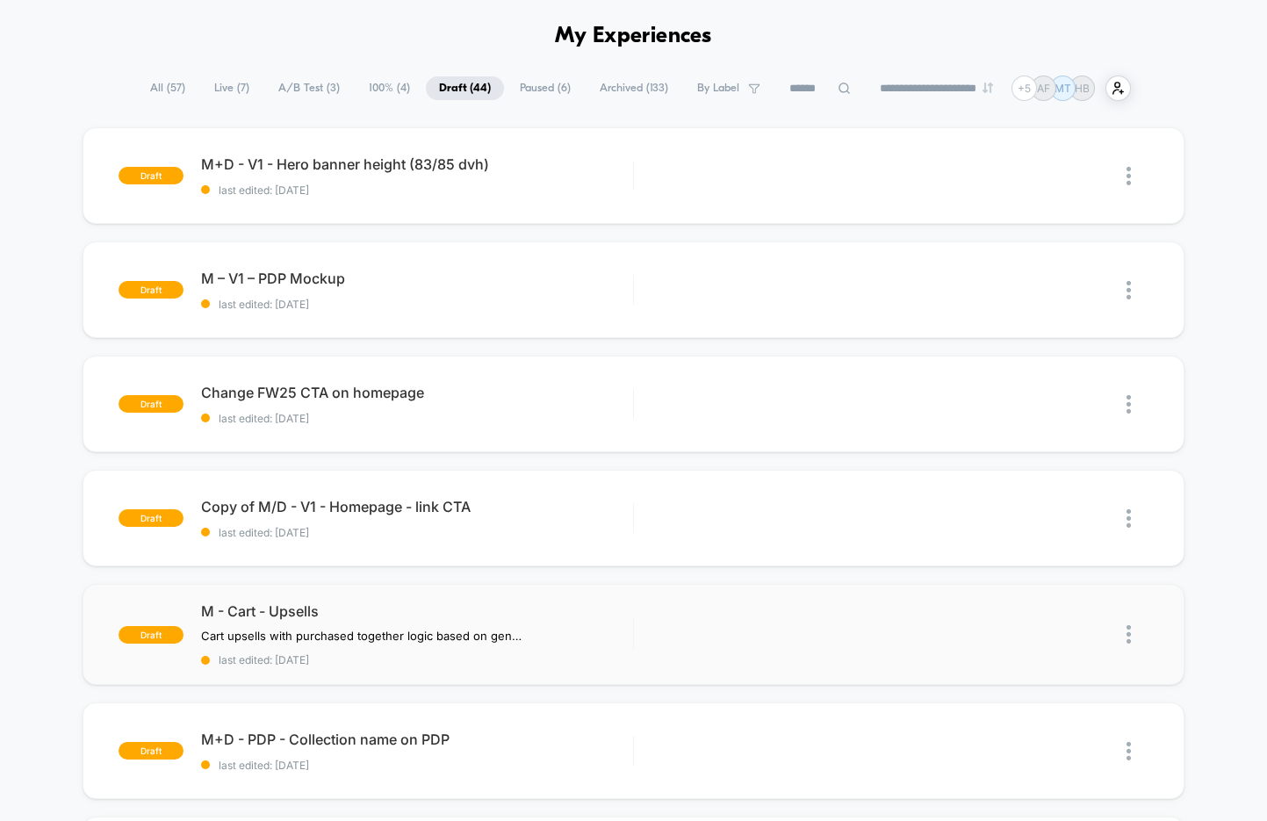
scroll to position [77, 0]
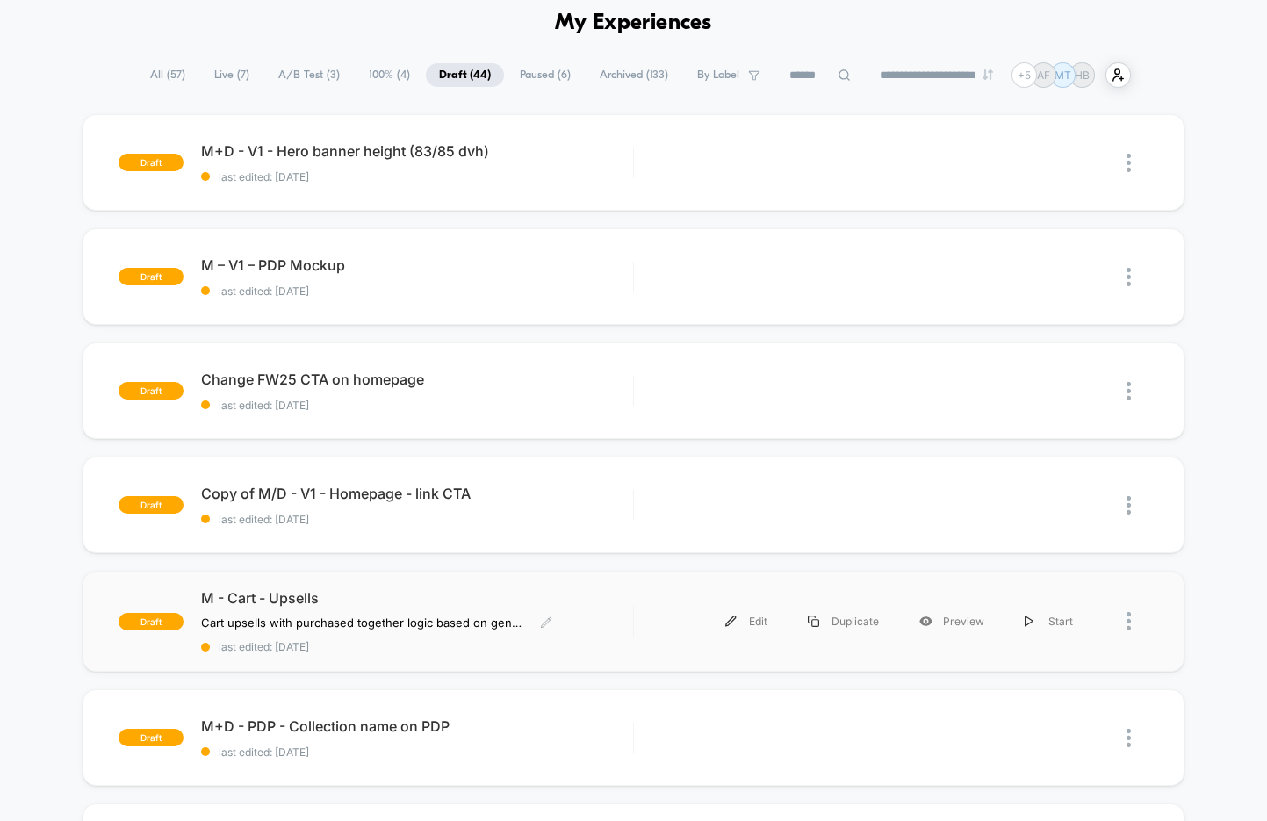
click at [378, 646] on span "last edited: 8/14/2025" at bounding box center [417, 646] width 432 height 13
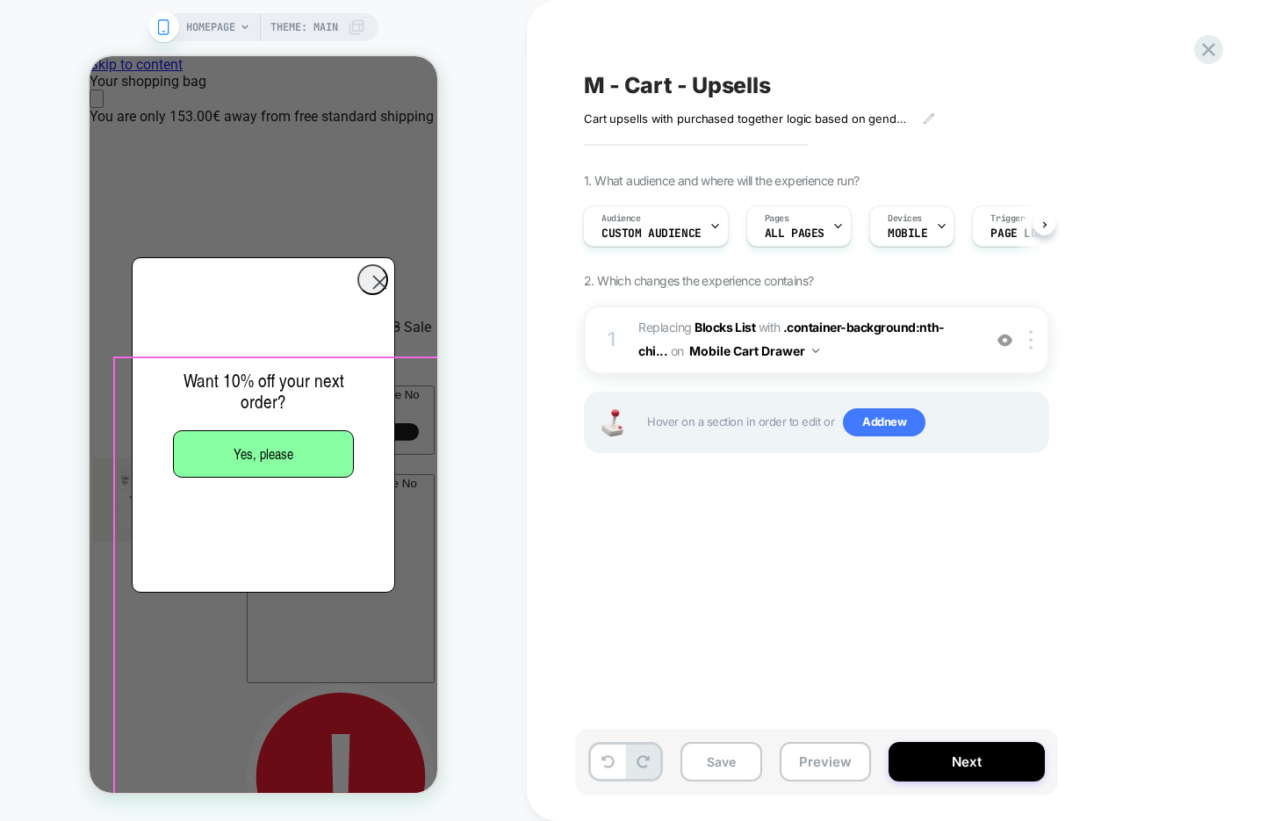
scroll to position [154, 0]
click at [1007, 338] on img at bounding box center [1005, 340] width 15 height 15
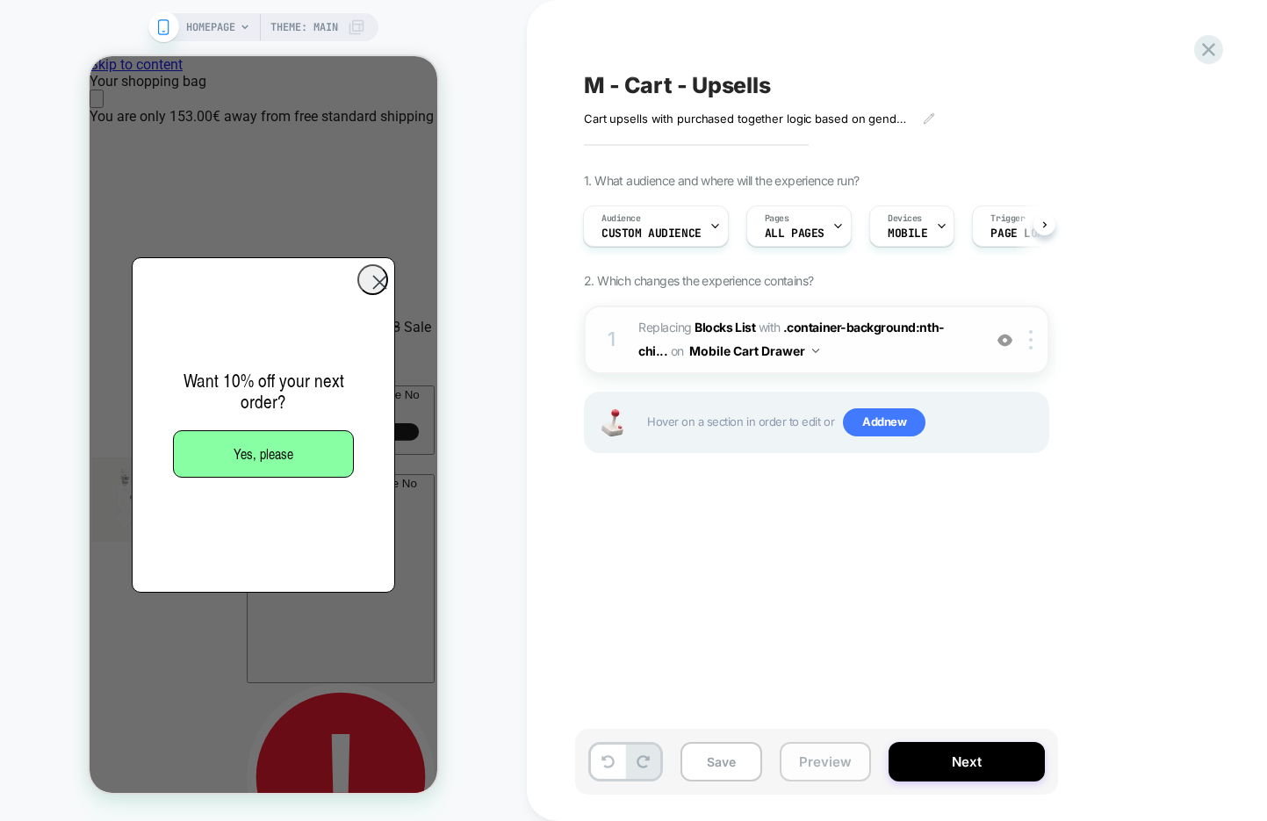
click at [835, 760] on button "Preview" at bounding box center [825, 762] width 91 height 40
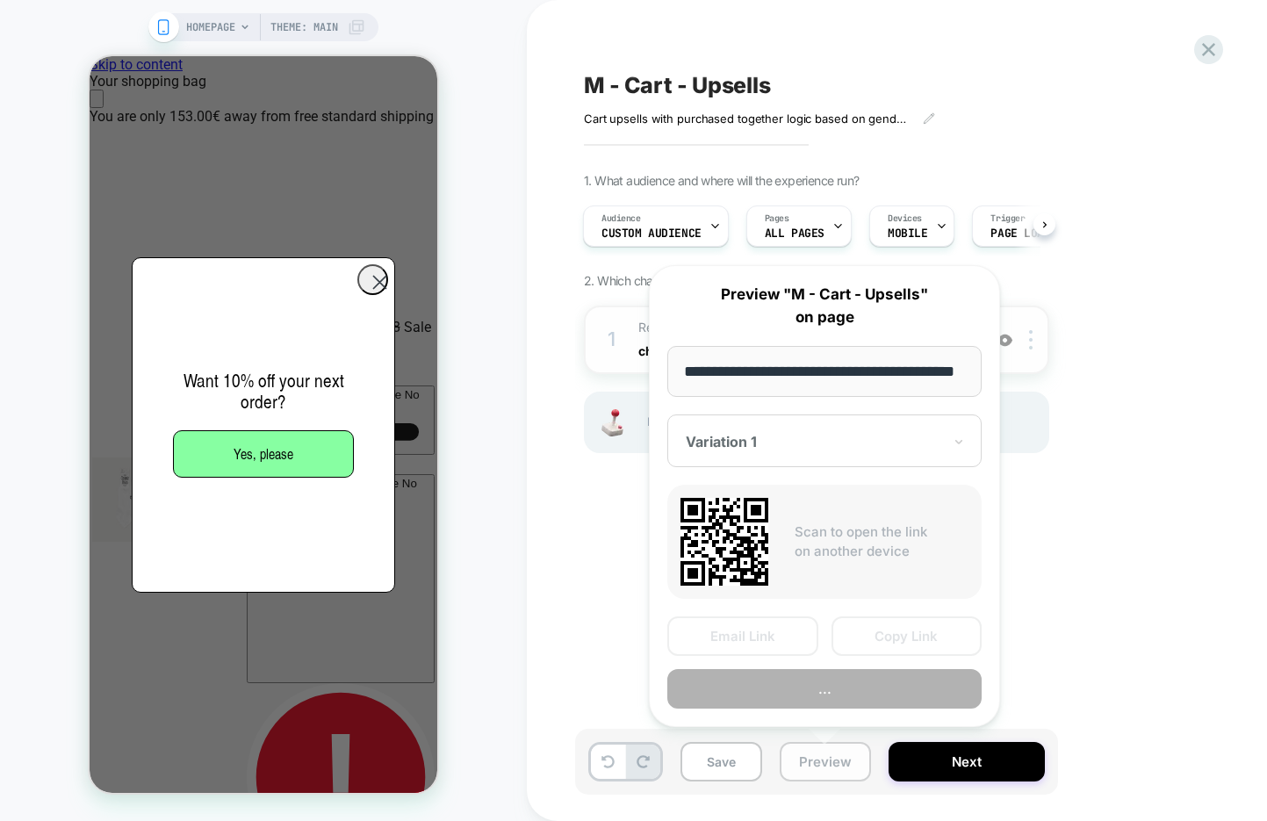
scroll to position [0, 47]
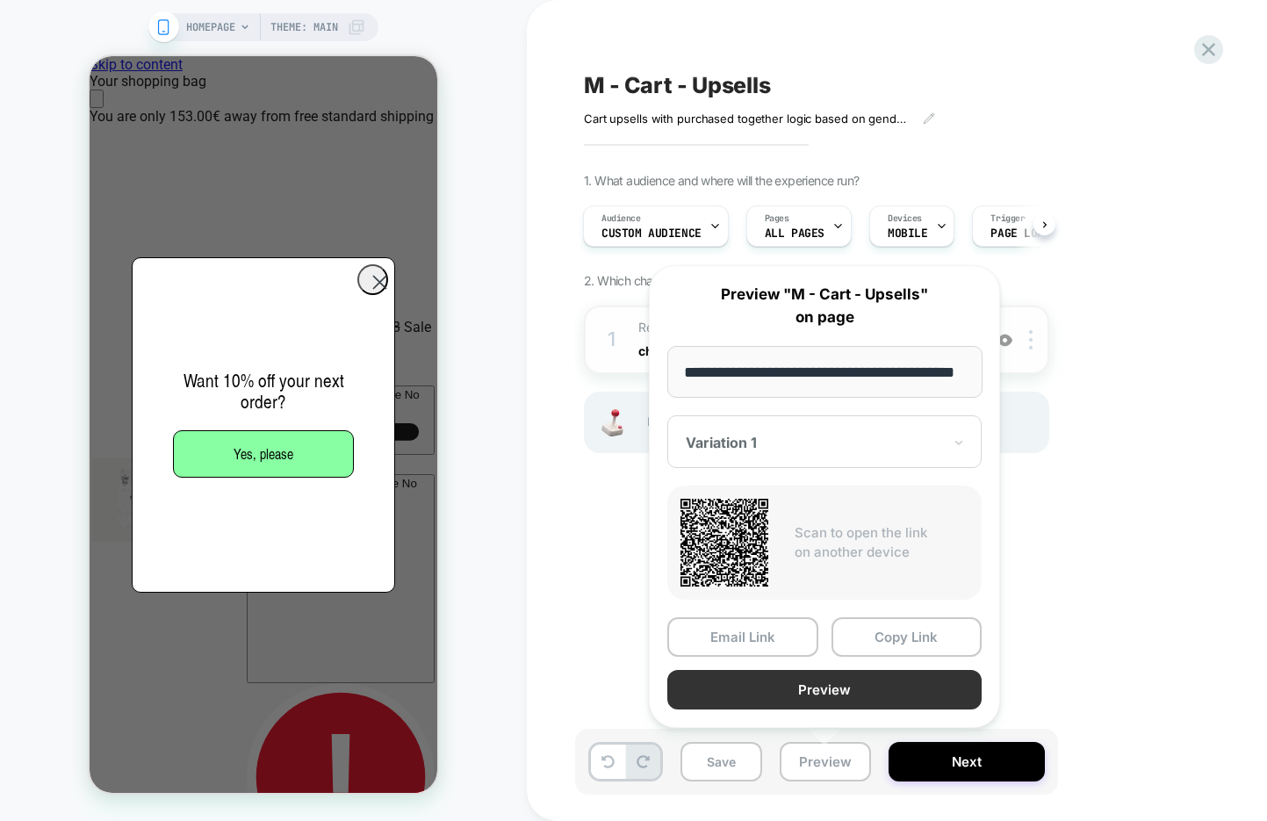
click at [840, 690] on button "Preview" at bounding box center [825, 690] width 314 height 40
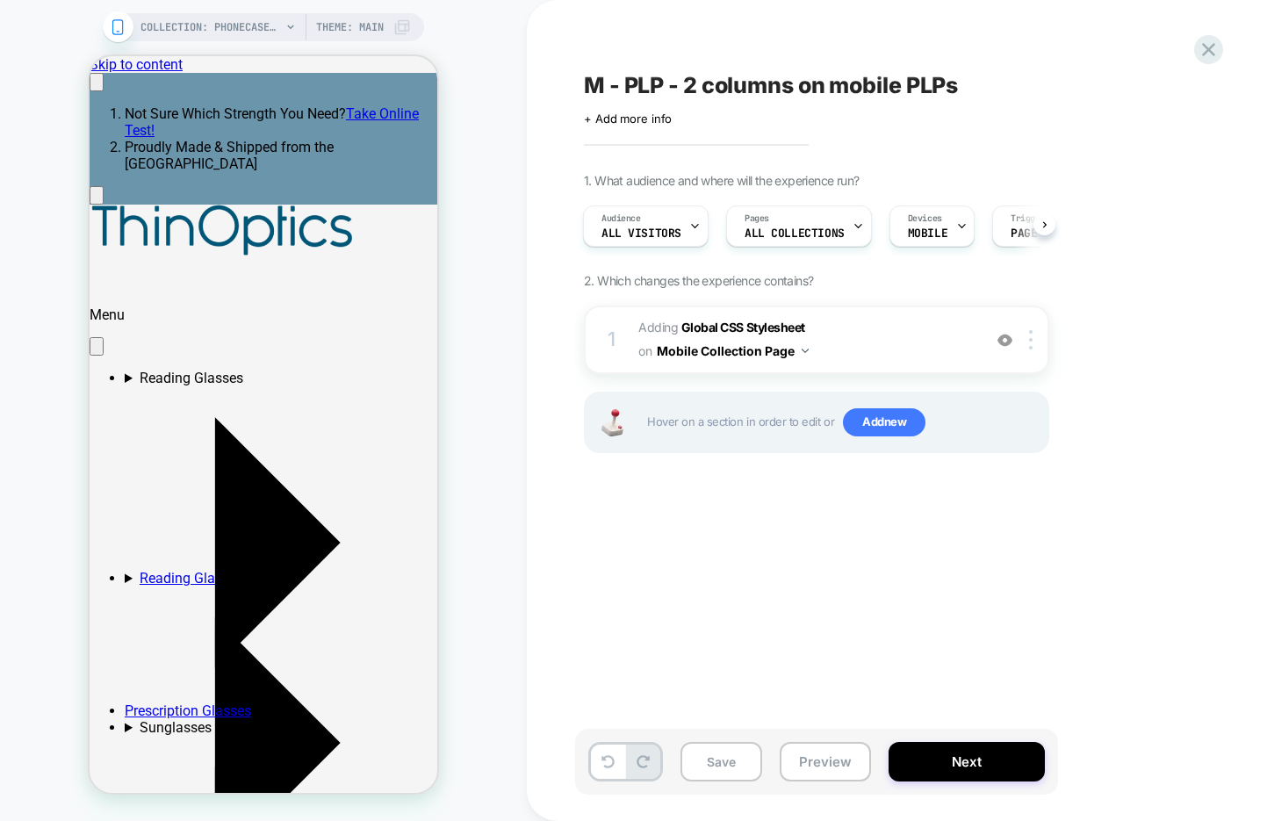
scroll to position [0, 271]
click at [760, 84] on span "M - PLP - 2 columns on mobile PLPs" at bounding box center [771, 85] width 374 height 26
click at [717, 85] on textarea "**********" at bounding box center [736, 85] width 304 height 26
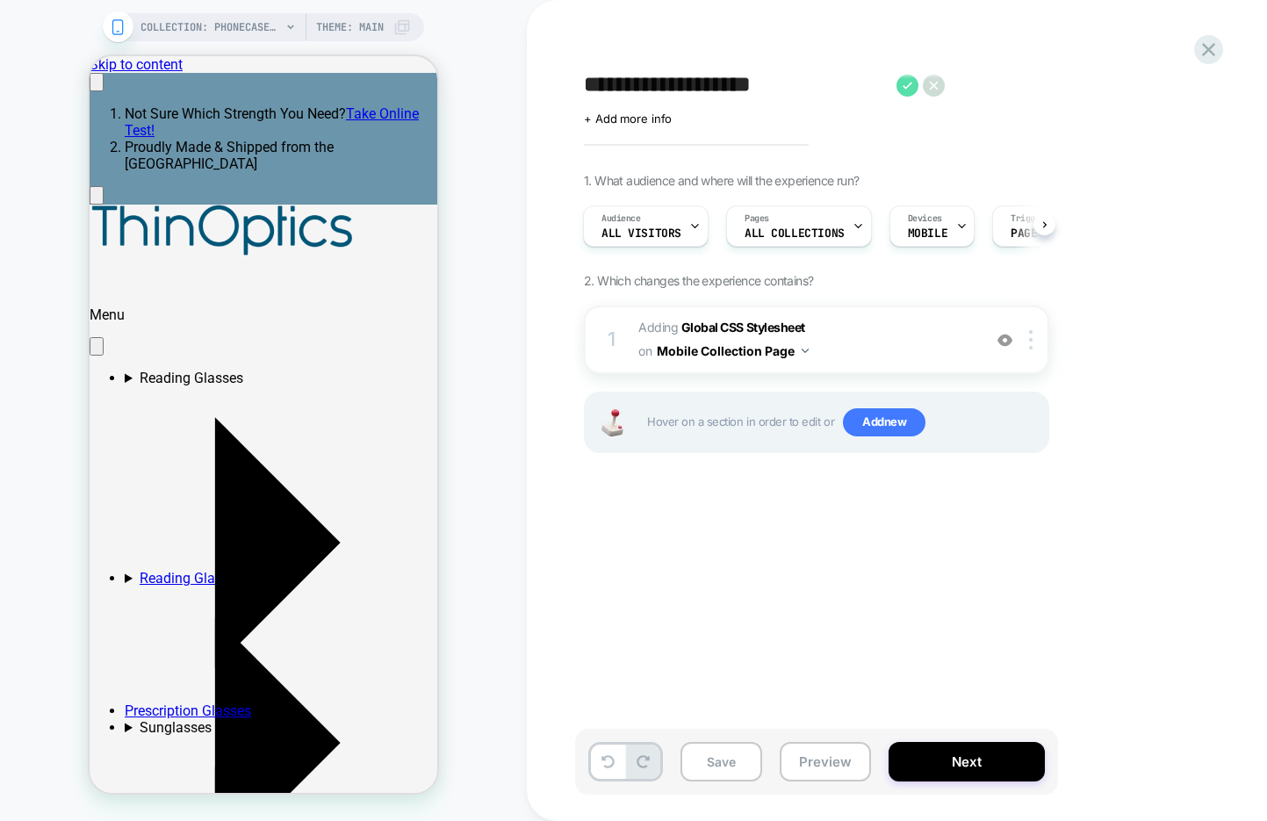
type textarea "**********"
click at [906, 87] on icon at bounding box center [908, 85] width 10 height 7
click at [725, 754] on button "Save" at bounding box center [722, 762] width 82 height 40
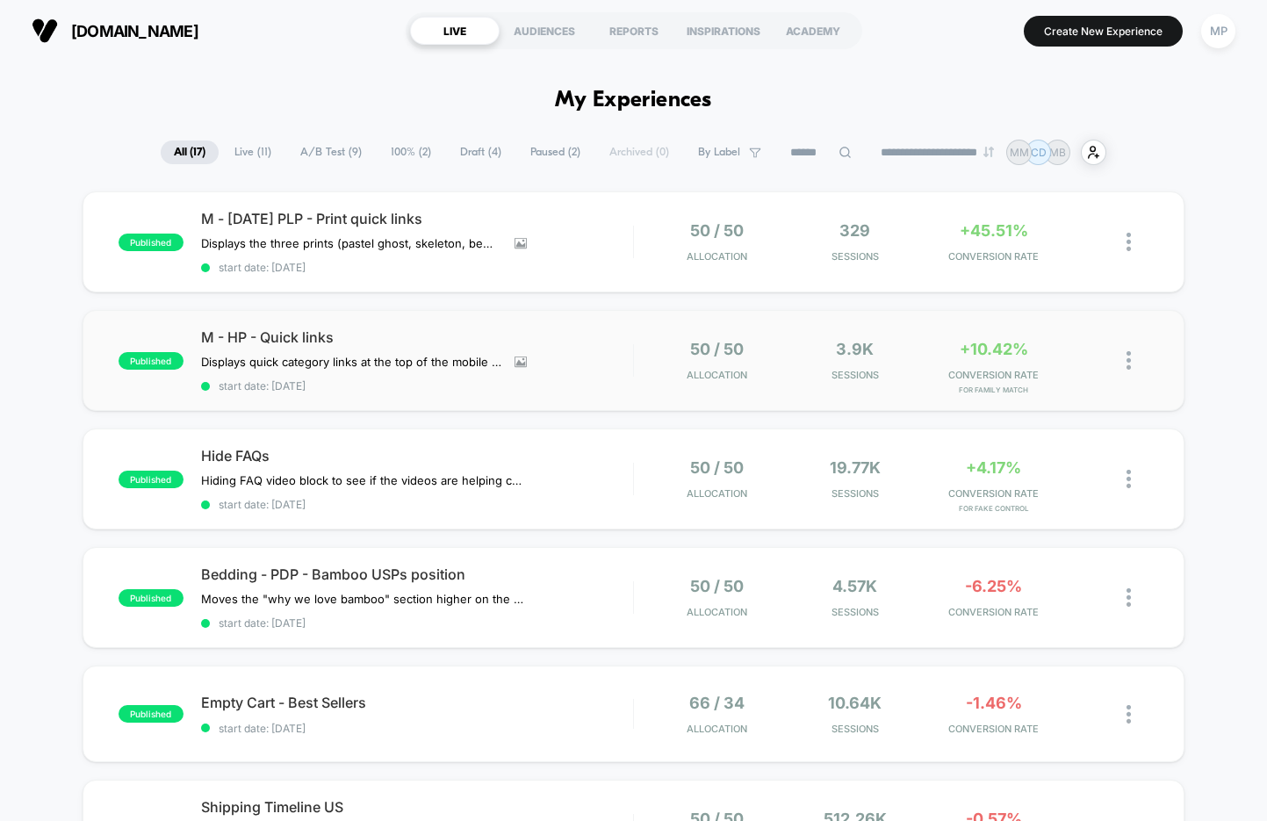
click at [422, 395] on div "published M - HP - Quick links Displays quick category links at the top of the …" at bounding box center [634, 360] width 1102 height 101
